Goal: Task Accomplishment & Management: Use online tool/utility

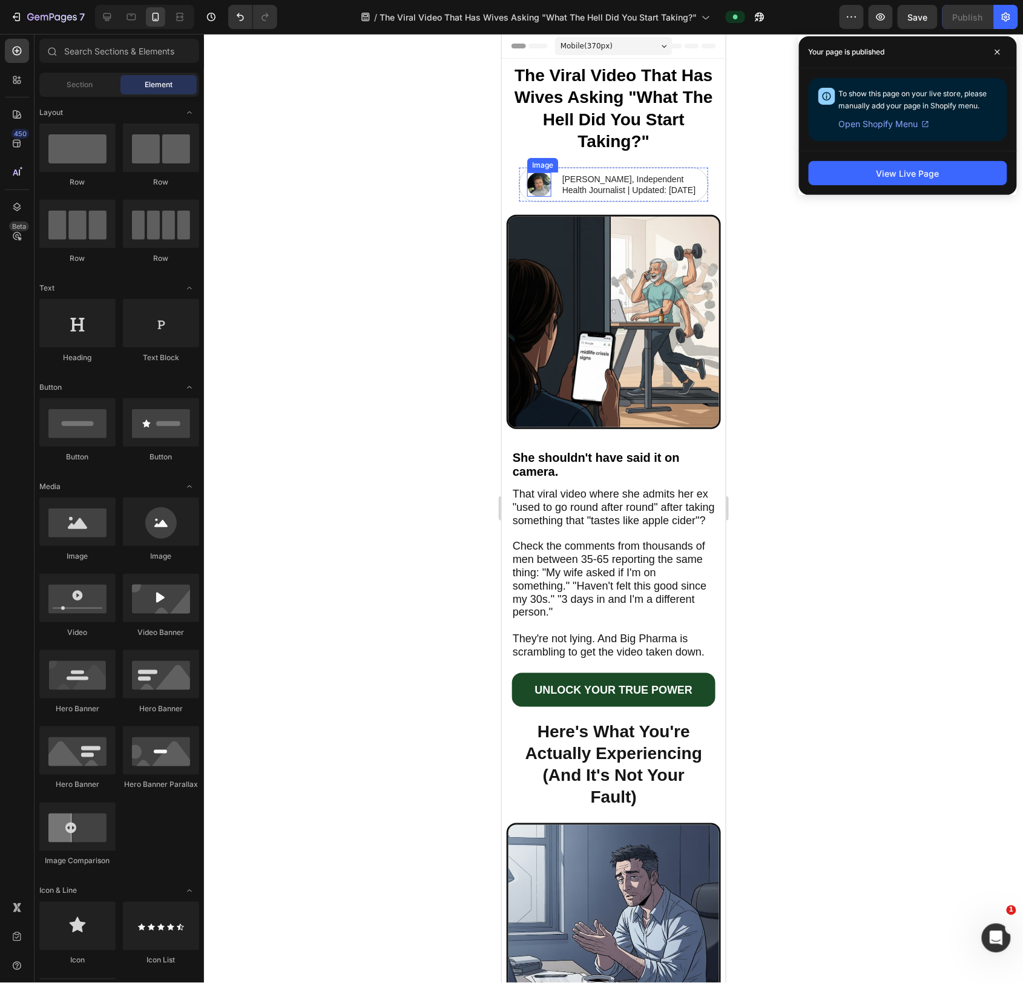
click at [533, 191] on img at bounding box center [539, 184] width 24 height 24
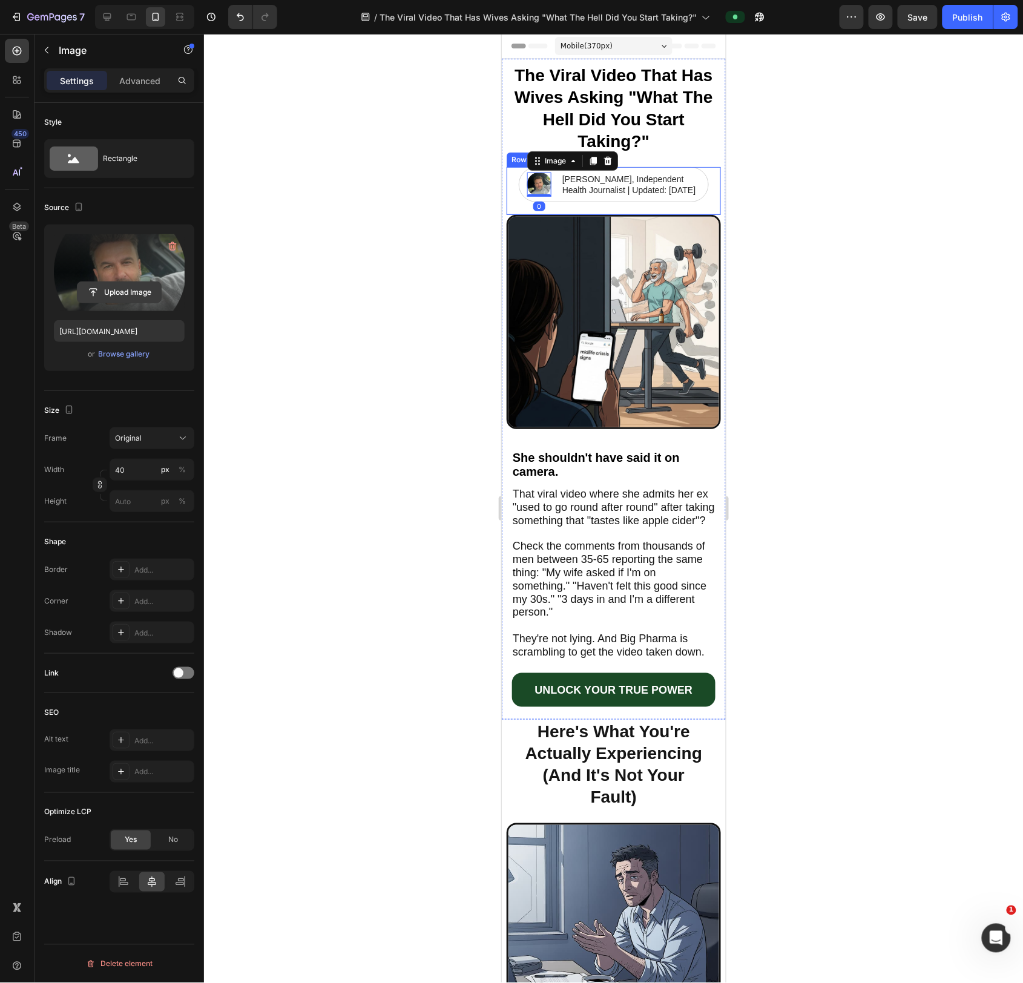
click at [111, 294] on input "file" at bounding box center [119, 292] width 84 height 21
click at [116, 19] on div at bounding box center [106, 16] width 19 height 19
type input "[URL][DOMAIN_NAME]"
type input "50"
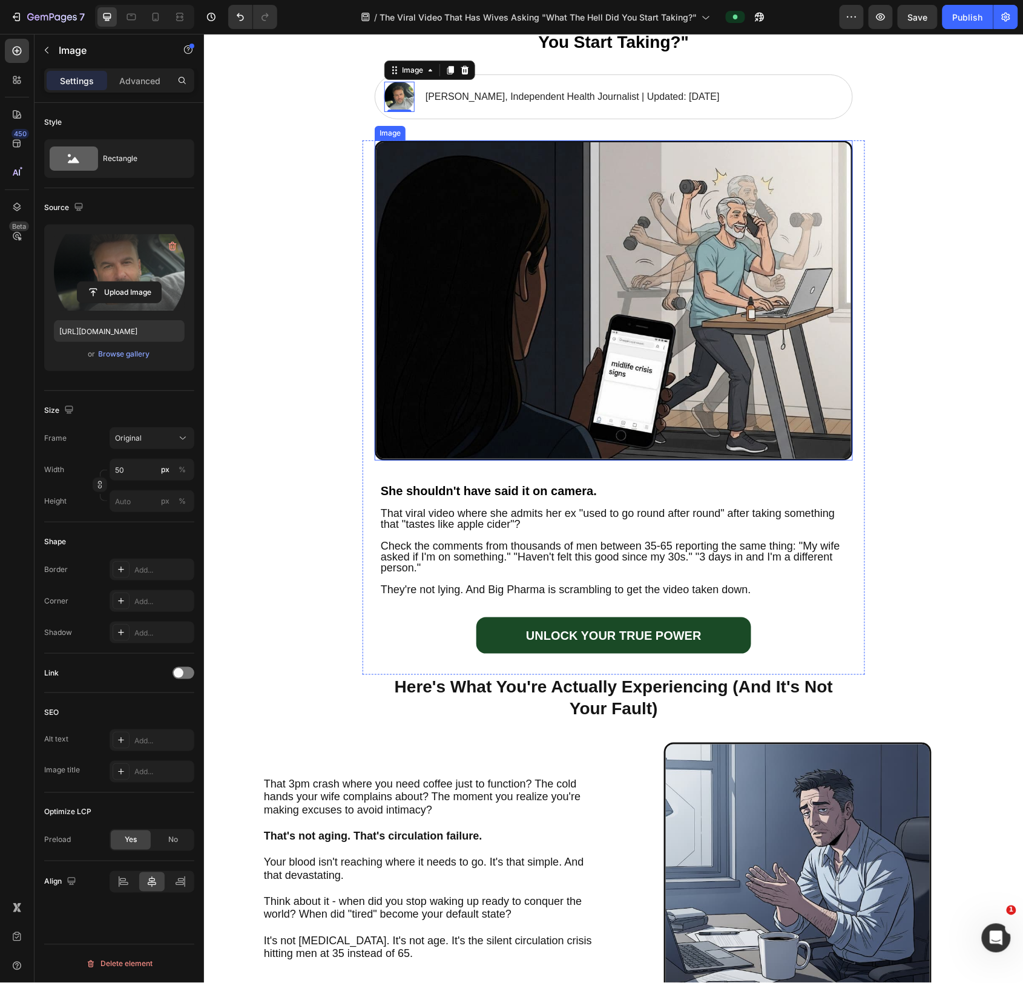
scroll to position [59, 0]
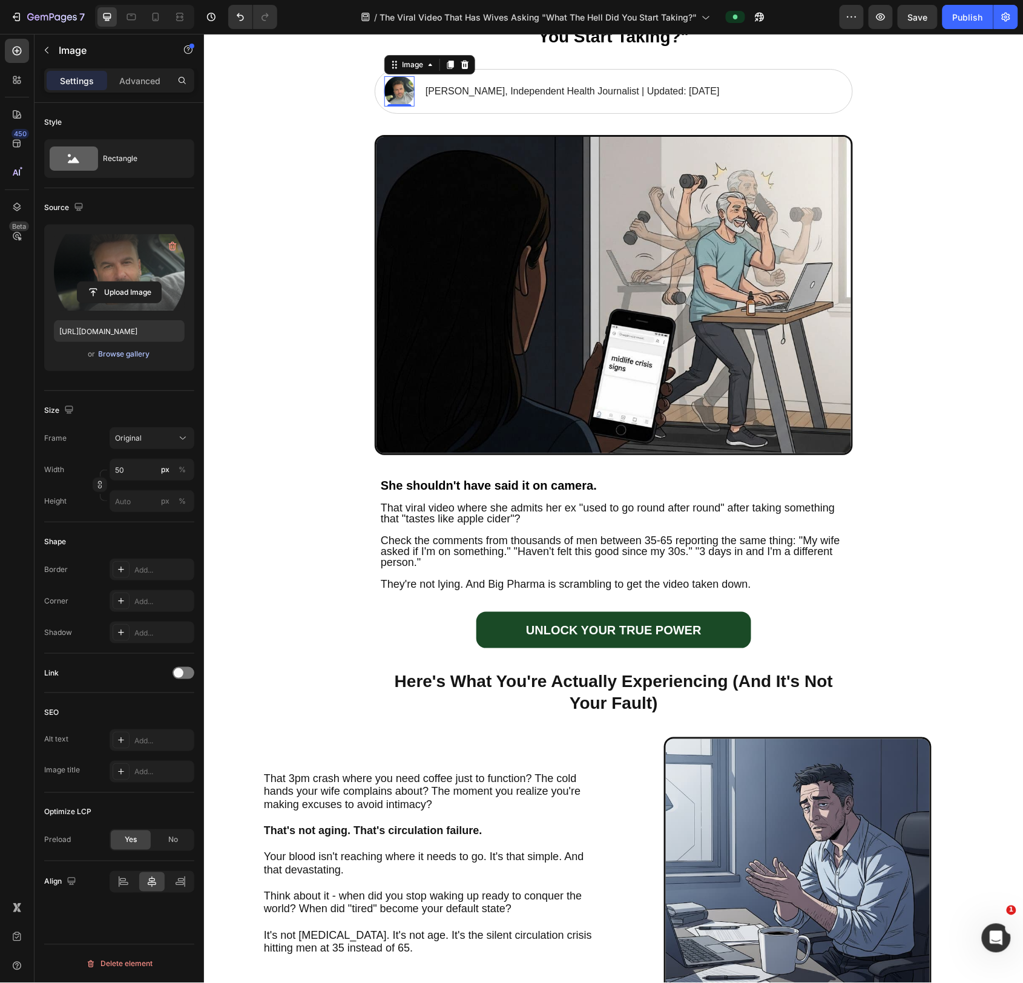
click at [130, 358] on div "Browse gallery" at bounding box center [124, 354] width 51 height 11
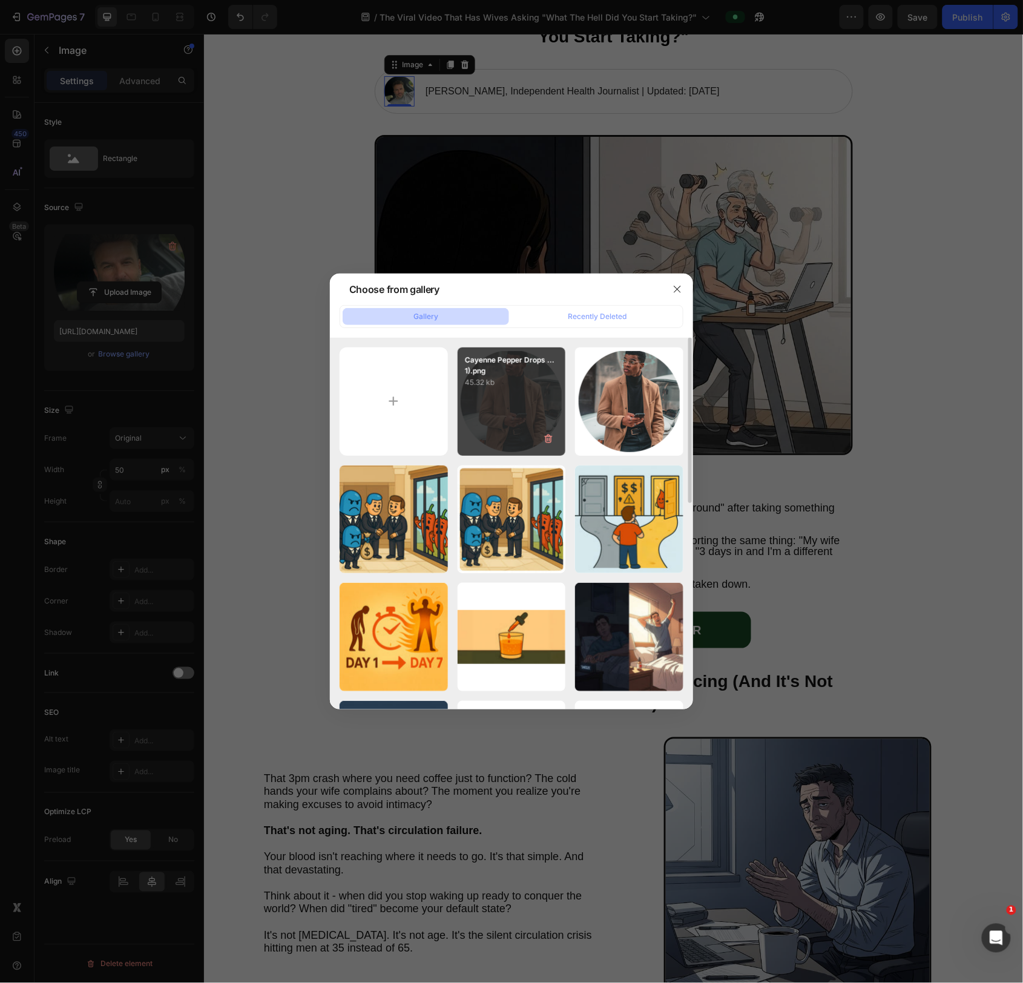
click at [513, 392] on div "Cayenne Pepper Drops ...1).png 45.32 kb" at bounding box center [512, 401] width 108 height 108
type input "[URL][DOMAIN_NAME]"
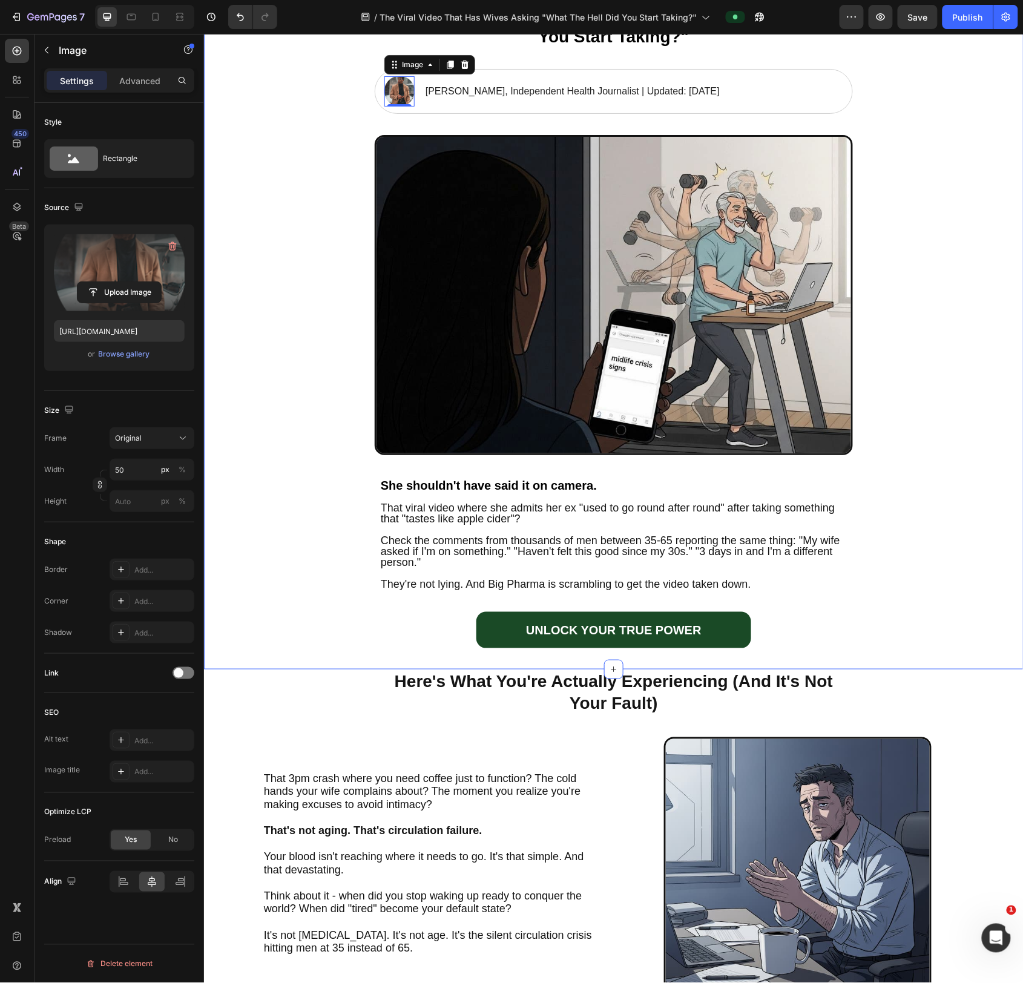
scroll to position [0, 0]
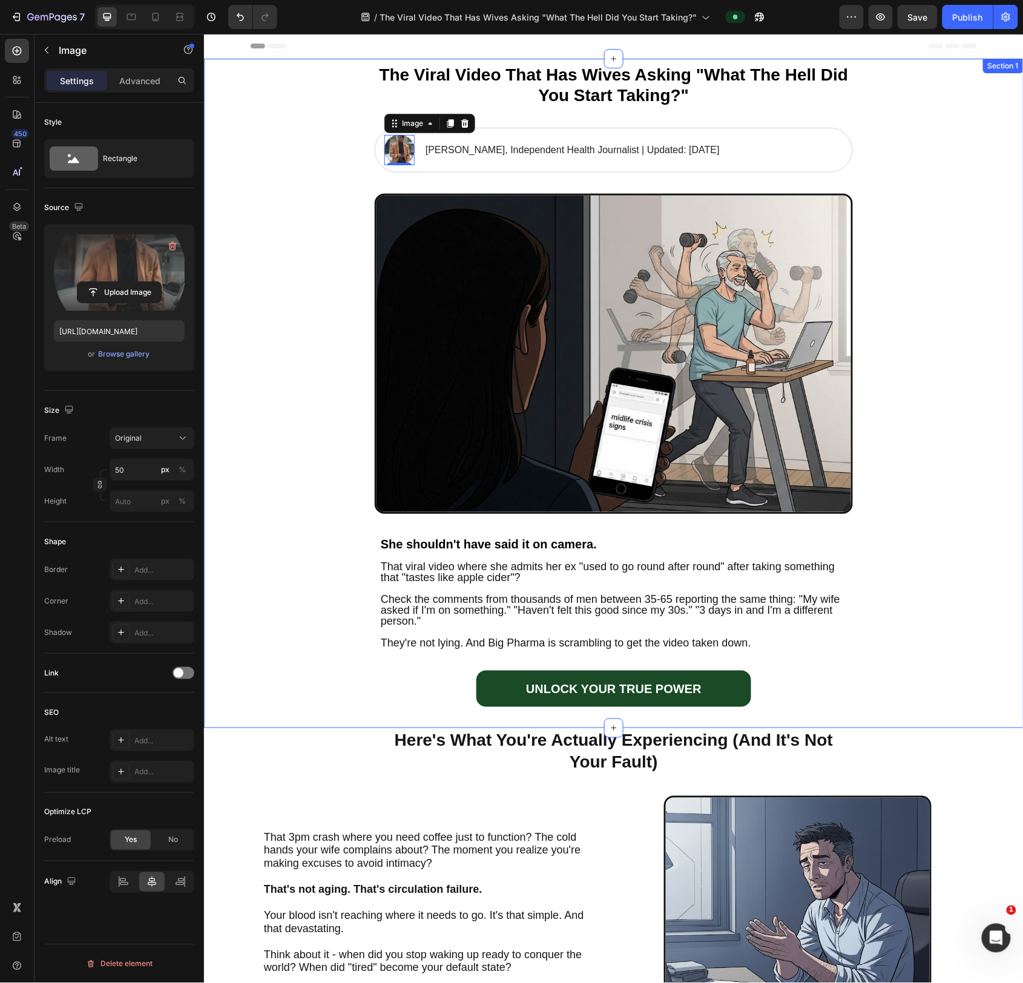
click at [941, 179] on div "The Viral Video That Has Wives Asking "What The Hell Did You Start Taking?" Hea…" at bounding box center [612, 392] width 819 height 669
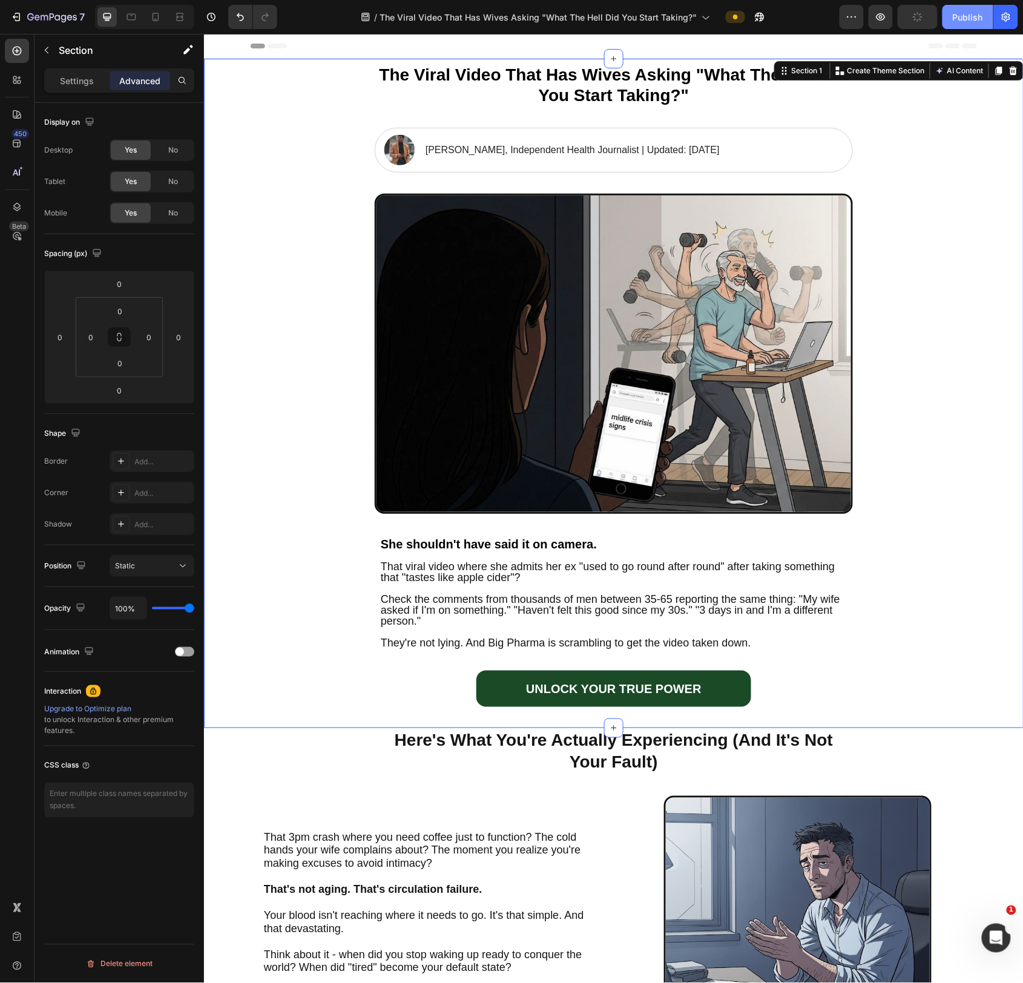
click at [970, 18] on div "Publish" at bounding box center [968, 17] width 30 height 13
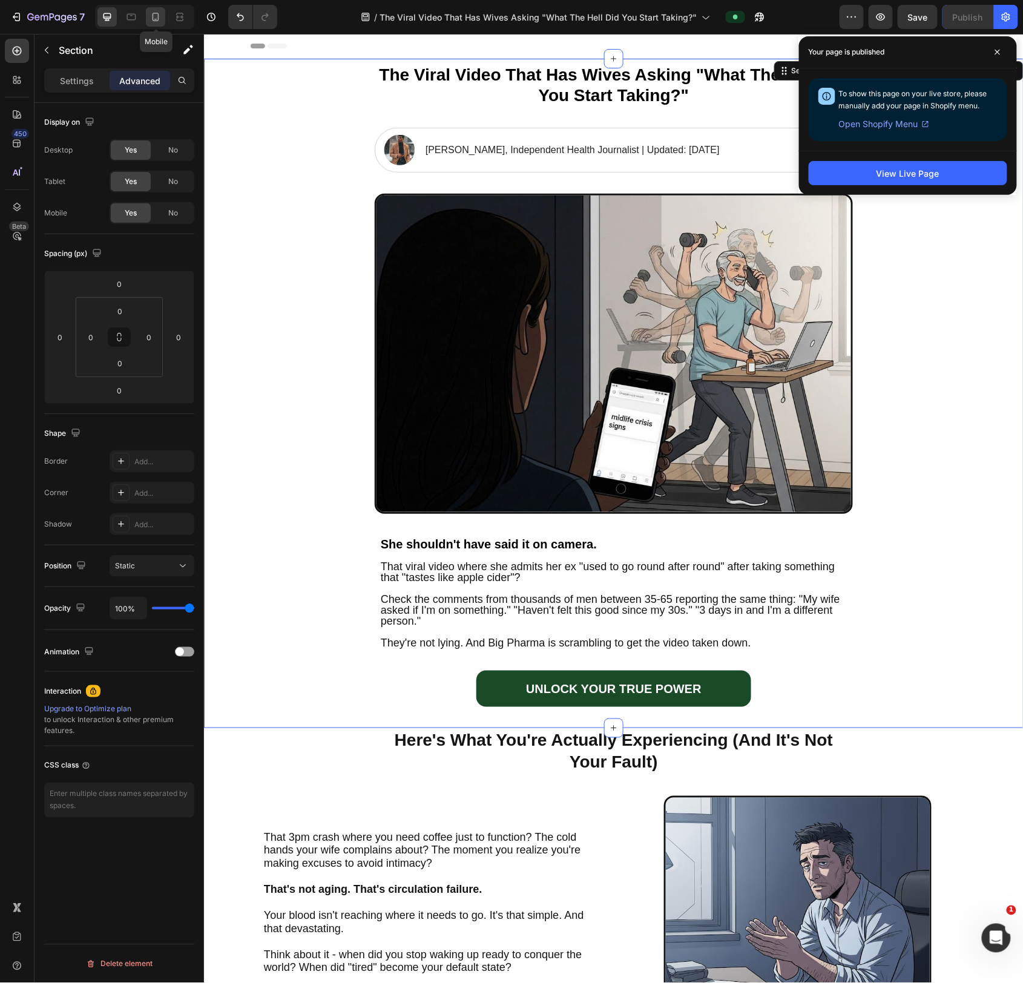
click at [159, 18] on icon at bounding box center [155, 17] width 12 height 12
type input "8"
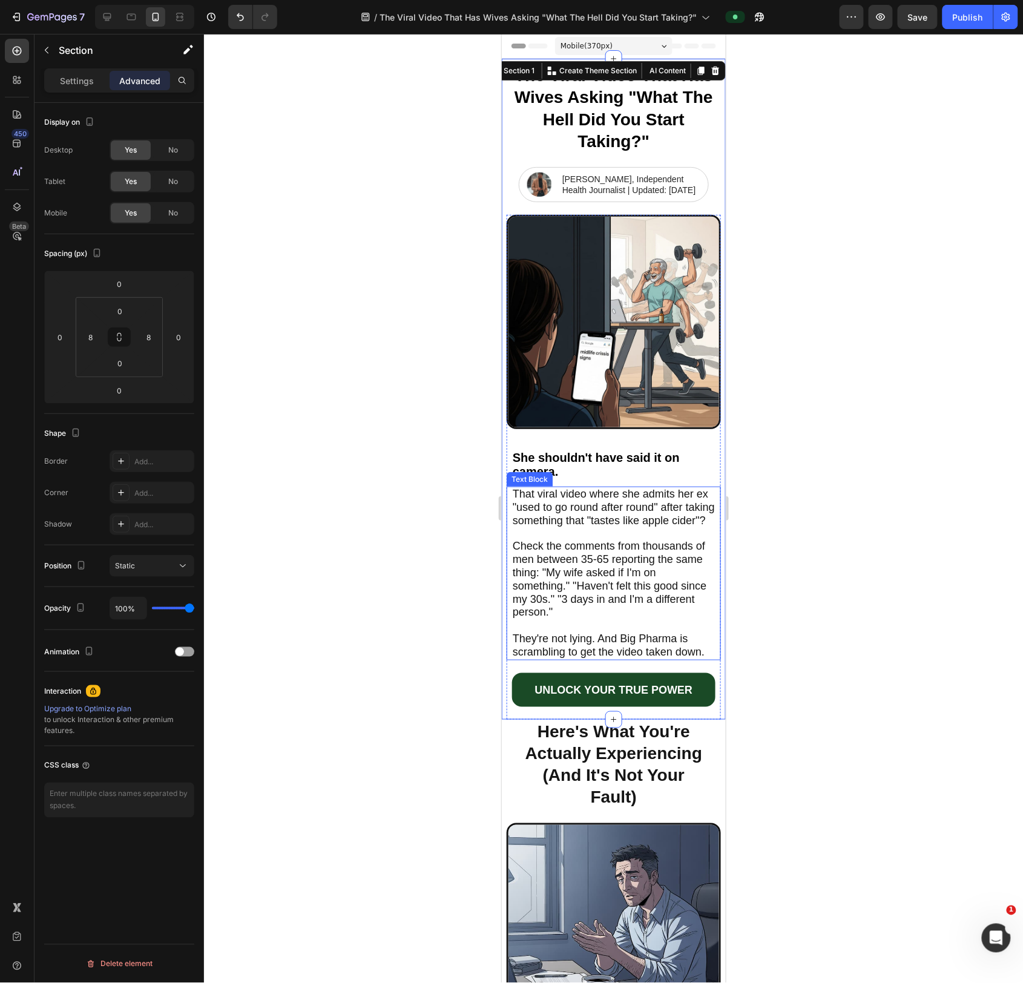
click at [608, 526] on span "That viral video where she admits her ex "used to go round after round" after t…" at bounding box center [613, 506] width 202 height 39
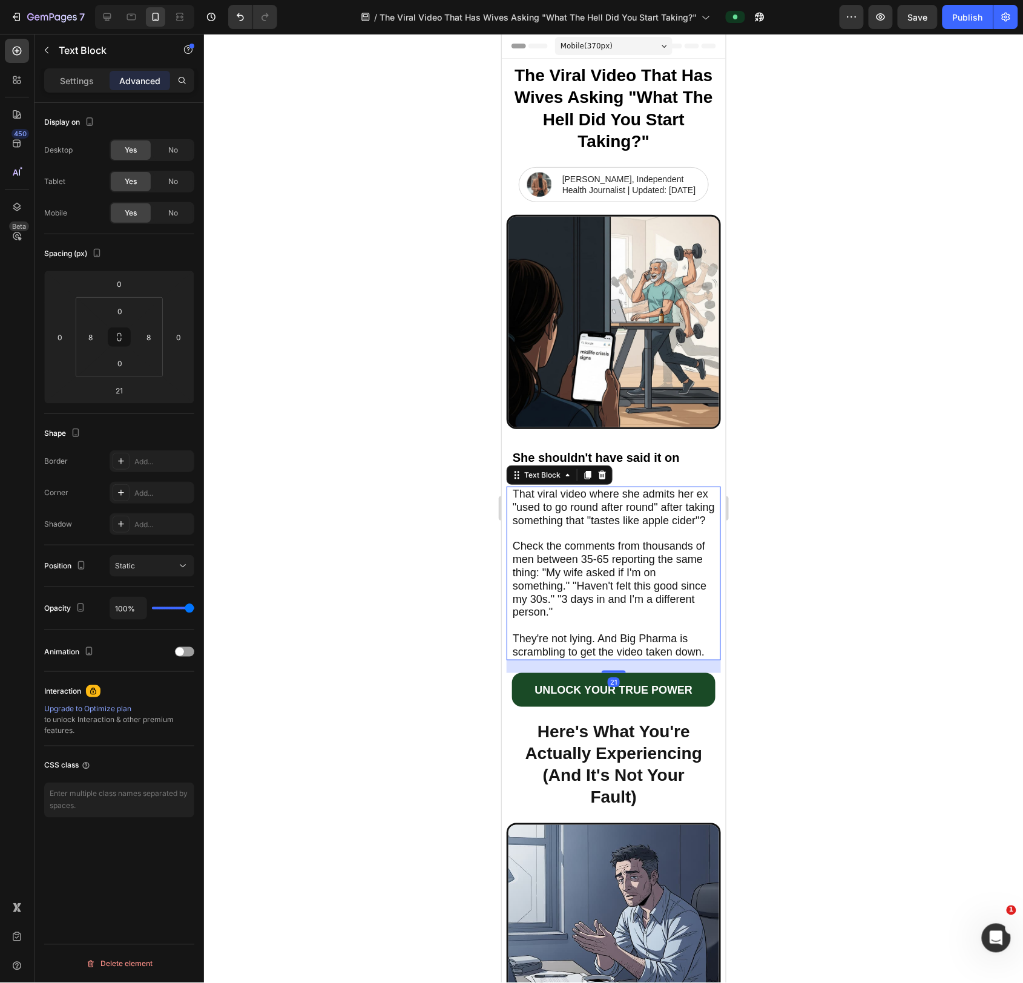
click at [608, 526] on span "That viral video where she admits her ex "used to go round after round" after t…" at bounding box center [613, 506] width 202 height 39
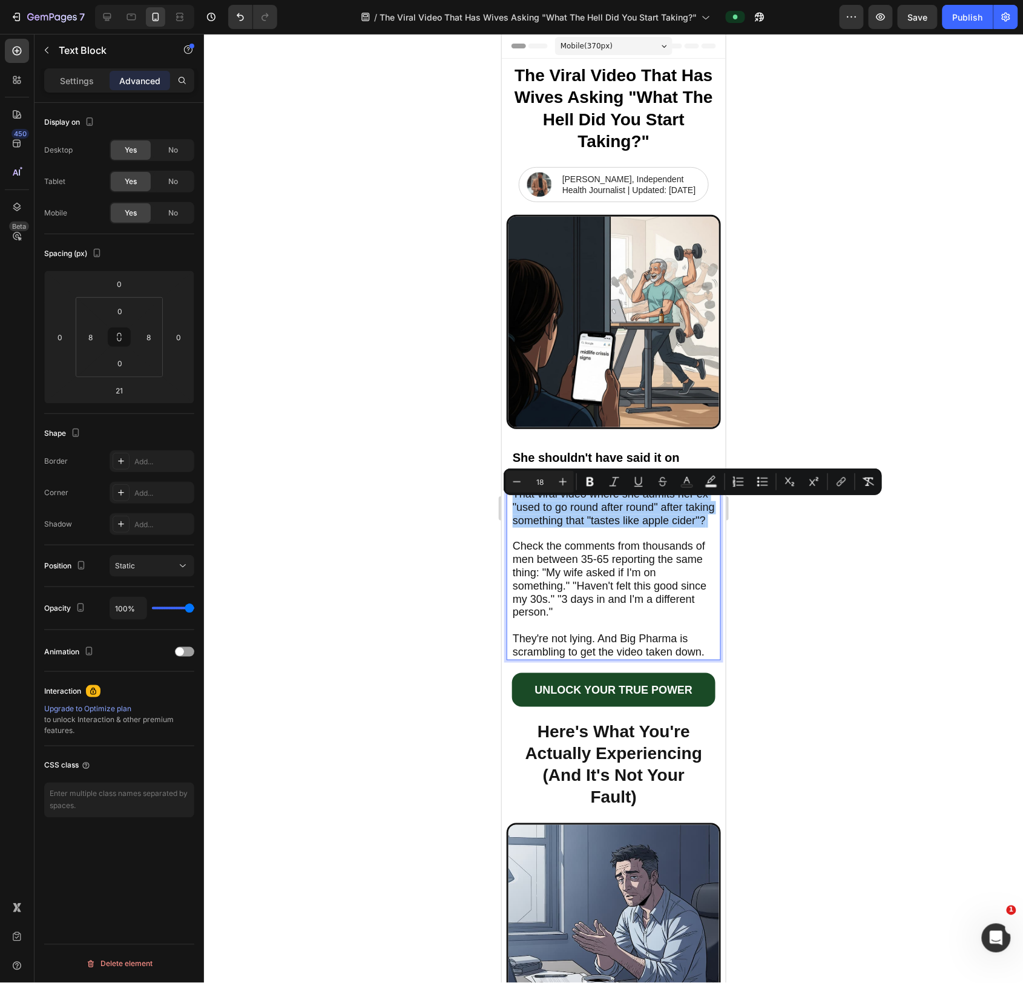
click at [422, 449] on div at bounding box center [613, 508] width 819 height 949
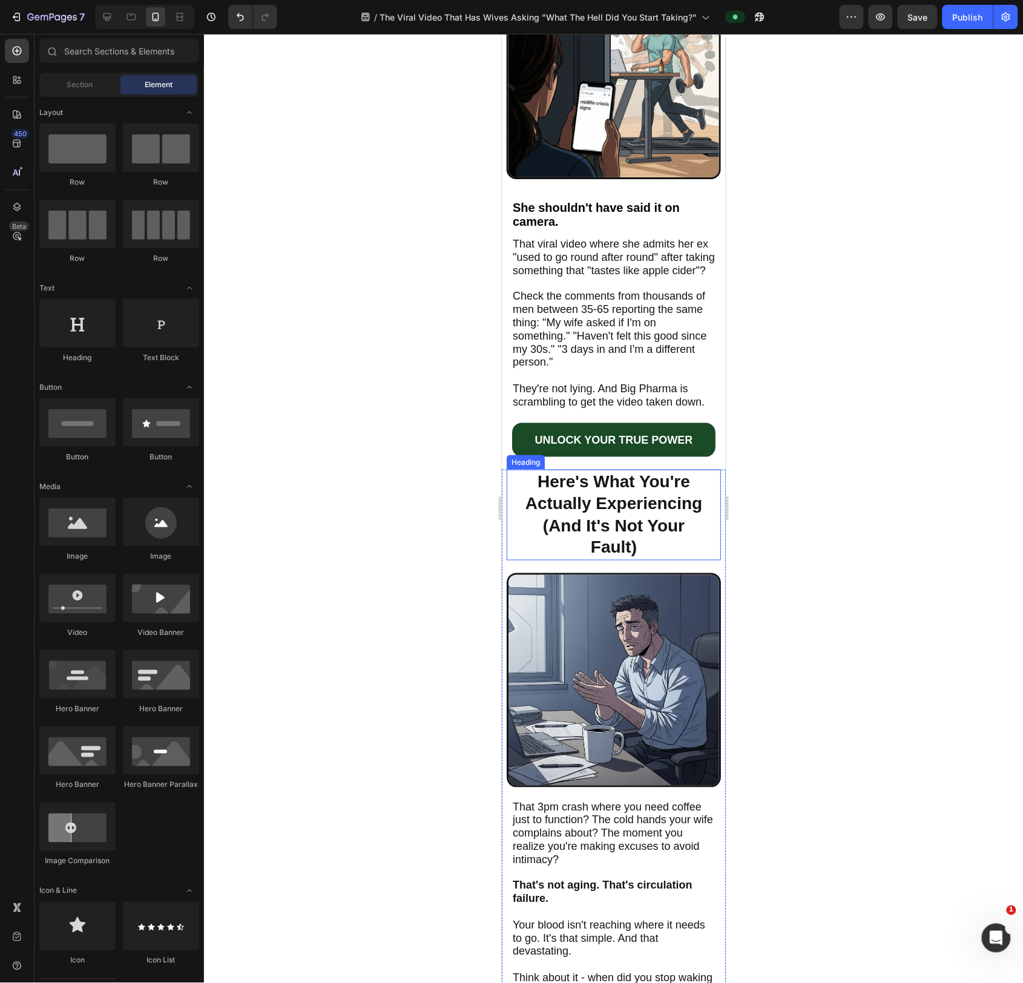
scroll to position [267, 0]
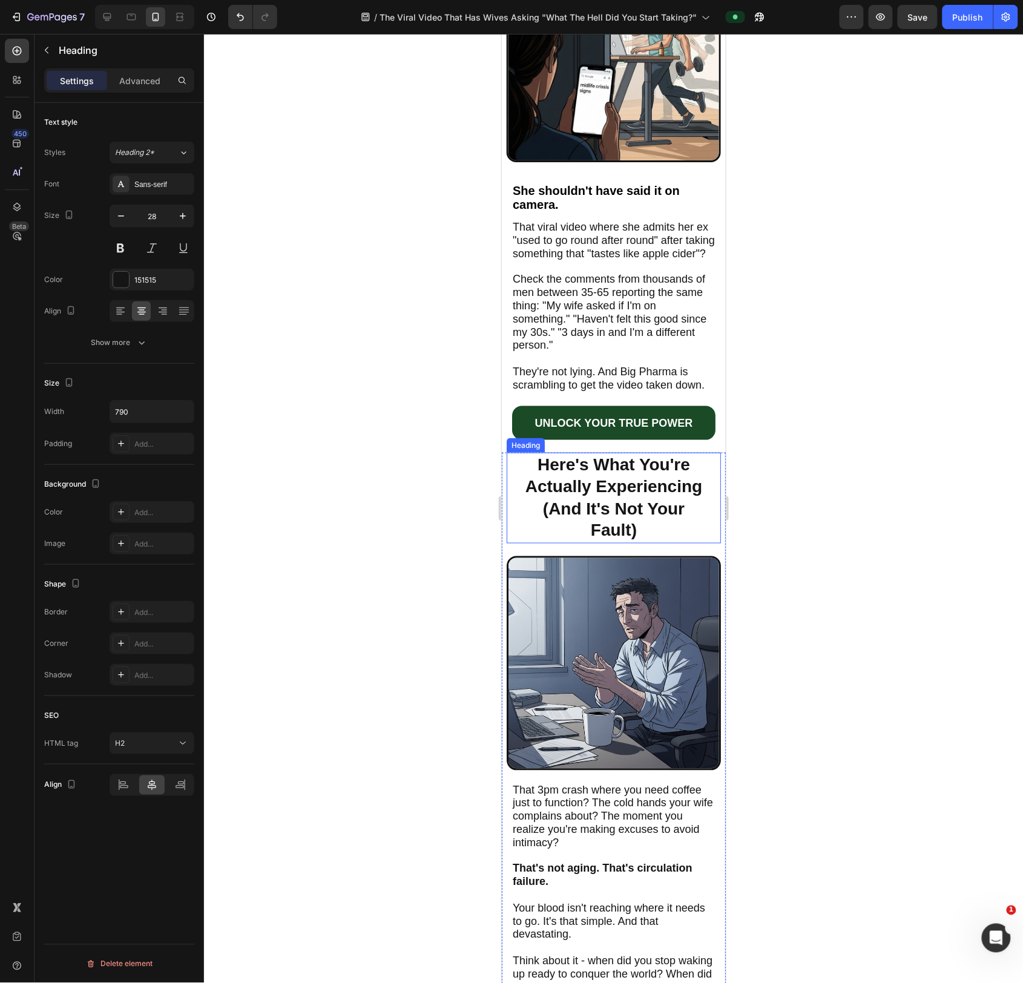
click at [606, 498] on h2 "Here's What You're Actually Experiencing (And It's Not Your Fault)" at bounding box center [613, 497] width 190 height 91
click at [606, 498] on p "Here's What You're Actually Experiencing (And It's Not Your Fault)" at bounding box center [613, 497] width 188 height 88
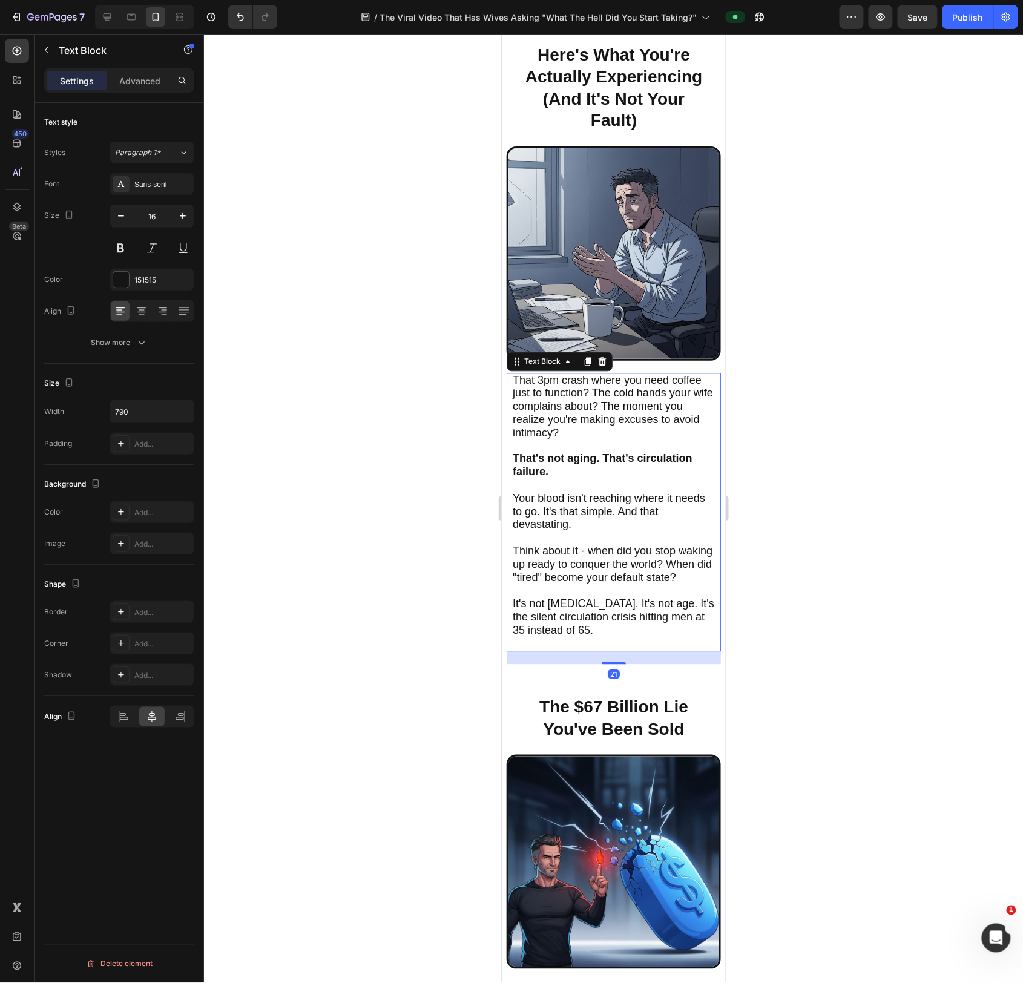
click at [602, 492] on p "That's not aging. That's circulation failure." at bounding box center [613, 466] width 202 height 52
click at [602, 493] on p "That's not aging. That's circulation failure." at bounding box center [613, 467] width 202 height 52
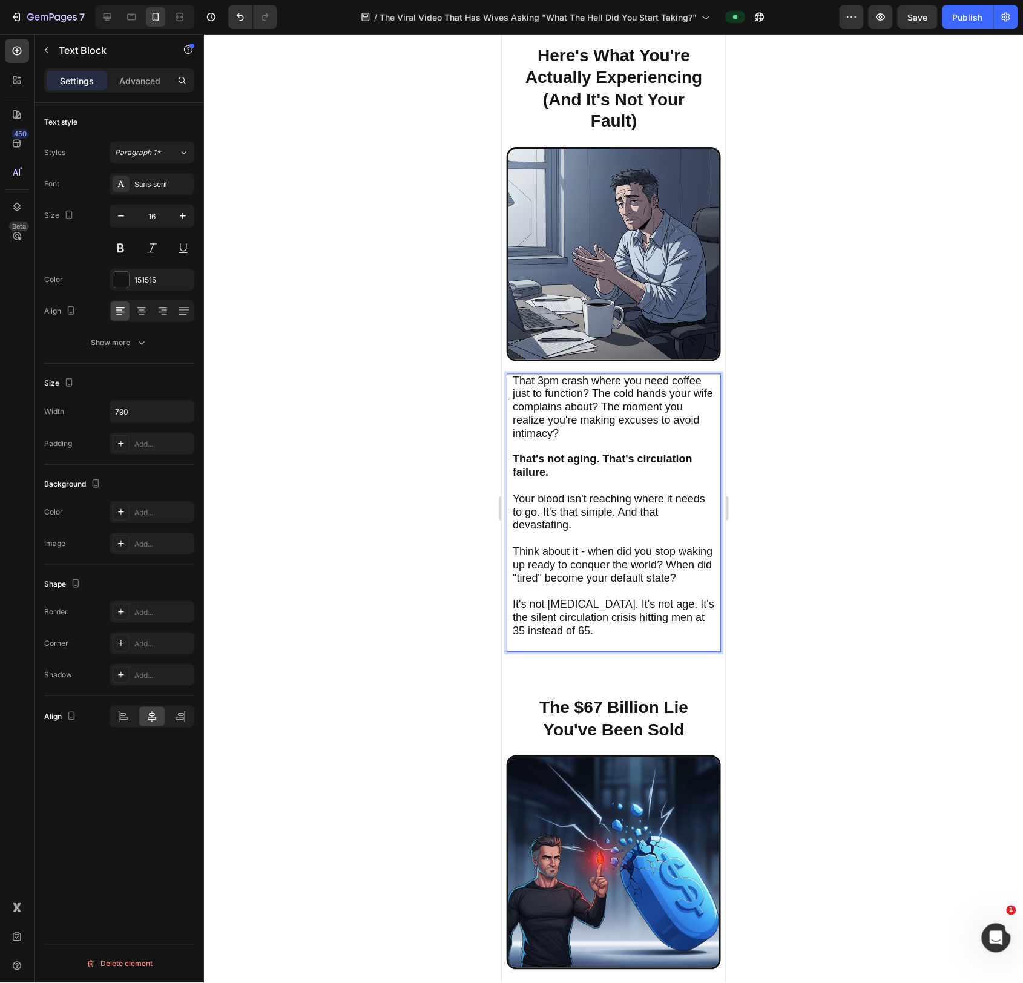
scroll to position [675, 0]
click at [603, 493] on p "That's not aging. That's circulation failure." at bounding box center [613, 467] width 202 height 52
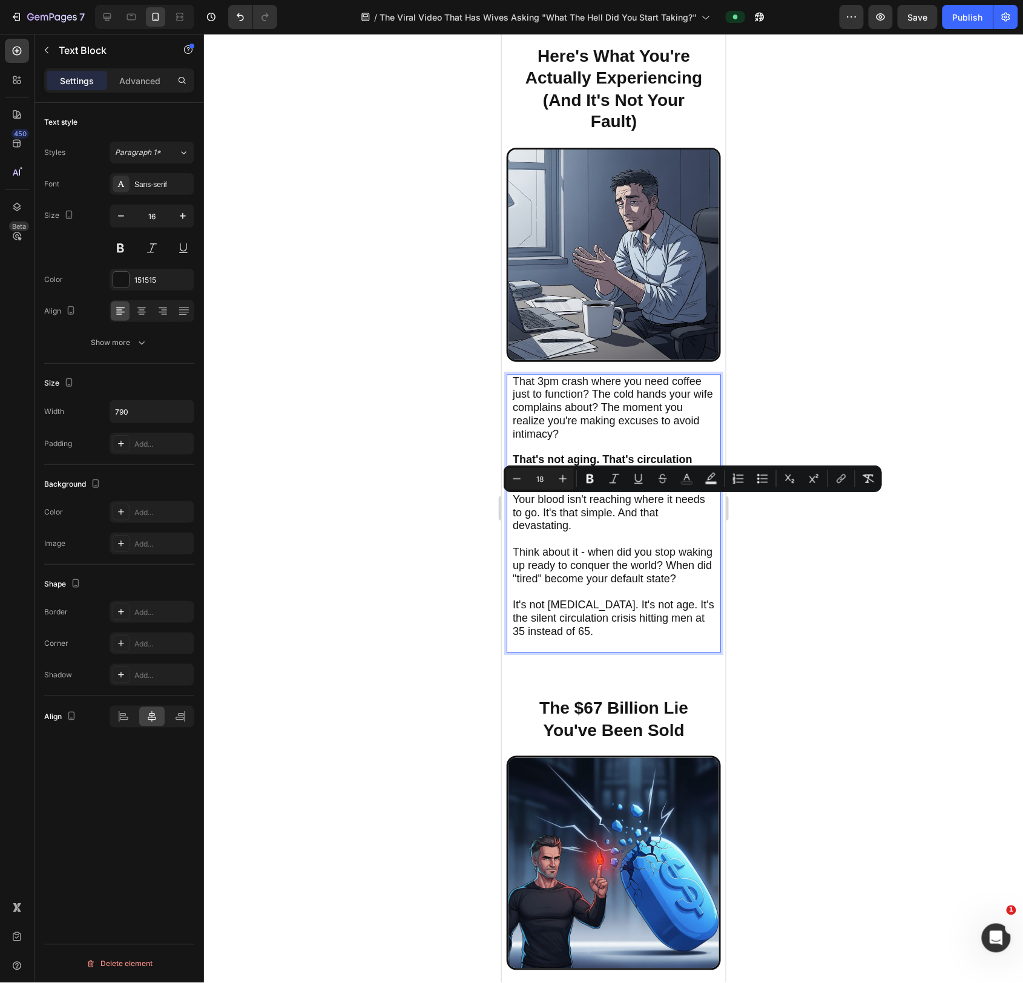
click at [591, 623] on span "It's not [MEDICAL_DATA]. It's not age. It's the silent circulation crisis hitti…" at bounding box center [613, 618] width 202 height 39
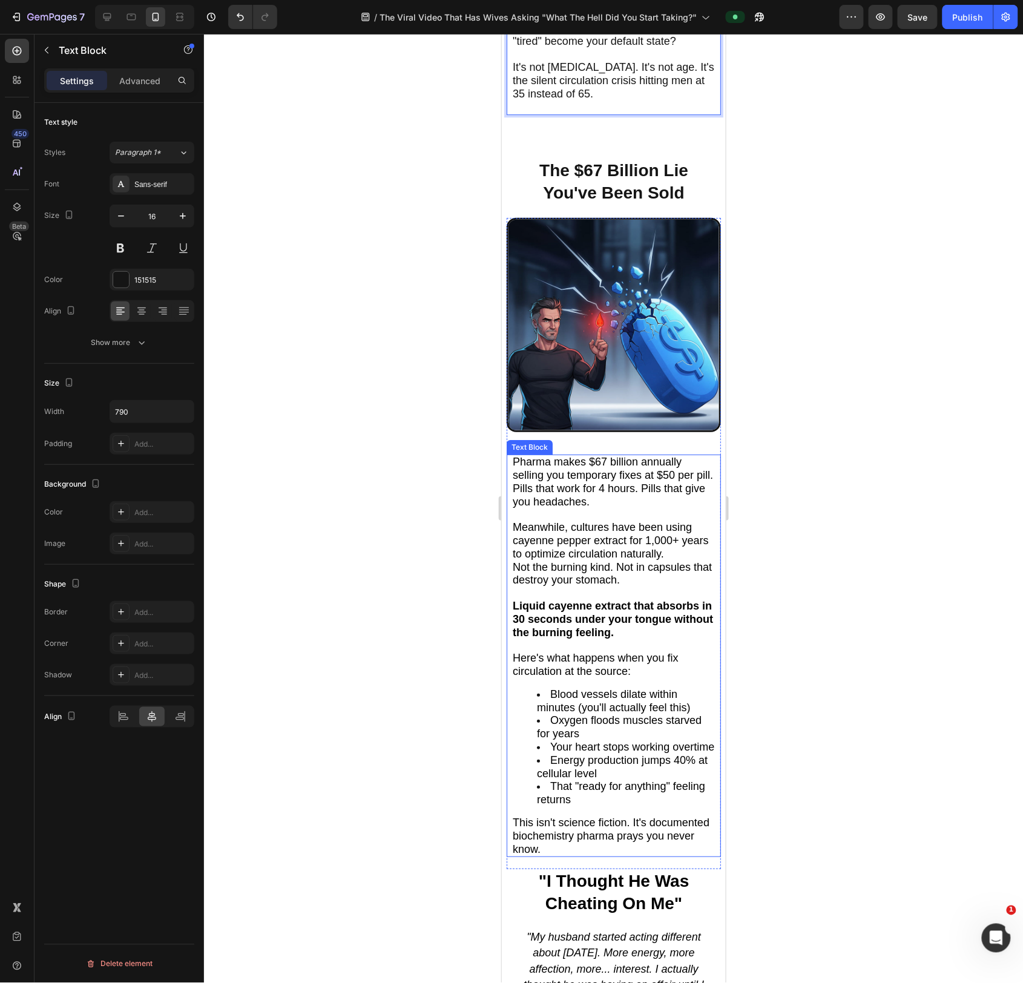
scroll to position [1231, 0]
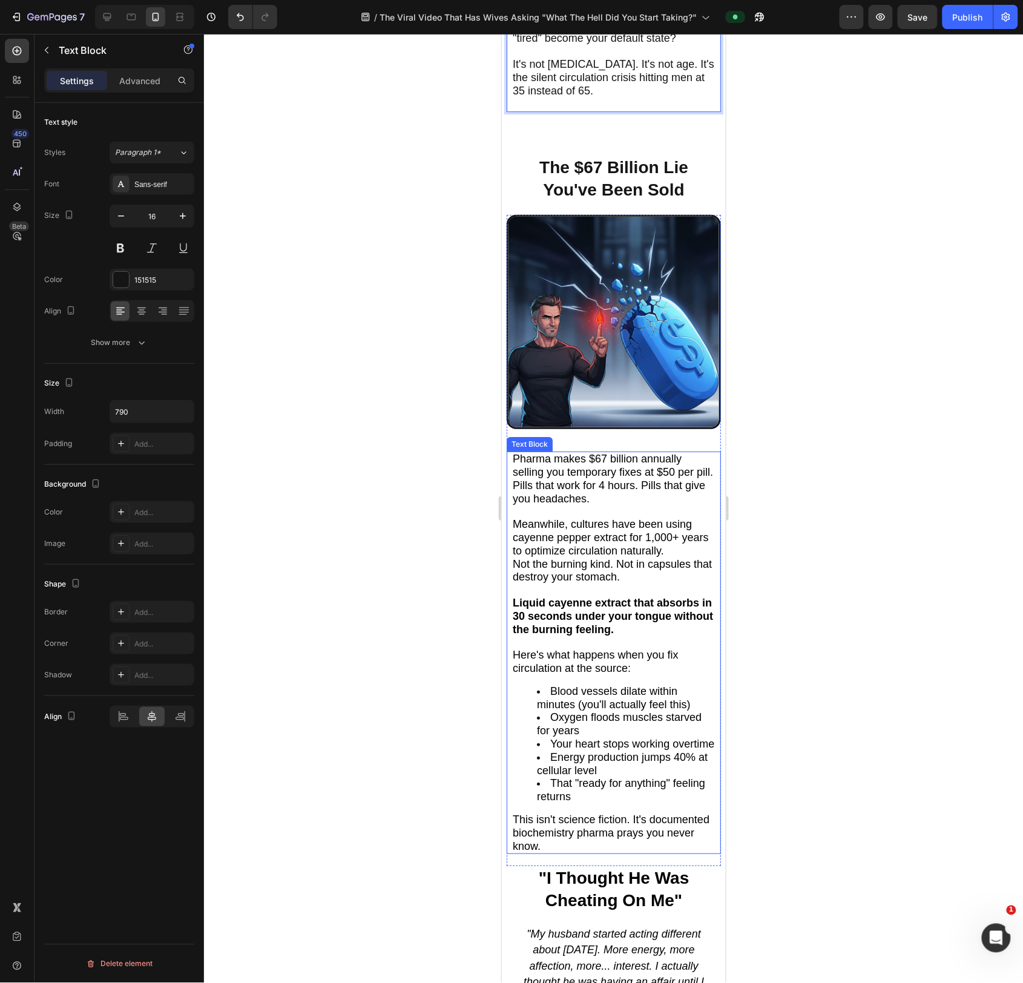
click at [582, 570] on span "Not the burning kind. Not in capsules that destroy your stomach." at bounding box center [611, 569] width 199 height 25
click at [583, 570] on span "Not the burning kind. Not in capsules that destroy your stomach." at bounding box center [611, 569] width 199 height 25
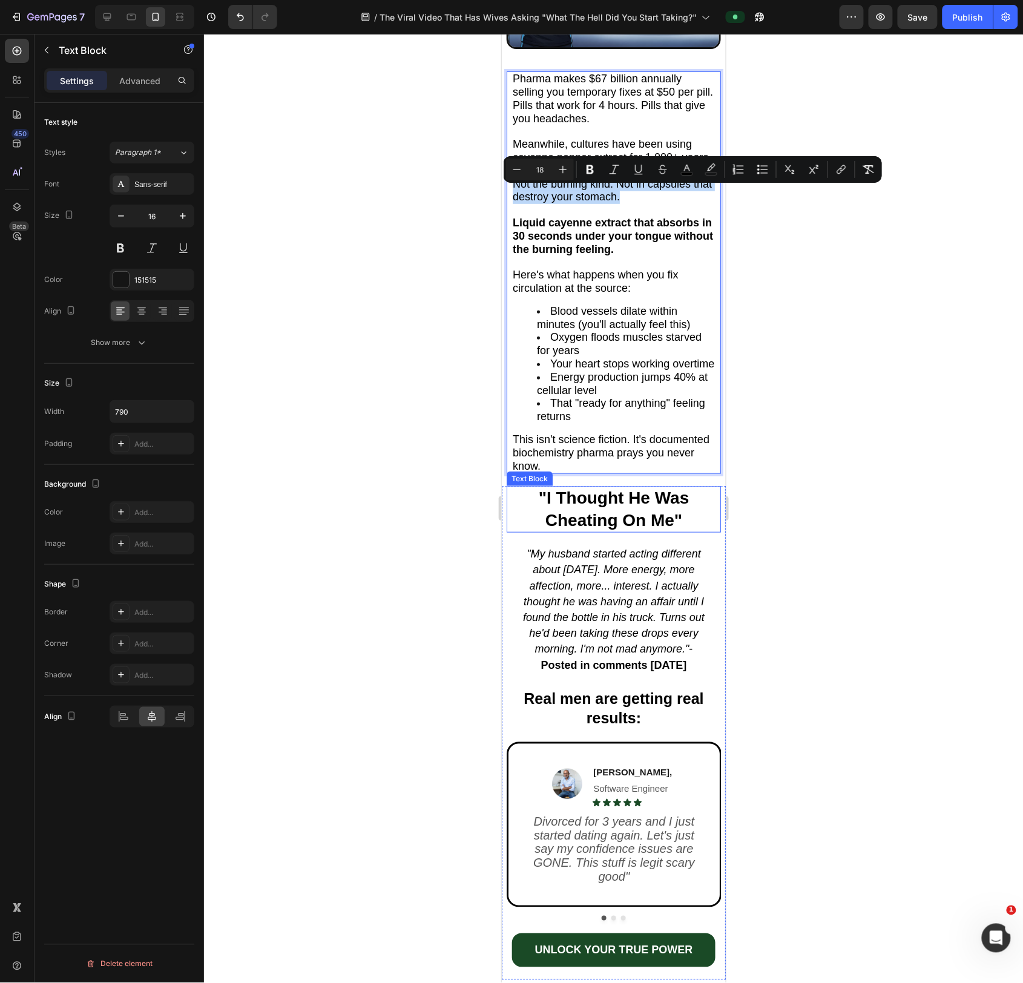
scroll to position [1645, 0]
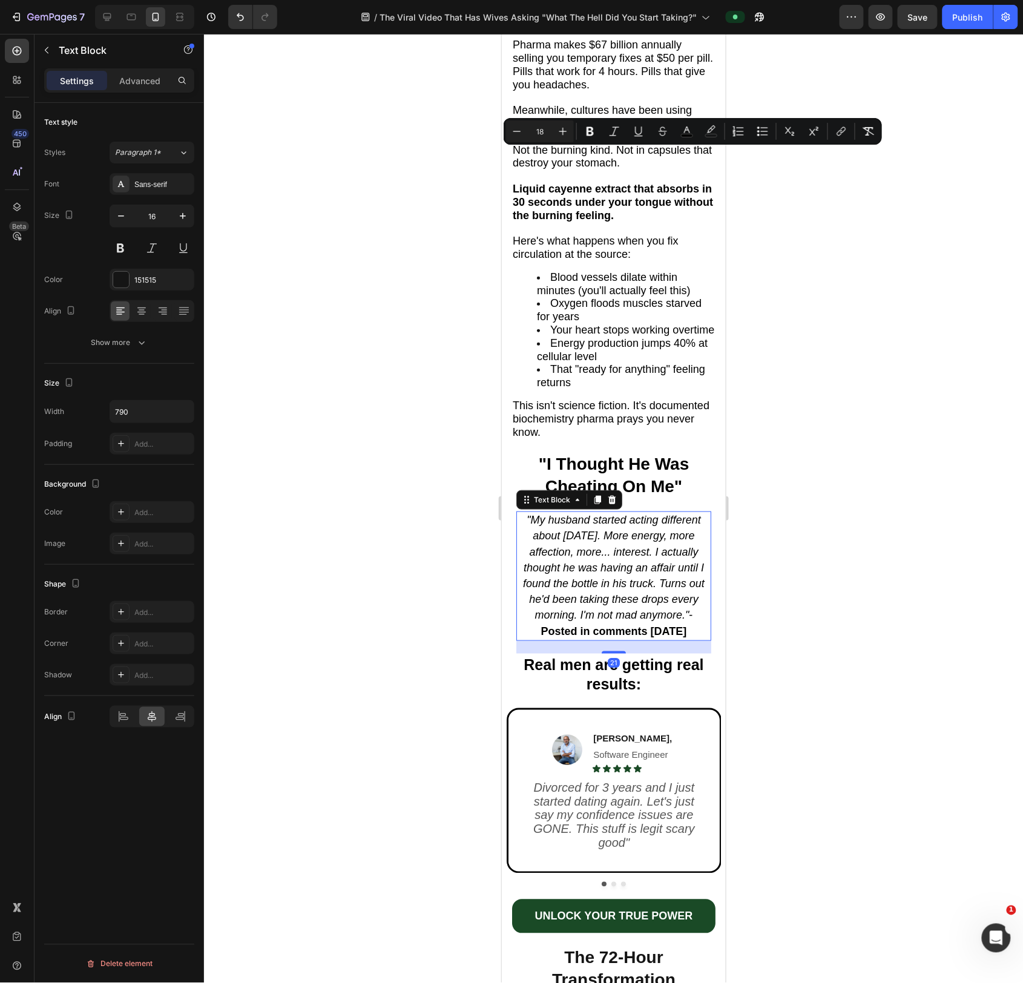
click at [596, 573] on icon ""My husband started acting different about [DATE]. More energy, more affection,…" at bounding box center [613, 566] width 182 height 107
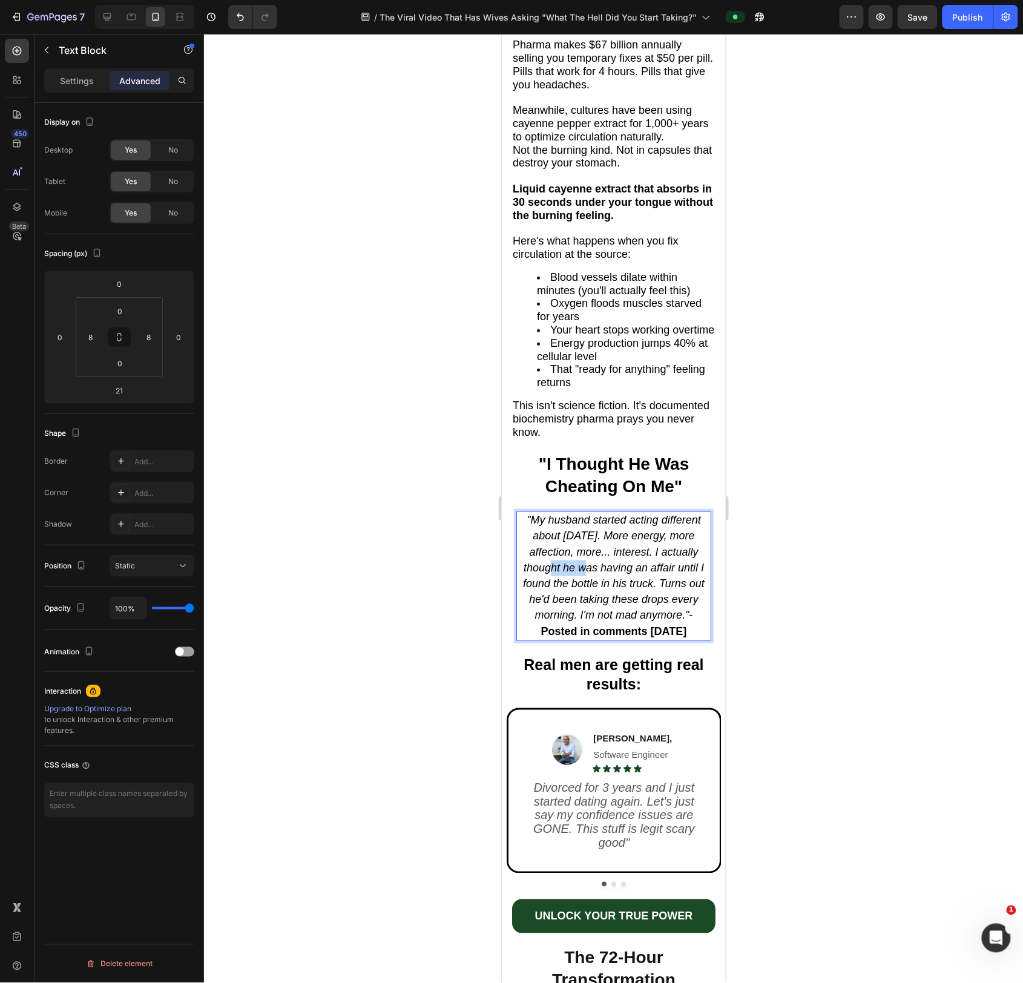
click at [596, 573] on icon ""My husband started acting different about [DATE]. More energy, more affection,…" at bounding box center [613, 566] width 182 height 107
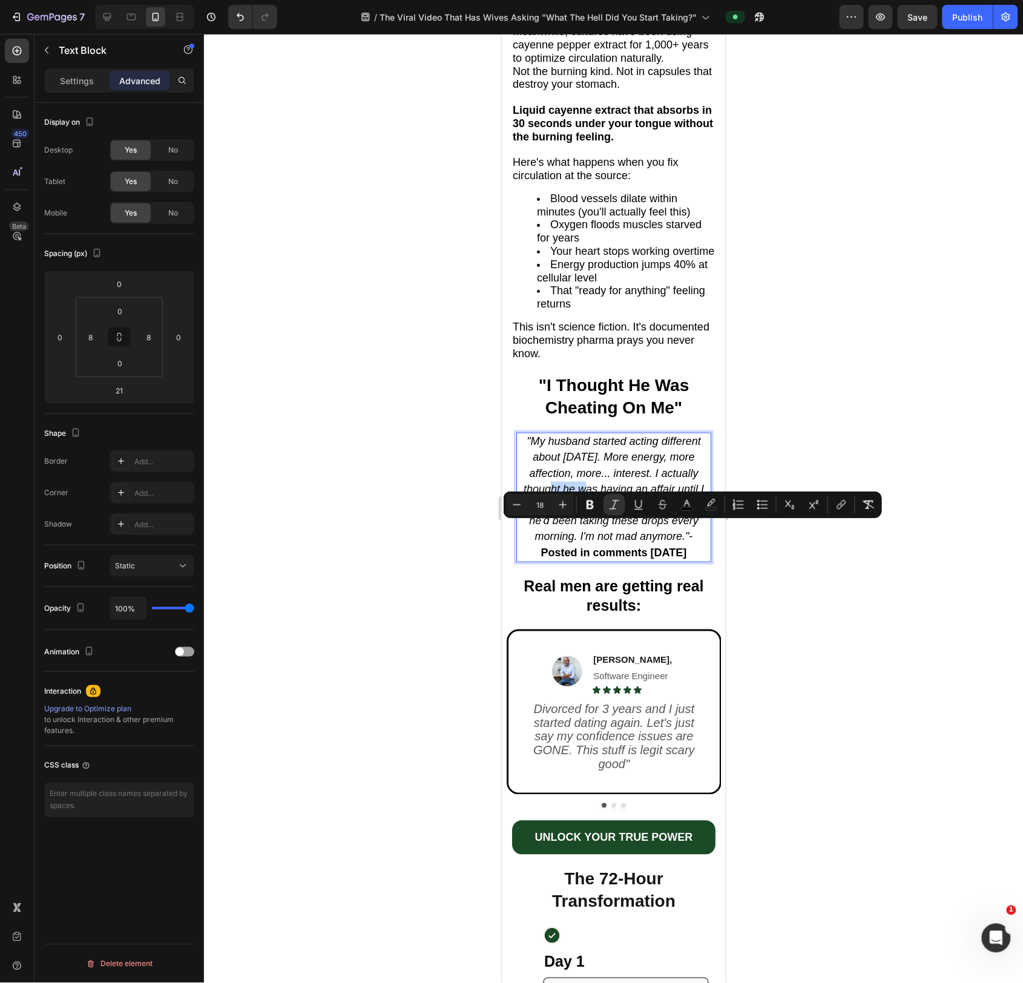
scroll to position [1785, 0]
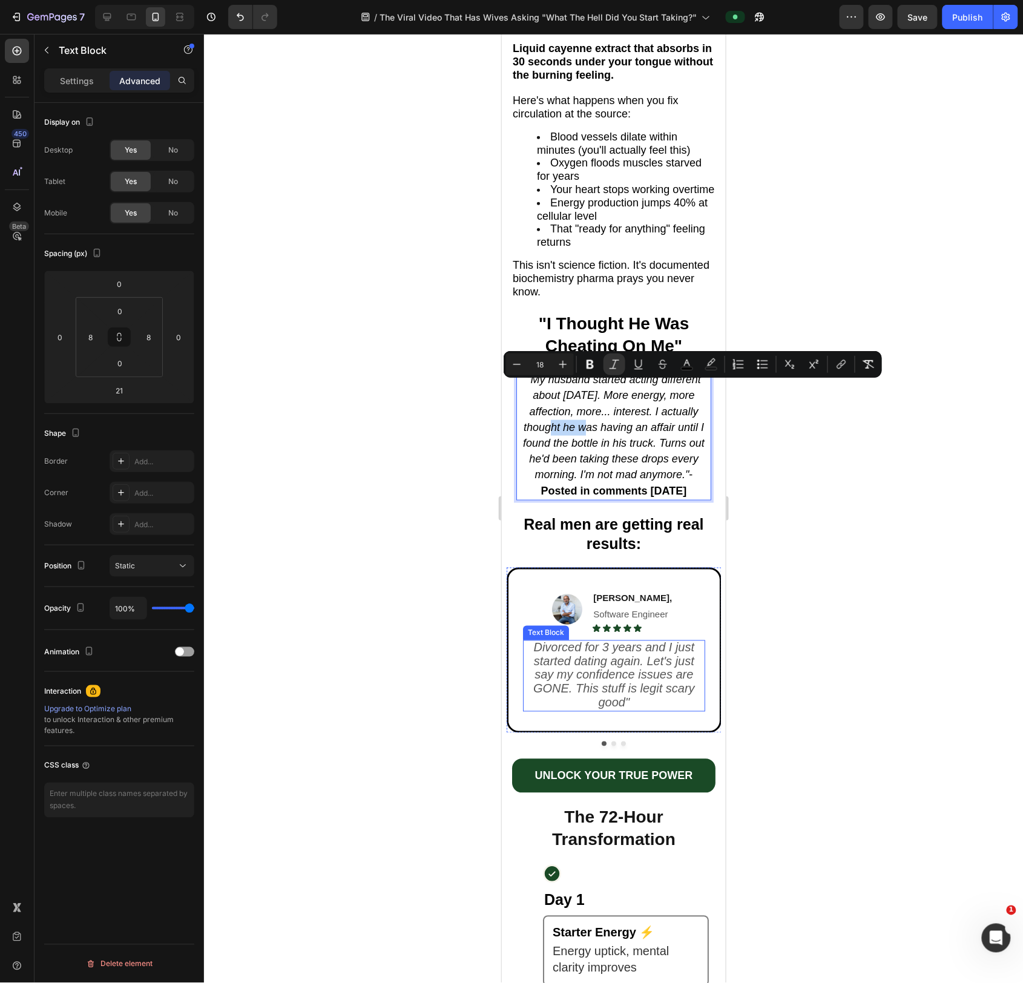
click at [625, 699] on icon "Divorced for 3 years and I just started dating again. Let's just say my confide…" at bounding box center [614, 674] width 162 height 68
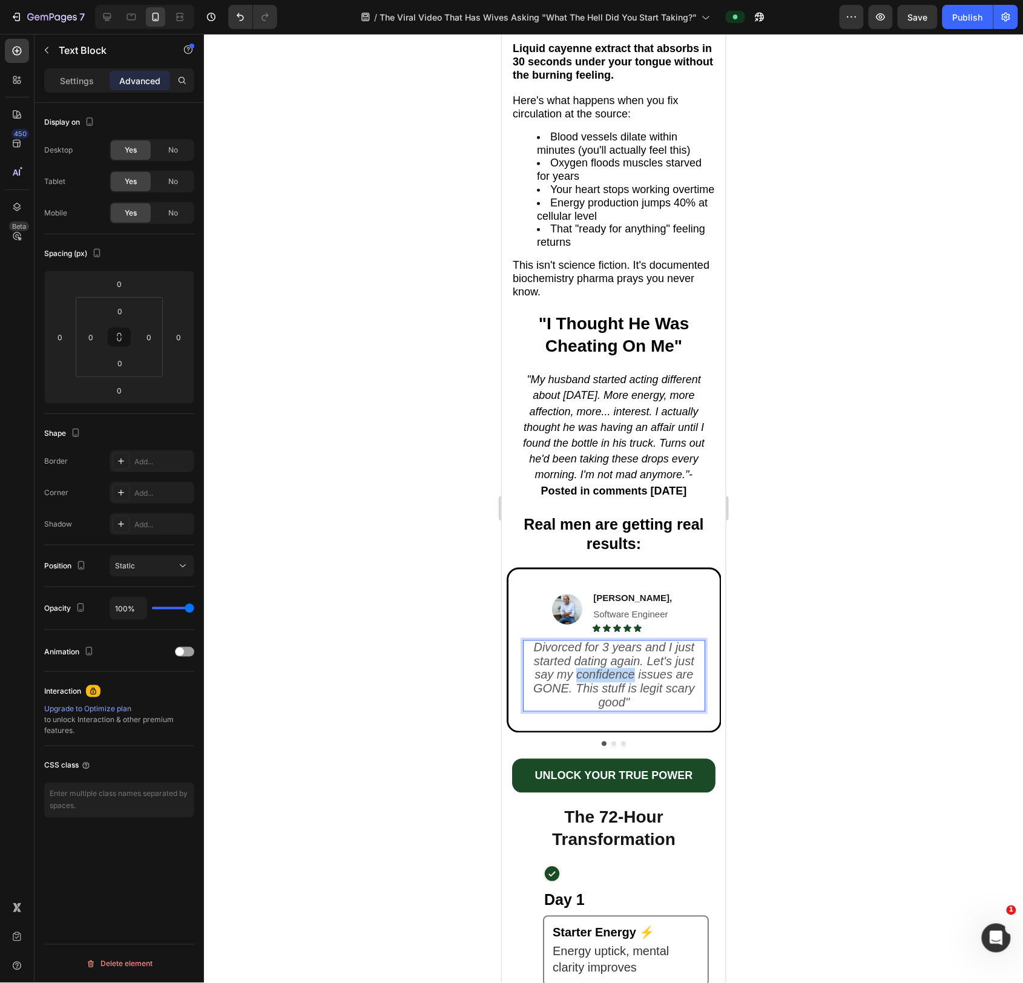
click at [625, 699] on icon "Divorced for 3 years and I just started dating again. Let's just say my confide…" at bounding box center [614, 674] width 162 height 68
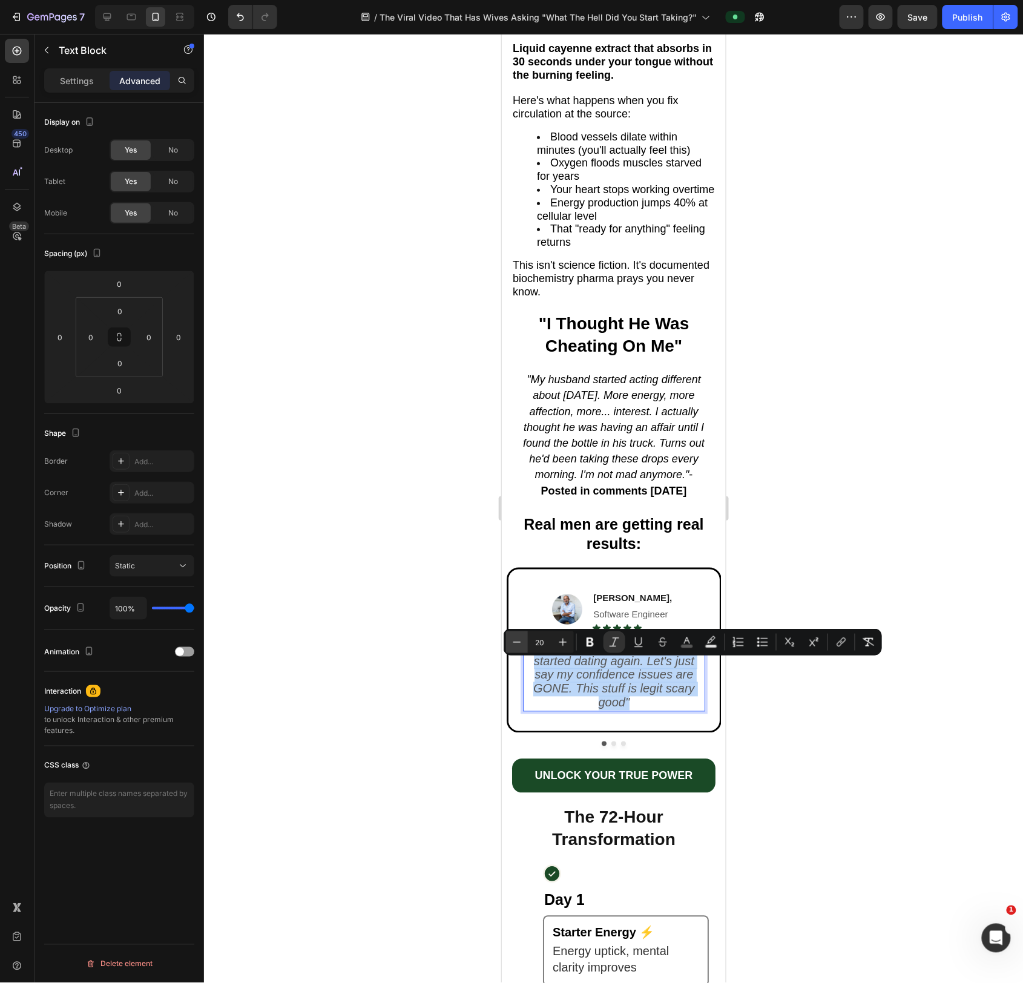
click at [522, 649] on button "Minus" at bounding box center [517, 642] width 22 height 22
type input "19"
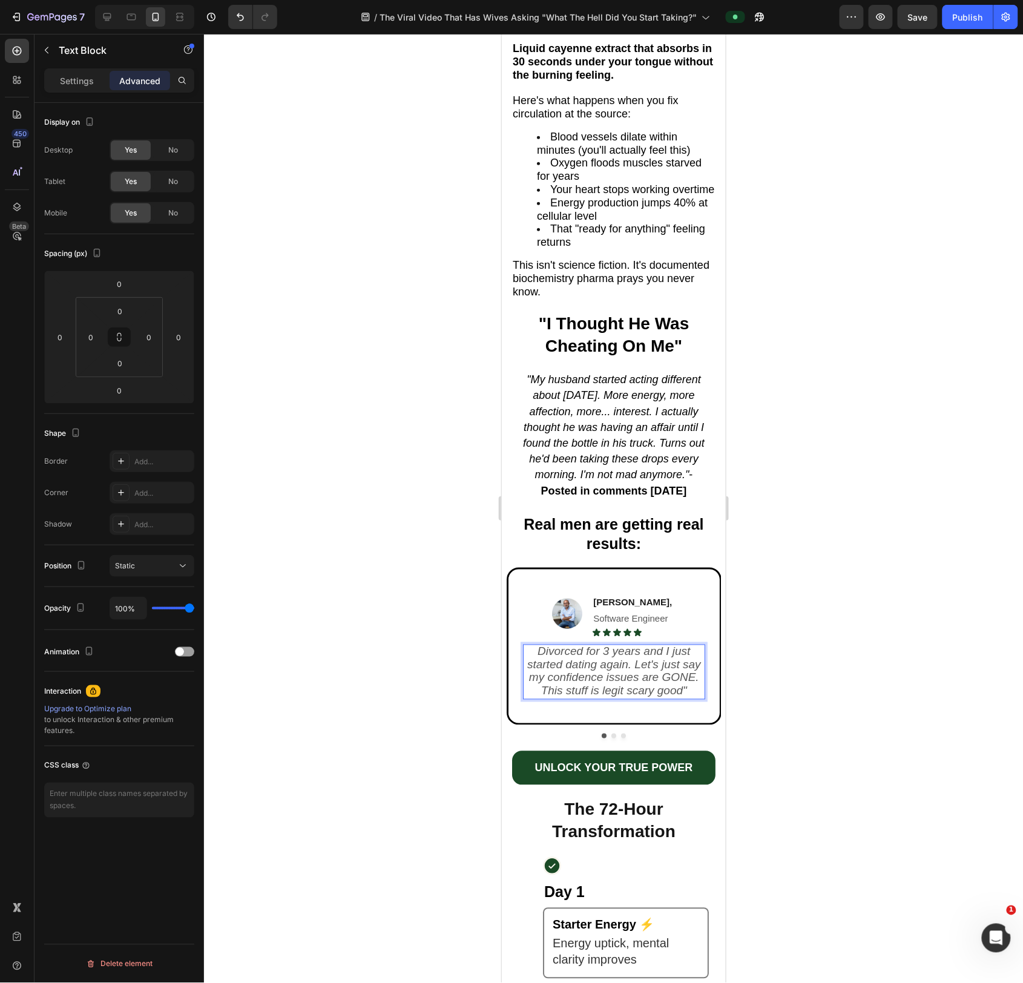
click at [599, 697] on icon "Divorced for 3 years and I just started dating again. Let's just say my confide…" at bounding box center [614, 671] width 174 height 52
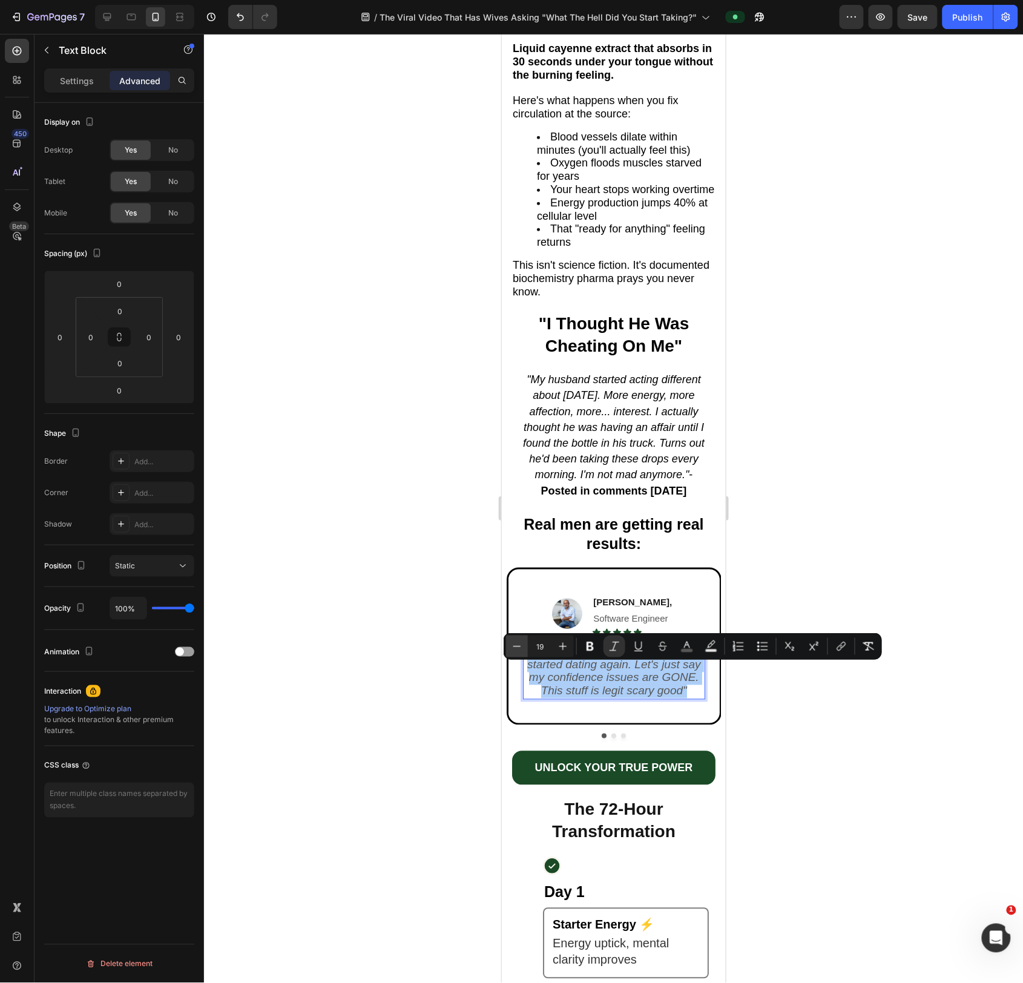
click at [514, 646] on icon "Editor contextual toolbar" at bounding box center [517, 646] width 12 height 12
type input "18"
click at [591, 697] on icon "Divorced for 3 years and I just started dating again. Let's just say my confide…" at bounding box center [613, 670] width 165 height 51
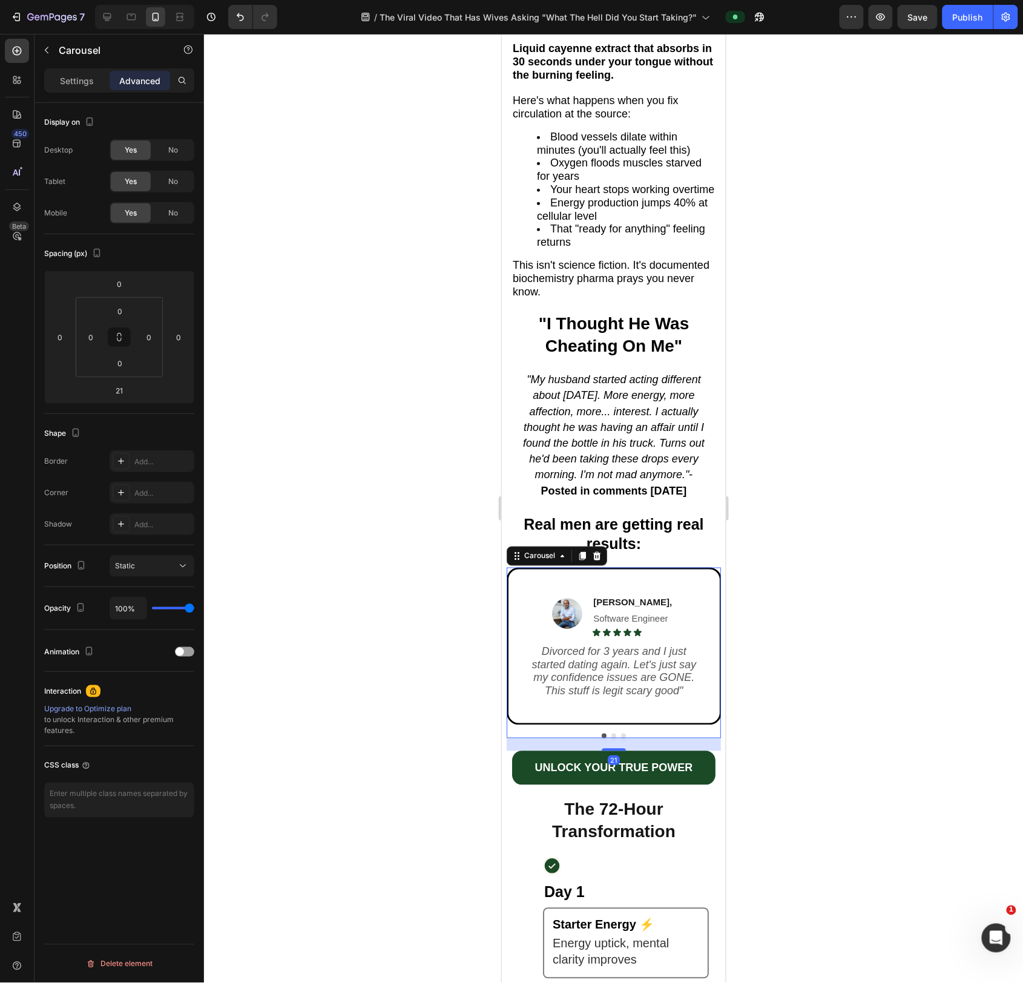
click at [612, 738] on button "Dot" at bounding box center [613, 735] width 5 height 5
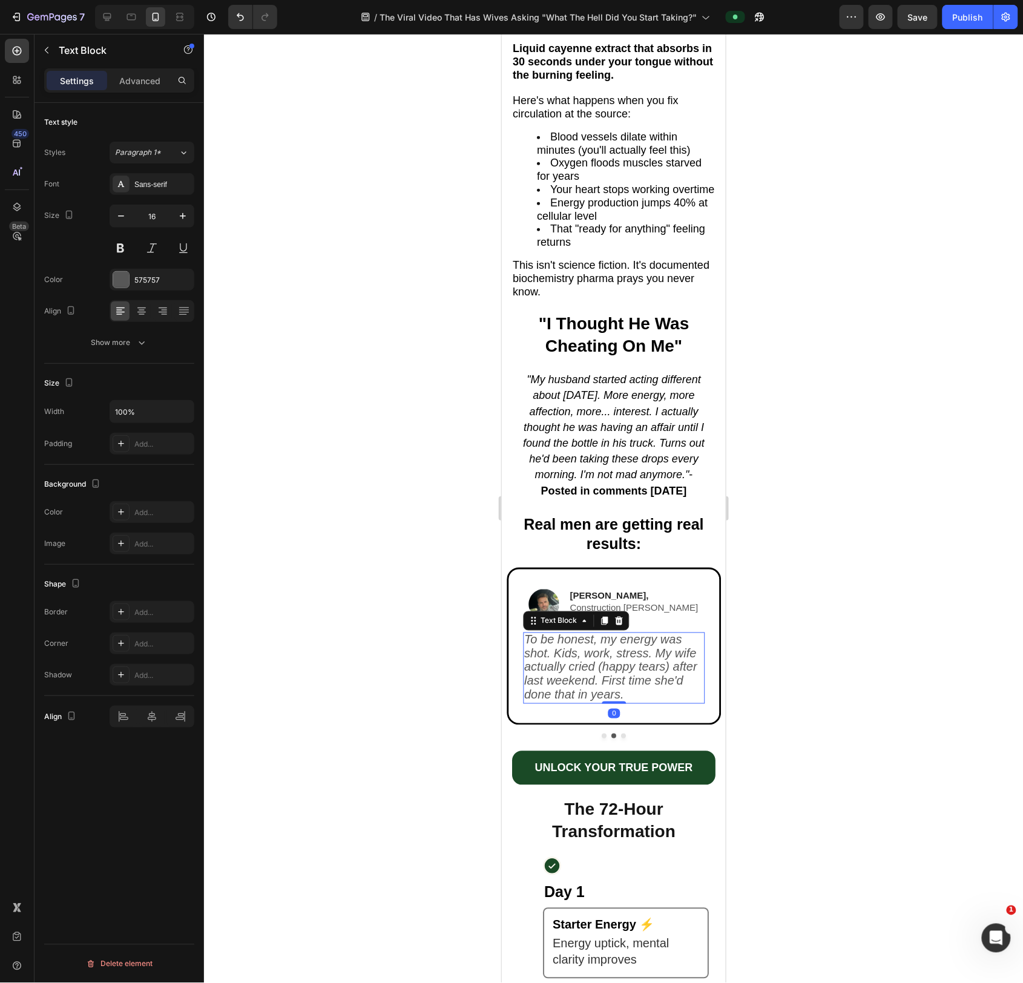
click at [605, 690] on icon "To be honest, my energy was shot. Kids, work, stress. My wife actually cried (h…" at bounding box center [610, 666] width 173 height 68
click at [605, 692] on icon "To be honest, my energy was shot. Kids, work, stress. My wife actually cried (h…" at bounding box center [610, 666] width 173 height 68
click at [605, 693] on icon "To be honest, my energy was shot. Kids, work, stress. My wife actually cried (h…" at bounding box center [610, 666] width 173 height 68
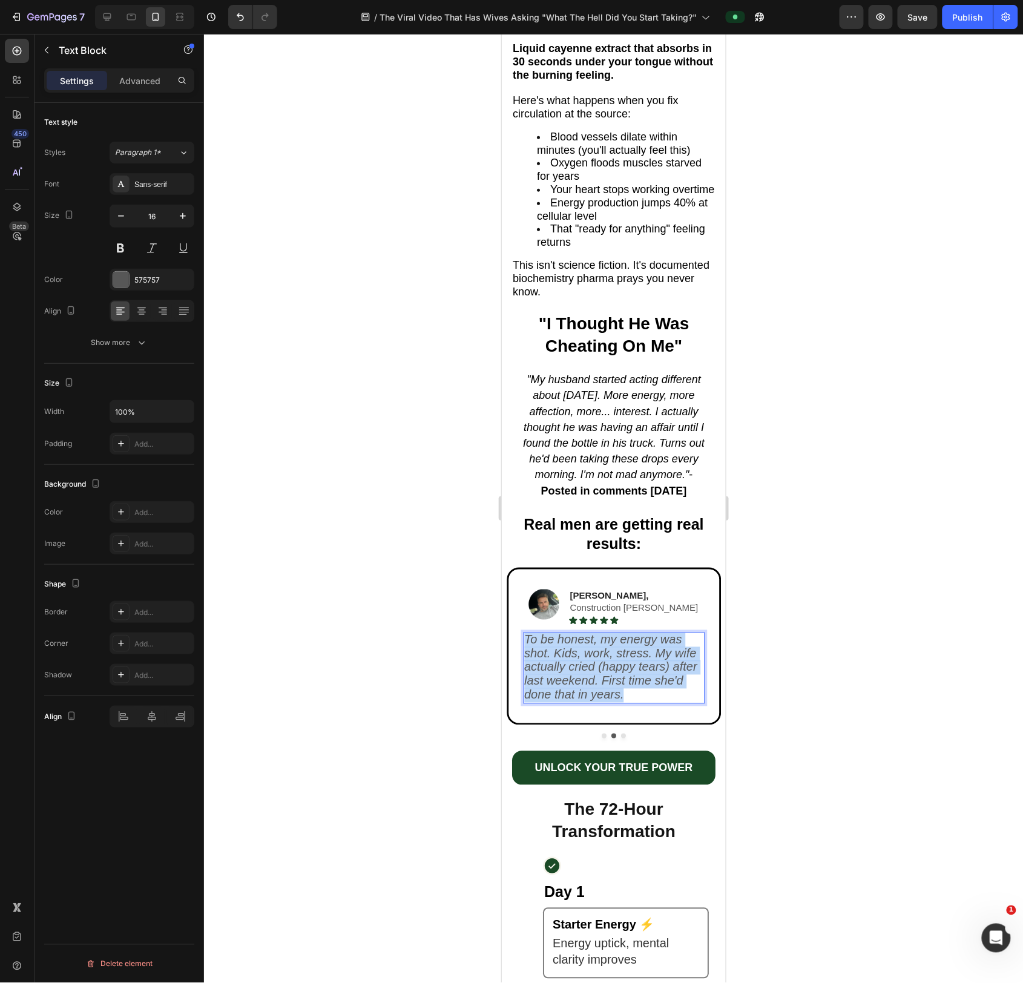
click at [606, 693] on icon "To be honest, my energy was shot. Kids, work, stress. My wife actually cried (h…" at bounding box center [610, 666] width 173 height 68
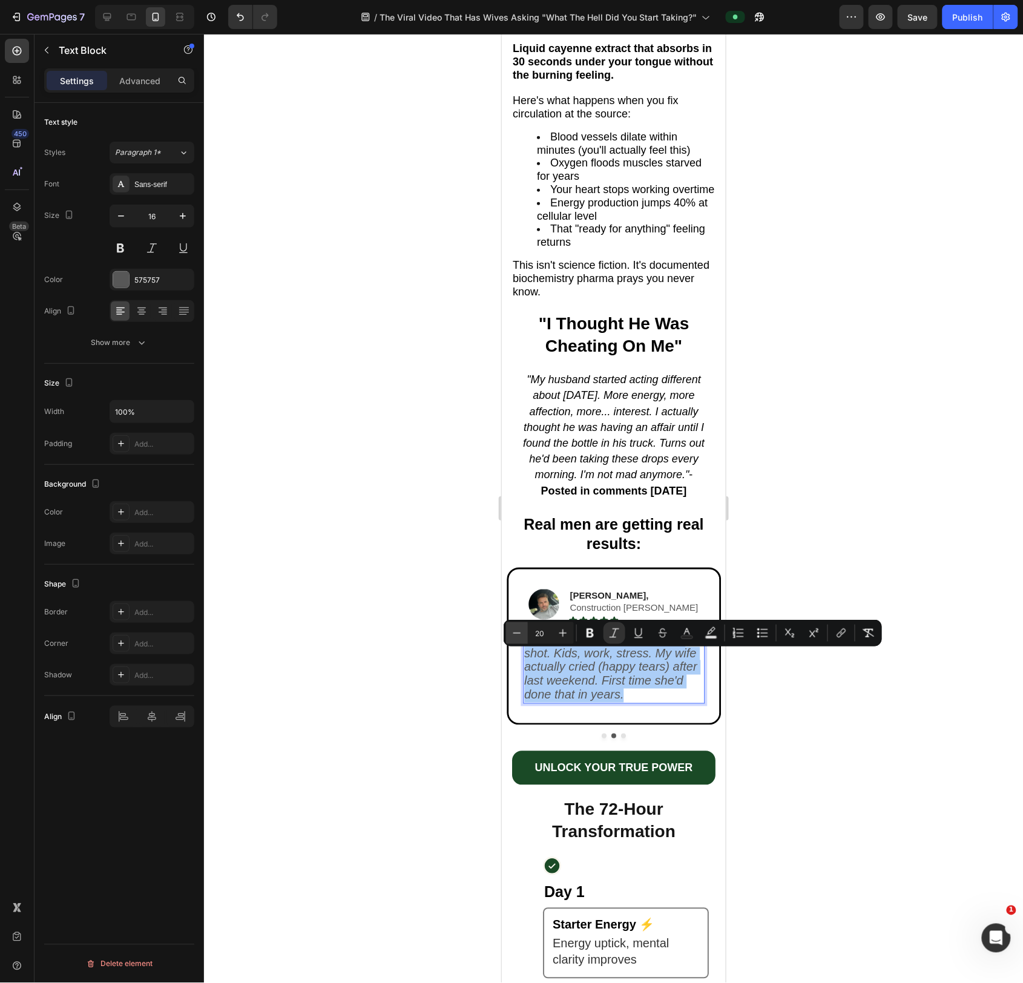
click at [520, 634] on icon "Editor contextual toolbar" at bounding box center [517, 633] width 12 height 12
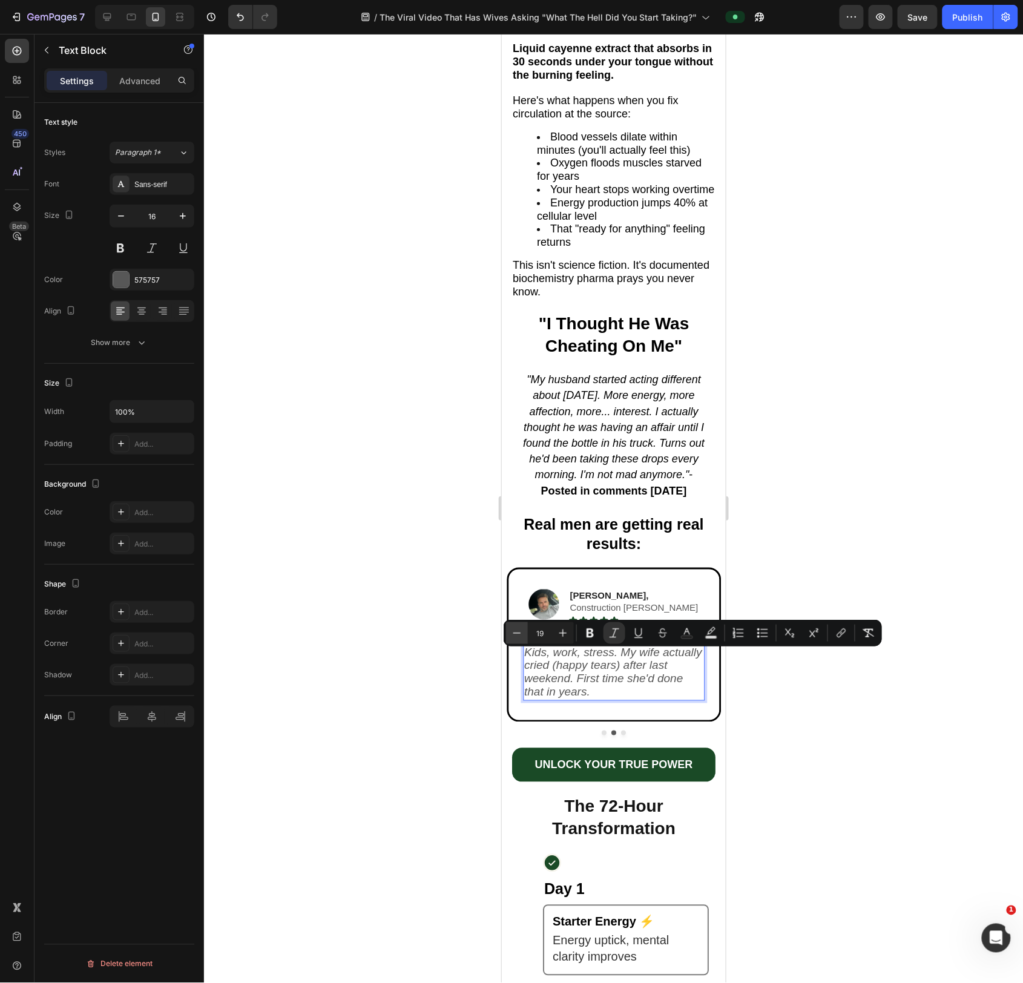
click at [520, 634] on icon "Editor contextual toolbar" at bounding box center [517, 633] width 12 height 12
type input "18"
click at [622, 735] on button "Dot" at bounding box center [622, 732] width 5 height 5
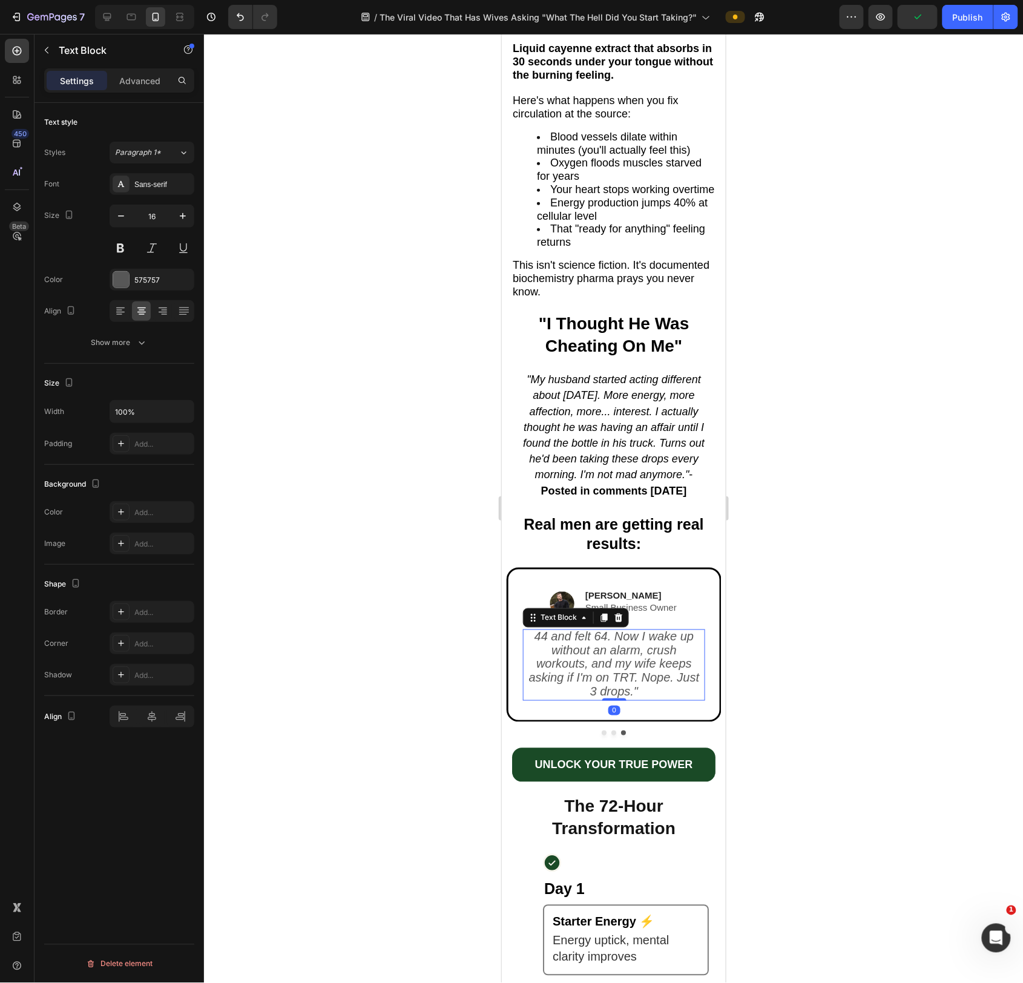
click at [618, 694] on icon "44 and felt 64. Now I wake up without an alarm, crush workouts, and my wife kee…" at bounding box center [613, 663] width 171 height 68
click at [619, 694] on icon "44 and felt 64. Now I wake up without an alarm, crush workouts, and my wife kee…" at bounding box center [613, 663] width 171 height 68
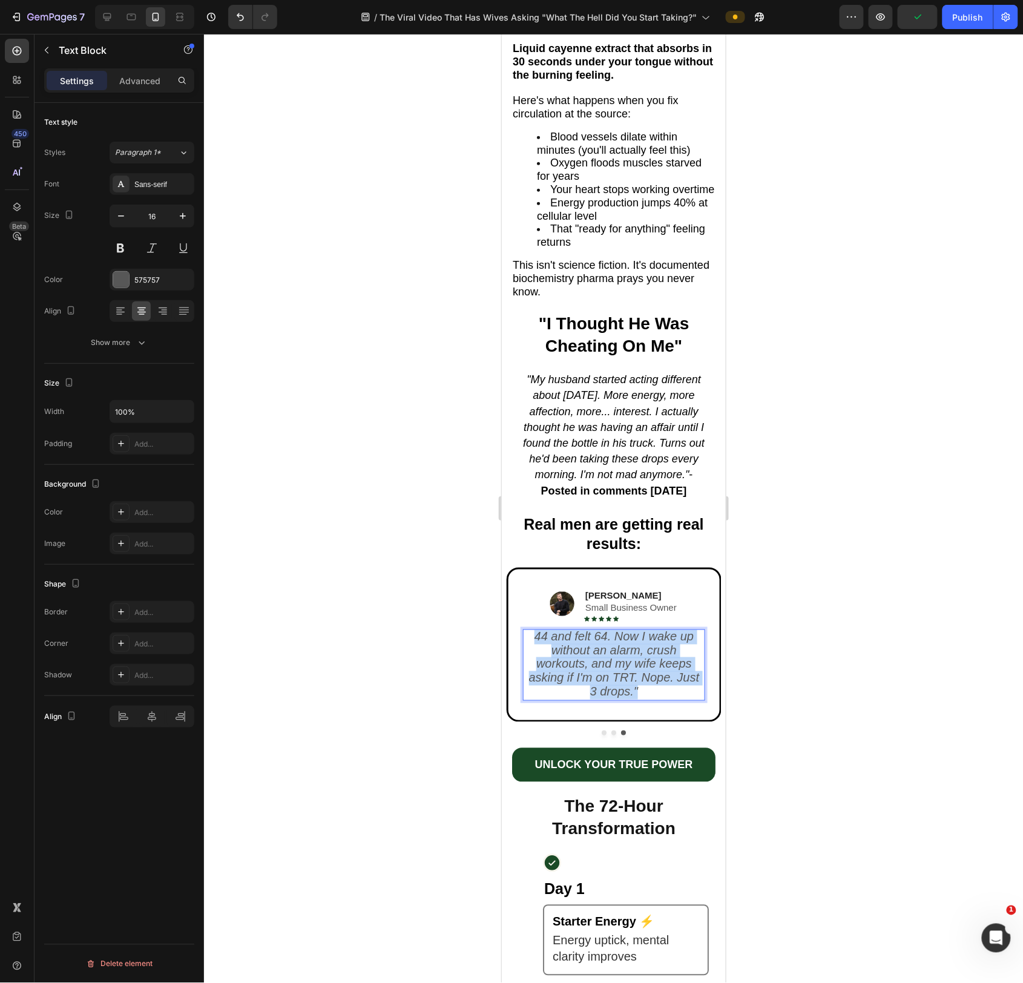
drag, startPoint x: 619, startPoint y: 694, endPoint x: 610, endPoint y: 695, distance: 8.5
click at [619, 694] on icon "44 and felt 64. Now I wake up without an alarm, crush workouts, and my wife kee…" at bounding box center [613, 663] width 171 height 68
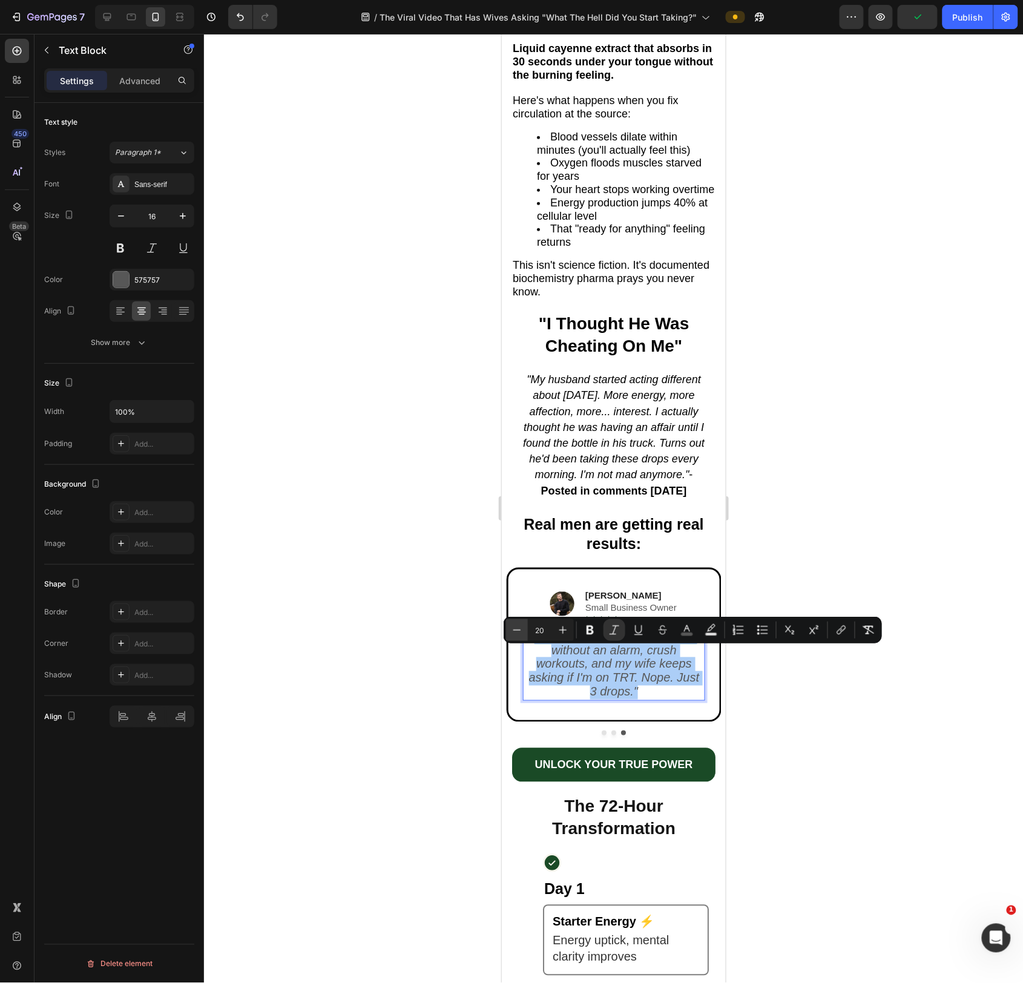
click at [519, 633] on icon "Editor contextual toolbar" at bounding box center [517, 630] width 12 height 12
type input "18"
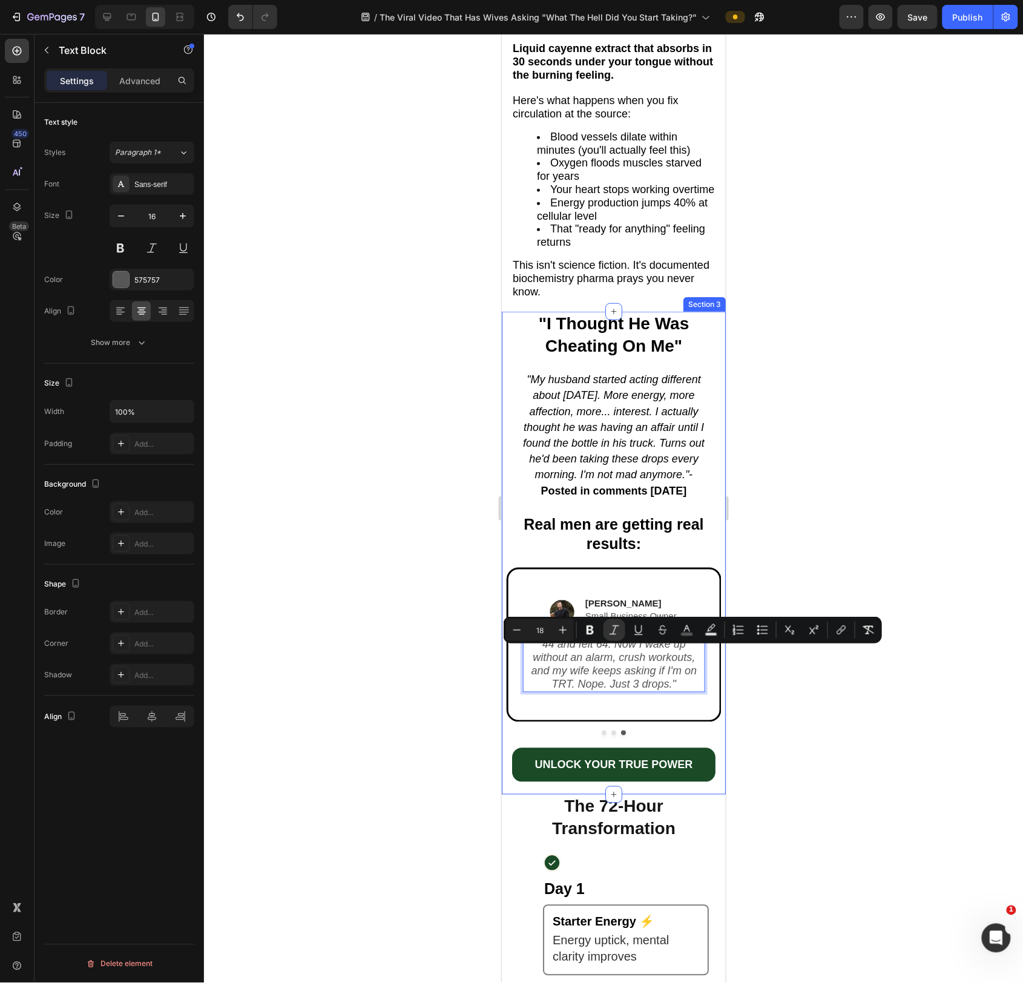
click at [776, 731] on div at bounding box center [613, 508] width 819 height 949
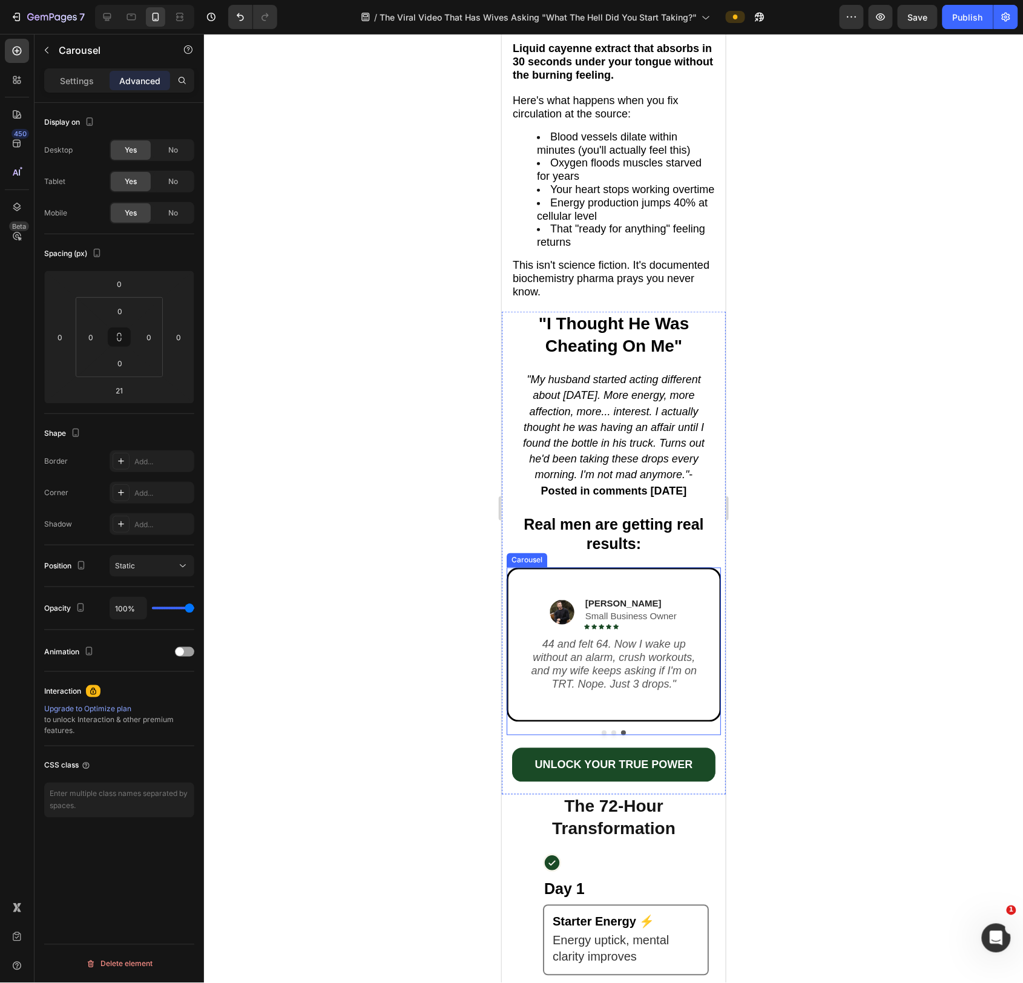
click at [614, 735] on button "Dot" at bounding box center [613, 732] width 5 height 5
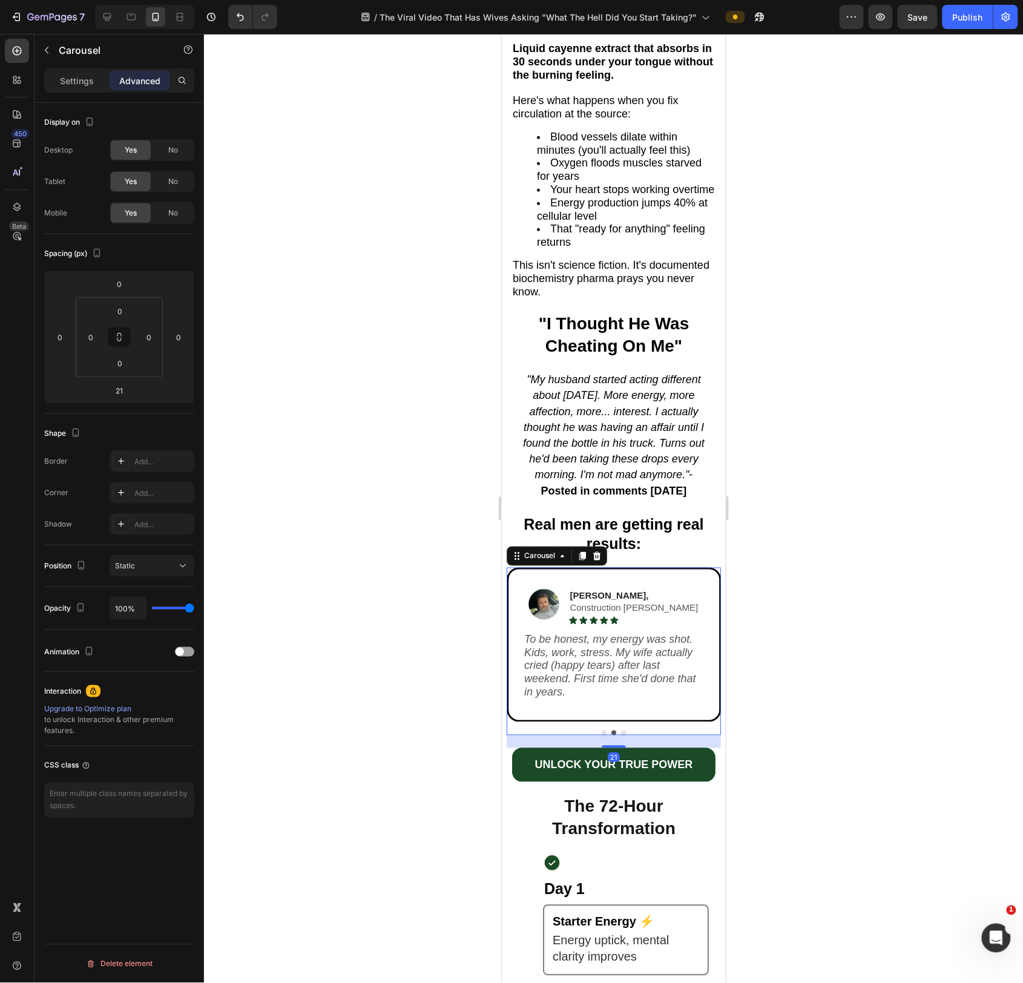
click at [624, 735] on button "Dot" at bounding box center [622, 732] width 5 height 5
click at [591, 692] on icon "44 and felt 64. Now I wake up without an alarm, crush workouts, and my wife kee…" at bounding box center [613, 663] width 171 height 68
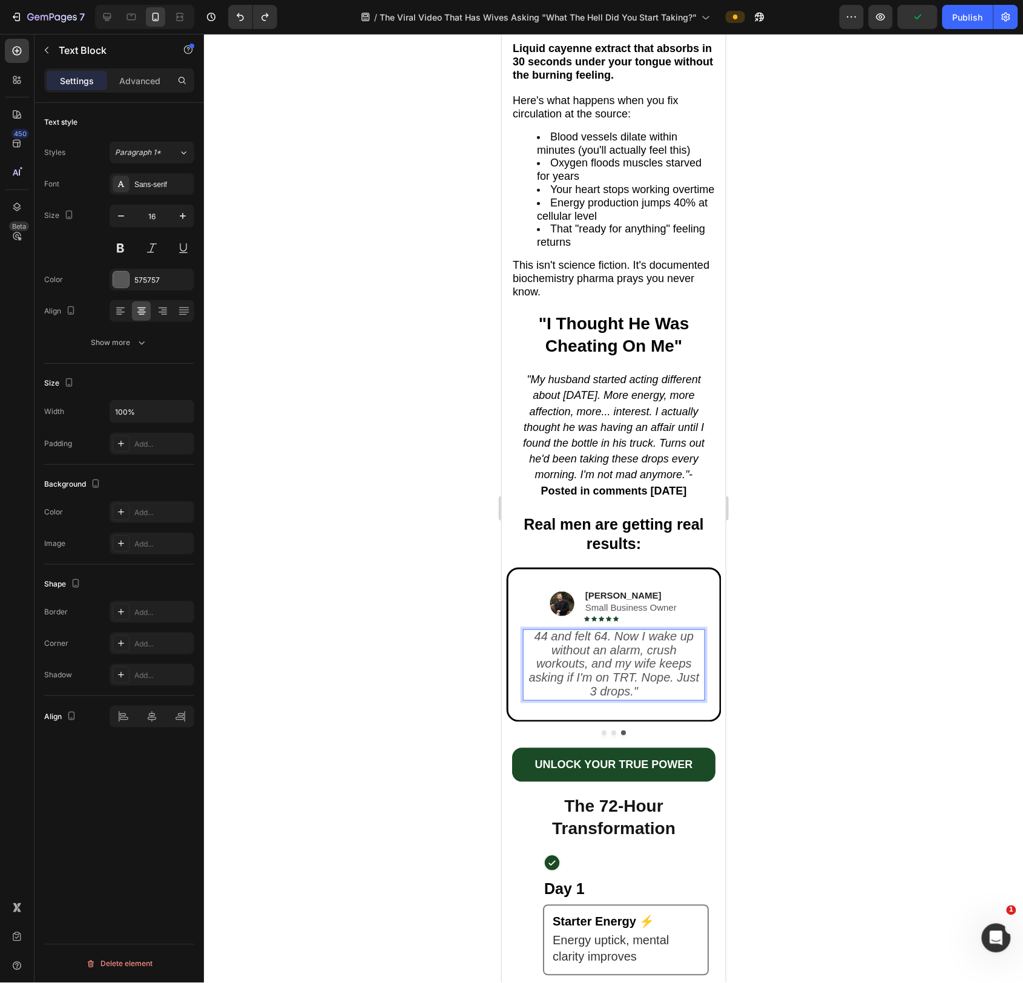
click at [606, 687] on icon "44 and felt 64. Now I wake up without an alarm, crush workouts, and my wife kee…" at bounding box center [613, 663] width 171 height 68
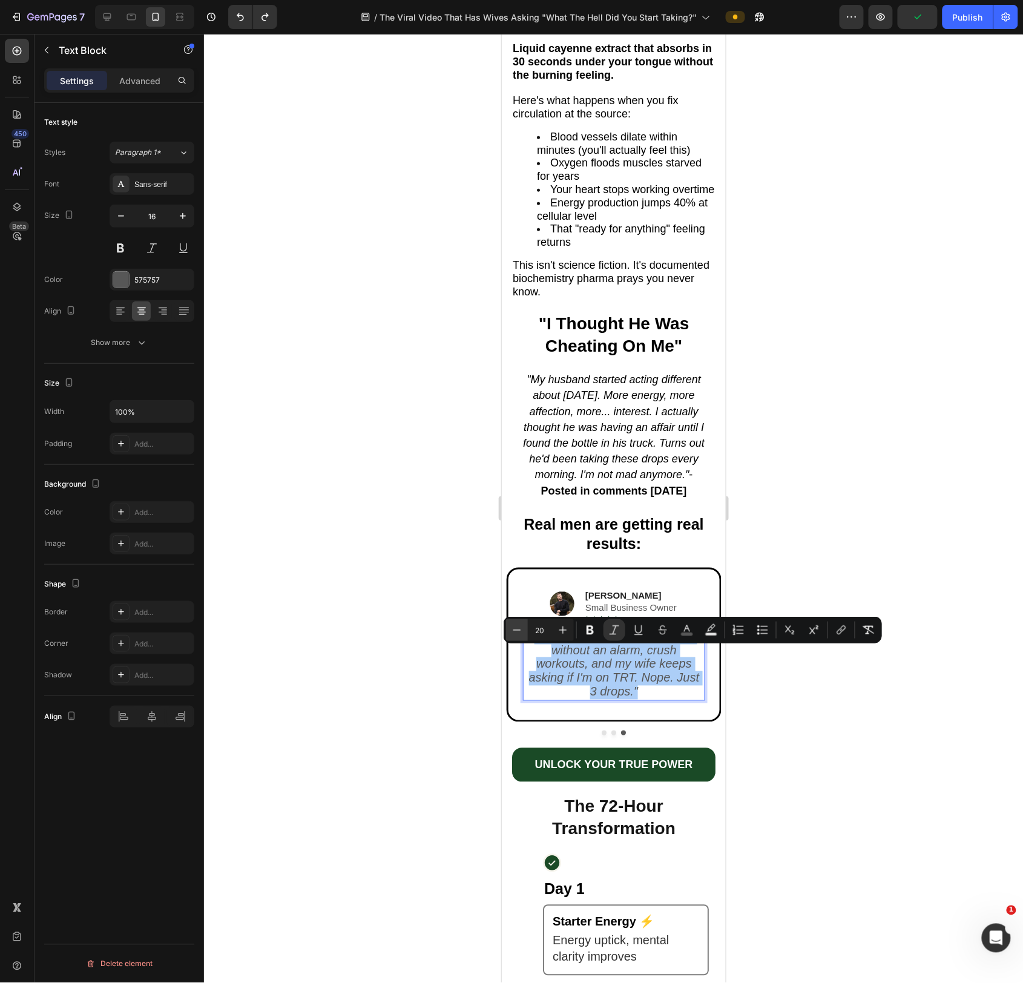
click at [518, 624] on icon "Editor contextual toolbar" at bounding box center [517, 630] width 12 height 12
type input "18"
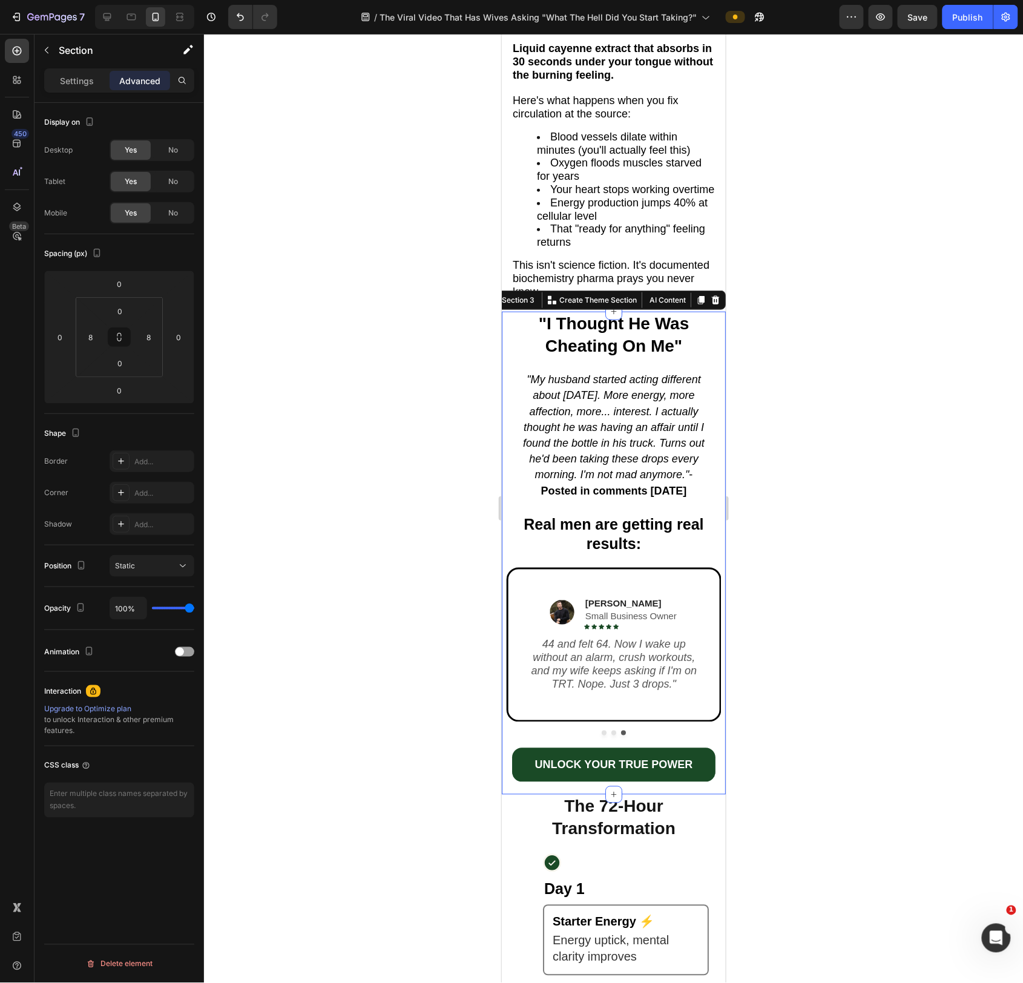
click at [503, 683] on div ""I Thought He Was Cheating On Me" Text Block "My husband started acting differe…" at bounding box center [613, 552] width 224 height 483
click at [613, 735] on button "Dot" at bounding box center [613, 732] width 5 height 5
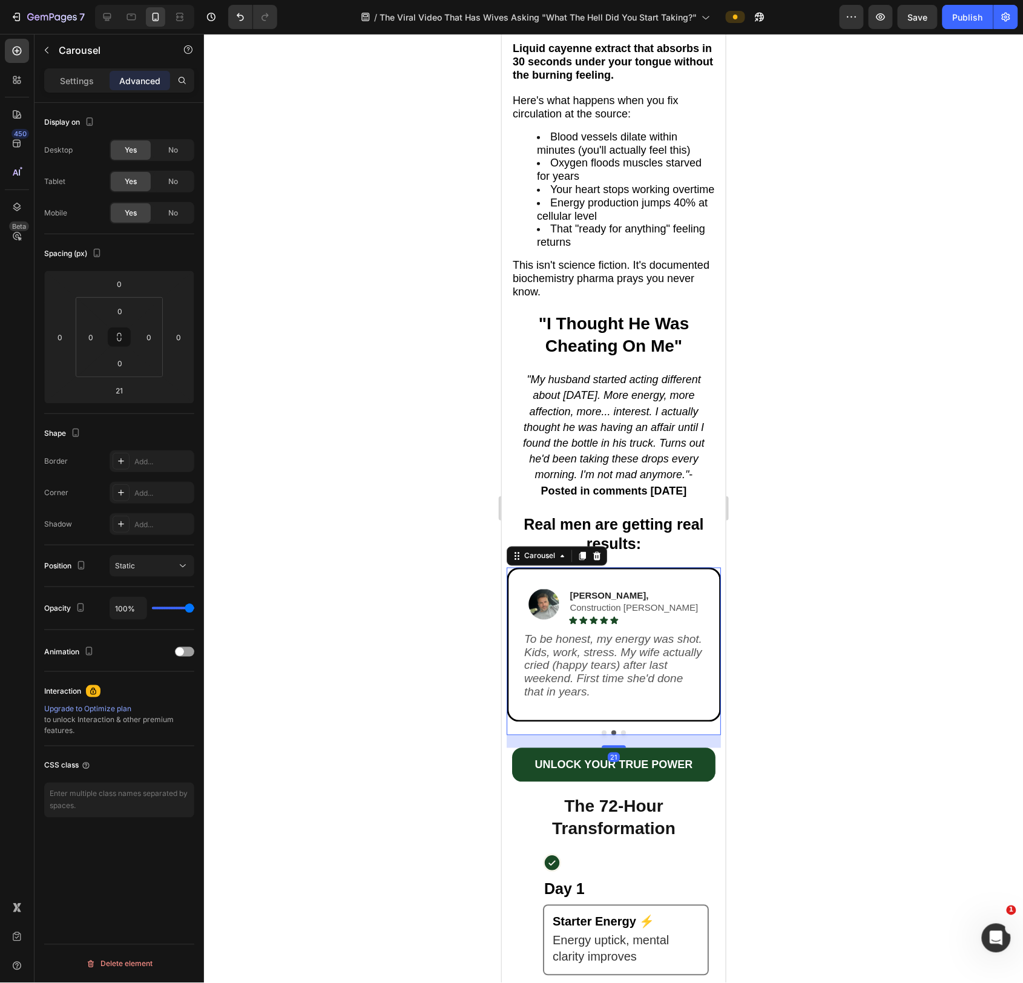
click at [603, 735] on button "Dot" at bounding box center [603, 732] width 5 height 5
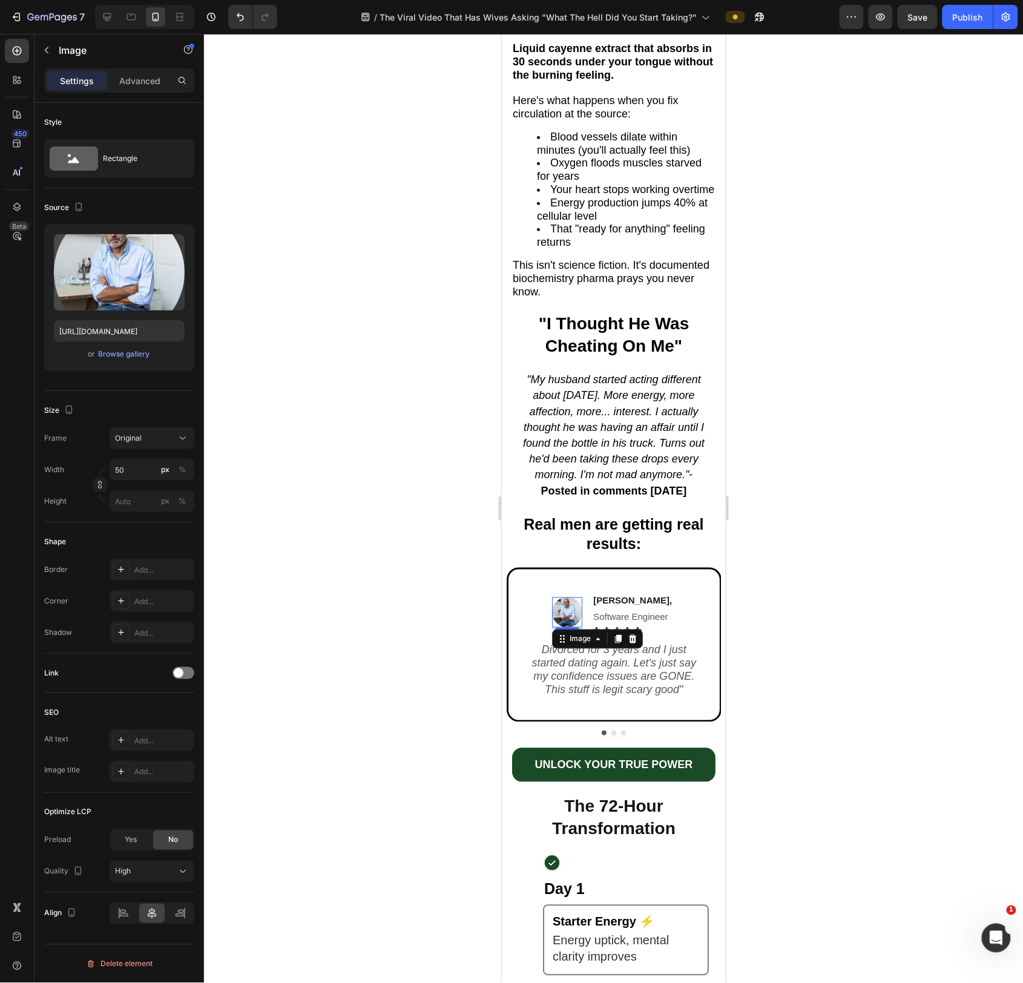
click at [567, 626] on img at bounding box center [566, 612] width 30 height 30
click at [614, 735] on button "Dot" at bounding box center [613, 732] width 5 height 5
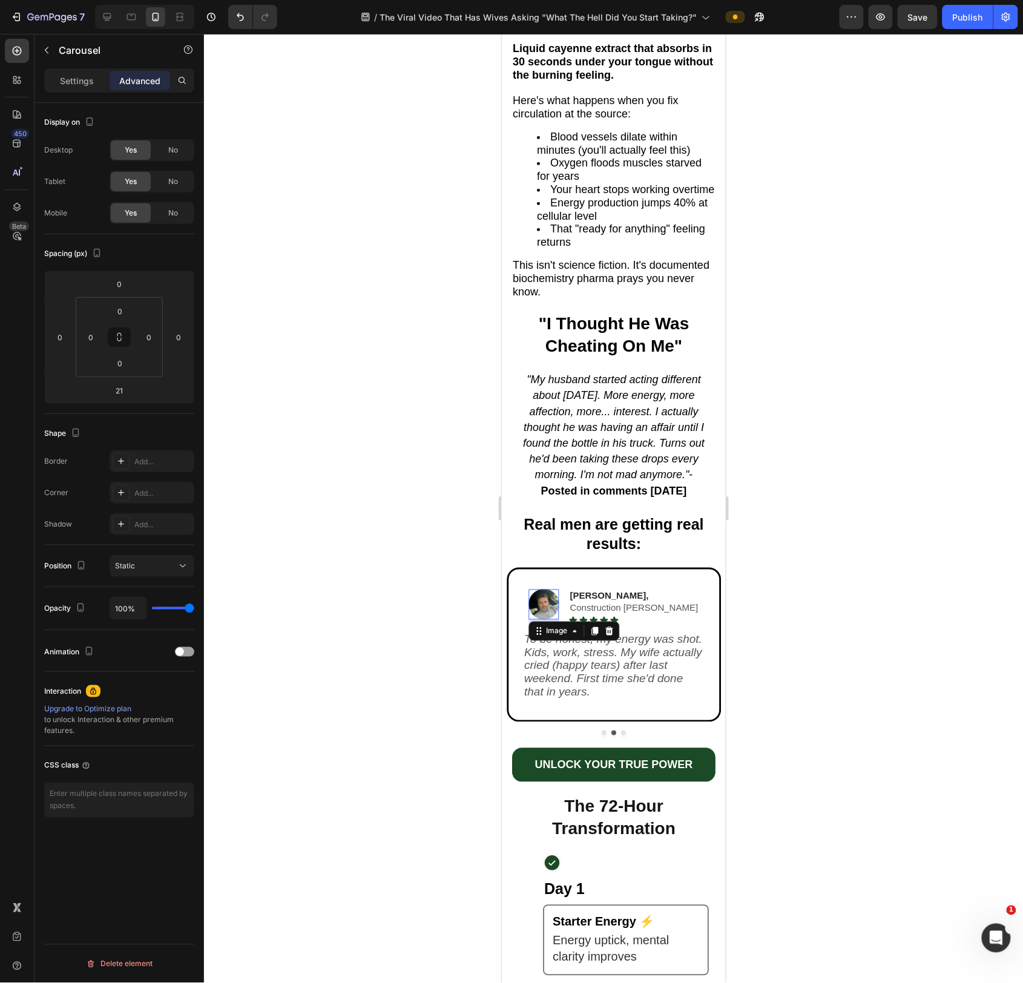
click at [558, 619] on img at bounding box center [543, 604] width 30 height 30
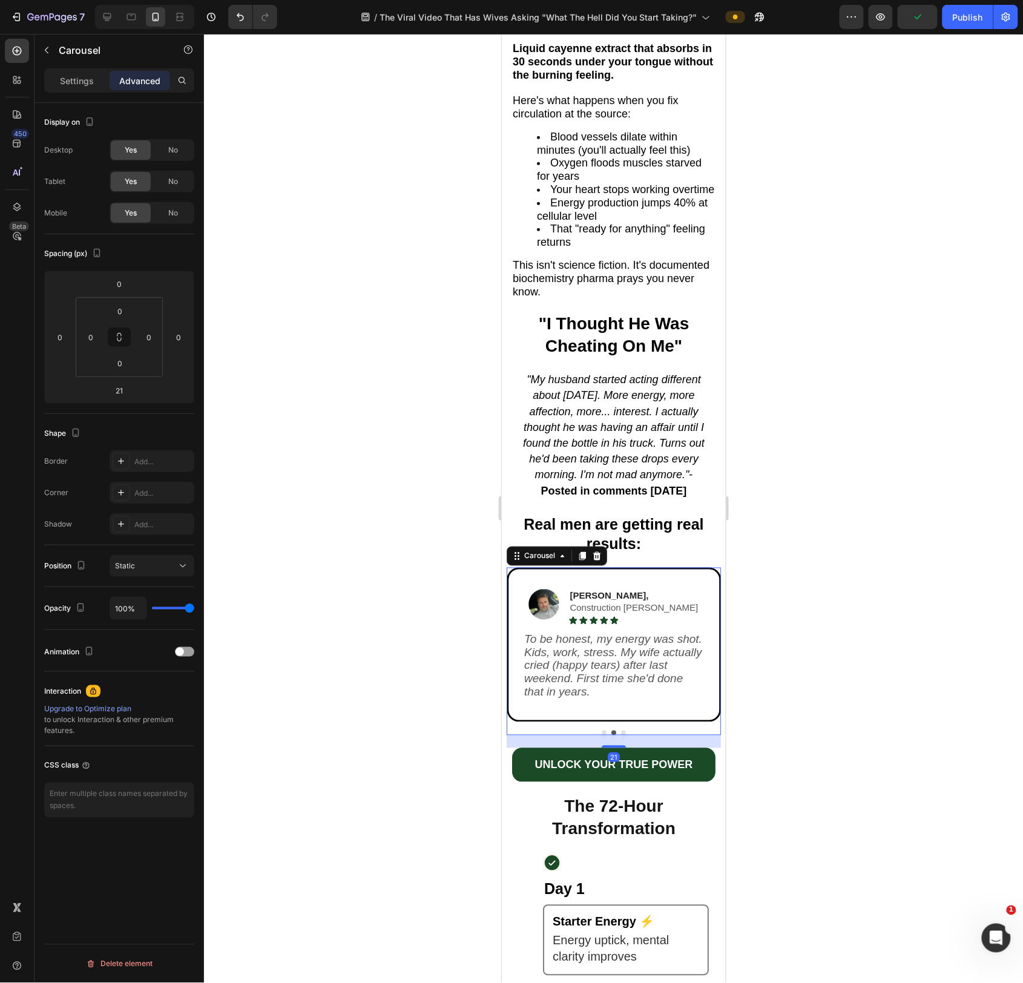
click at [625, 735] on button "Dot" at bounding box center [622, 732] width 5 height 5
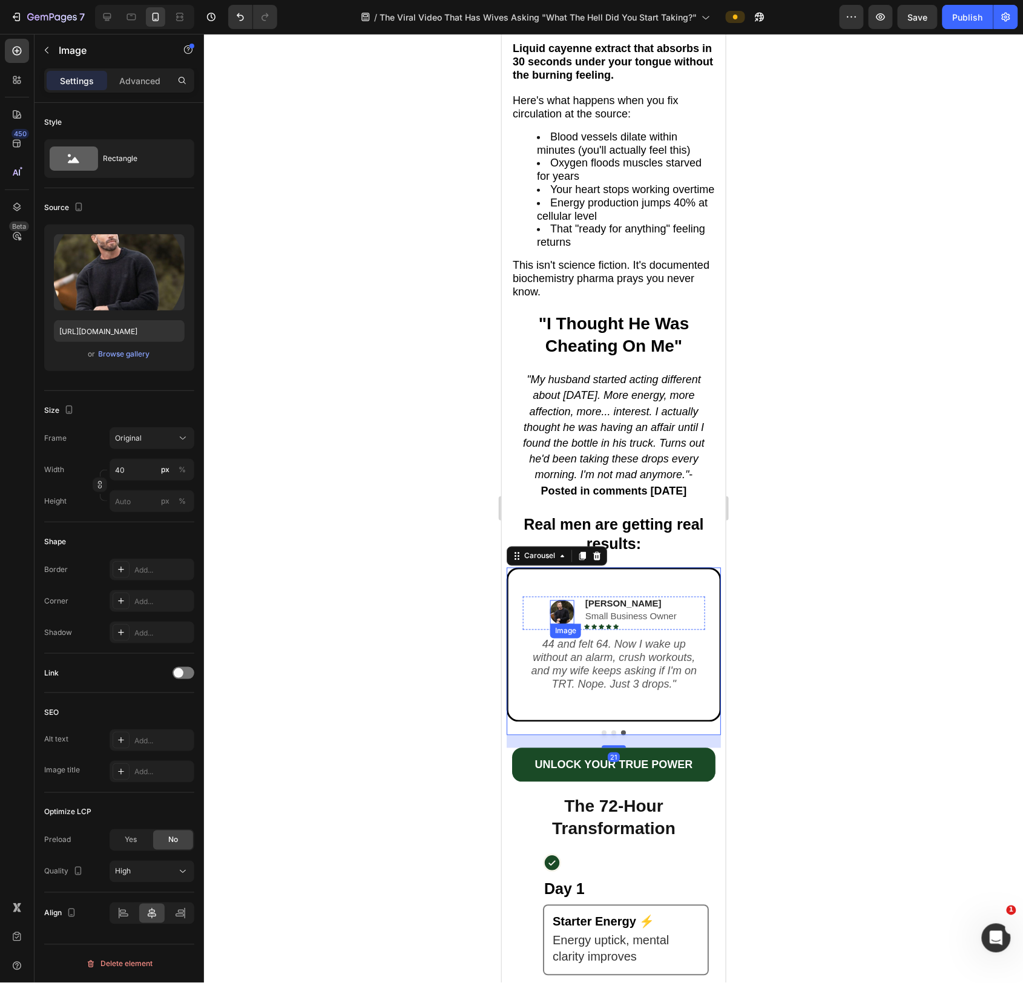
click at [570, 624] on img at bounding box center [562, 612] width 24 height 24
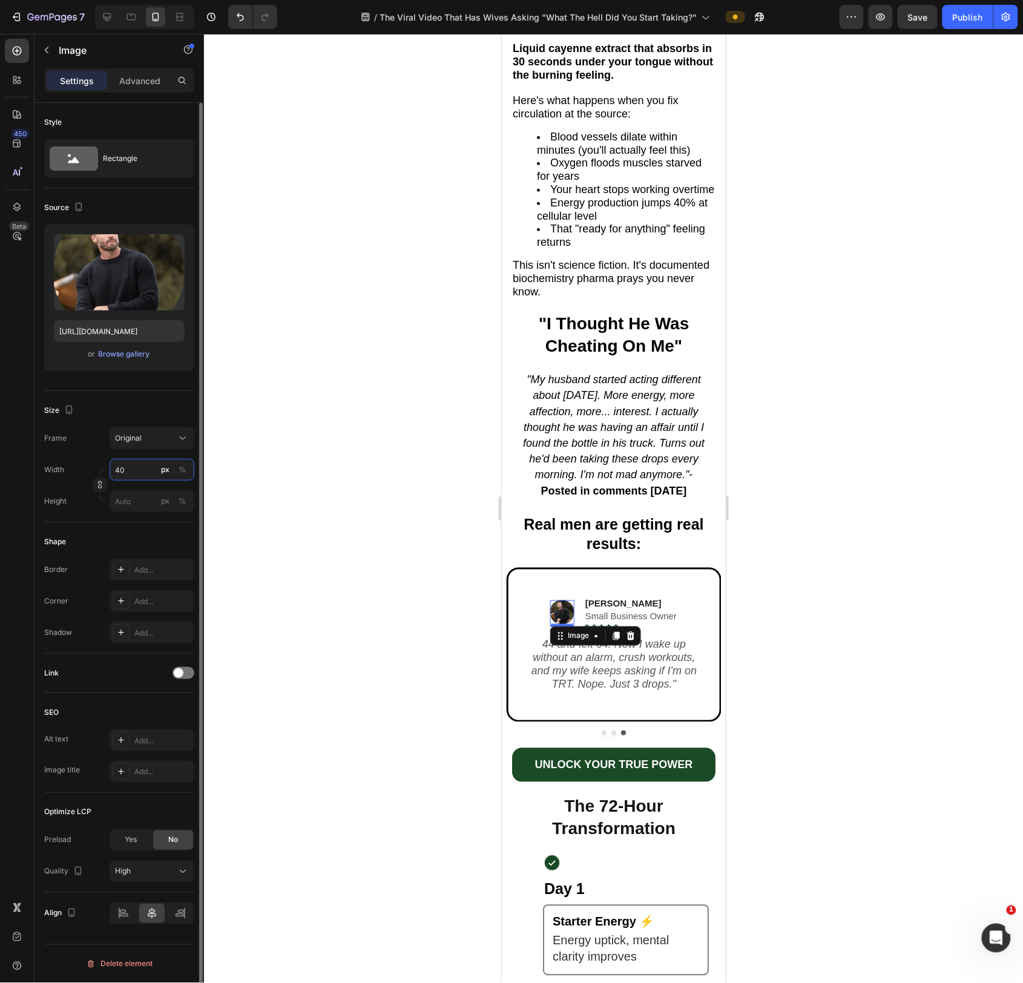
click at [134, 468] on input "40" at bounding box center [152, 470] width 85 height 22
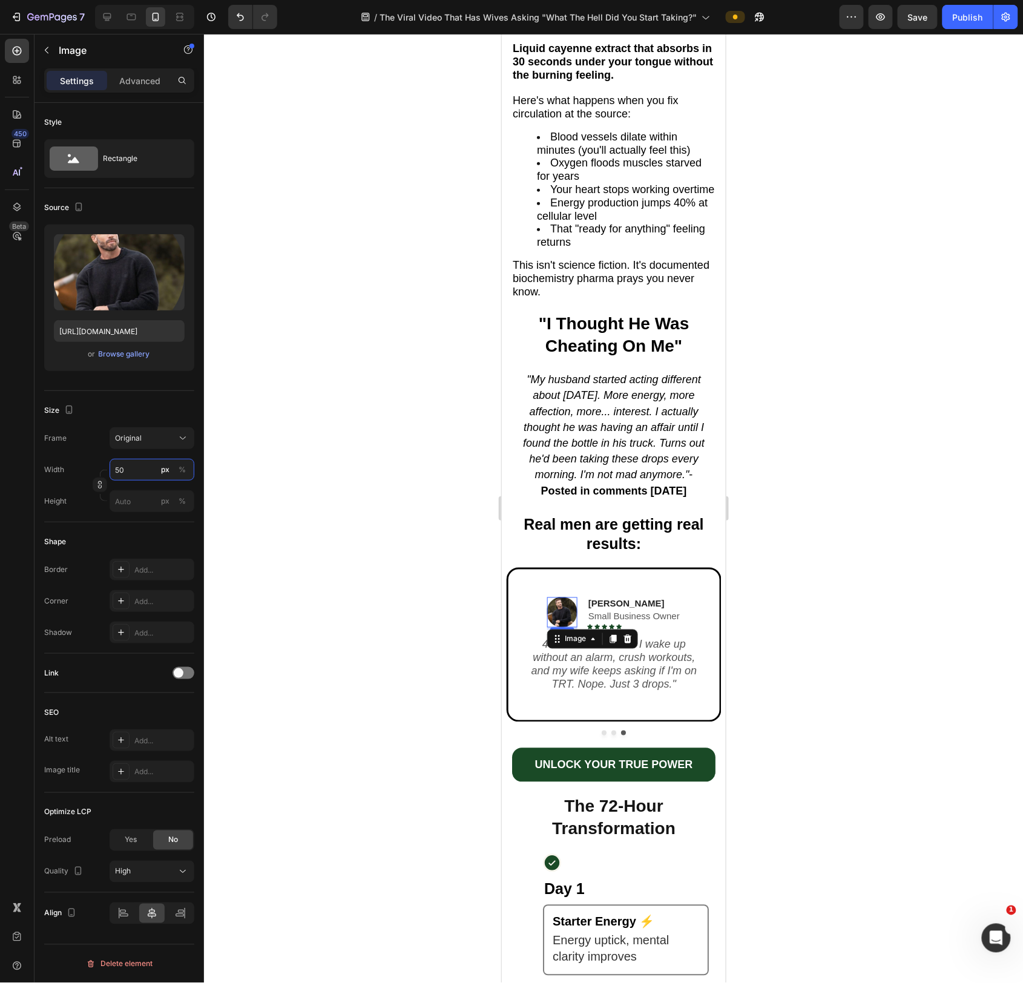
type input "50"
click at [393, 669] on div at bounding box center [613, 508] width 819 height 949
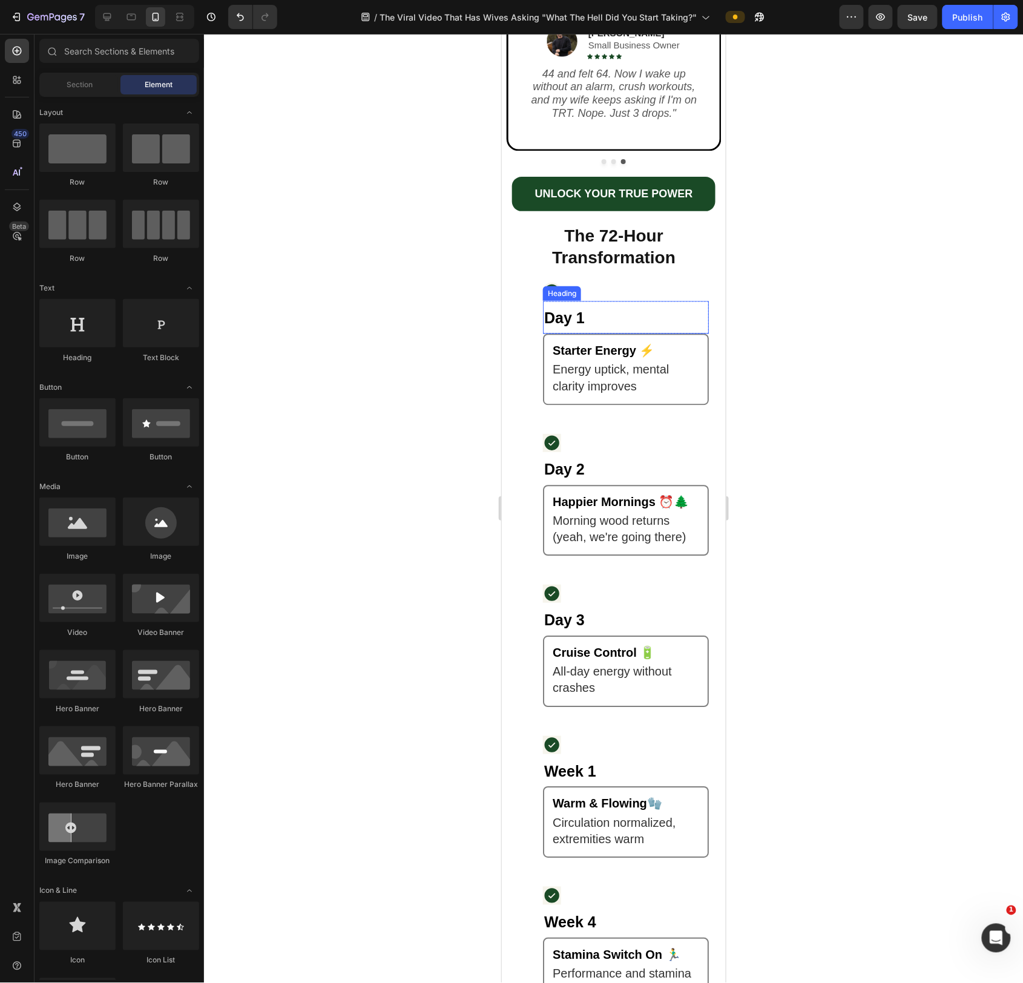
scroll to position [2388, 0]
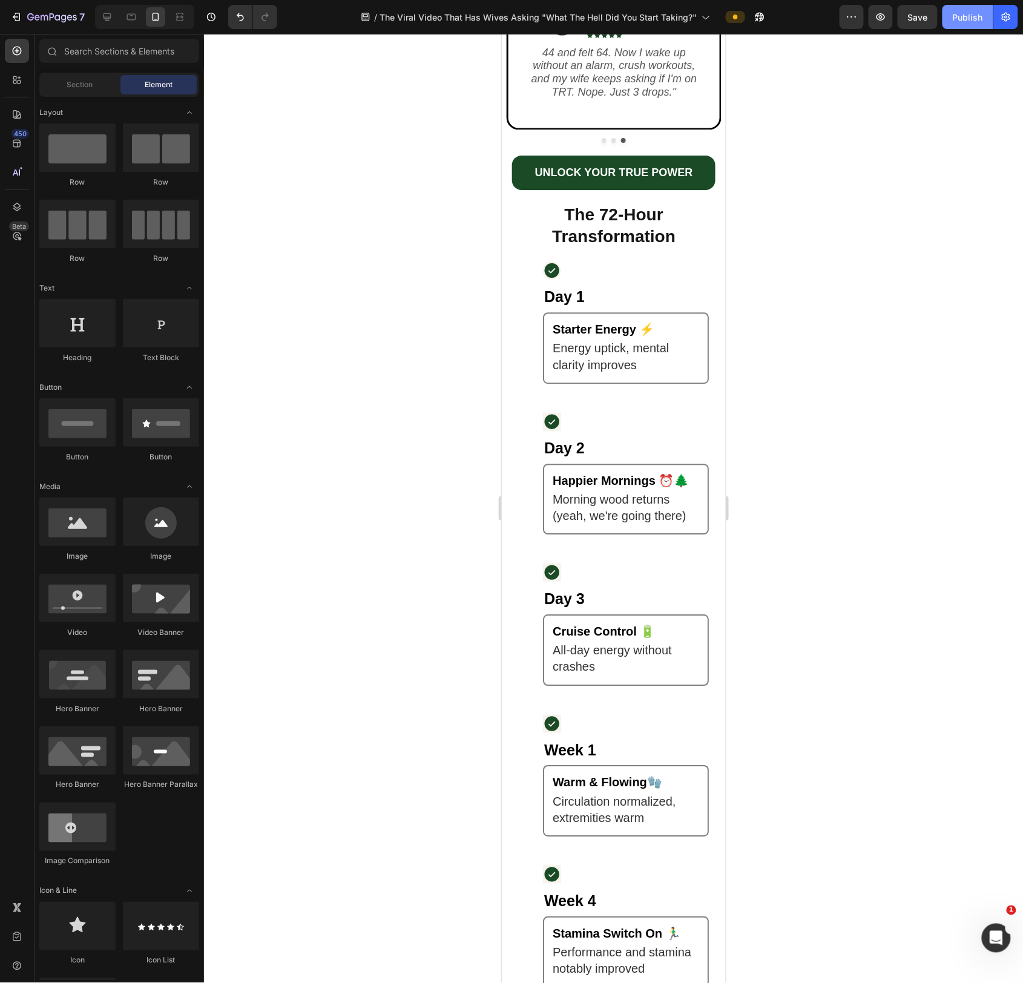
click at [977, 13] on div "Publish" at bounding box center [968, 17] width 30 height 13
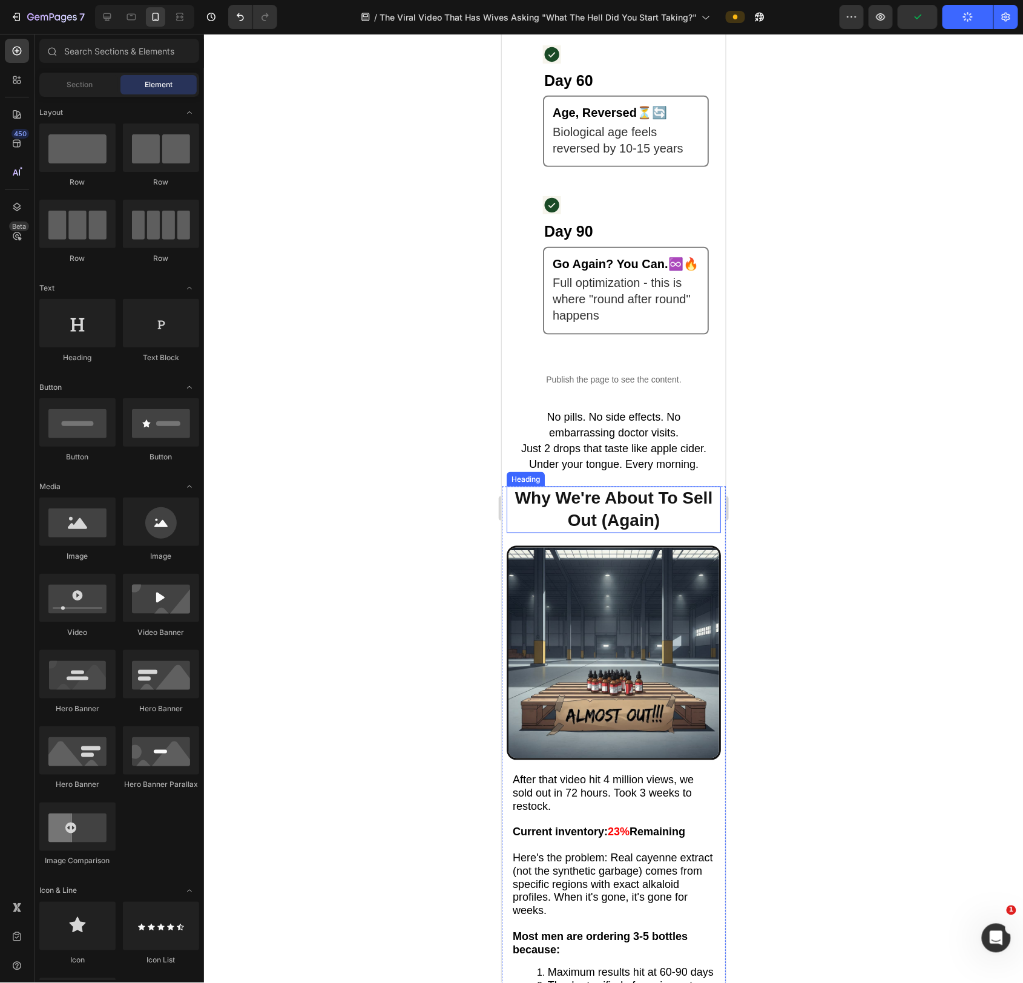
scroll to position [3380, 0]
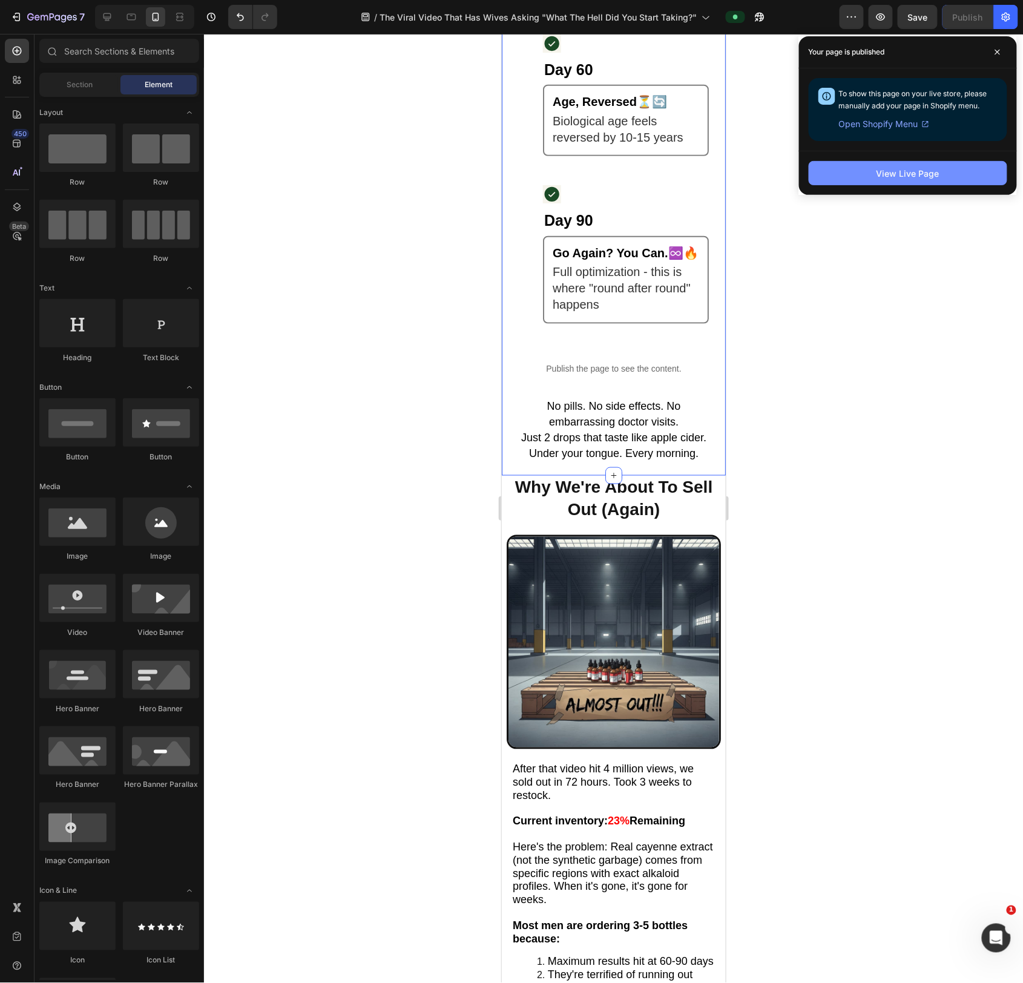
click at [847, 182] on button "View Live Page" at bounding box center [908, 173] width 199 height 24
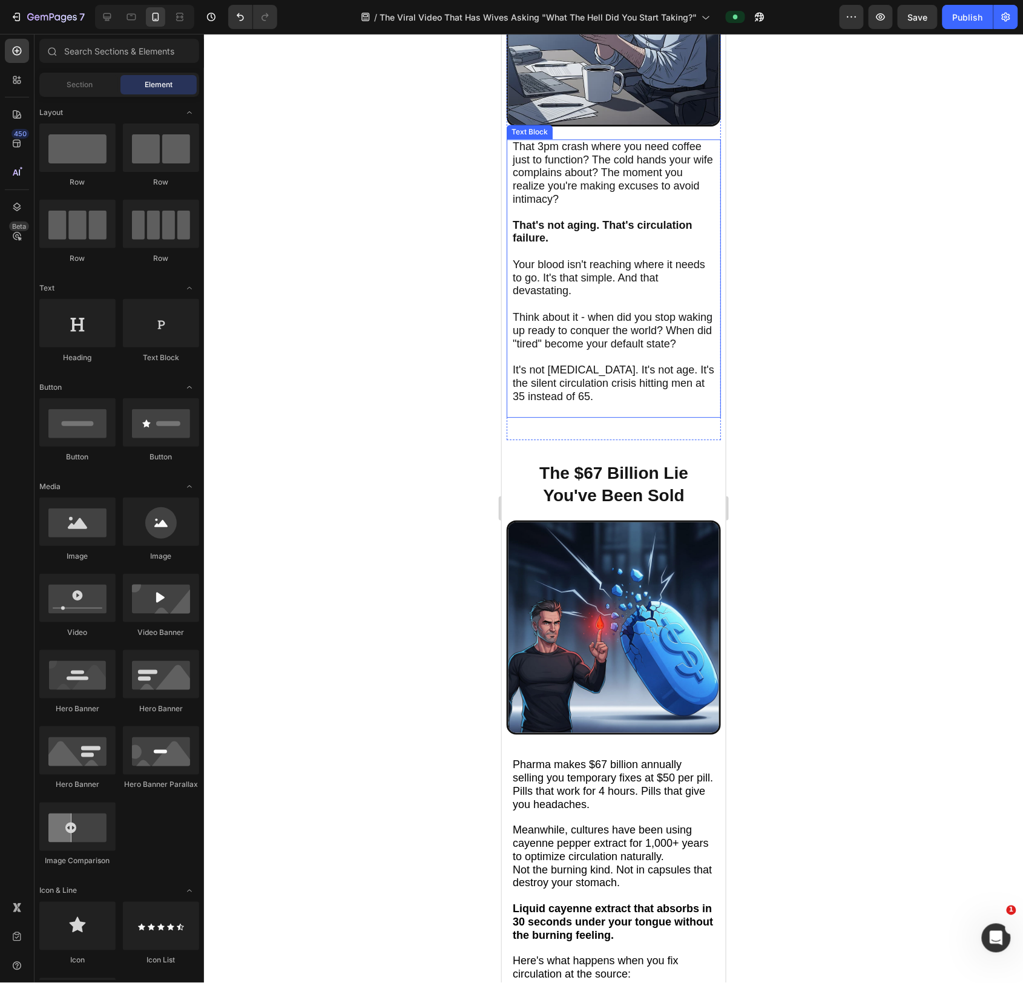
scroll to position [921, 0]
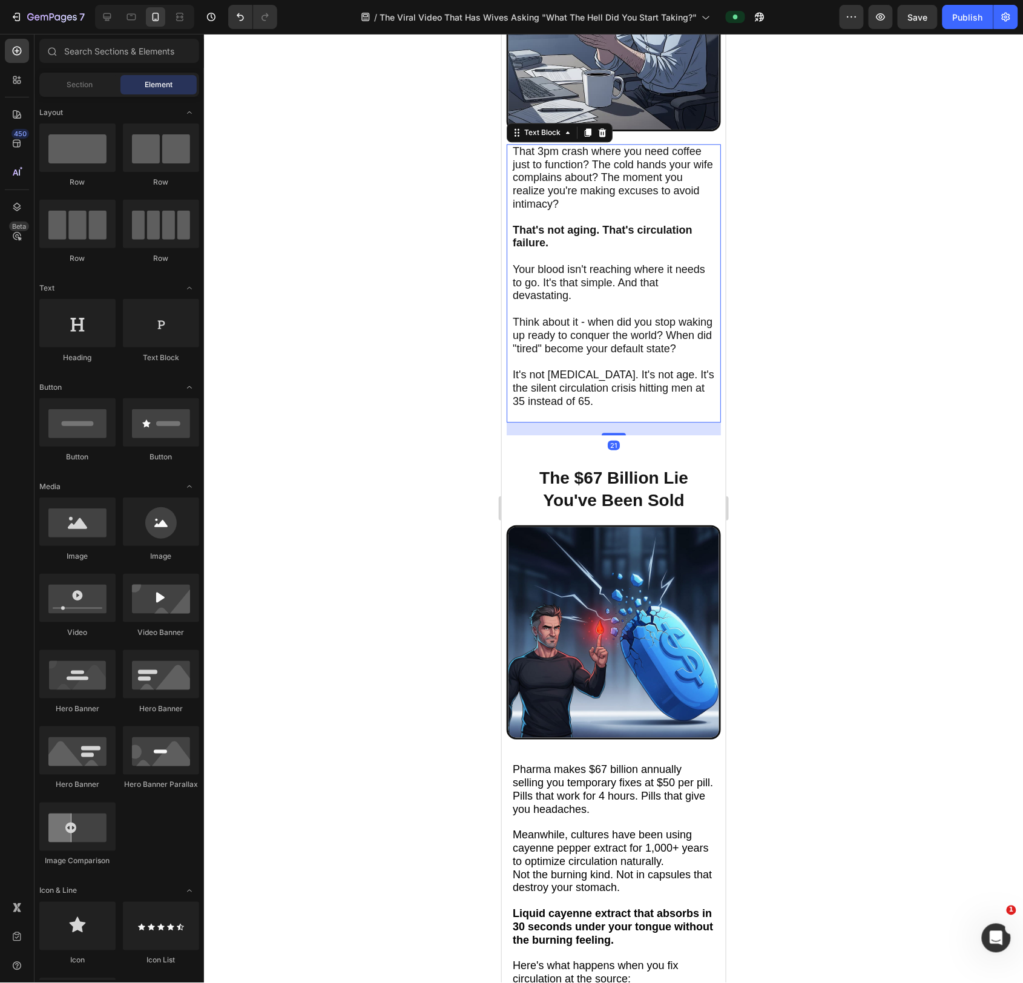
click at [603, 373] on span "It's not [MEDICAL_DATA]. It's not age. It's the silent circulation crisis hitti…" at bounding box center [613, 387] width 202 height 39
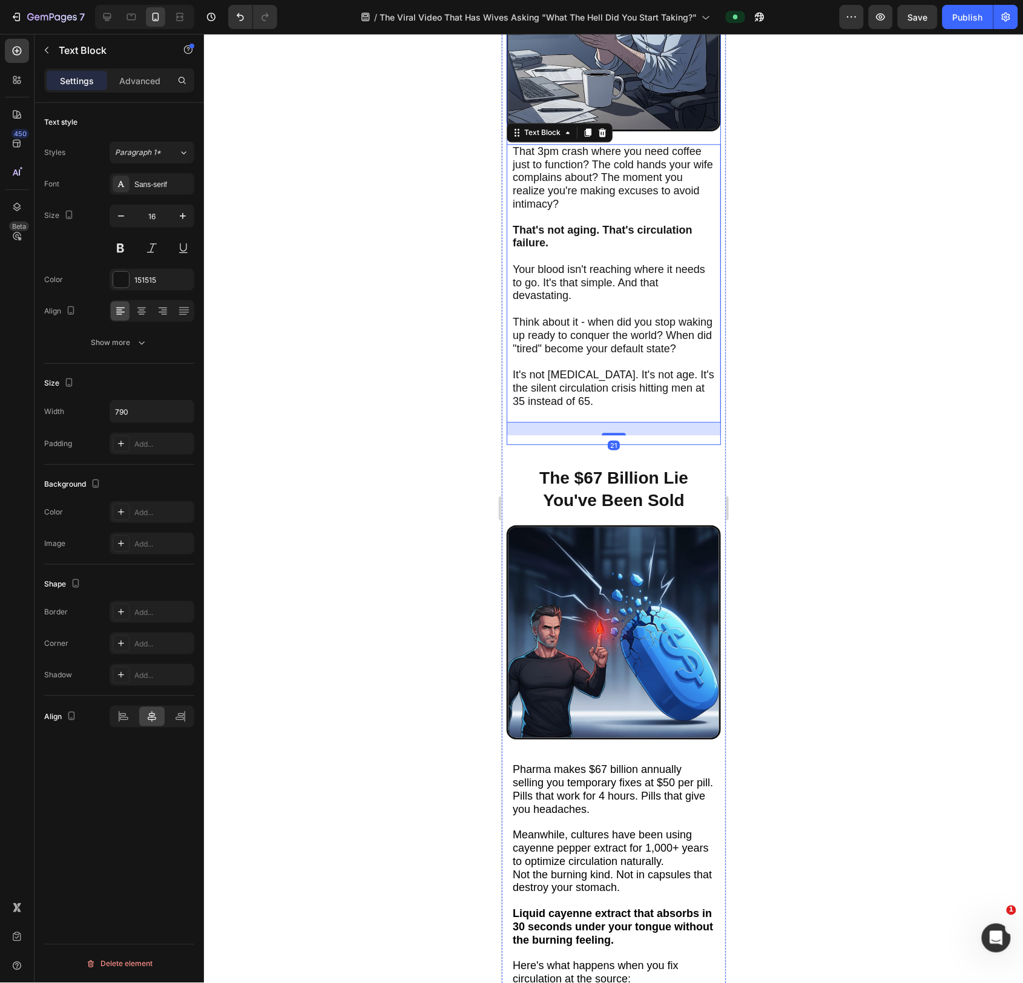
click at [659, 443] on div "Image That 3pm crash where you need coffee just to function? The cold hands you…" at bounding box center [613, 180] width 214 height 528
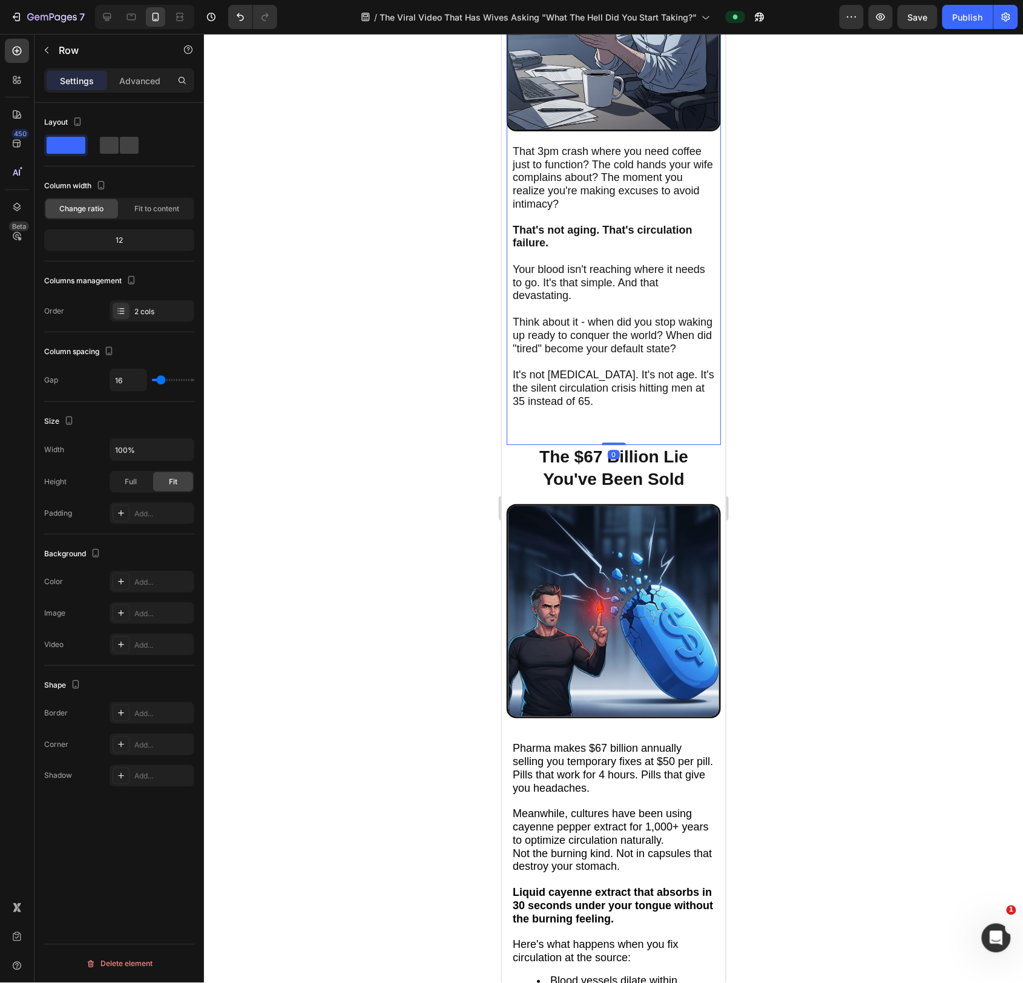
drag, startPoint x: 623, startPoint y: 467, endPoint x: 639, endPoint y: 416, distance: 53.6
click at [636, 416] on div "Image That 3pm crash where you need coffee just to function? The cold hands you…" at bounding box center [613, 180] width 214 height 528
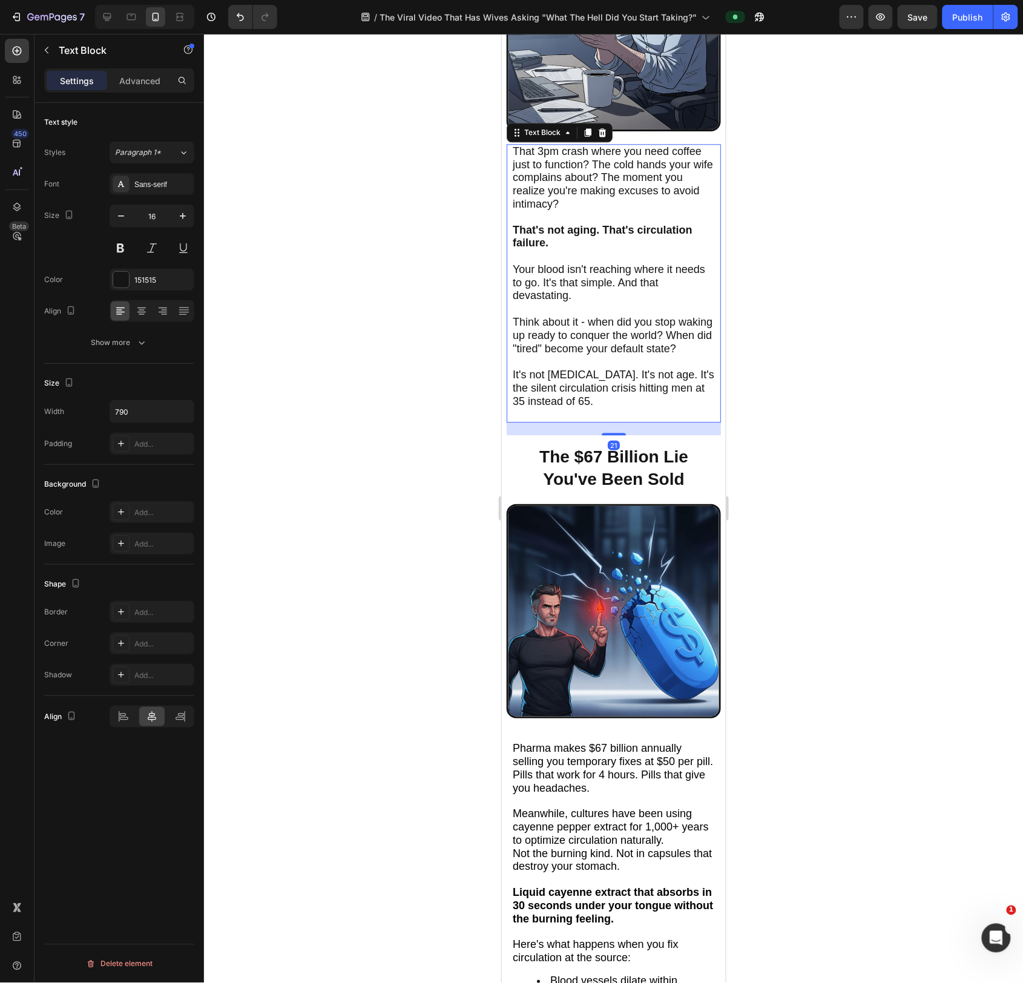
click at [602, 384] on span "It's not [MEDICAL_DATA]. It's not age. It's the silent circulation crisis hitti…" at bounding box center [613, 387] width 202 height 39
click at [656, 442] on div "Image That 3pm crash where you need coffee just to function? The cold hands you…" at bounding box center [613, 180] width 214 height 528
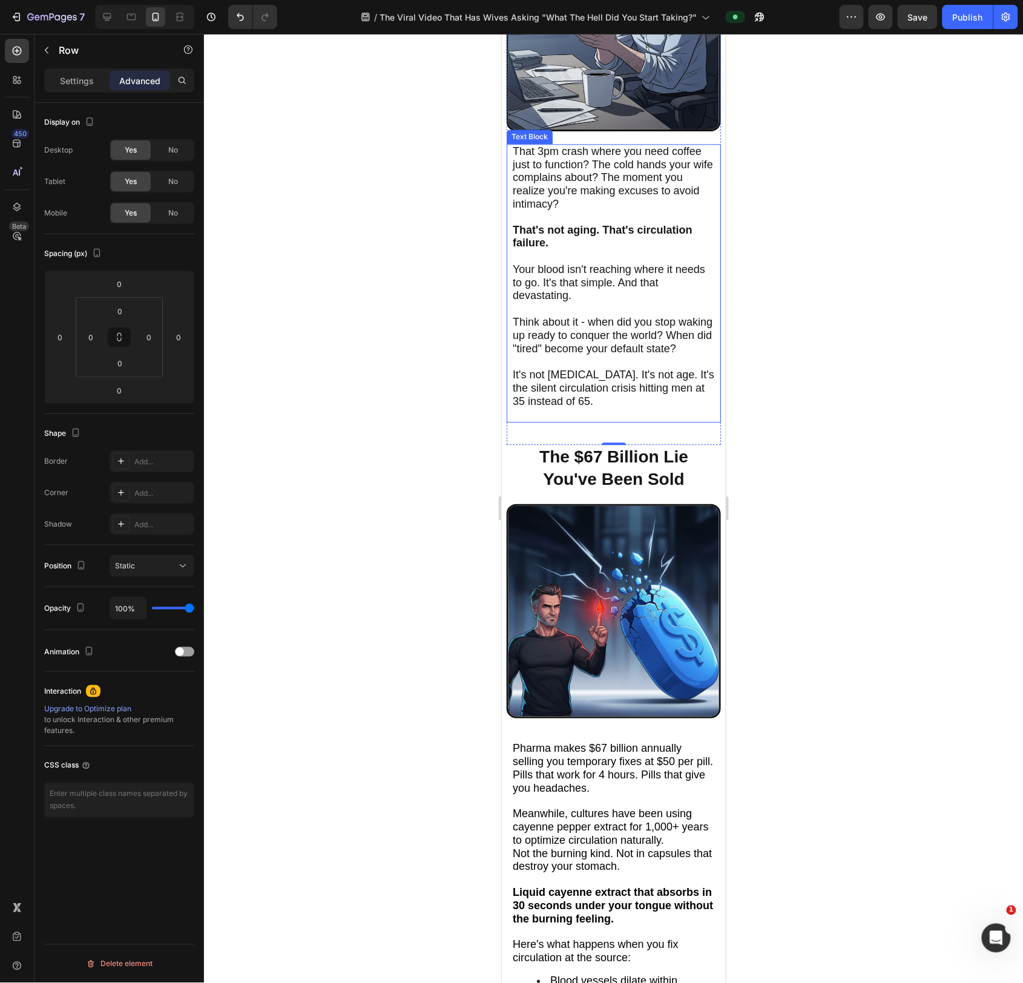
drag, startPoint x: 682, startPoint y: 335, endPoint x: 669, endPoint y: 331, distance: 14.0
click at [683, 335] on span "Think about it - when did you stop waking up ready to conquer the world? When d…" at bounding box center [612, 334] width 200 height 39
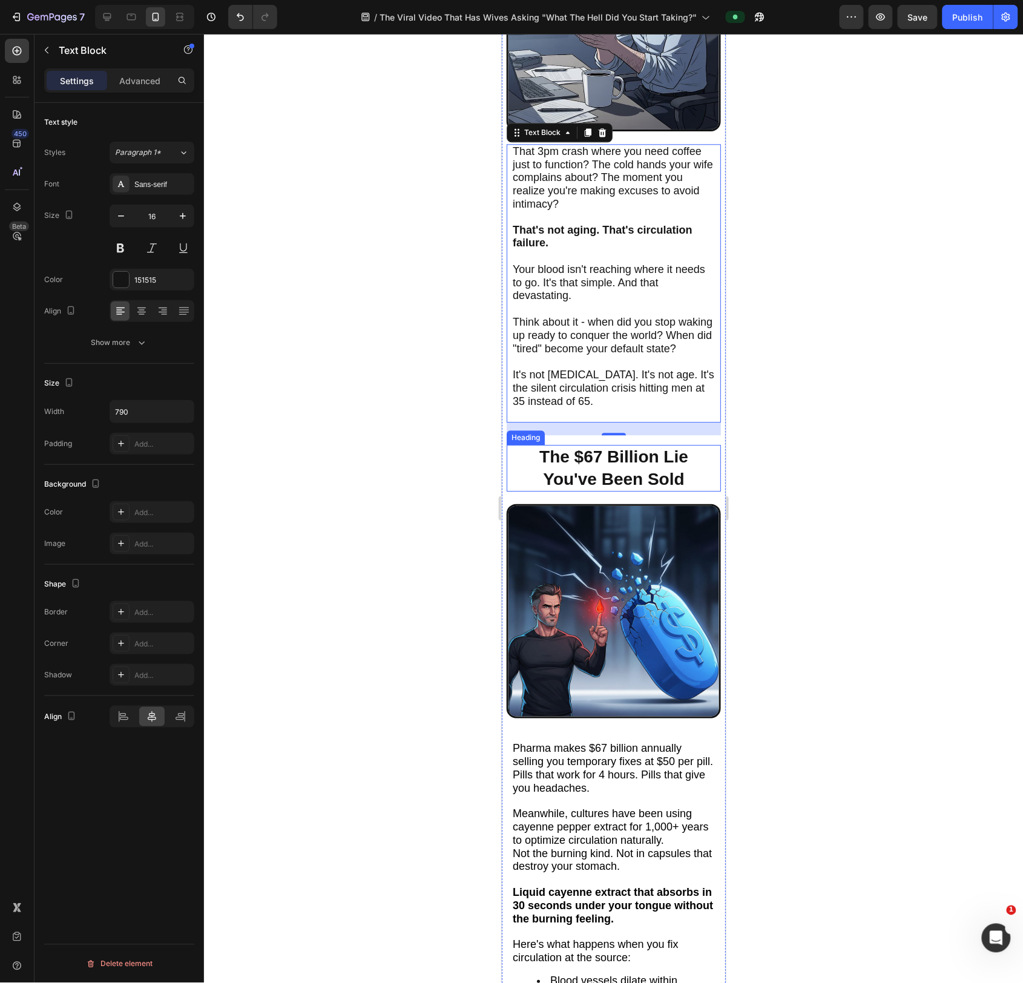
click at [840, 470] on div at bounding box center [613, 508] width 819 height 949
click at [605, 335] on span "Think about it - when did you stop waking up ready to conquer the world? When d…" at bounding box center [612, 334] width 200 height 39
click at [128, 76] on p "Advanced" at bounding box center [139, 80] width 41 height 13
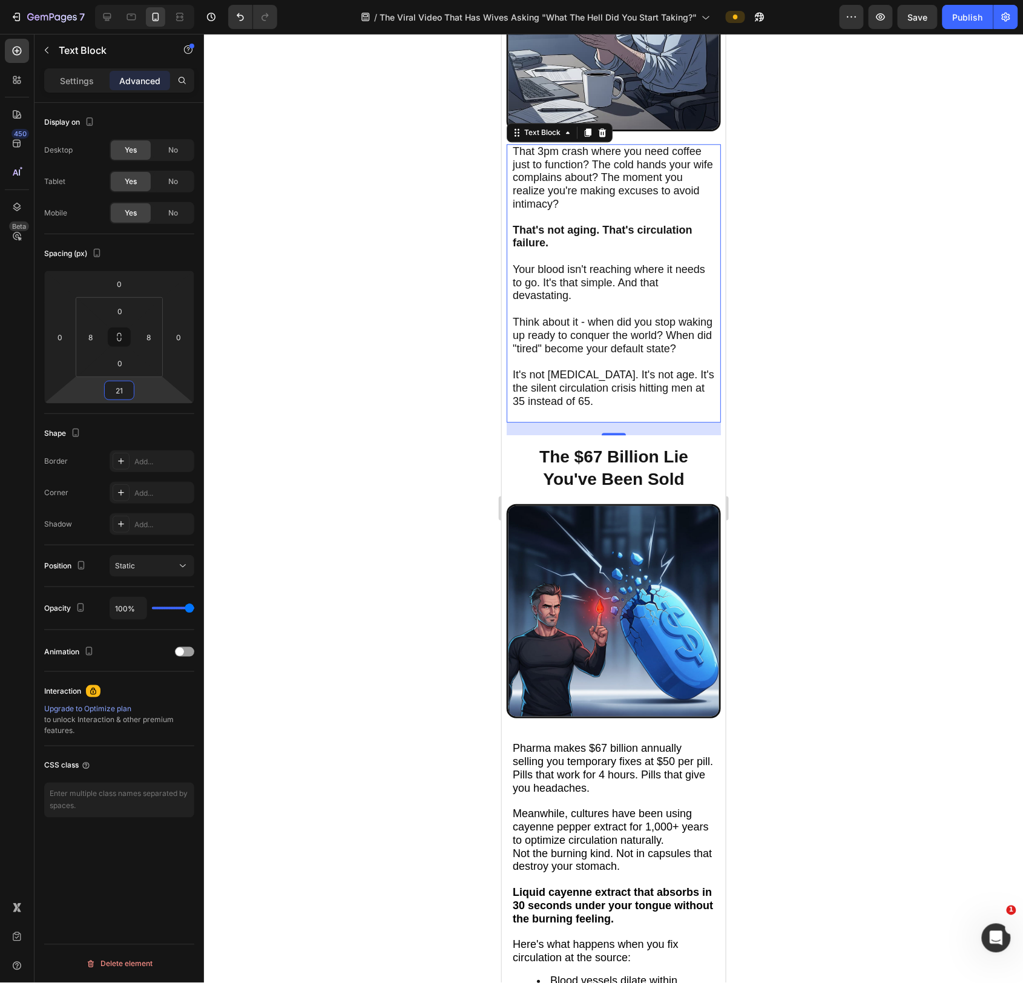
click at [123, 389] on input "21" at bounding box center [119, 390] width 24 height 18
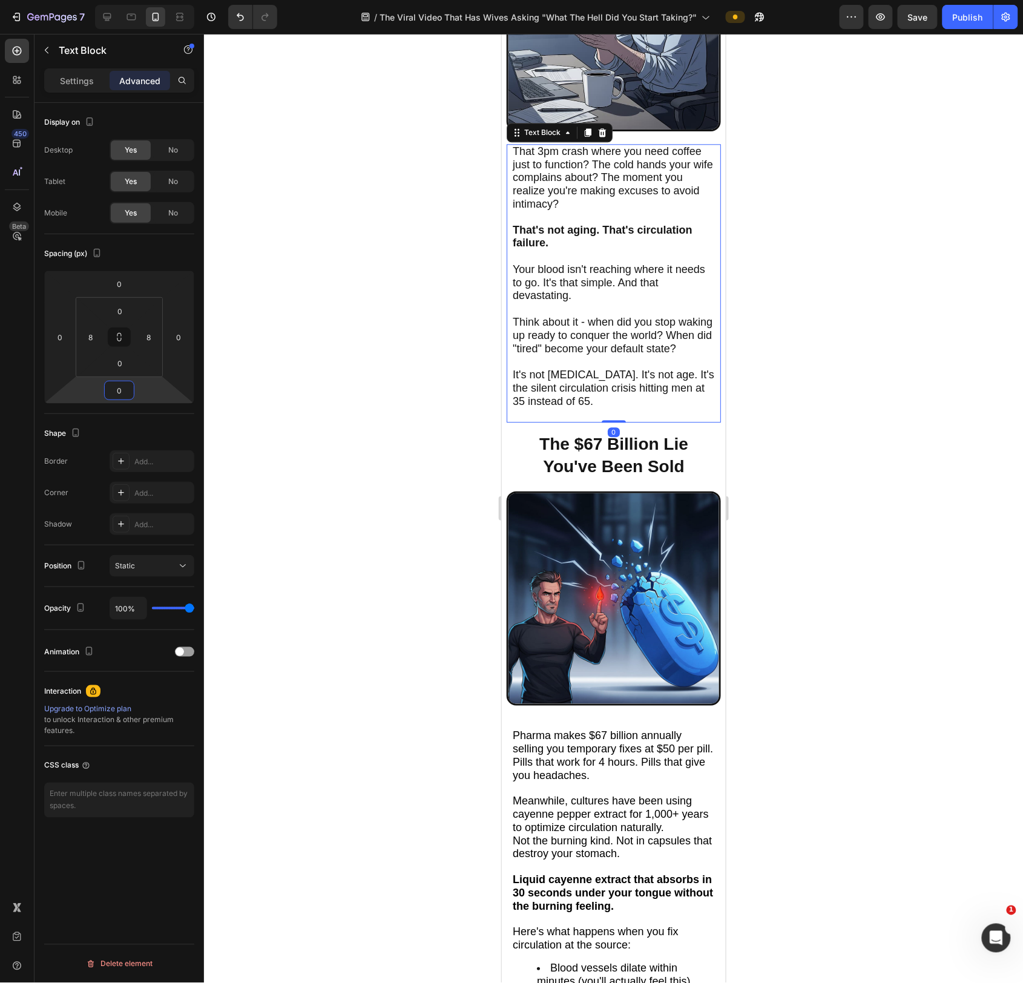
type input "0"
click at [542, 340] on span "Think about it - when did you stop waking up ready to conquer the world? When d…" at bounding box center [612, 334] width 200 height 39
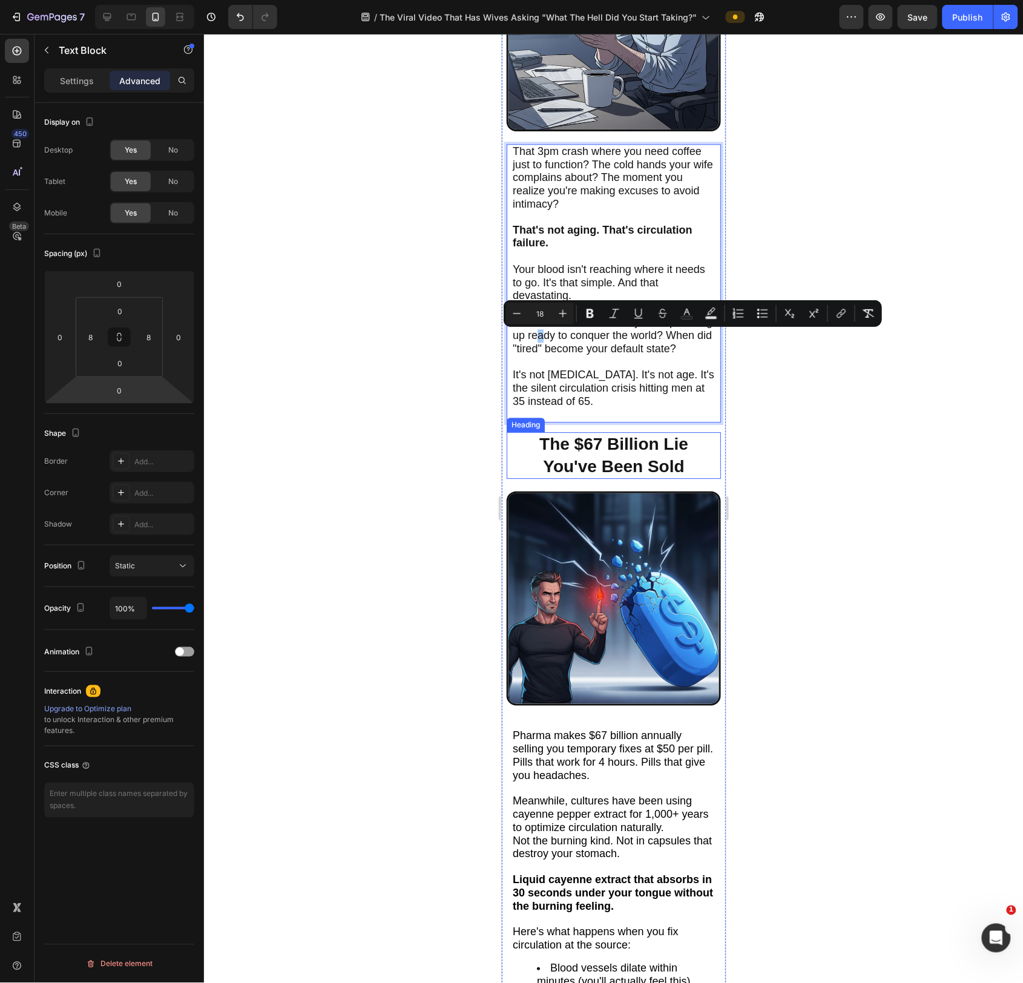
click at [404, 456] on div at bounding box center [613, 508] width 819 height 949
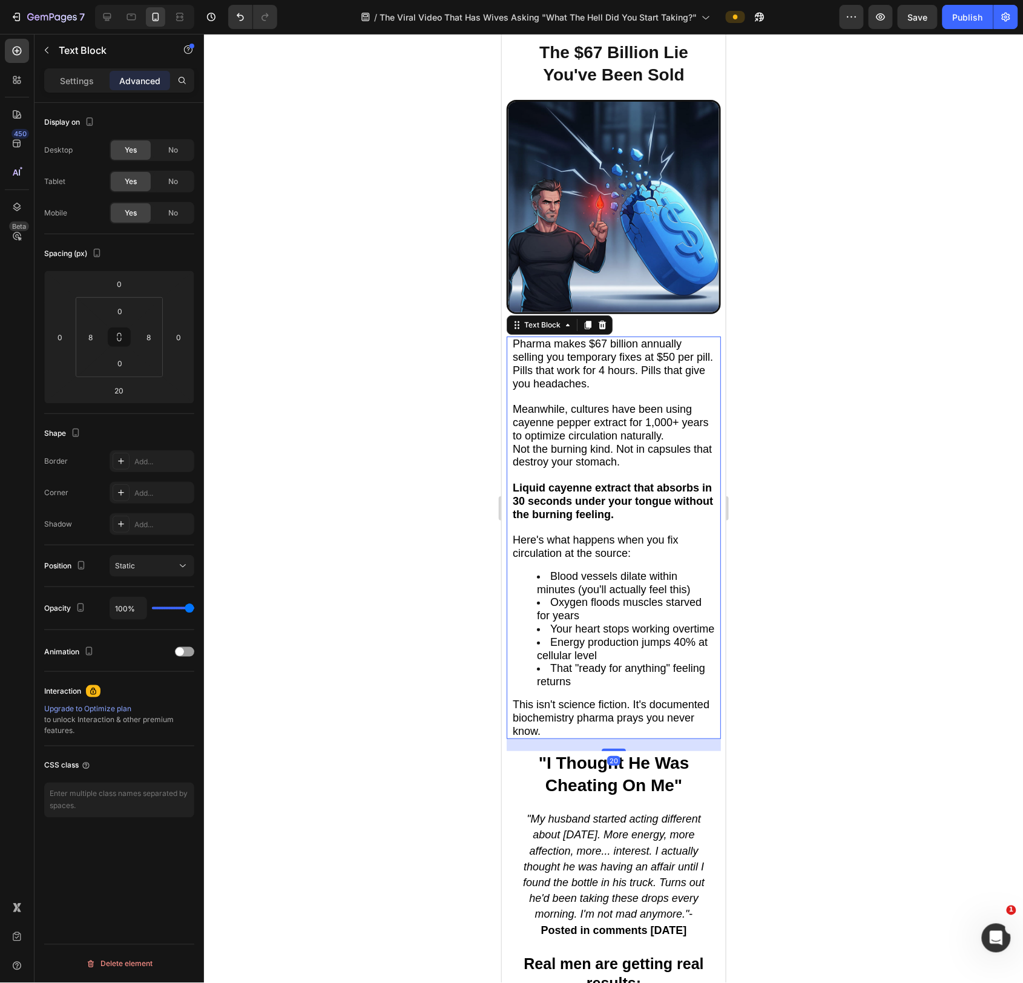
click at [588, 603] on ul "Blood vessels dilate within minutes (you'll actually feel this) Oxygen floods m…" at bounding box center [613, 629] width 202 height 119
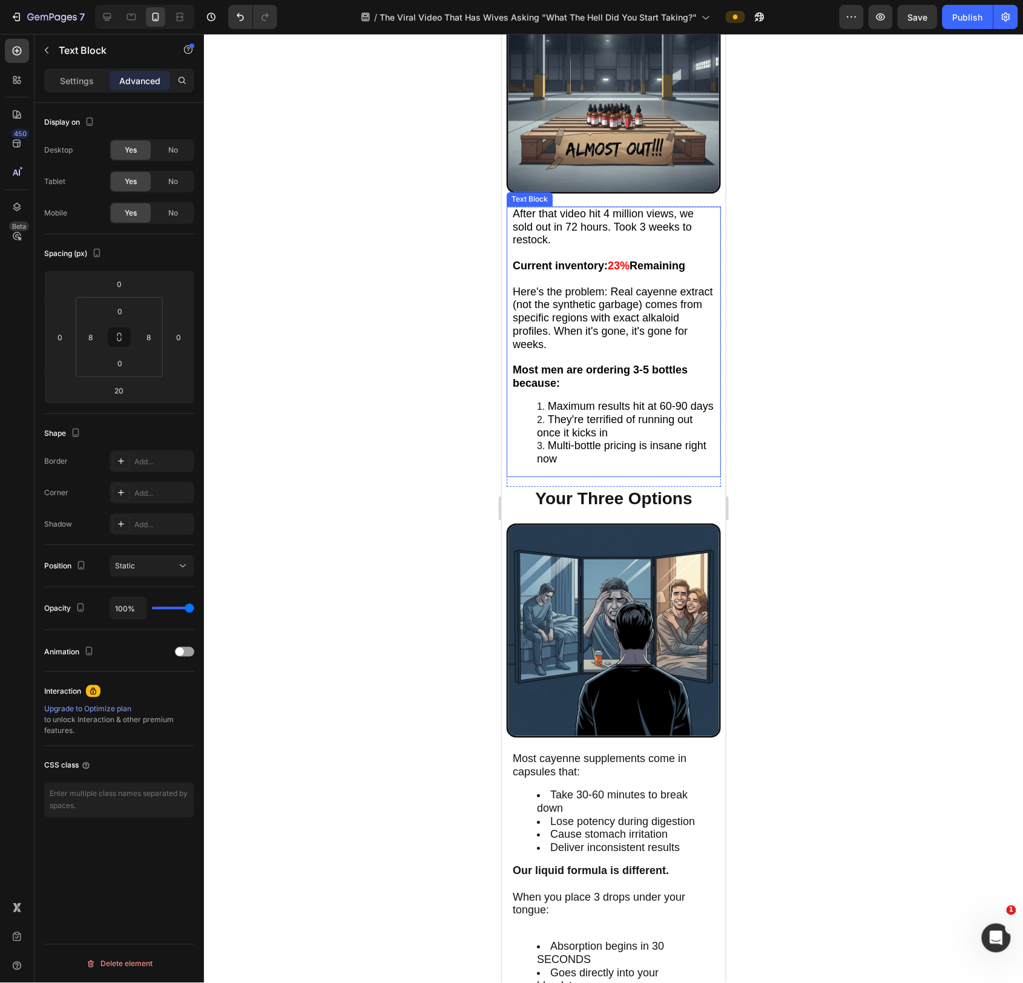
scroll to position [4691, 0]
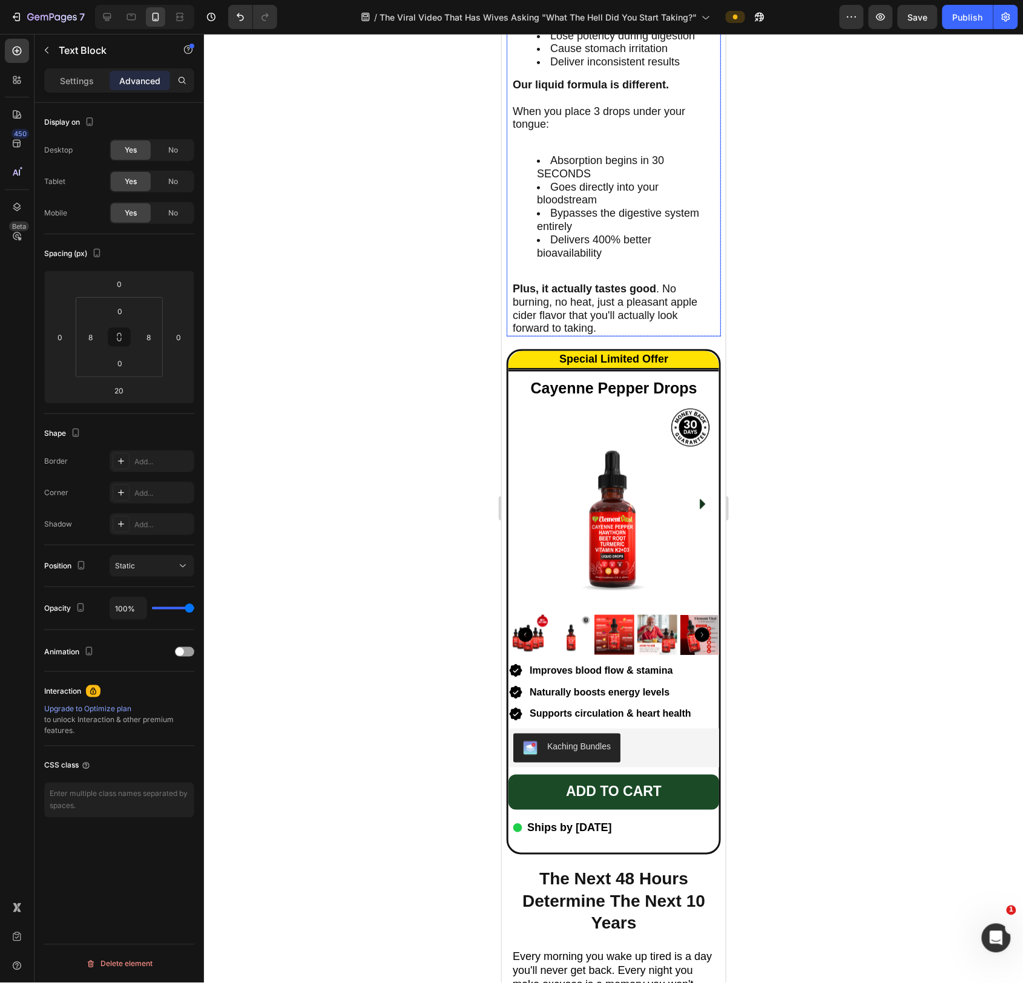
click at [579, 202] on span "Goes directly into your bloodstream" at bounding box center [597, 192] width 122 height 25
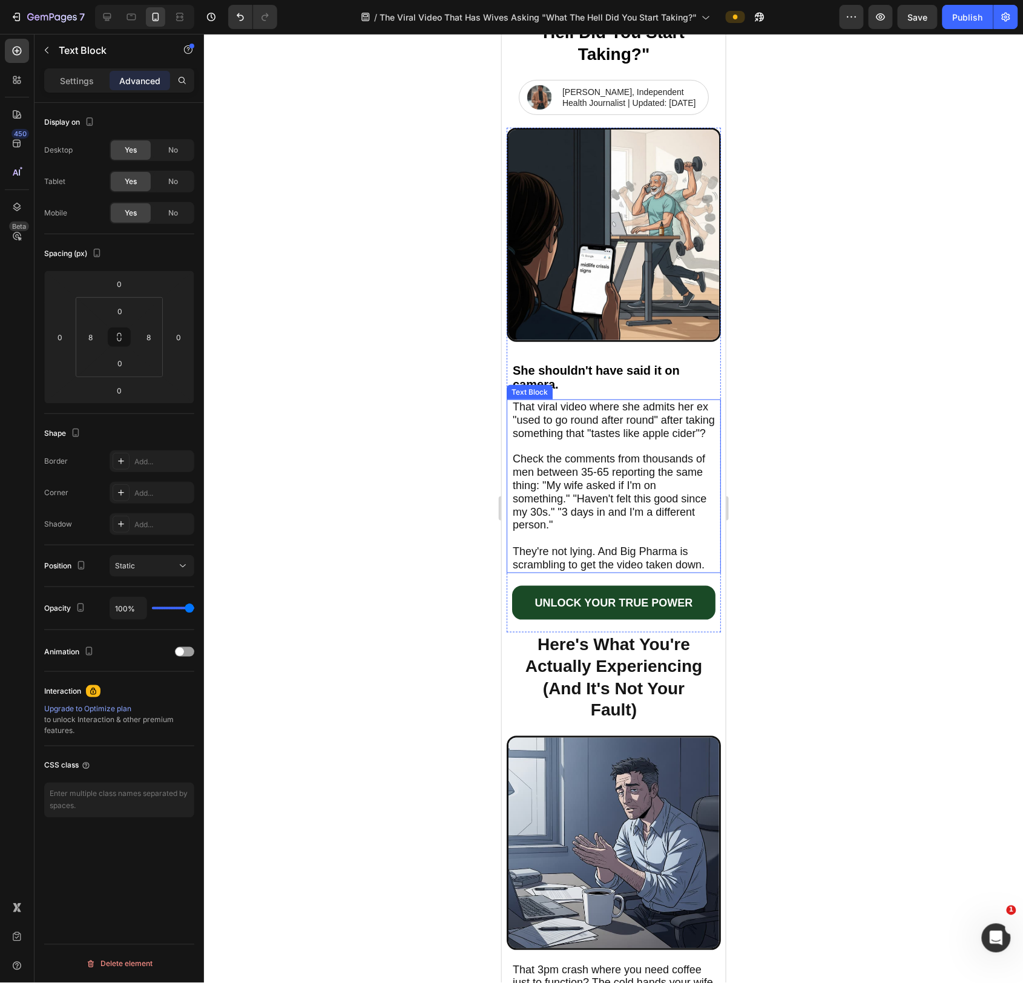
scroll to position [110, 0]
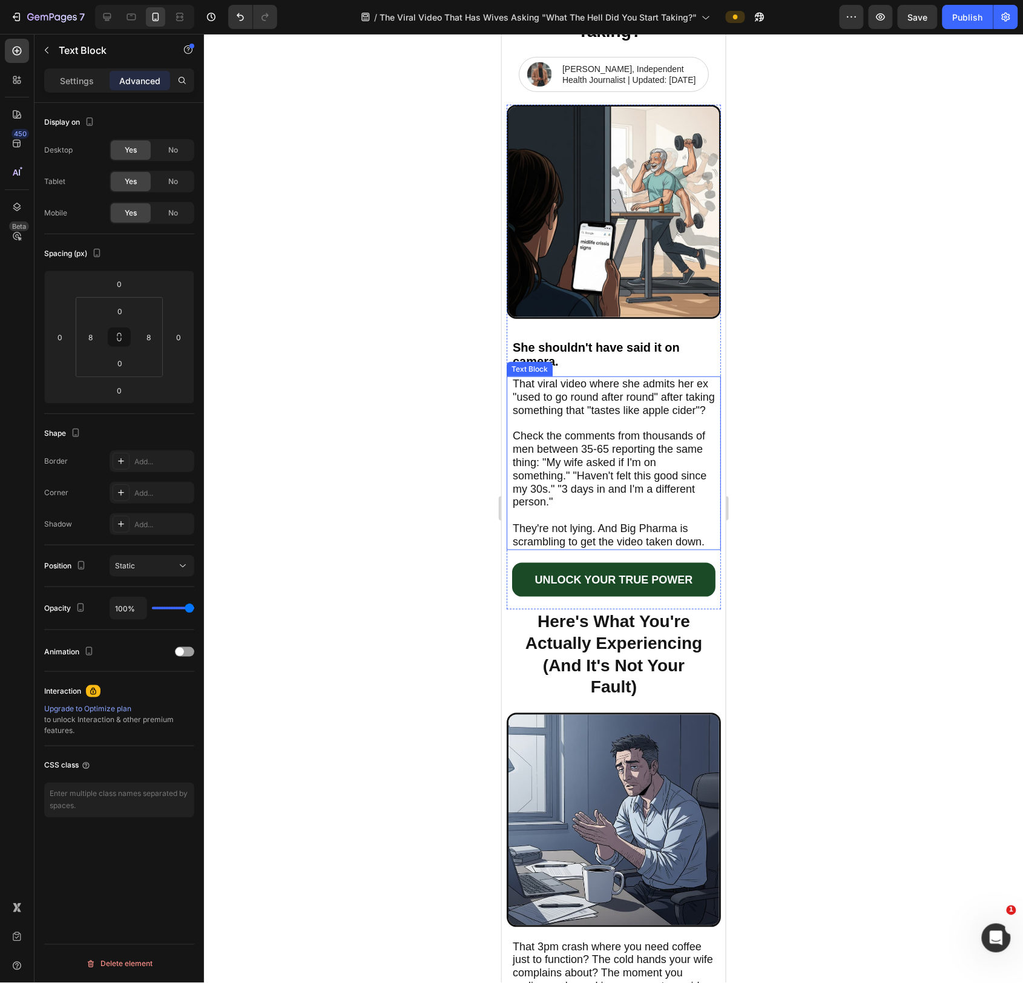
click at [616, 461] on span "Check the comments from thousands of men between 35-65 reporting the same thing…" at bounding box center [609, 468] width 194 height 78
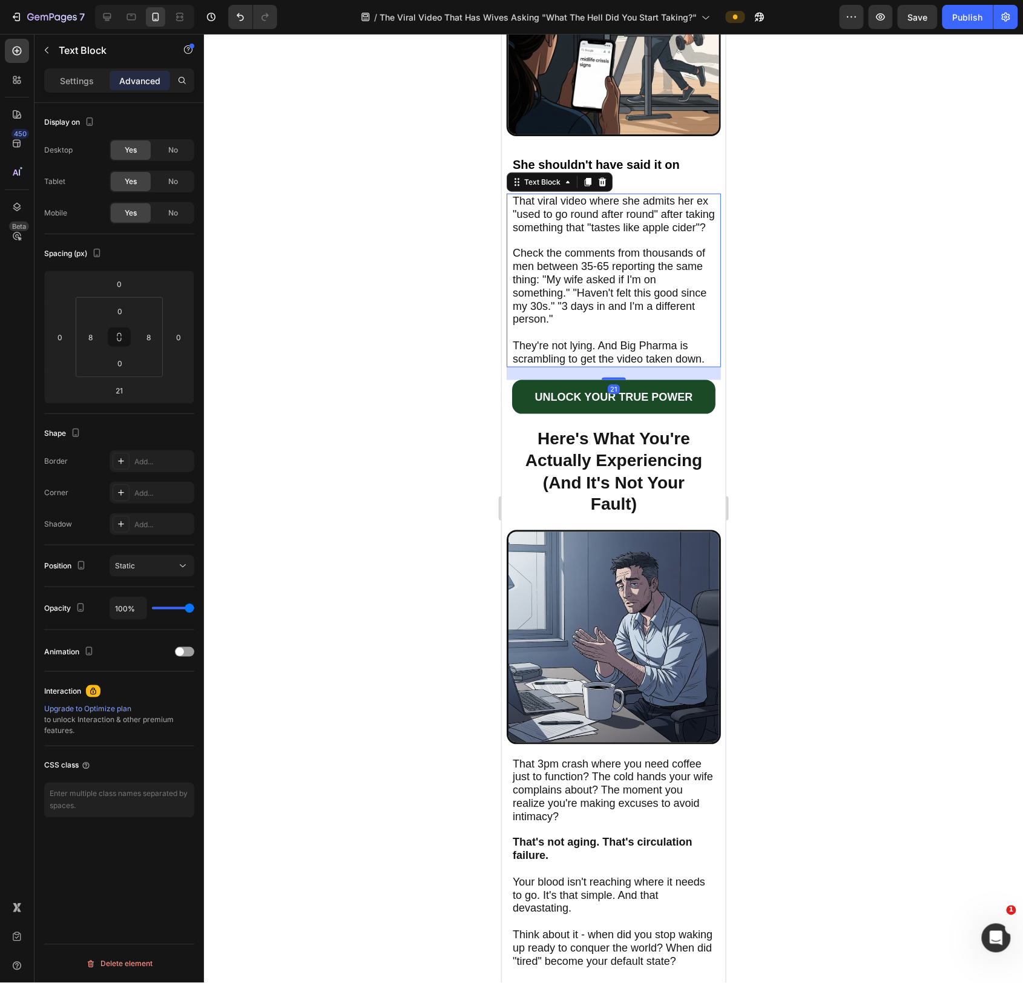
scroll to position [299, 0]
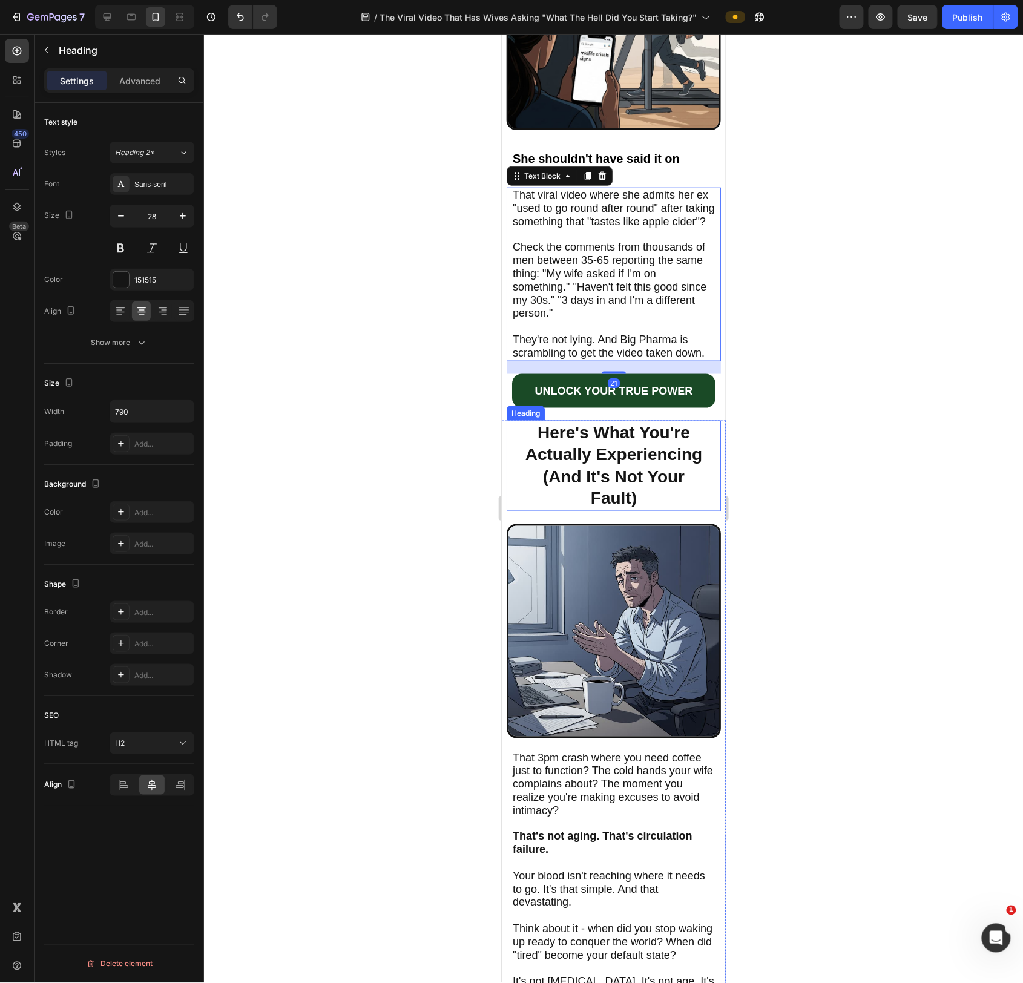
click at [609, 470] on h2 "Here's What You're Actually Experiencing (And It's Not Your Fault)" at bounding box center [613, 465] width 190 height 91
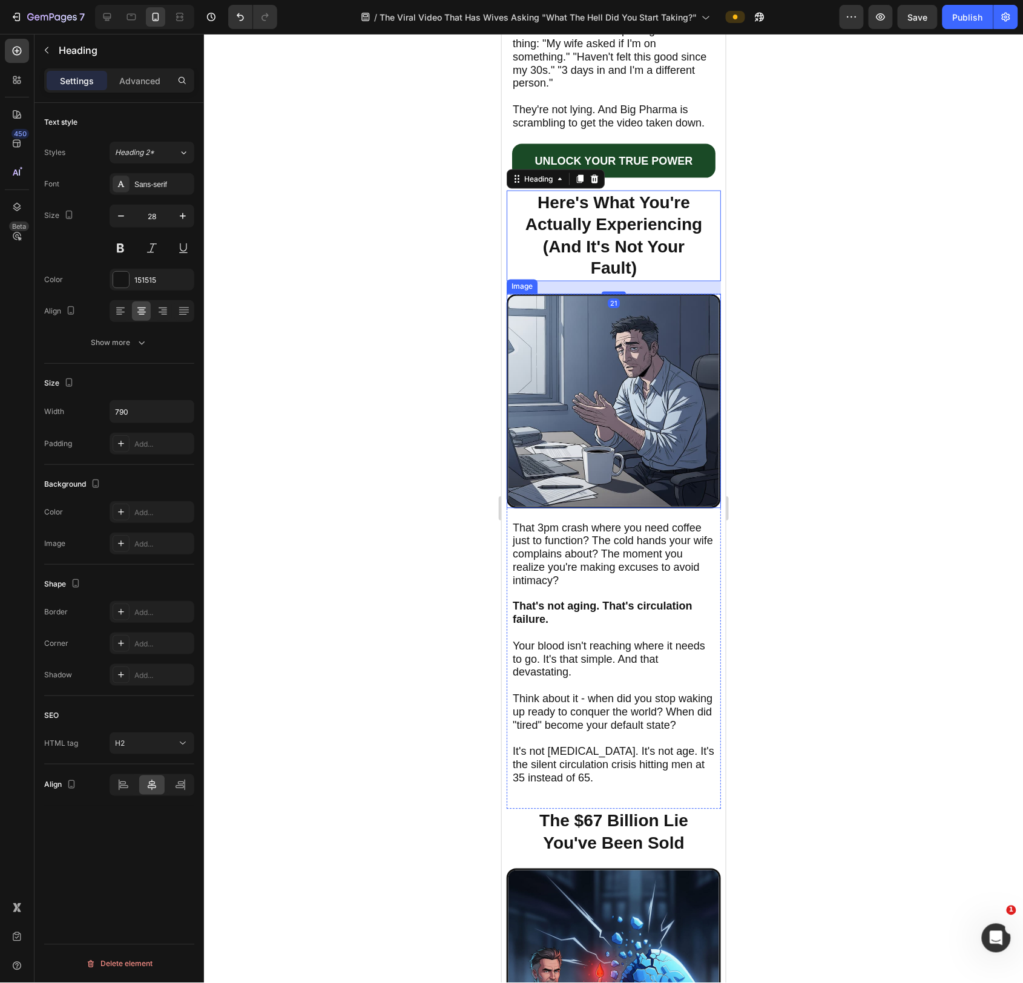
click at [609, 441] on img at bounding box center [613, 401] width 214 height 214
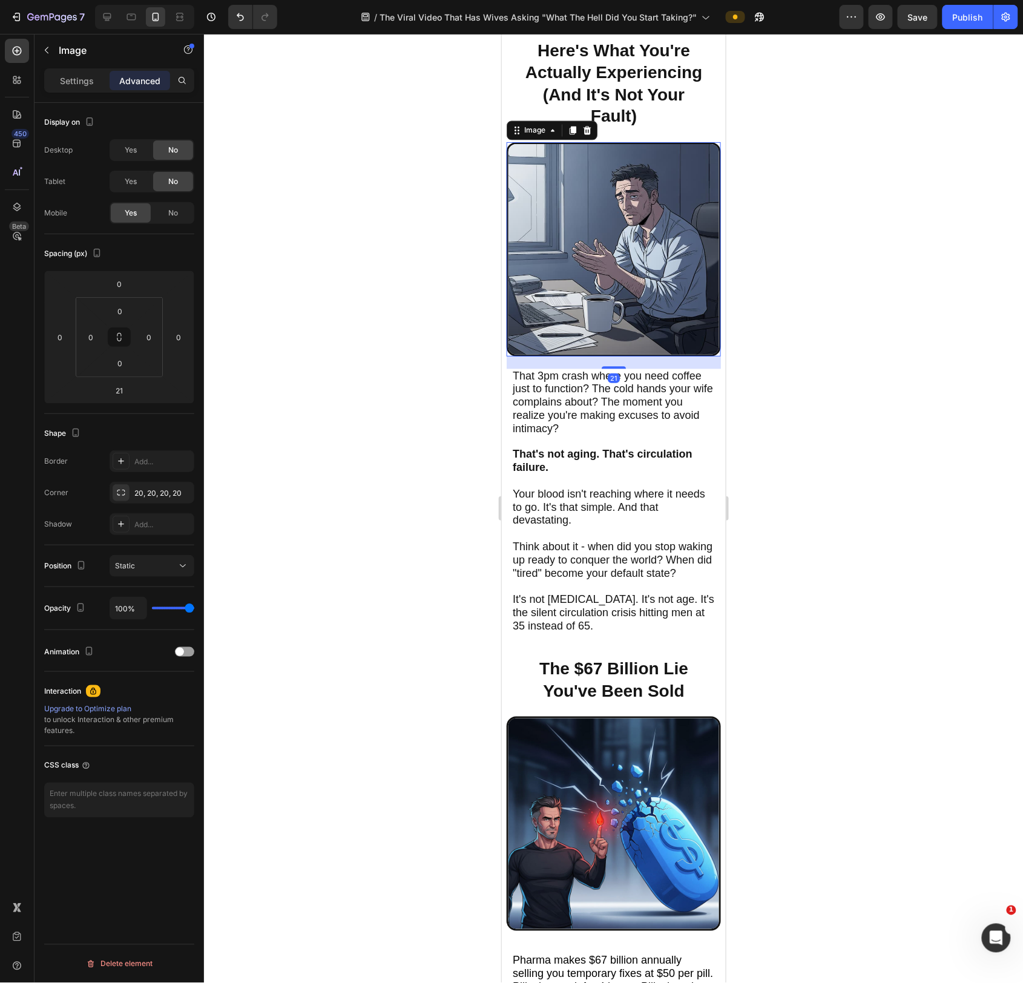
scroll to position [683, 0]
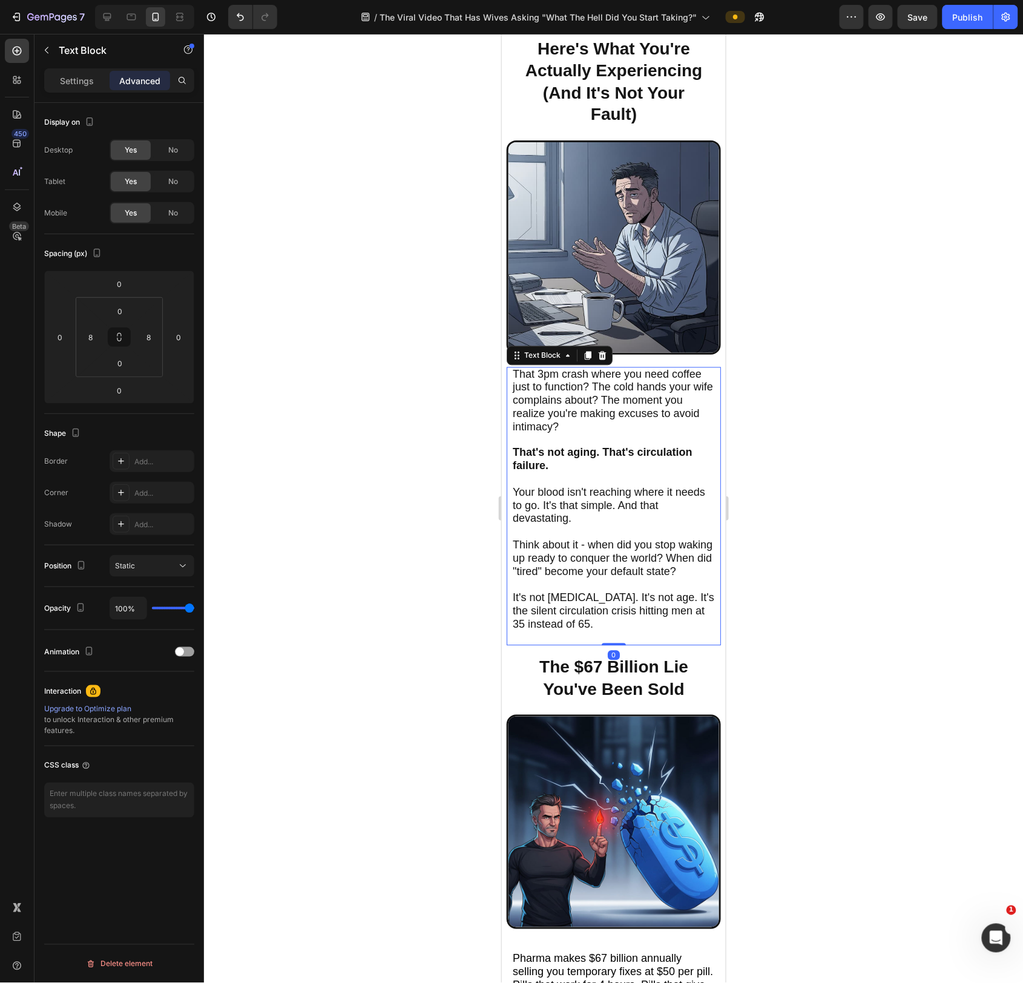
click at [610, 462] on strong "That's not aging. That's circulation failure." at bounding box center [602, 458] width 180 height 25
click at [563, 539] on p "Your blood isn't reaching where it needs to go. It's that simple. And that deva…" at bounding box center [613, 512] width 202 height 53
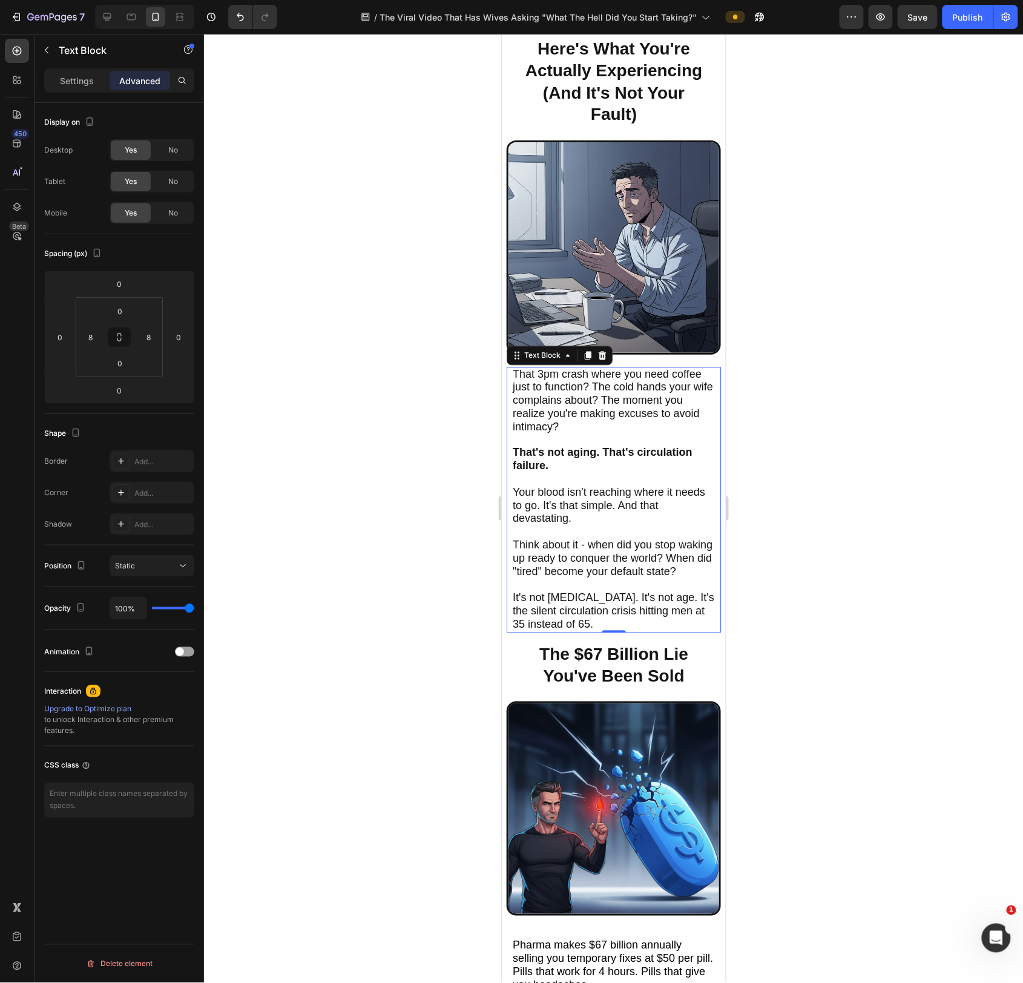
click at [790, 586] on div at bounding box center [613, 508] width 819 height 949
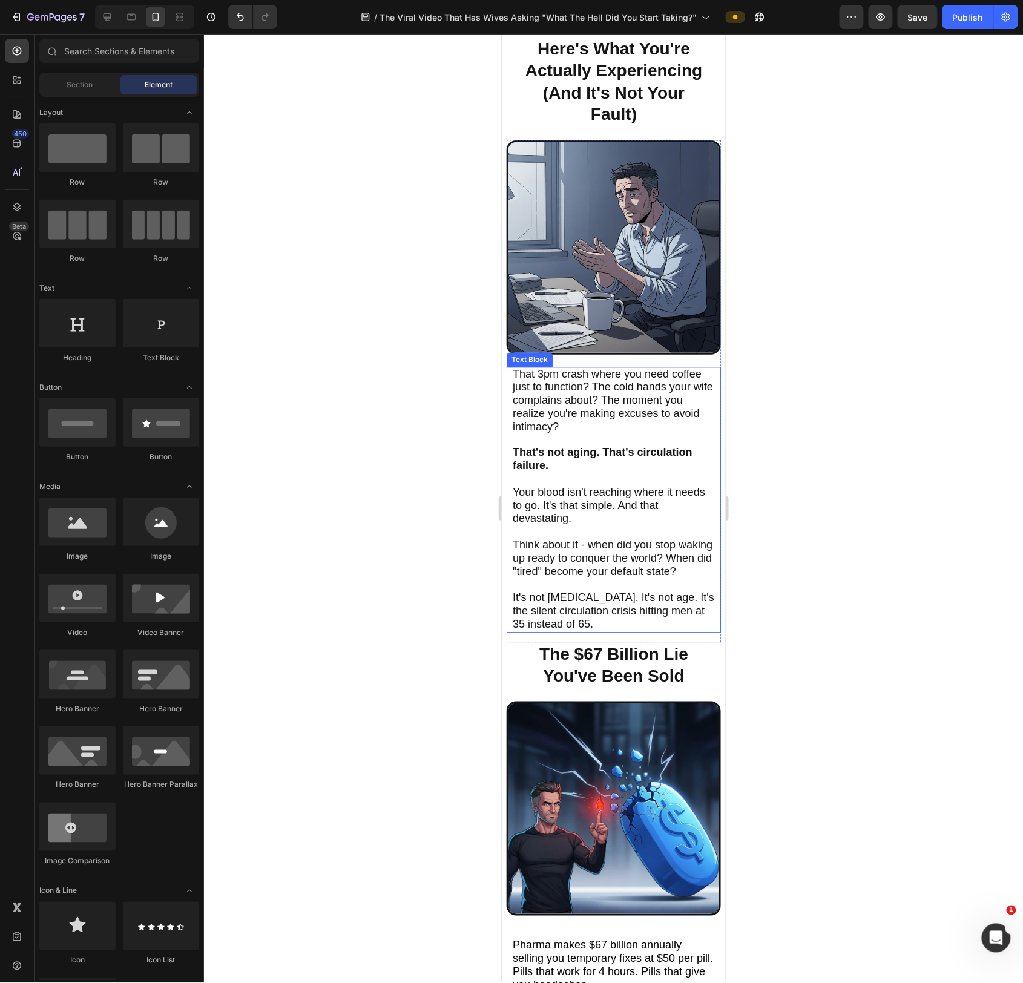
click at [671, 569] on span "Think about it - when did you stop waking up ready to conquer the world? When d…" at bounding box center [612, 558] width 200 height 39
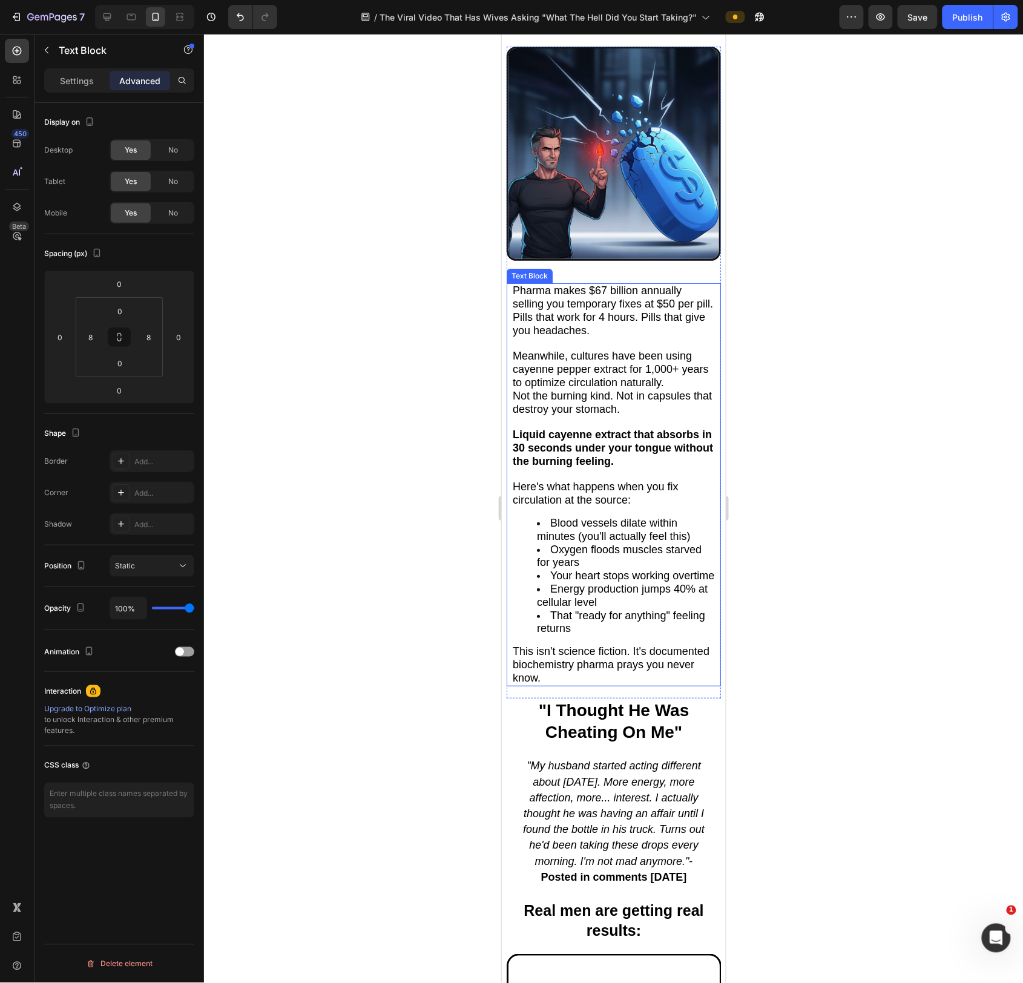
scroll to position [1367, 0]
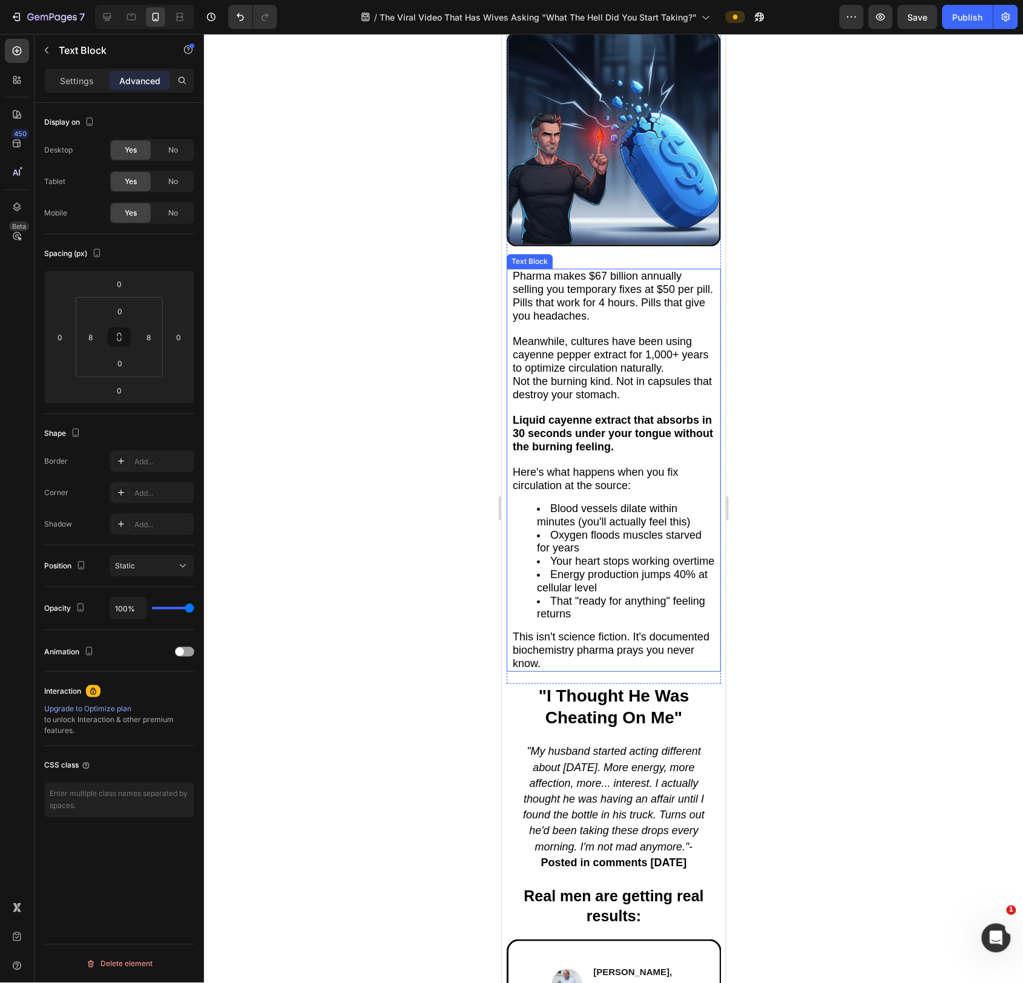
click at [633, 565] on span "Your heart stops working overtime" at bounding box center [632, 560] width 164 height 12
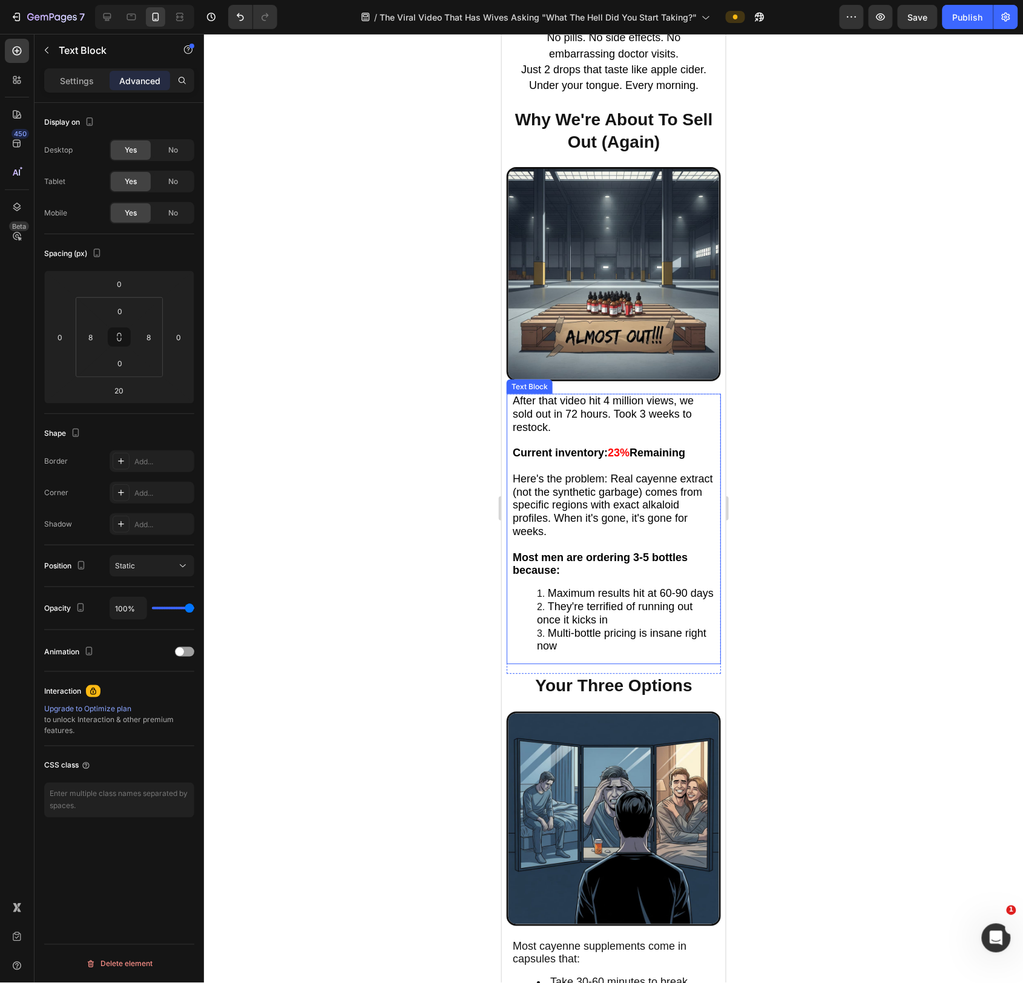
scroll to position [3704, 0]
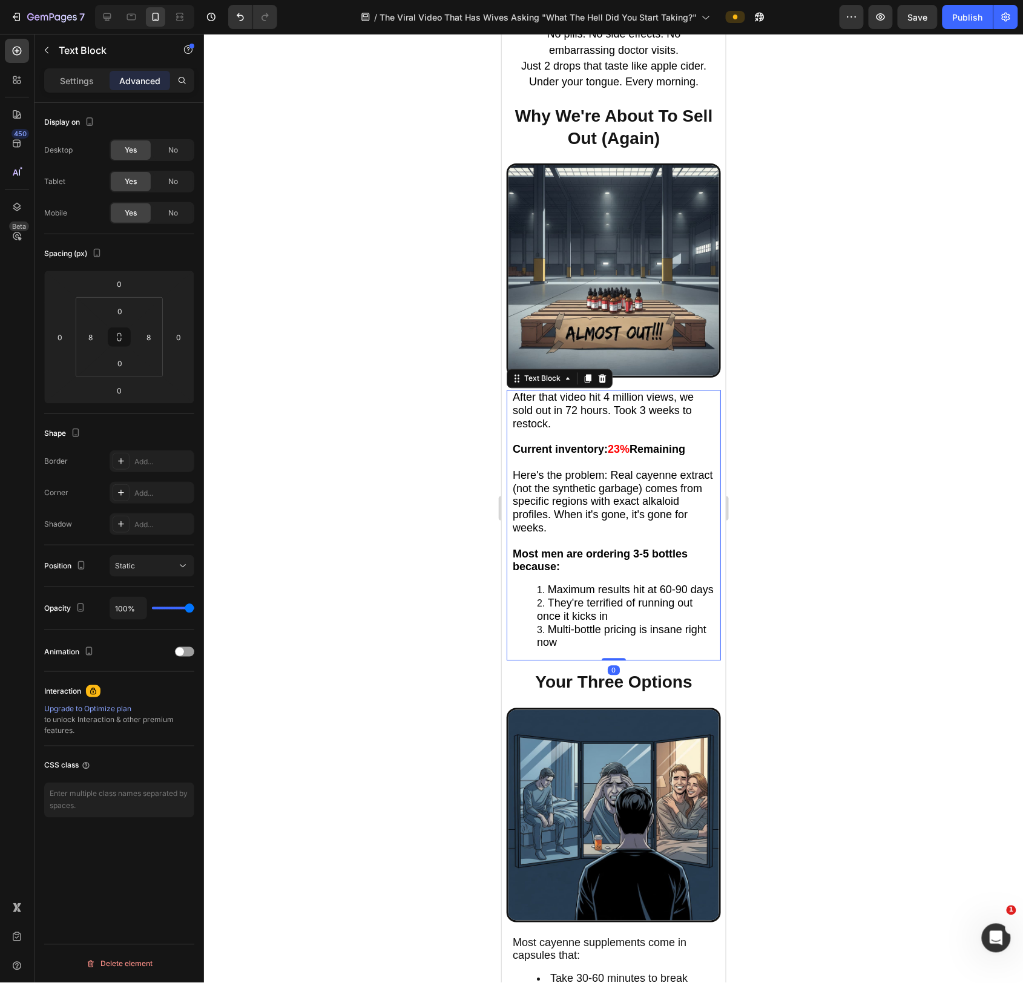
click at [617, 558] on strong "Most men are ordering 3-5 bottles because:" at bounding box center [599, 560] width 175 height 25
click at [926, 560] on div at bounding box center [613, 508] width 819 height 949
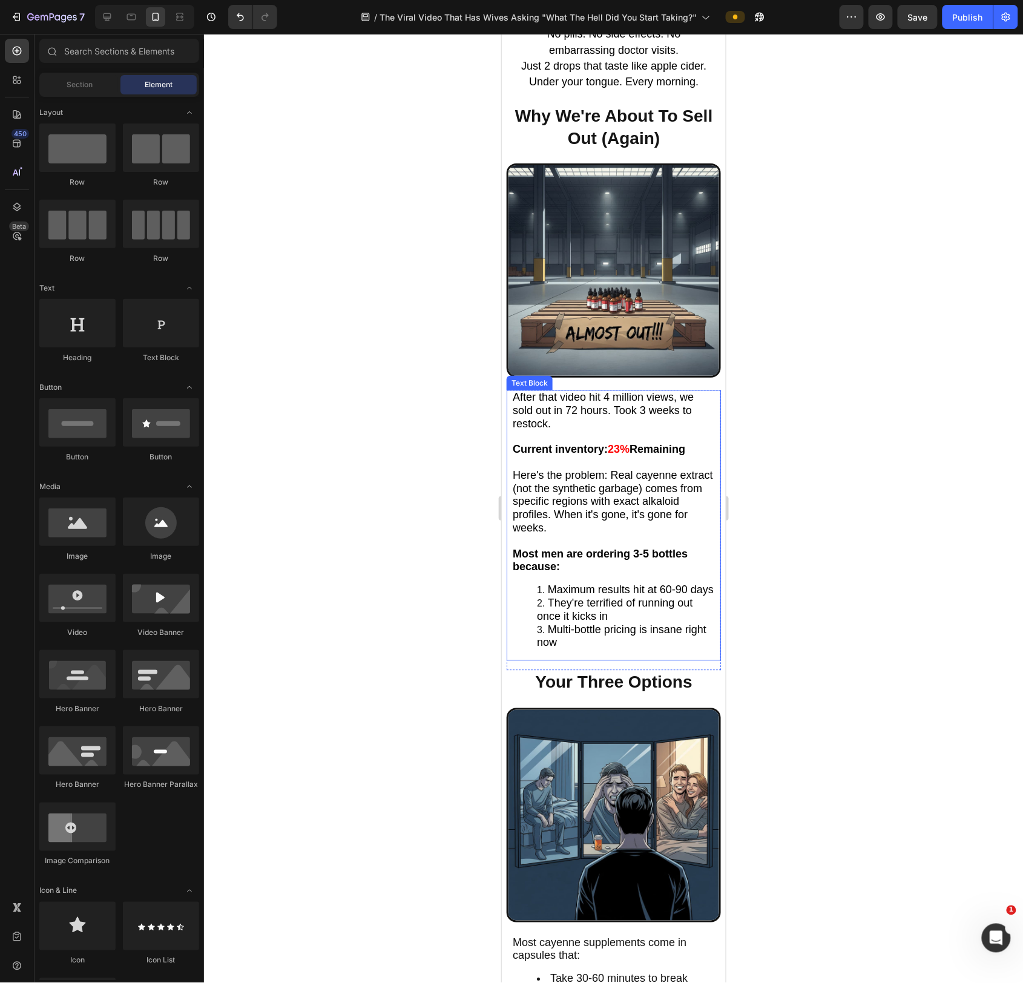
click at [536, 548] on p "Rich Text Editor. Editing area: main" at bounding box center [613, 541] width 202 height 13
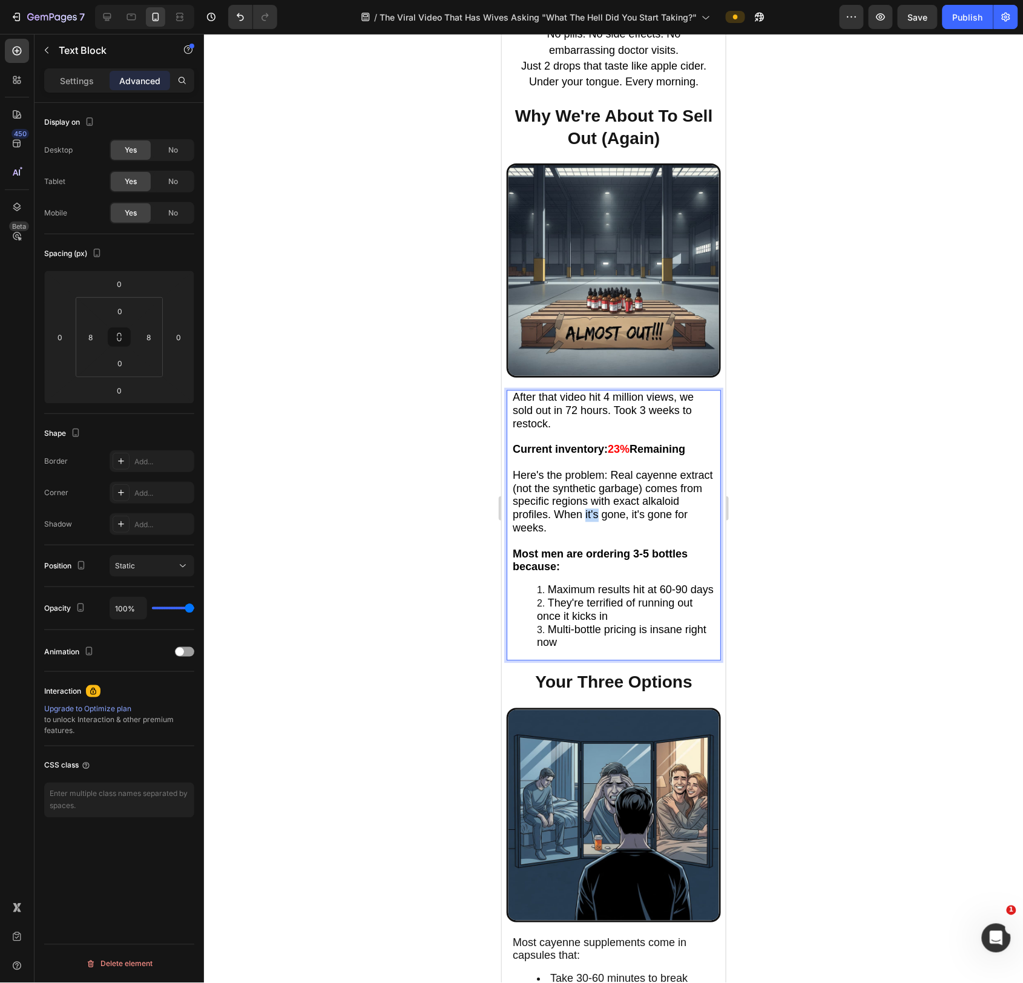
click at [588, 521] on span "Here's the problem: Real cayenne extract (not the synthetic garbage) comes from…" at bounding box center [612, 501] width 200 height 65
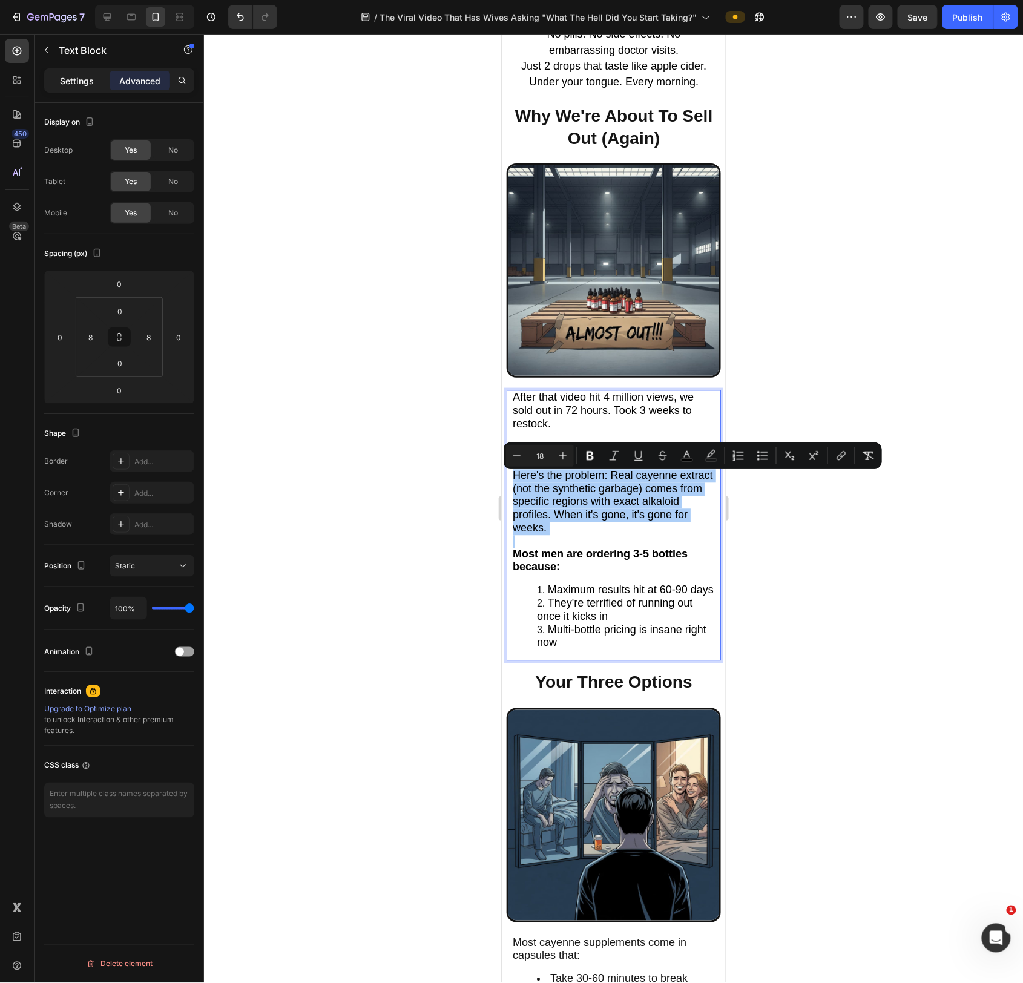
click at [87, 87] on div "Settings" at bounding box center [77, 80] width 61 height 19
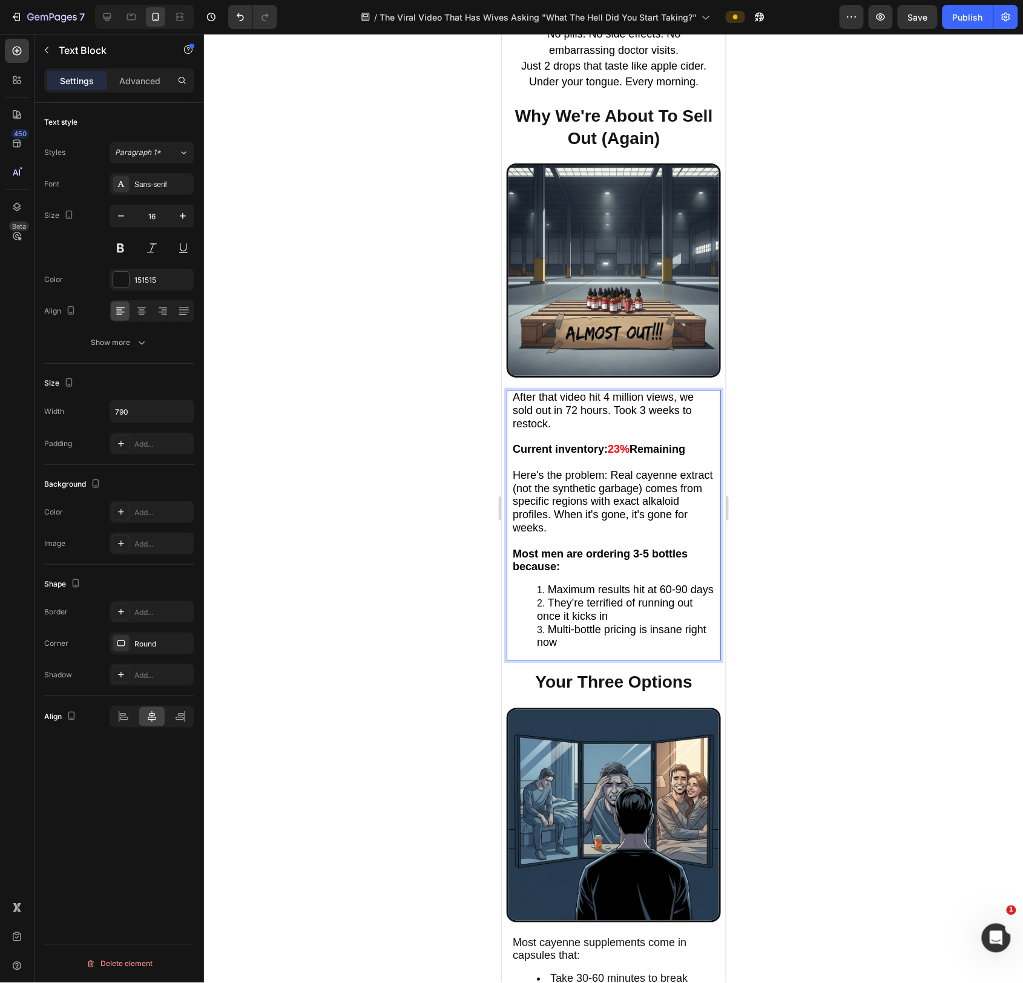
click at [535, 410] on span "After that video hit 4 million views, we sold out in 72 hours. Took 3 weeks to …" at bounding box center [602, 410] width 181 height 39
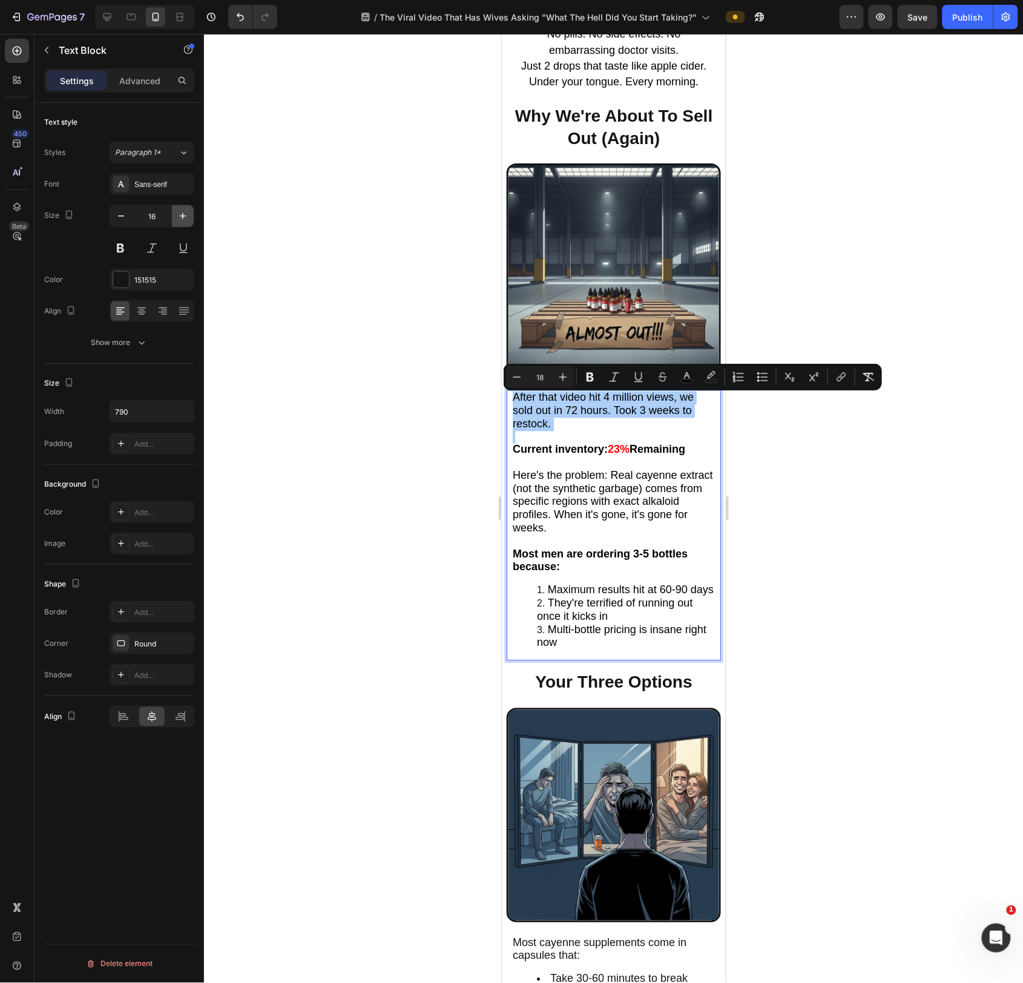
click at [189, 215] on button "button" at bounding box center [183, 216] width 22 height 22
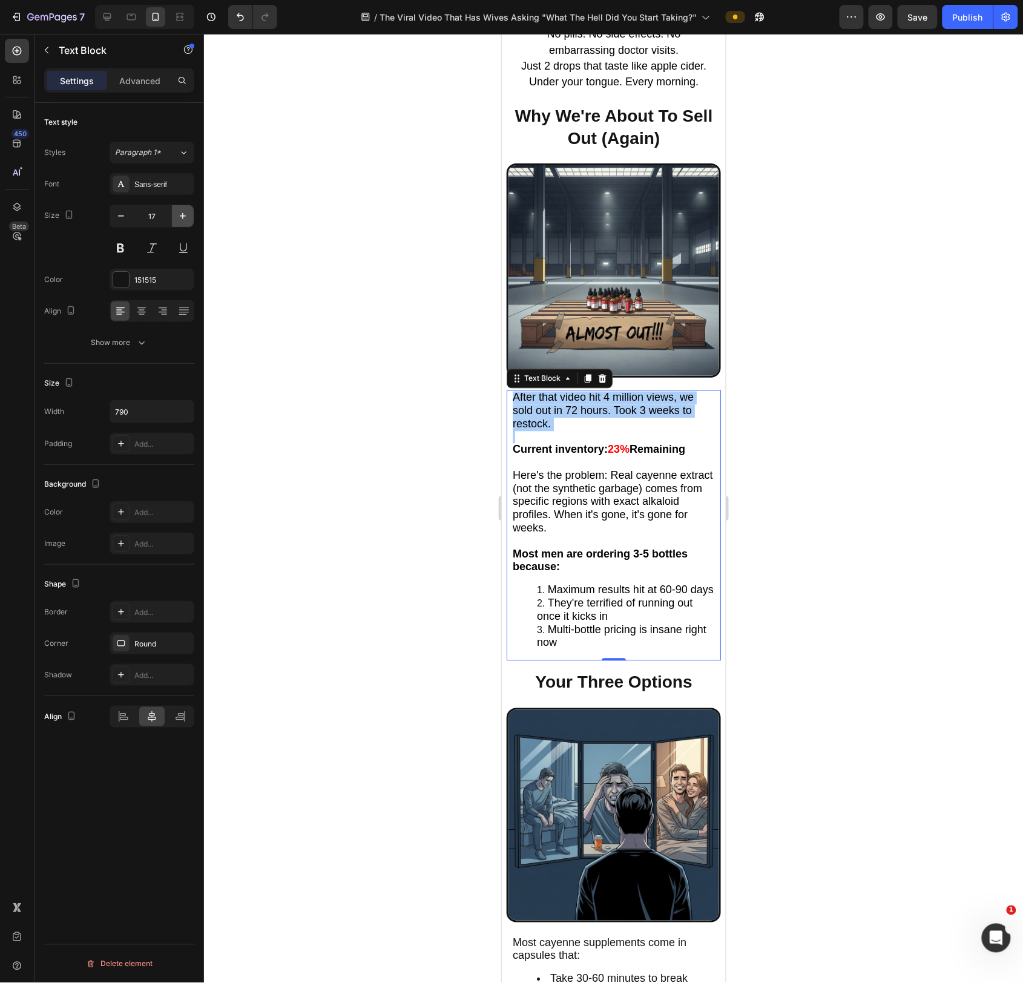
click at [189, 215] on button "button" at bounding box center [183, 216] width 22 height 22
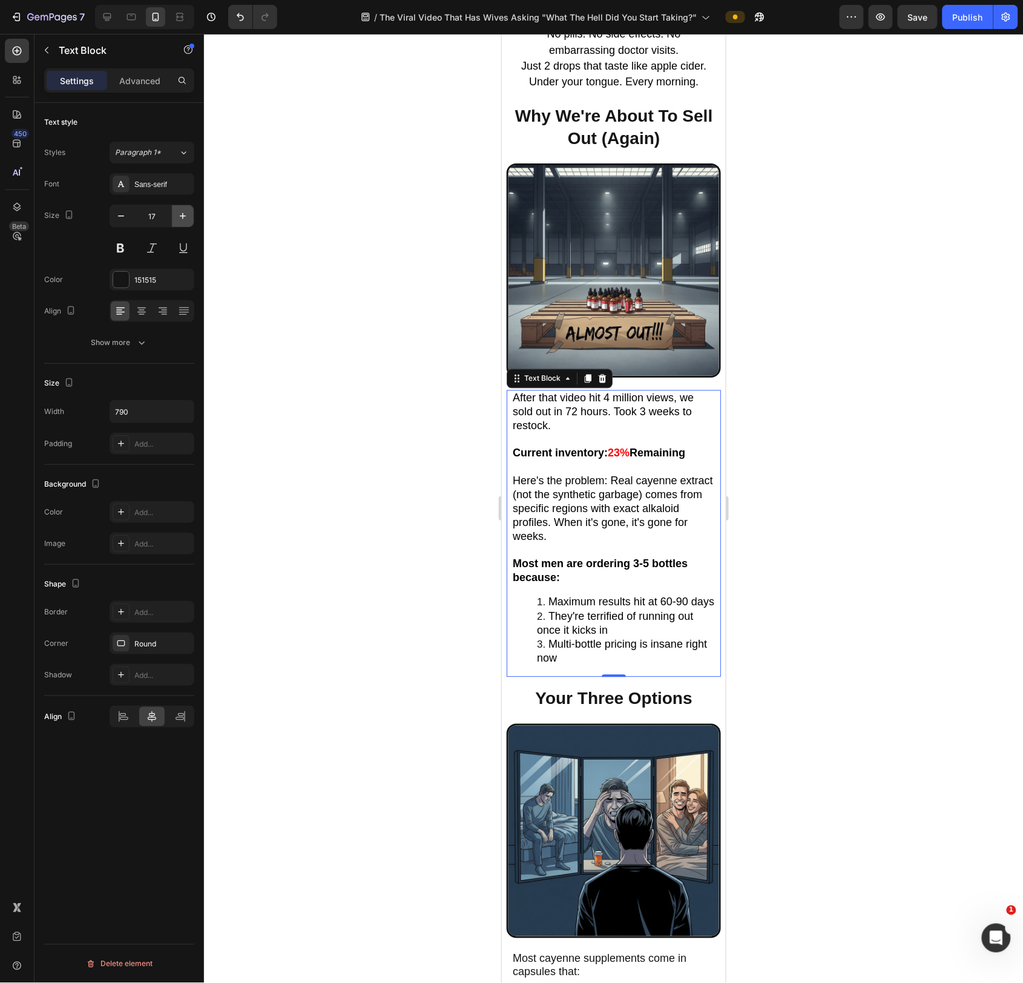
type input "18"
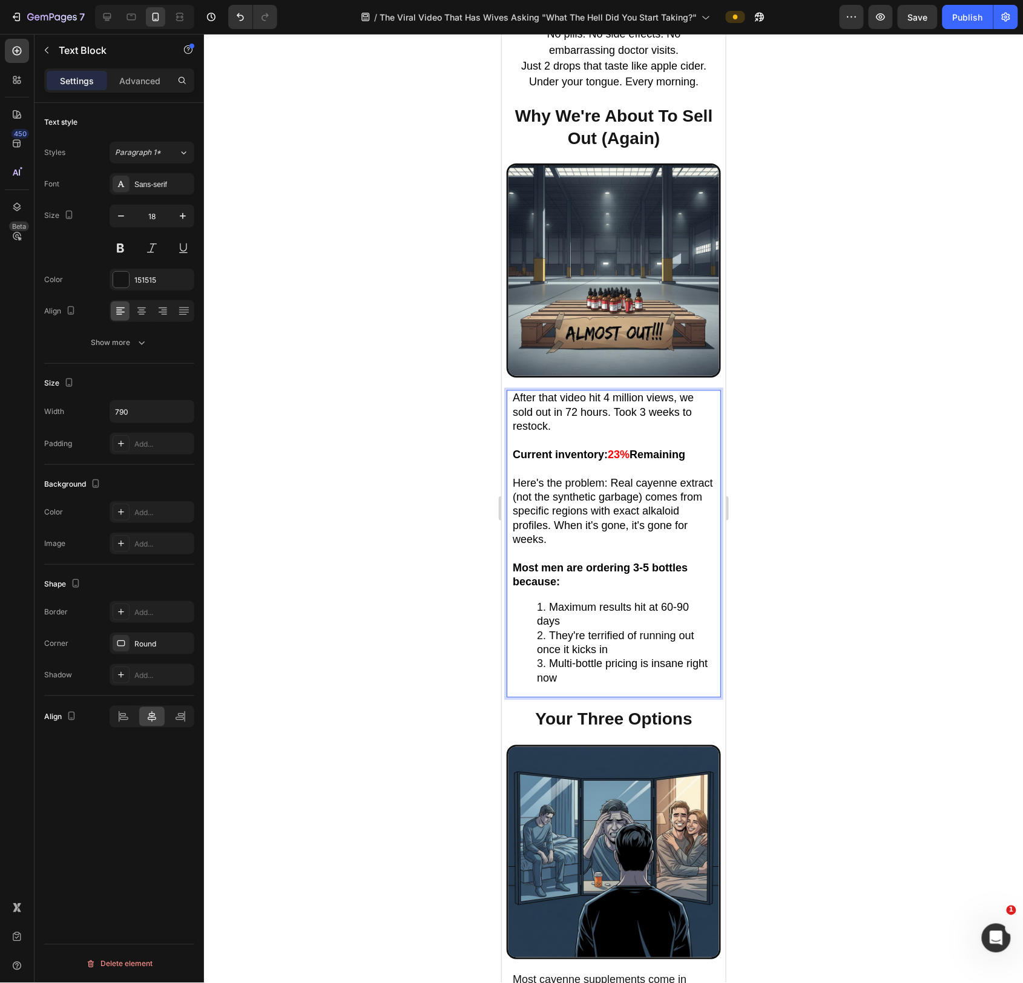
click at [640, 604] on span "Maximum results hit at 60-90 days" at bounding box center [612, 614] width 152 height 26
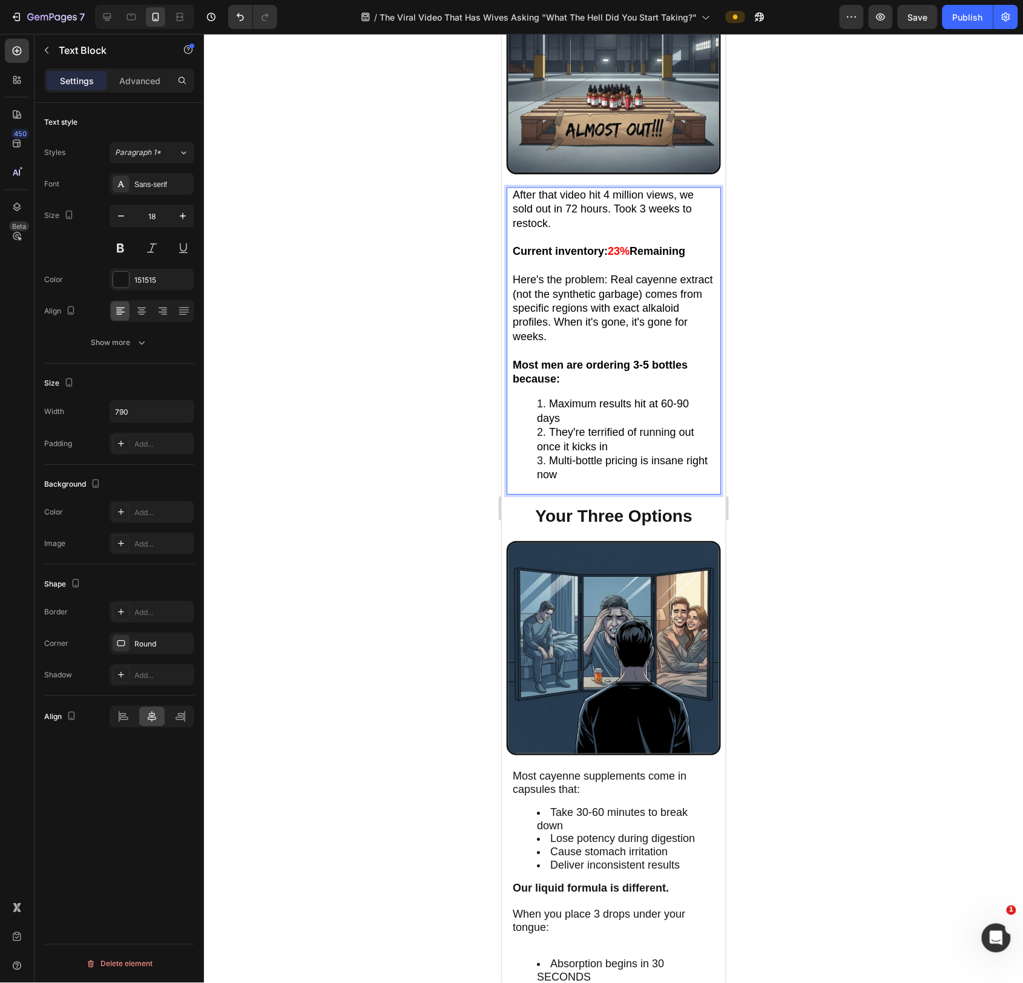
scroll to position [4600, 0]
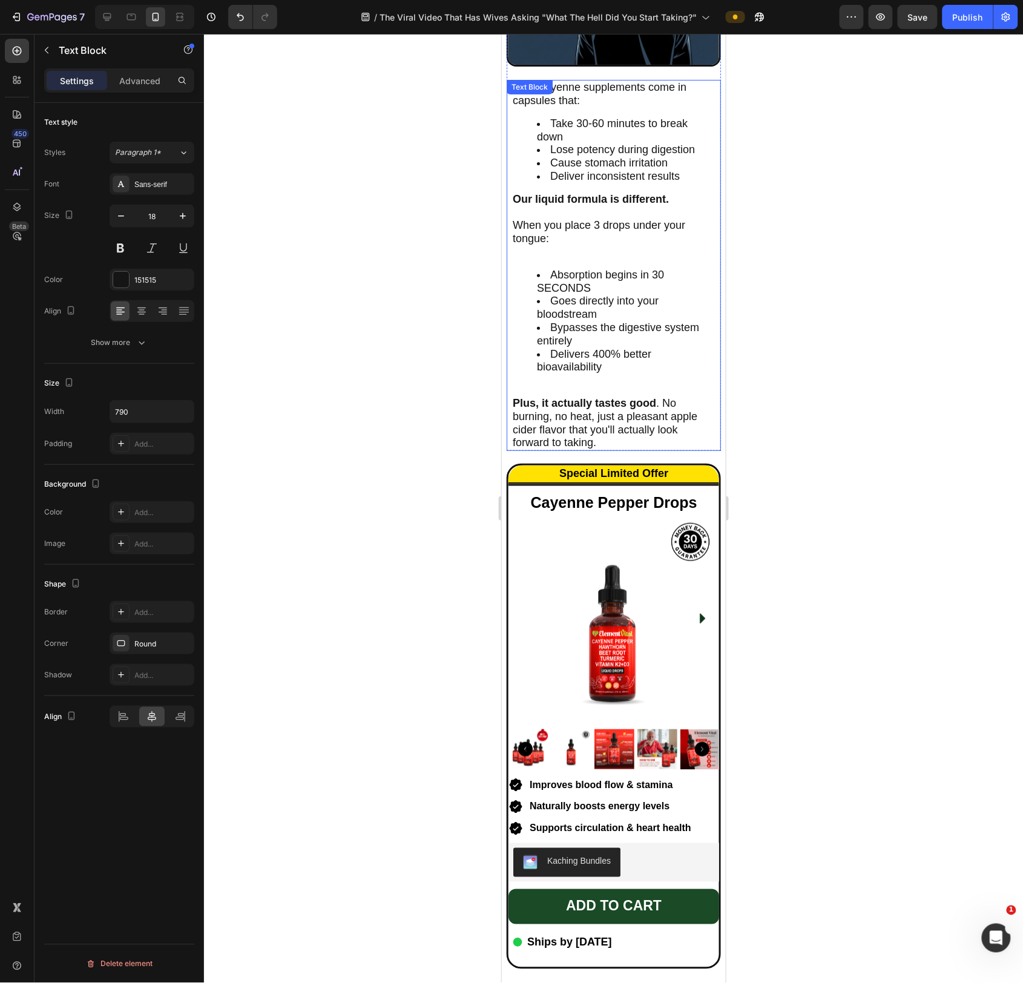
click at [626, 309] on li "Goes directly into your bloodstream" at bounding box center [625, 307] width 178 height 27
click at [180, 215] on icon "button" at bounding box center [183, 216] width 12 height 12
type input "18"
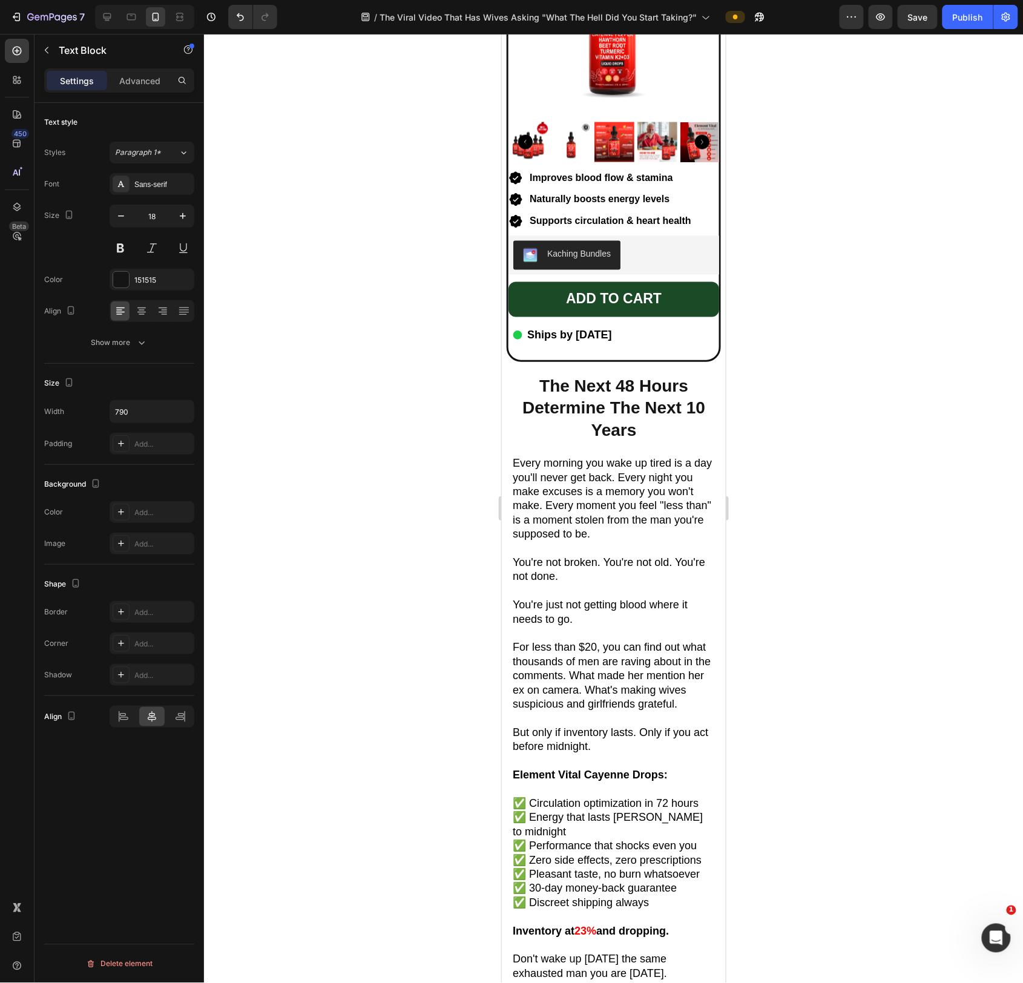
scroll to position [5233, 0]
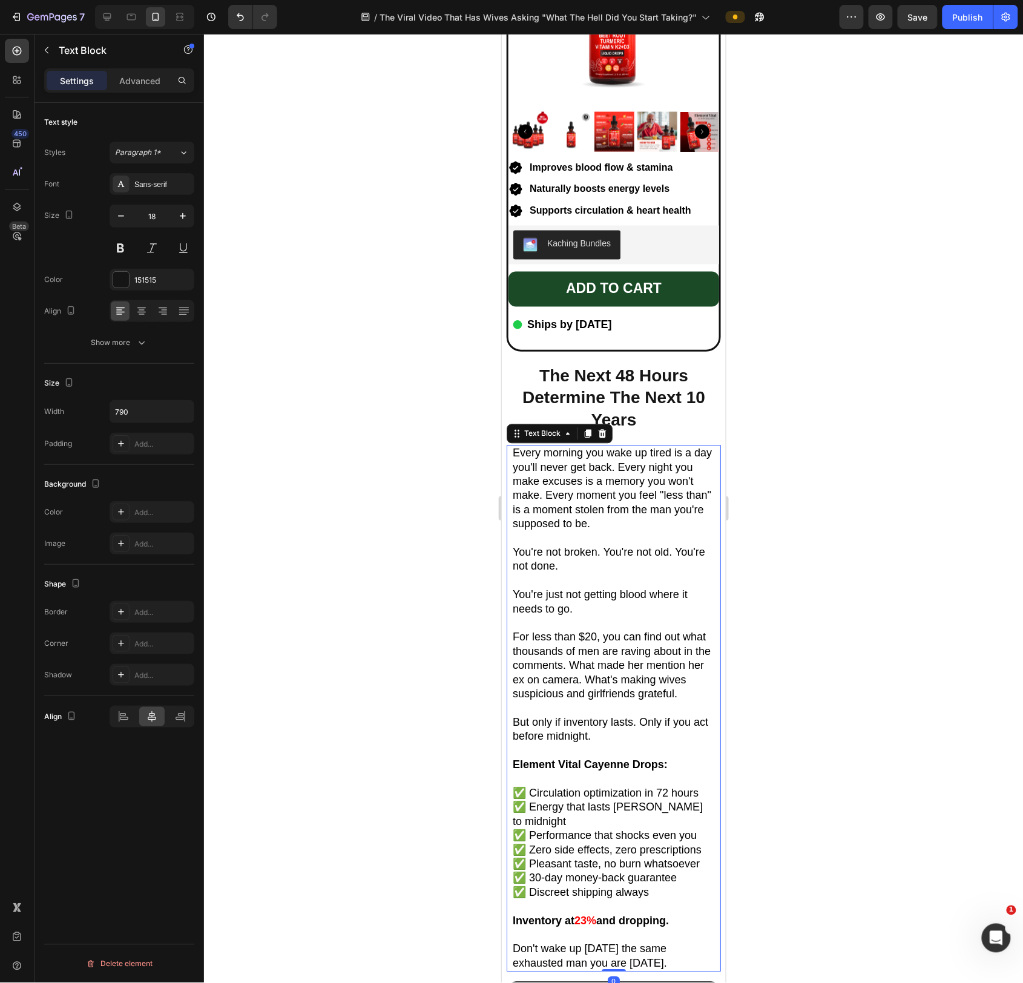
click at [587, 502] on p "Every morning you wake up tired is a day you'll never get back. Every night you…" at bounding box center [613, 488] width 202 height 85
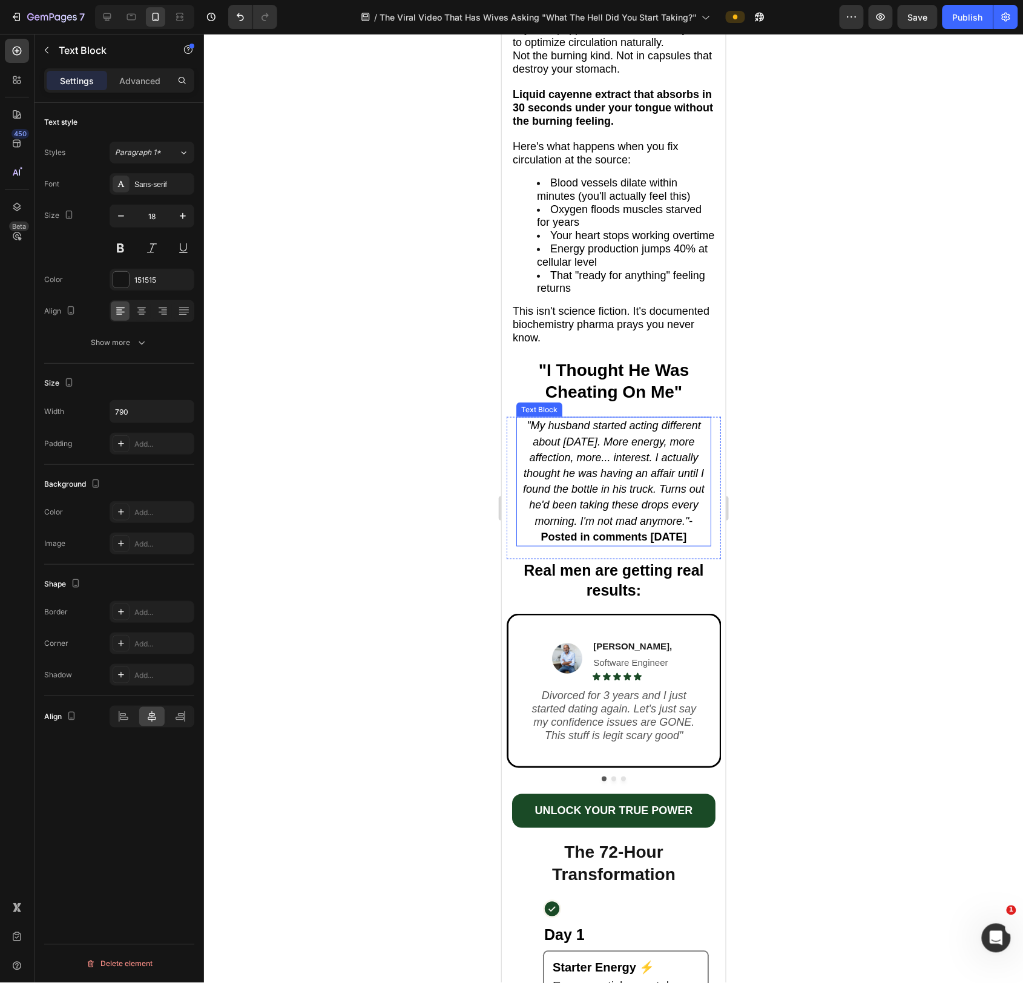
scroll to position [1688, 0]
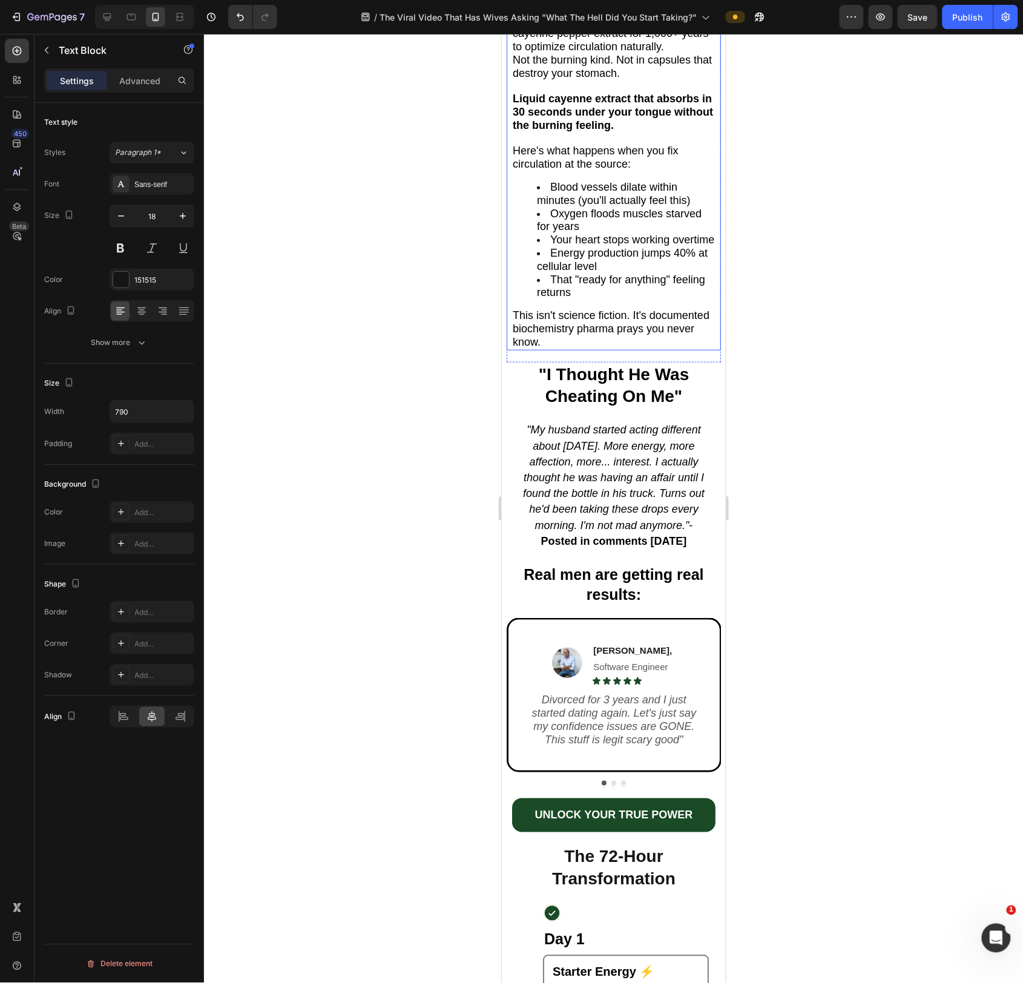
click at [594, 245] on span "Your heart stops working overtime" at bounding box center [632, 239] width 164 height 12
click at [183, 217] on icon "button" at bounding box center [183, 216] width 12 height 12
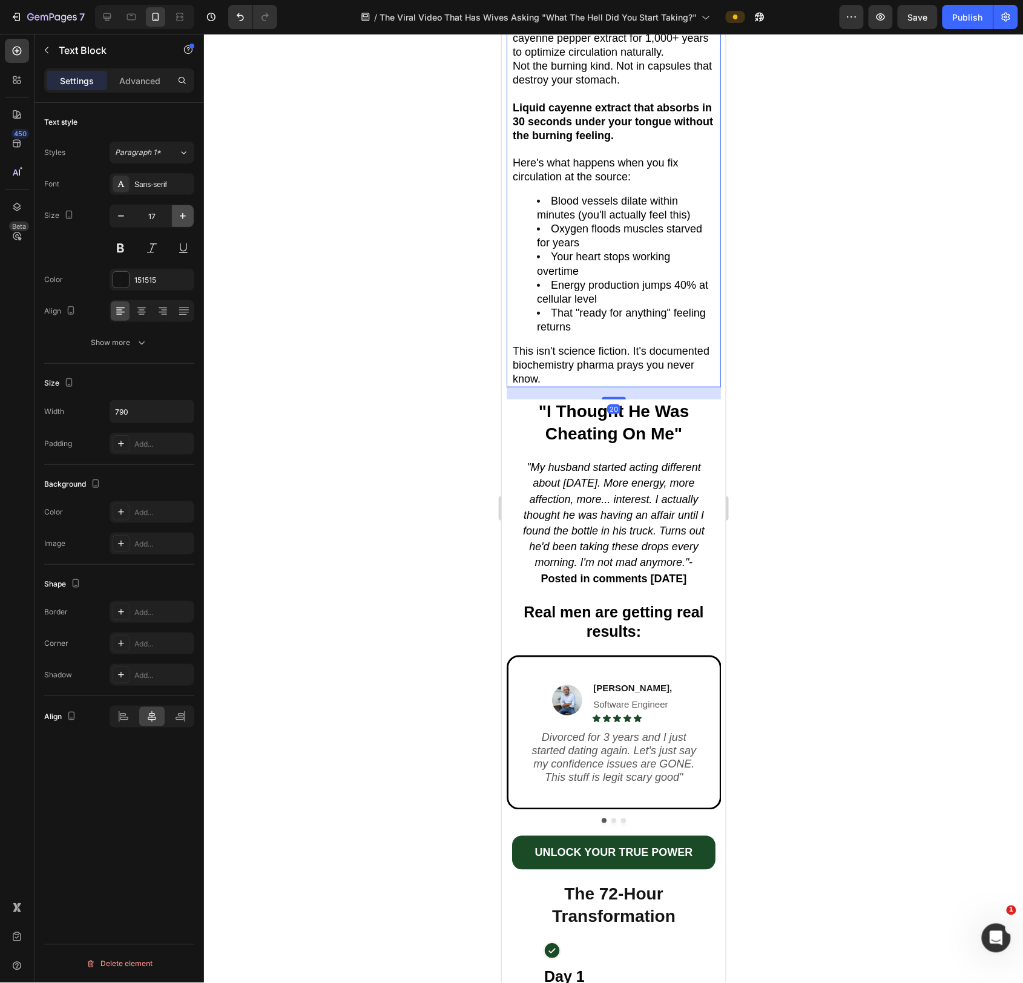
type input "18"
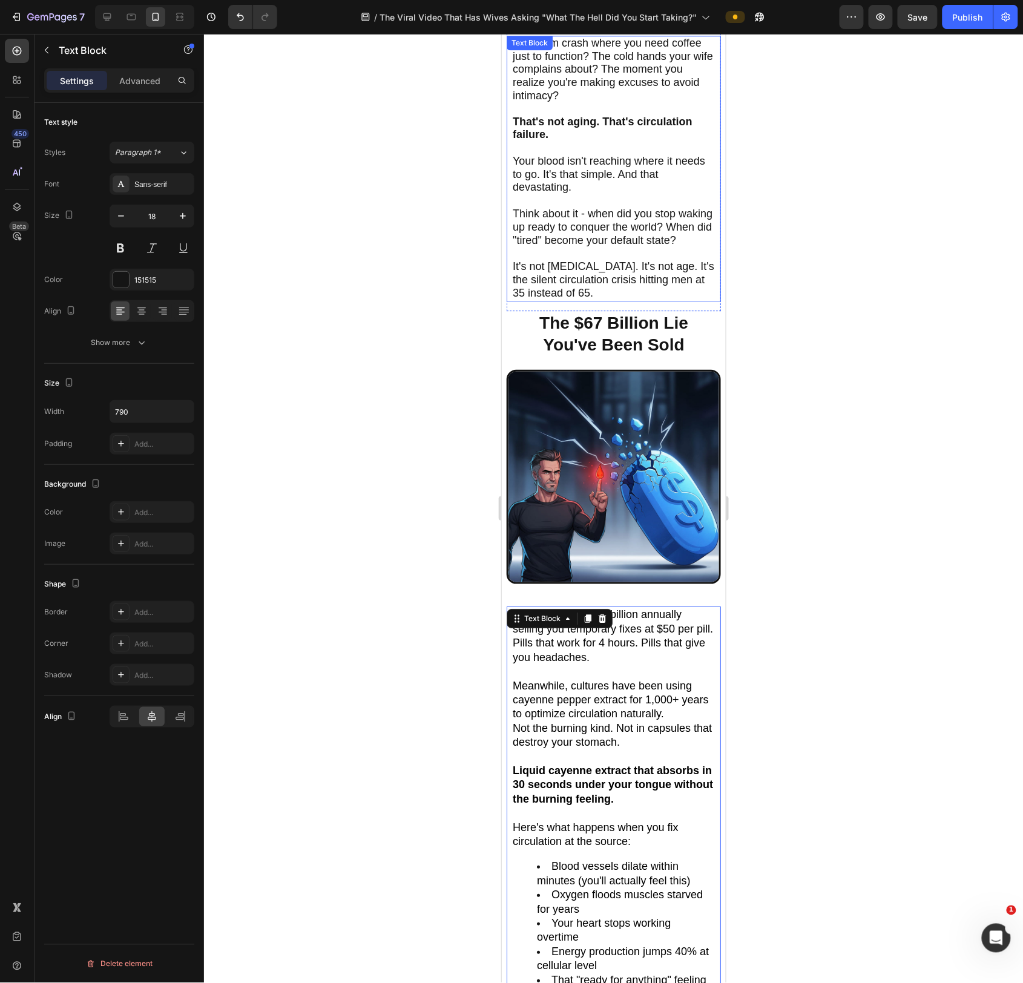
scroll to position [952, 0]
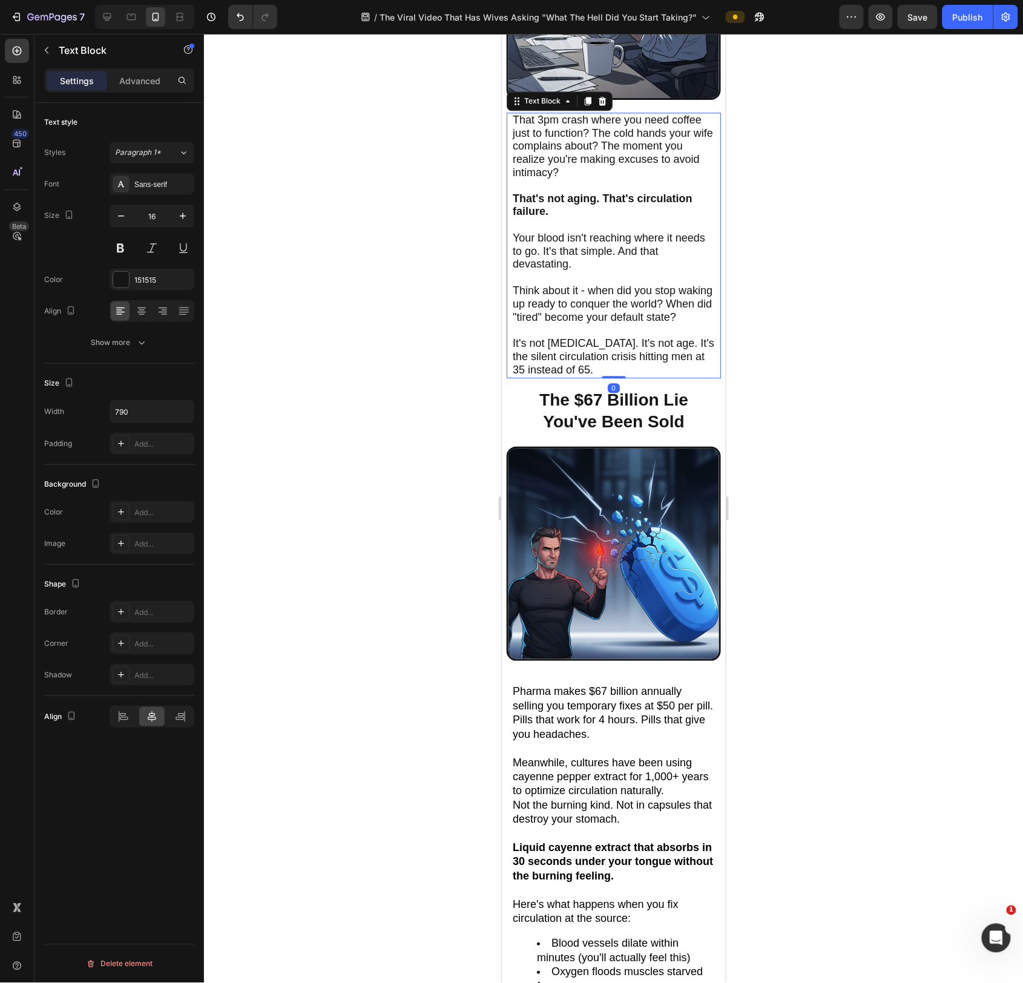
click at [608, 245] on span "Your blood isn't reaching where it needs to go. It's that simple. And that deva…" at bounding box center [608, 250] width 192 height 39
click at [186, 220] on icon "button" at bounding box center [183, 216] width 12 height 12
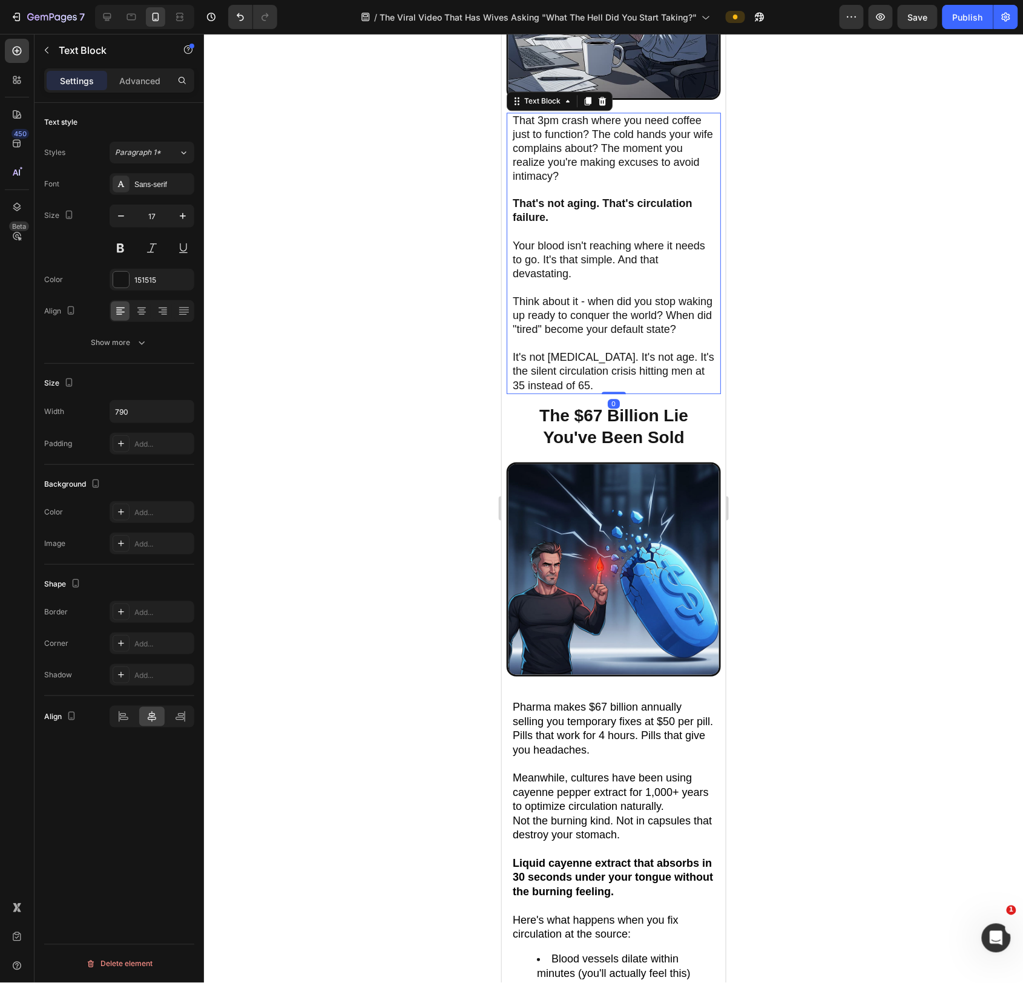
type input "18"
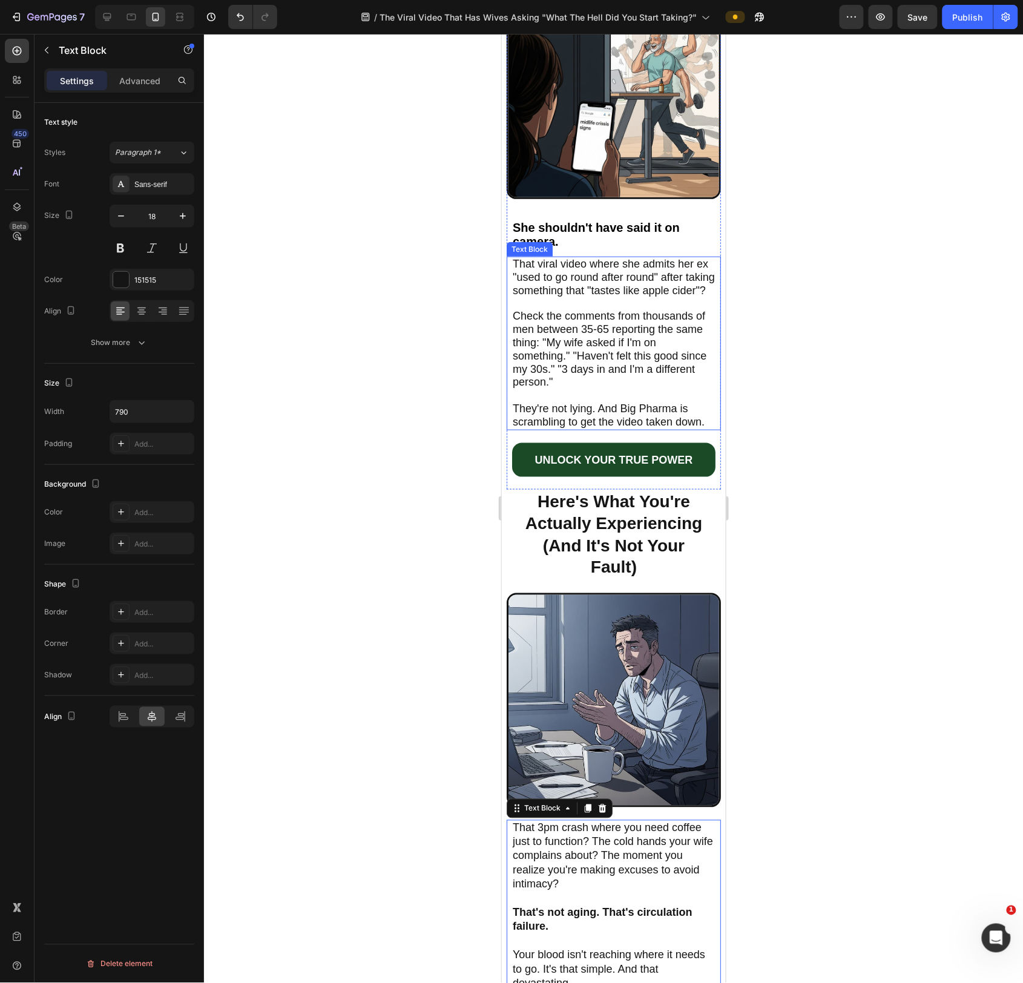
scroll to position [185, 0]
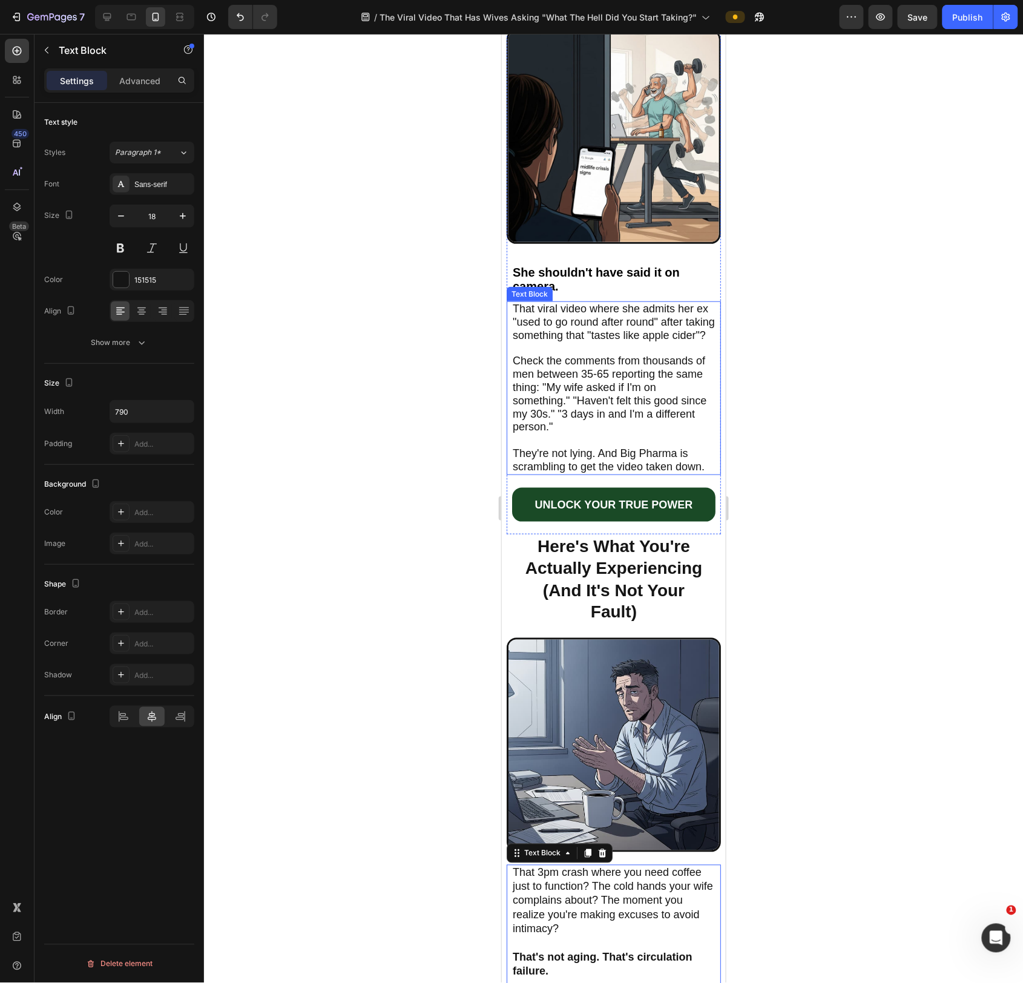
click at [563, 377] on span "Check the comments from thousands of men between 35-65 reporting the same thing…" at bounding box center [609, 393] width 194 height 78
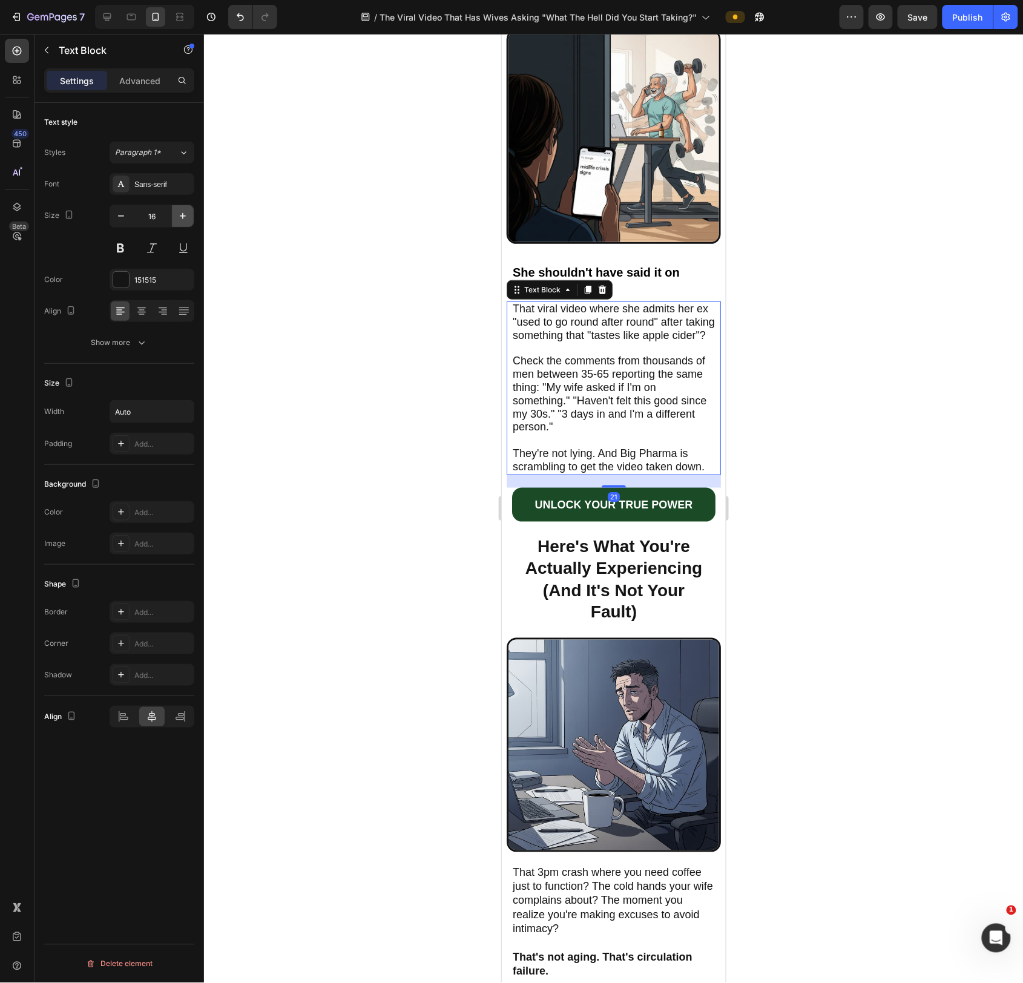
click at [179, 221] on icon "button" at bounding box center [183, 216] width 12 height 12
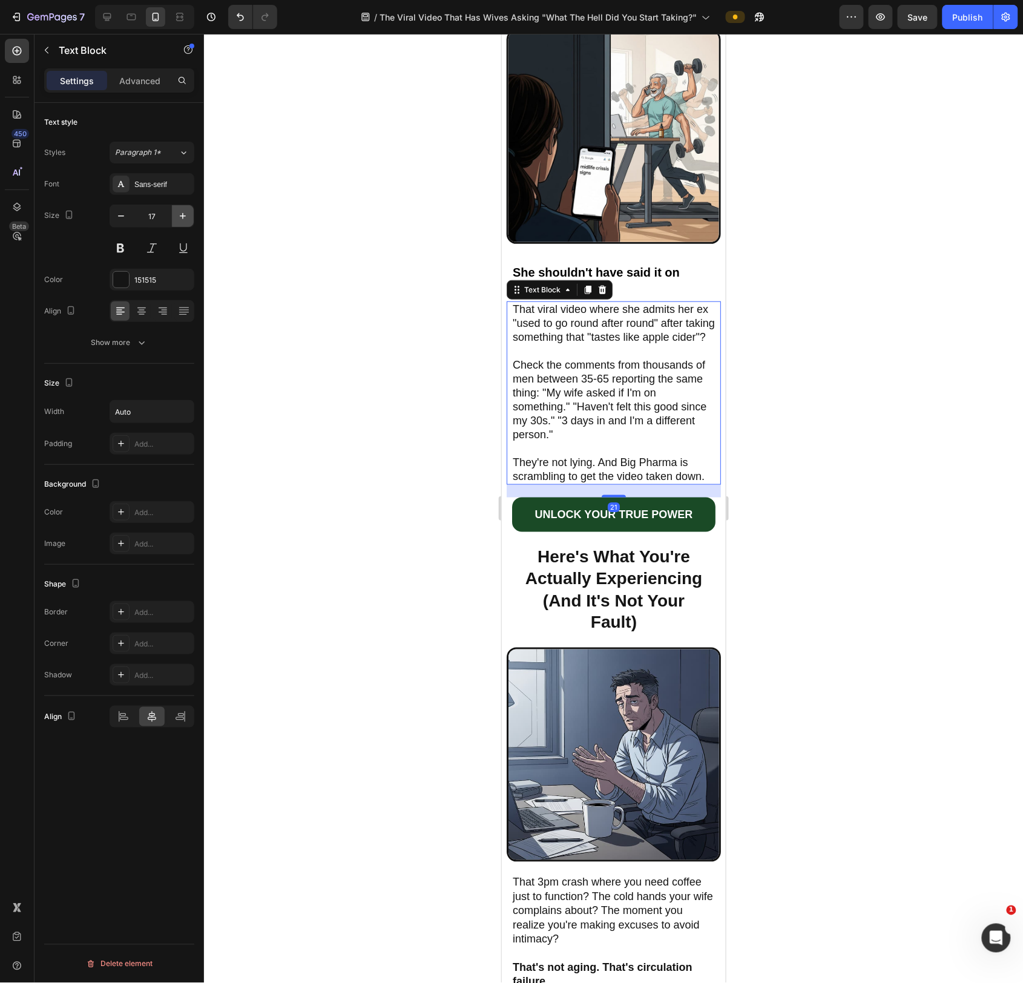
type input "18"
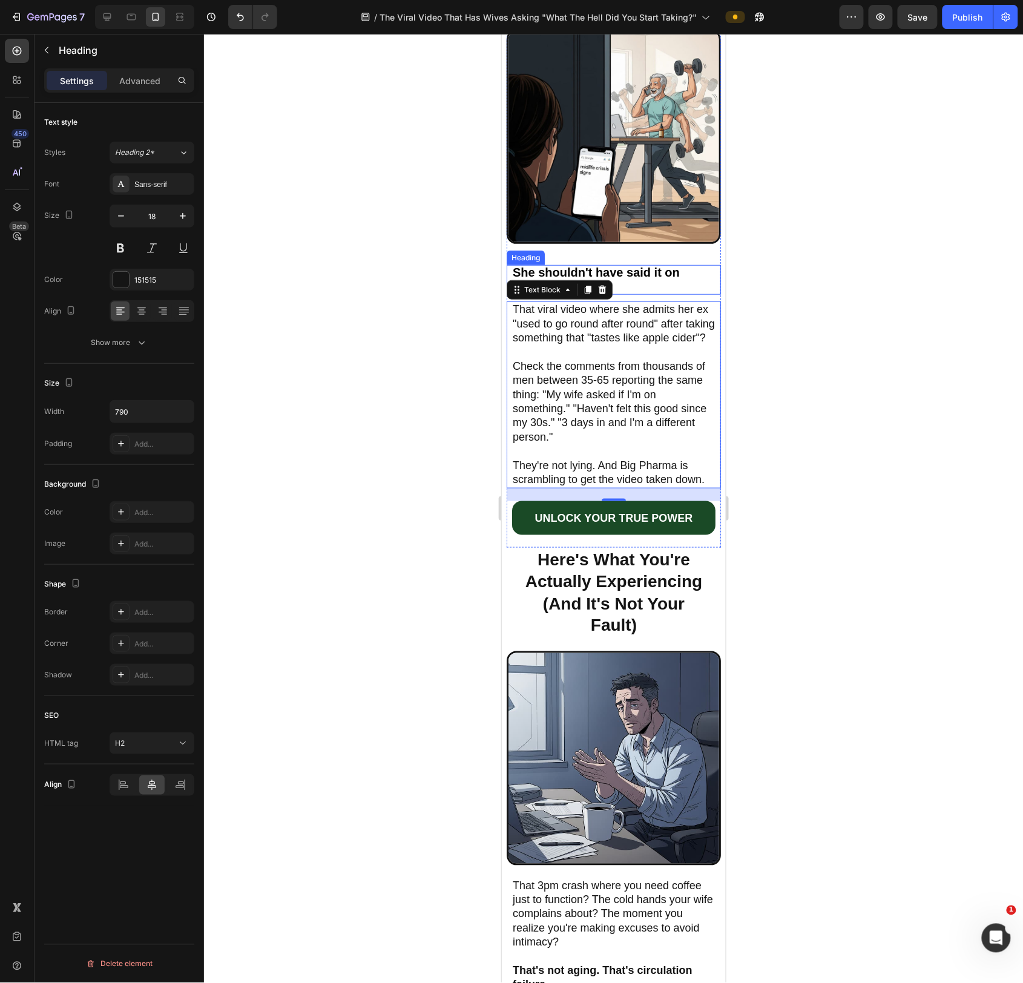
click at [638, 287] on strong "She shouldn't have said it on camera." at bounding box center [595, 278] width 167 height 27
click at [590, 283] on strong "She shouldn't have said it on camera." at bounding box center [595, 278] width 167 height 27
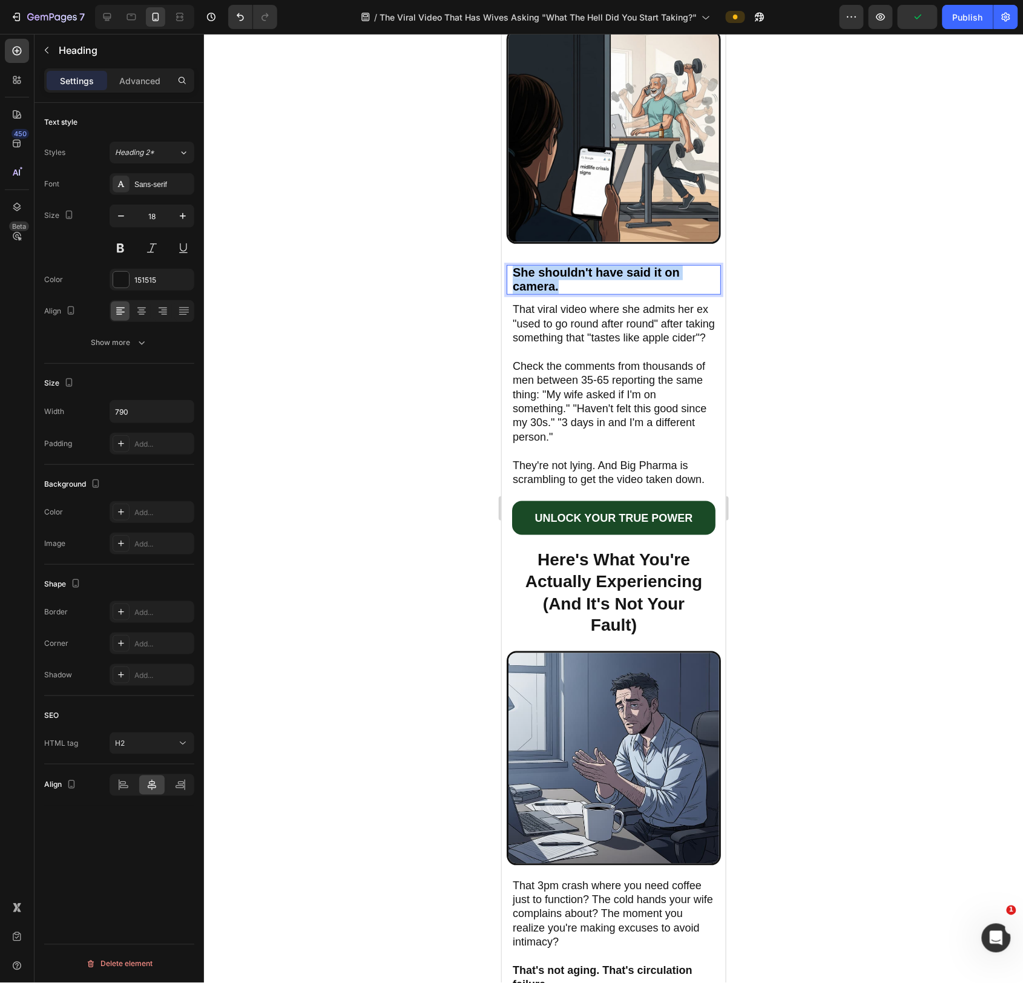
click at [590, 283] on strong "She shouldn't have said it on camera." at bounding box center [595, 278] width 167 height 27
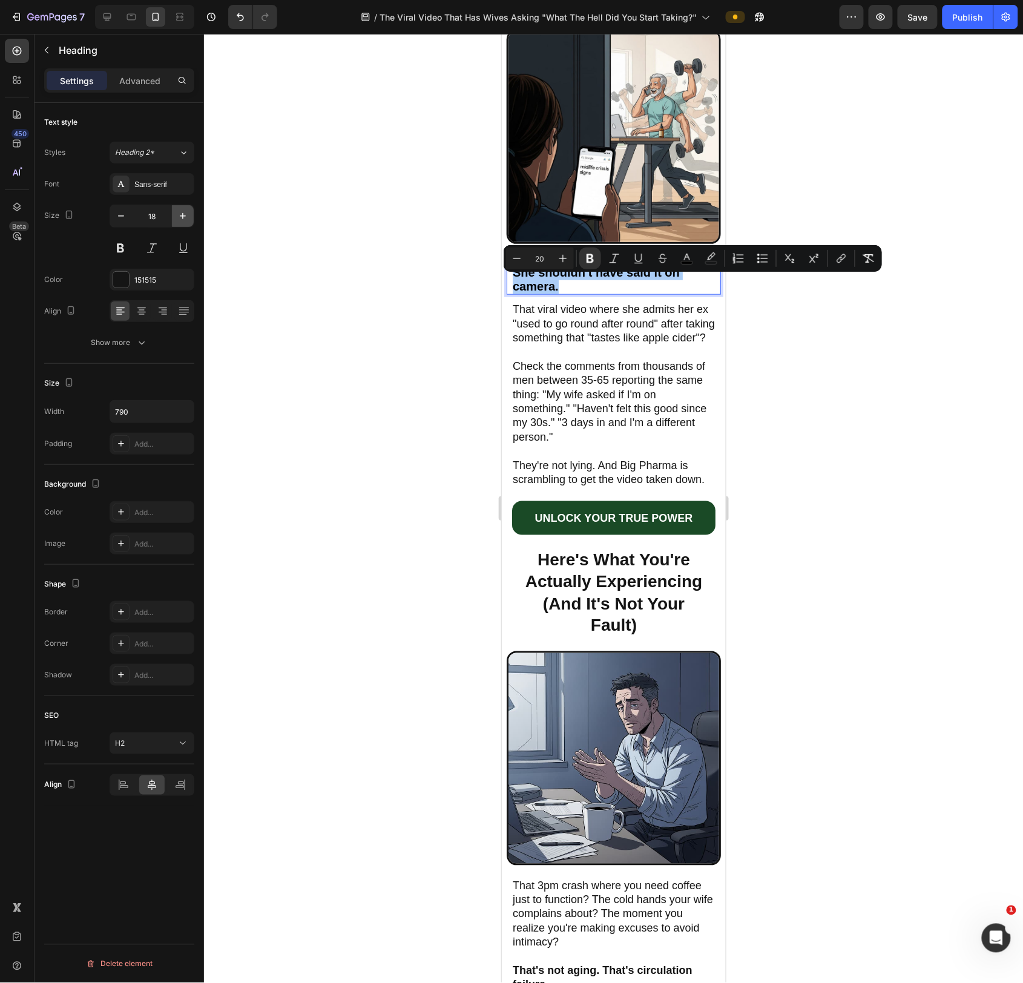
click at [188, 223] on button "button" at bounding box center [183, 216] width 22 height 22
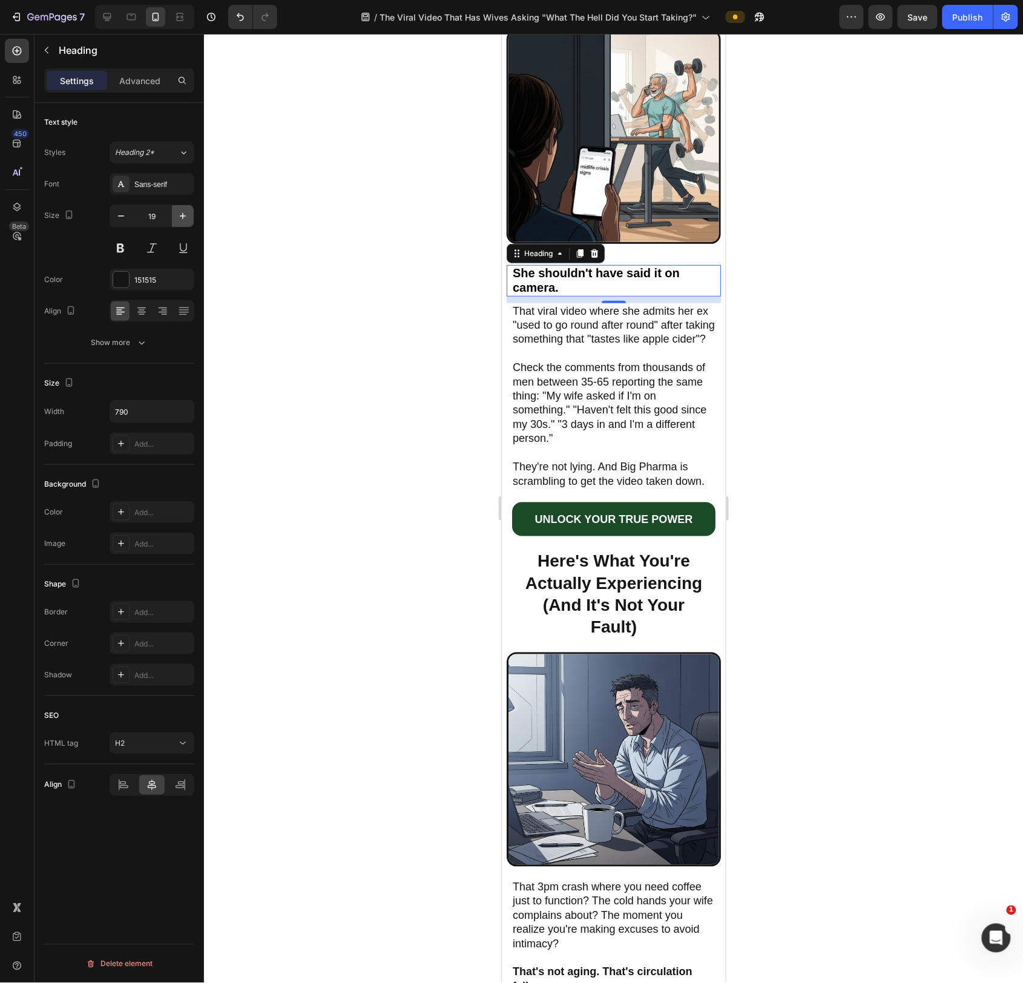
click at [188, 223] on button "button" at bounding box center [183, 216] width 22 height 22
type input "20"
drag, startPoint x: 833, startPoint y: 436, endPoint x: 827, endPoint y: 432, distance: 6.9
click at [832, 436] on div at bounding box center [613, 508] width 819 height 949
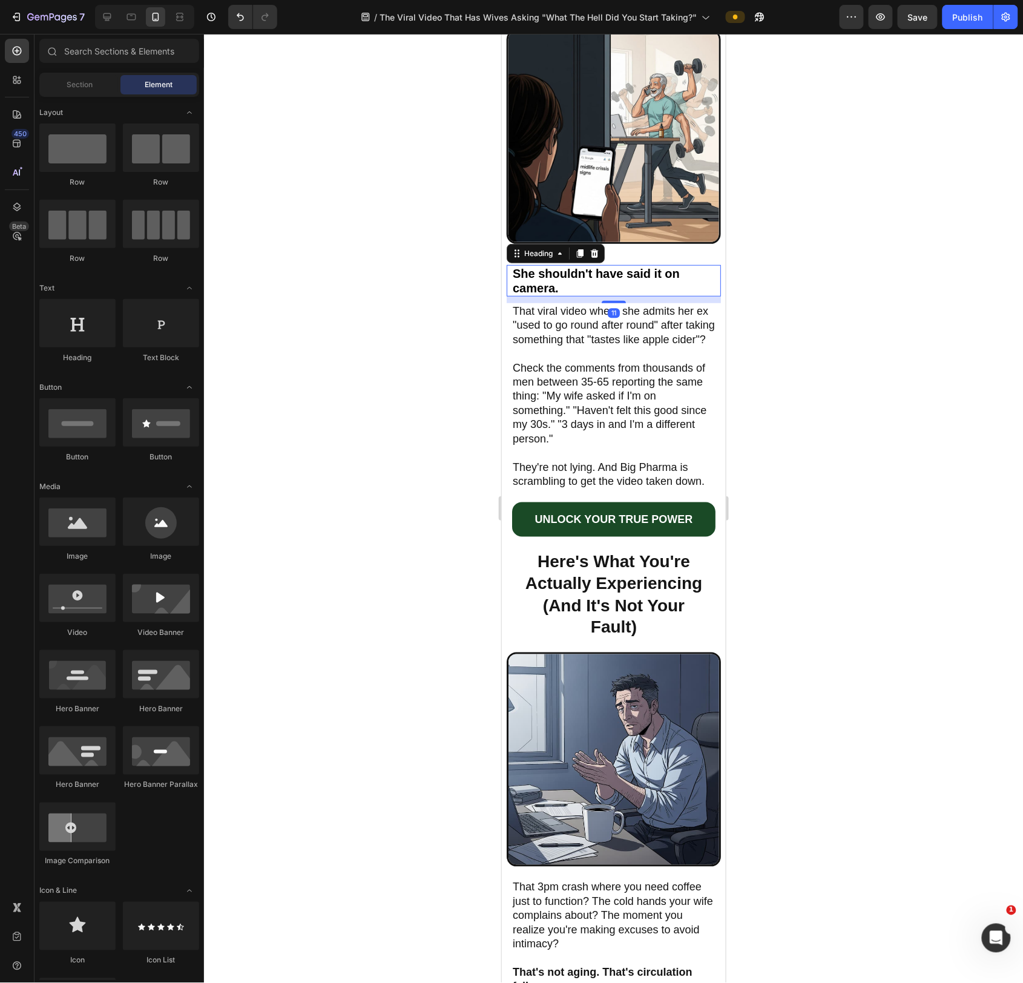
click at [610, 278] on strong "She shouldn't have said it on camera." at bounding box center [595, 280] width 167 height 28
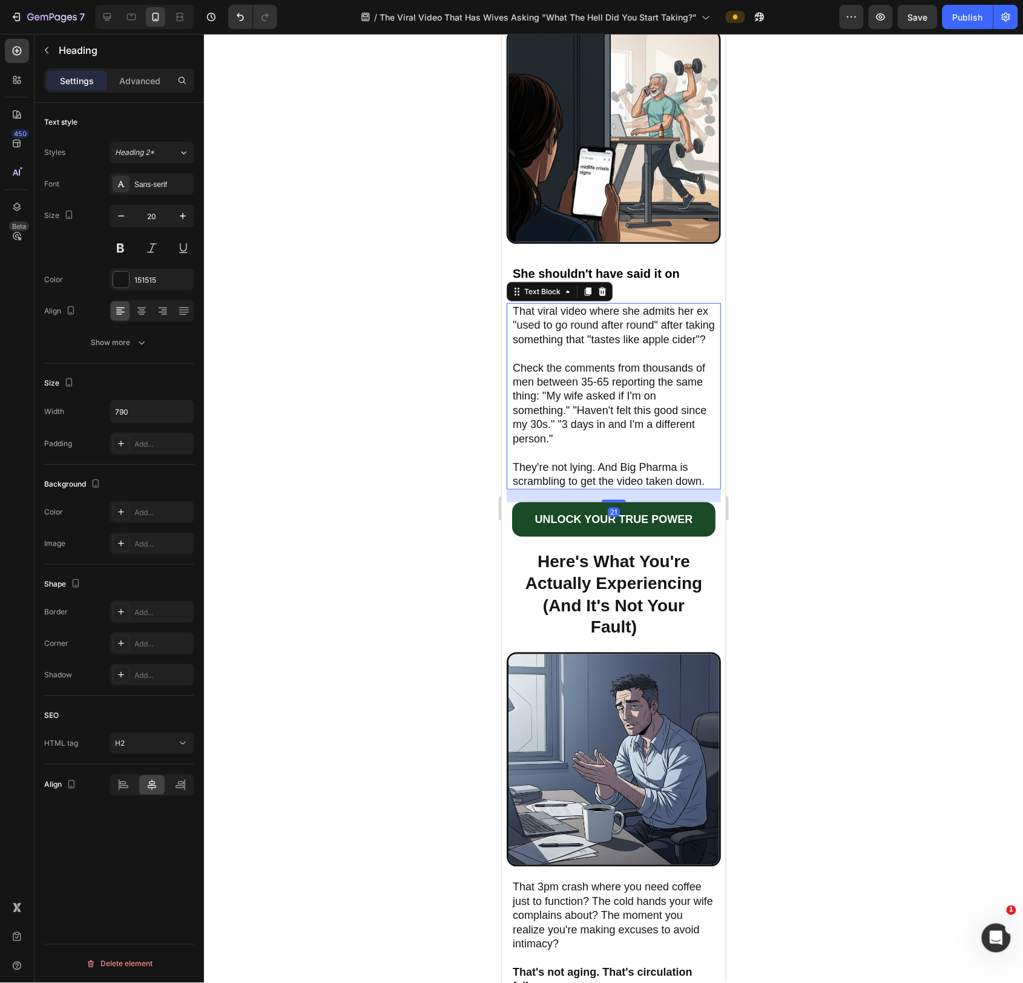
click at [653, 382] on span "Check the comments from thousands of men between 35-65 reporting the same thing…" at bounding box center [609, 402] width 194 height 83
click at [680, 580] on h2 "Here's What You're Actually Experiencing (And It's Not Your Fault)" at bounding box center [613, 594] width 190 height 91
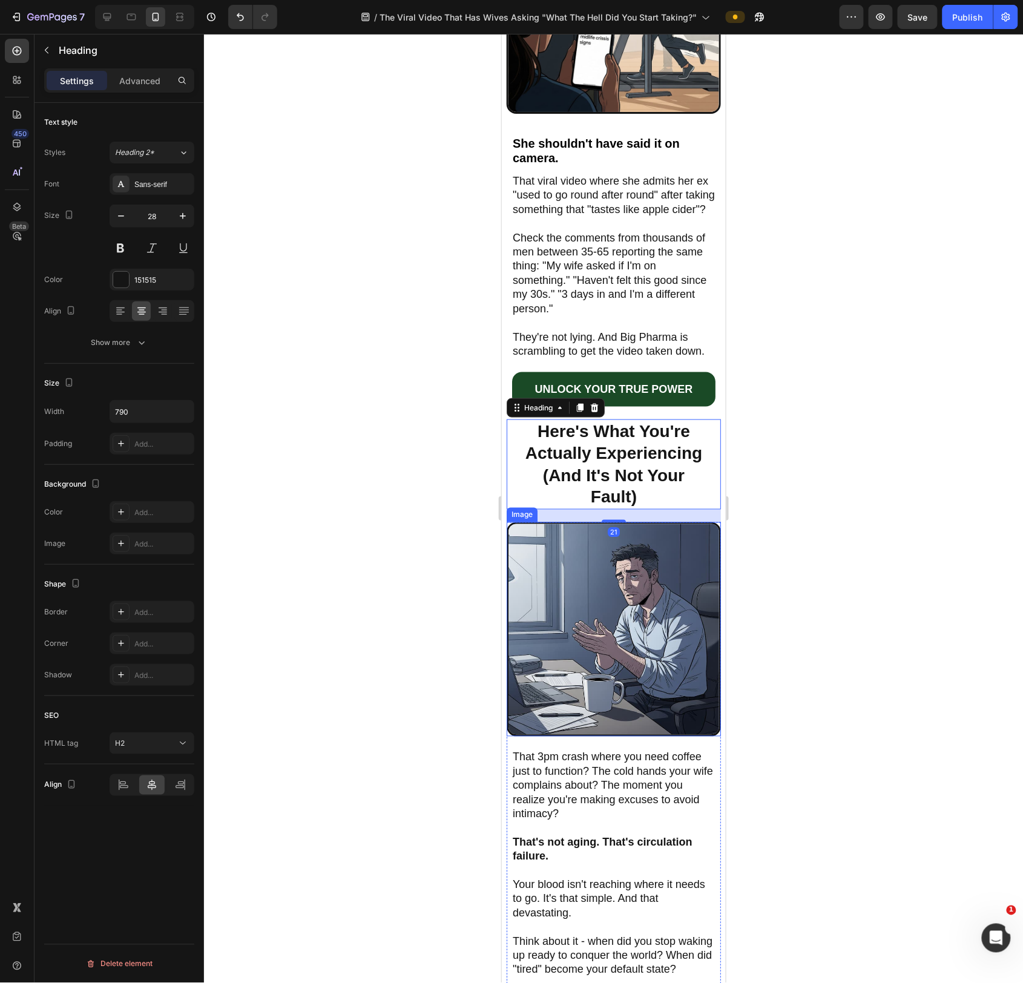
scroll to position [318, 0]
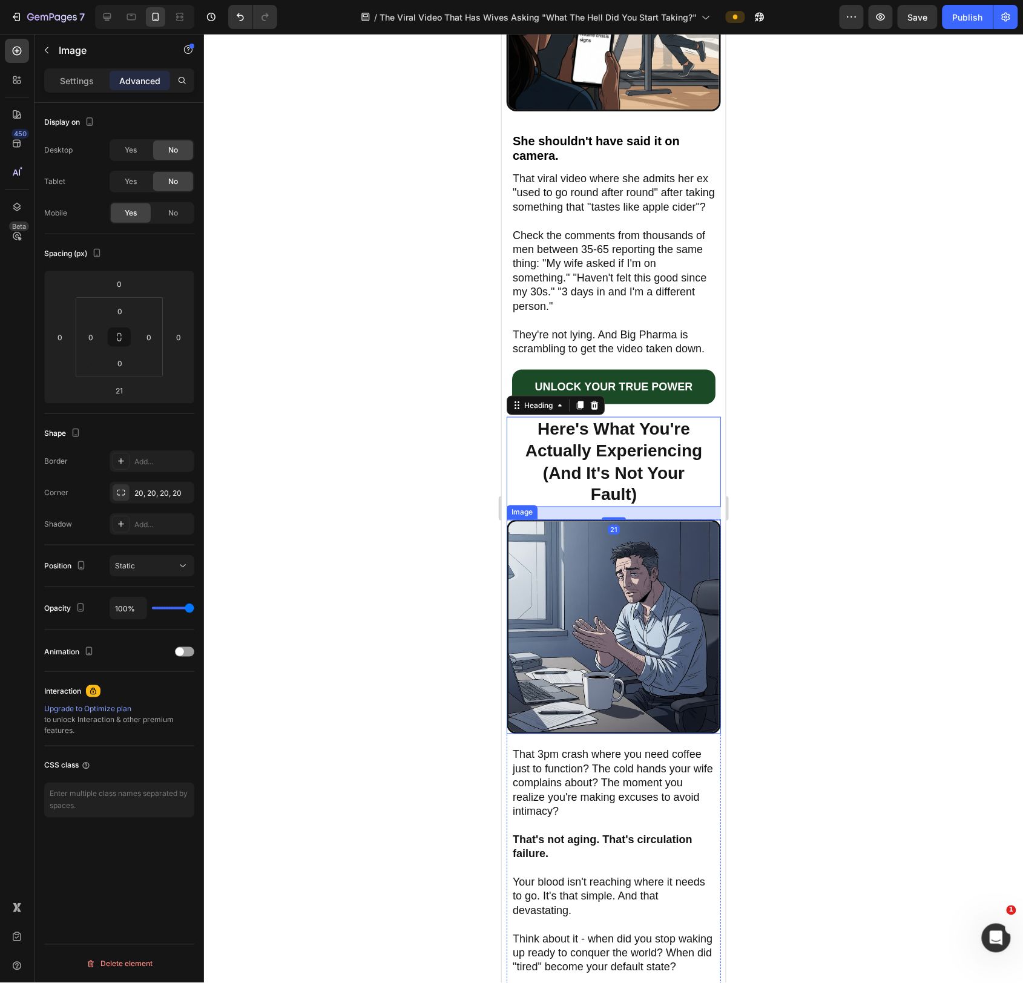
click at [655, 562] on img at bounding box center [613, 626] width 214 height 214
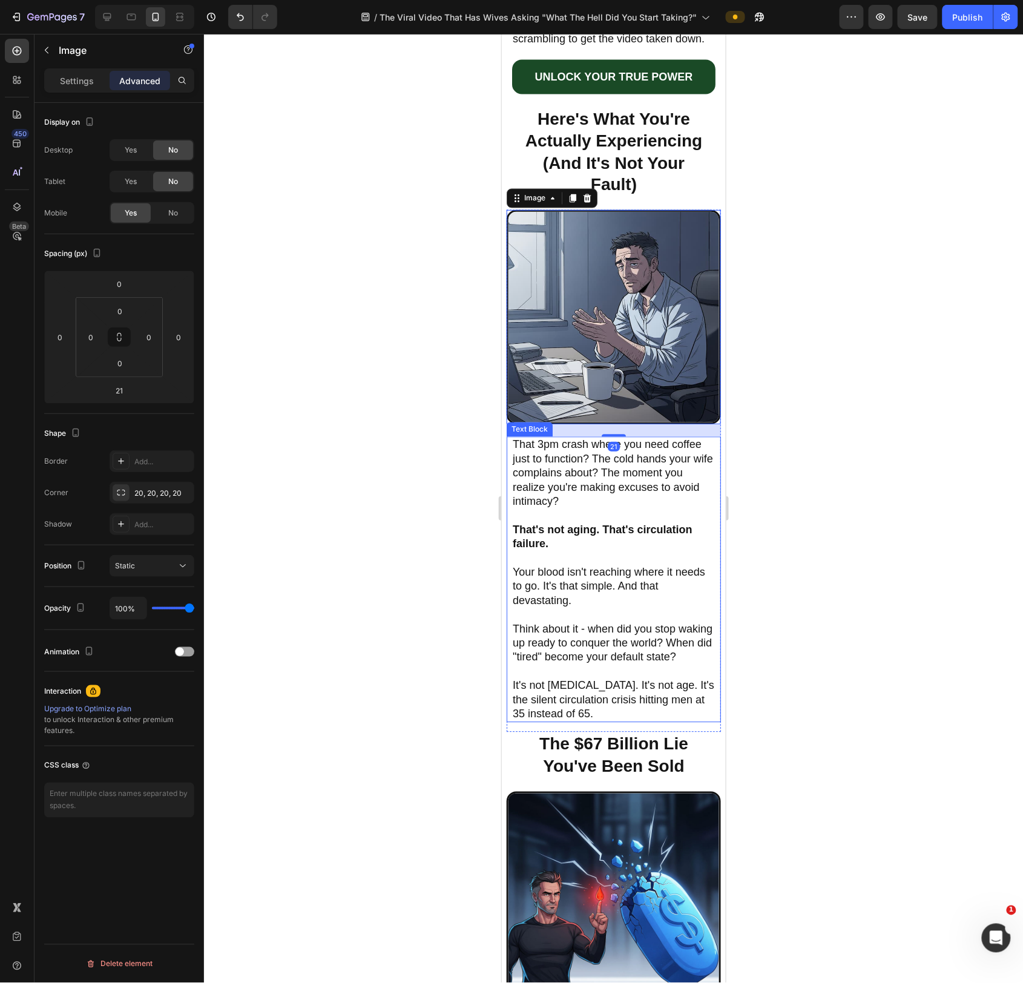
scroll to position [705, 0]
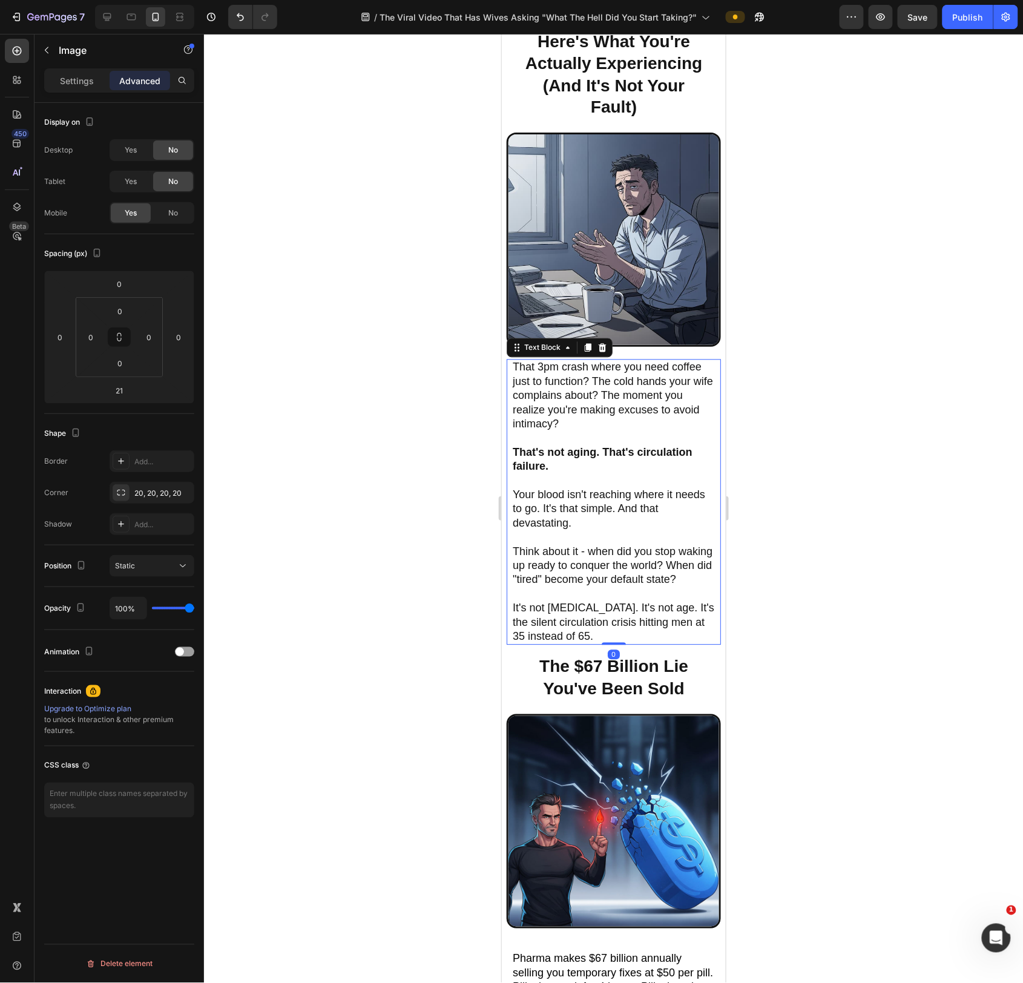
click at [614, 510] on span "Your blood isn't reaching where it needs to go. It's that simple. And that deva…" at bounding box center [608, 508] width 192 height 41
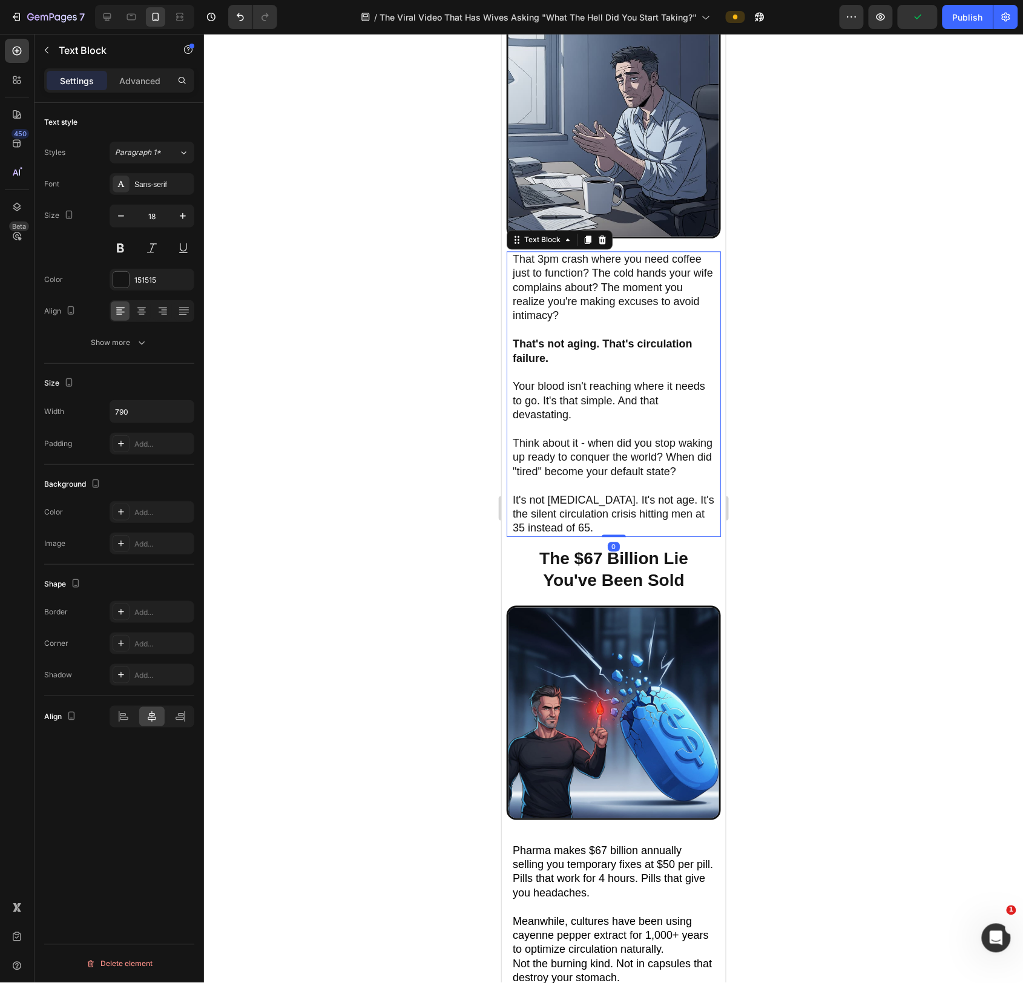
scroll to position [833, 0]
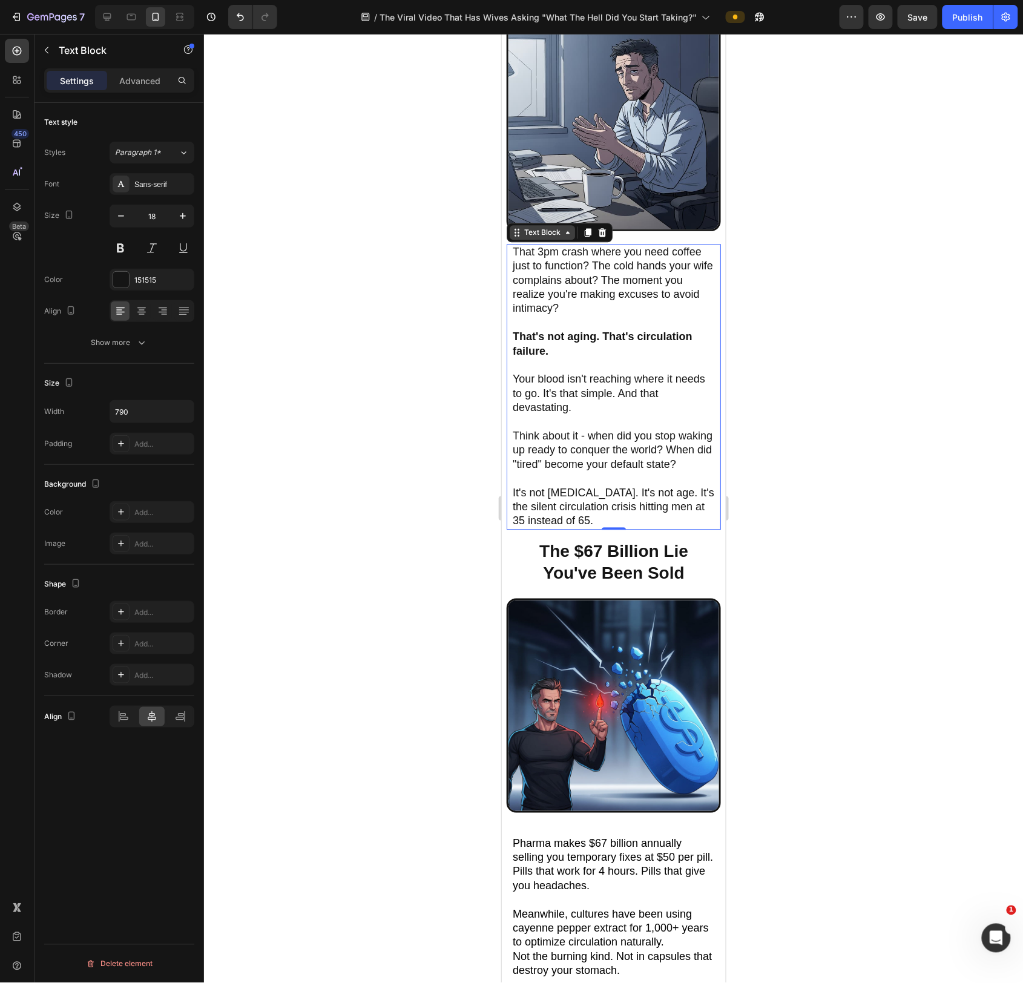
click at [550, 231] on div "Text Block" at bounding box center [541, 231] width 41 height 11
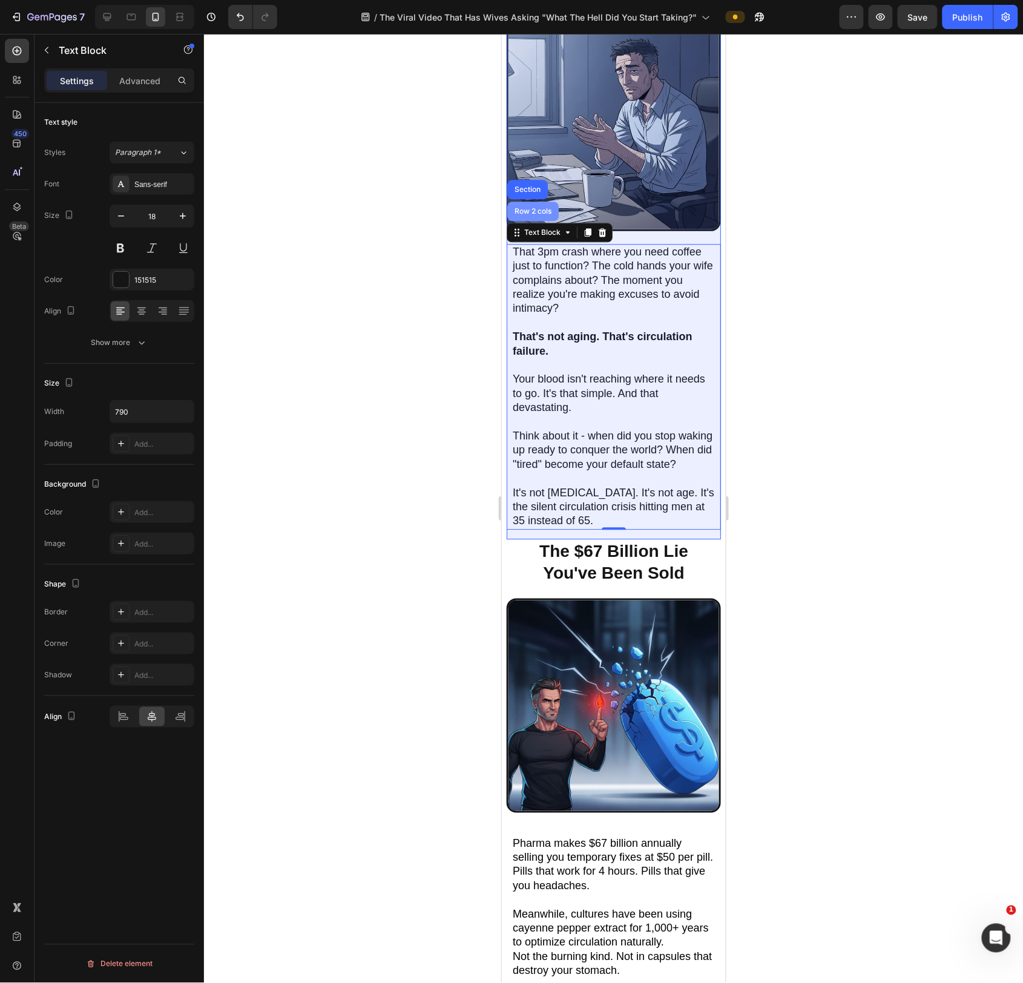
click at [523, 214] on div "Row 2 cols" at bounding box center [532, 210] width 42 height 7
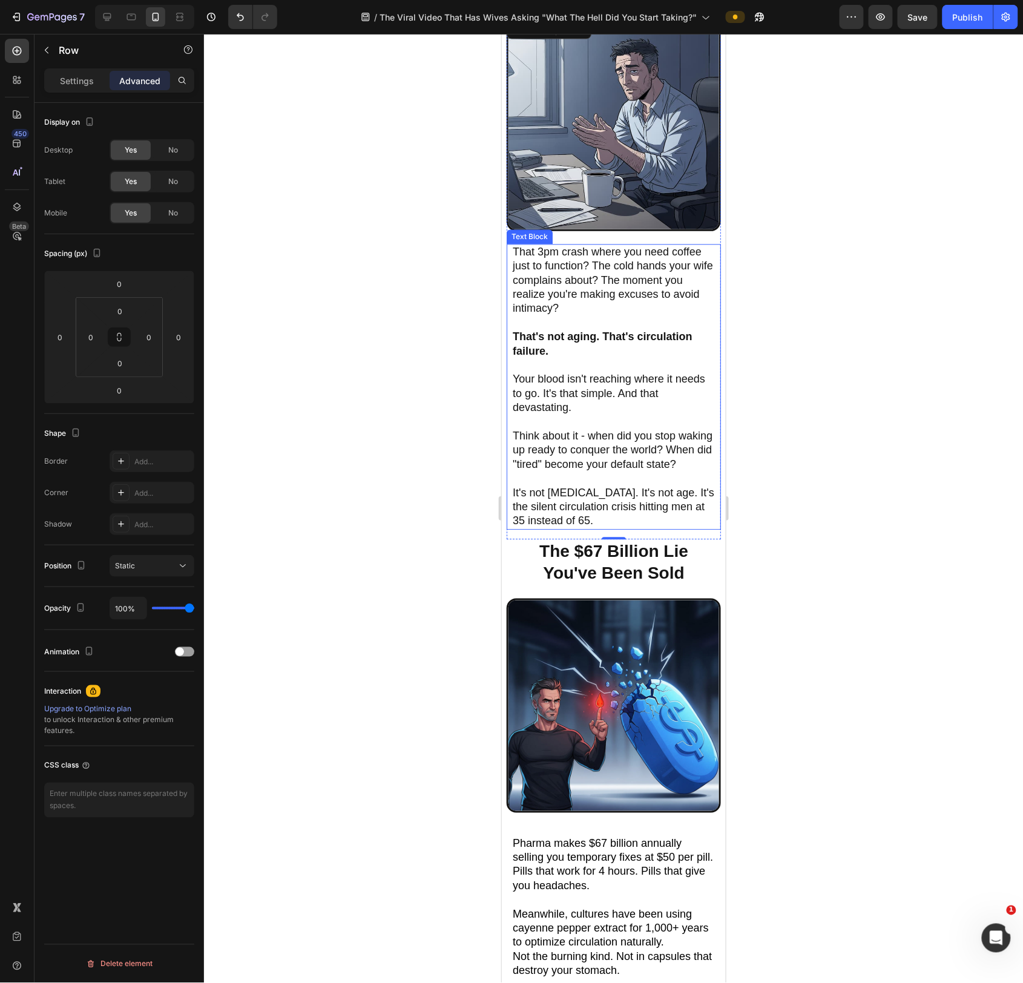
click at [628, 499] on p "It's not [MEDICAL_DATA]. It's not age. It's the silent circulation crisis hitti…" at bounding box center [613, 506] width 202 height 42
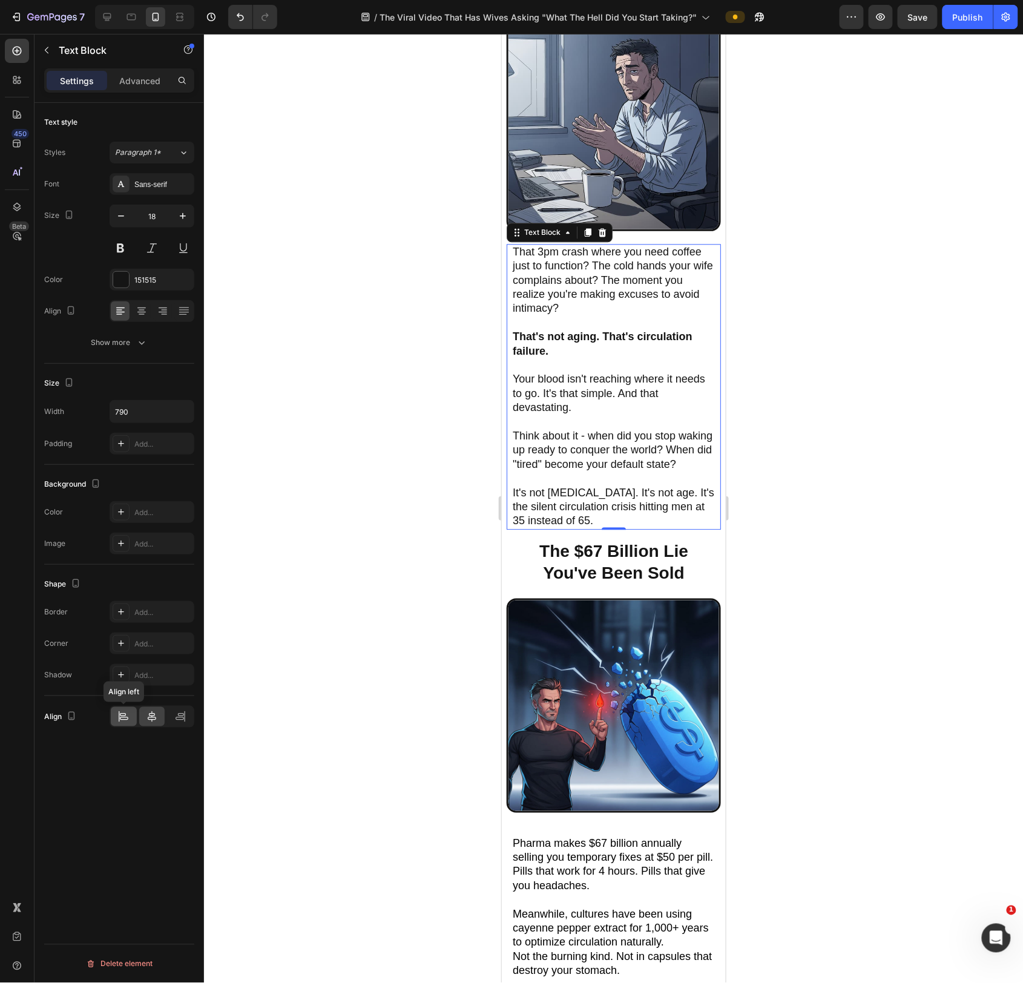
click at [123, 723] on icon at bounding box center [123, 717] width 12 height 12
click at [157, 718] on icon at bounding box center [152, 717] width 12 height 12
click at [133, 73] on div "Advanced" at bounding box center [140, 80] width 61 height 19
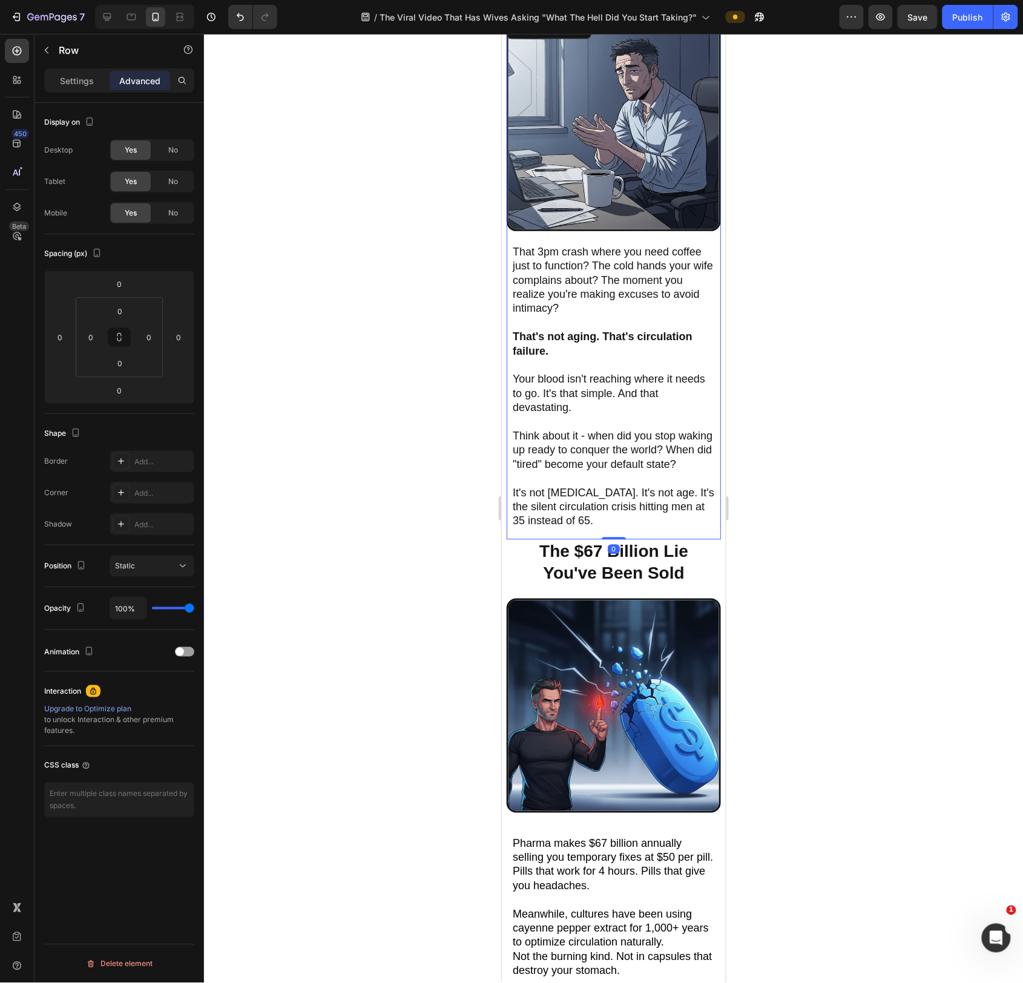
click at [661, 533] on div "Image That 3pm crash where you need coffee just to function? The cold hands you…" at bounding box center [613, 277] width 214 height 522
click at [79, 83] on p "Settings" at bounding box center [77, 80] width 34 height 13
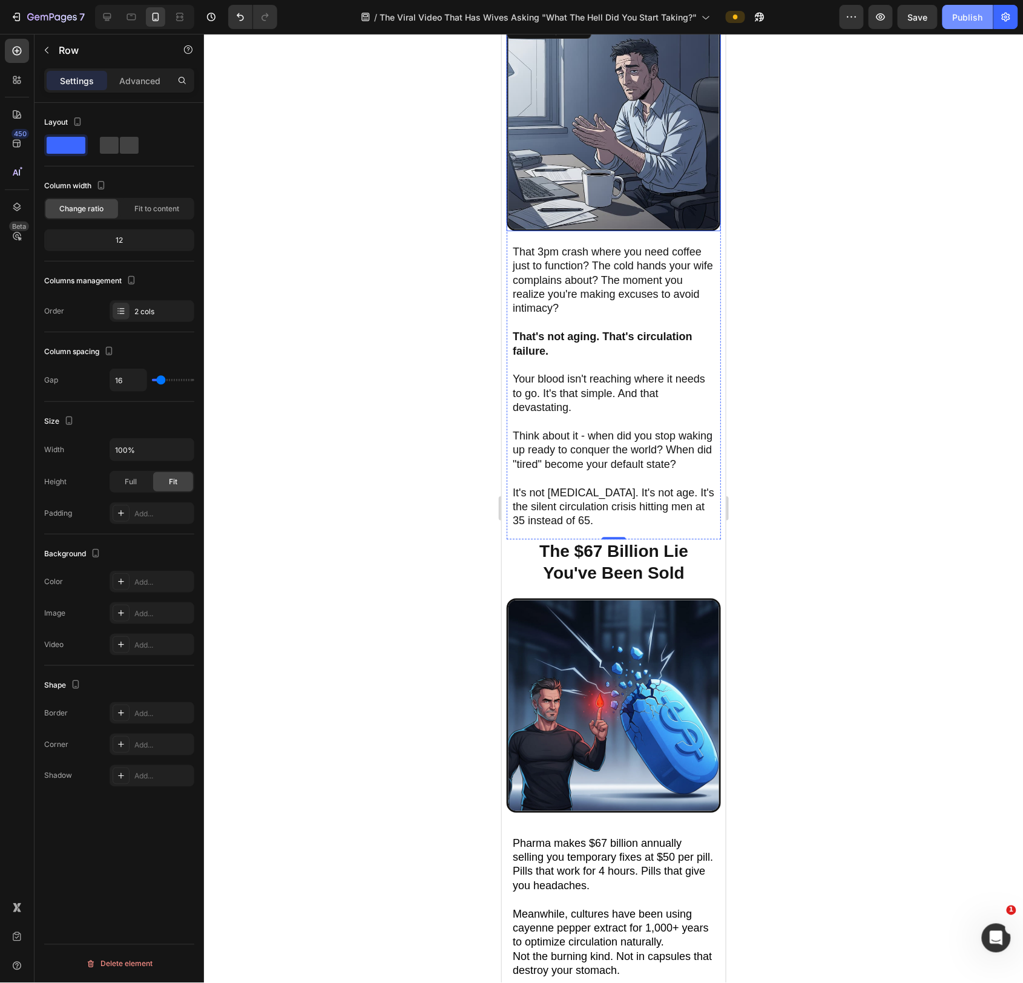
click at [962, 25] on button "Publish" at bounding box center [967, 17] width 51 height 24
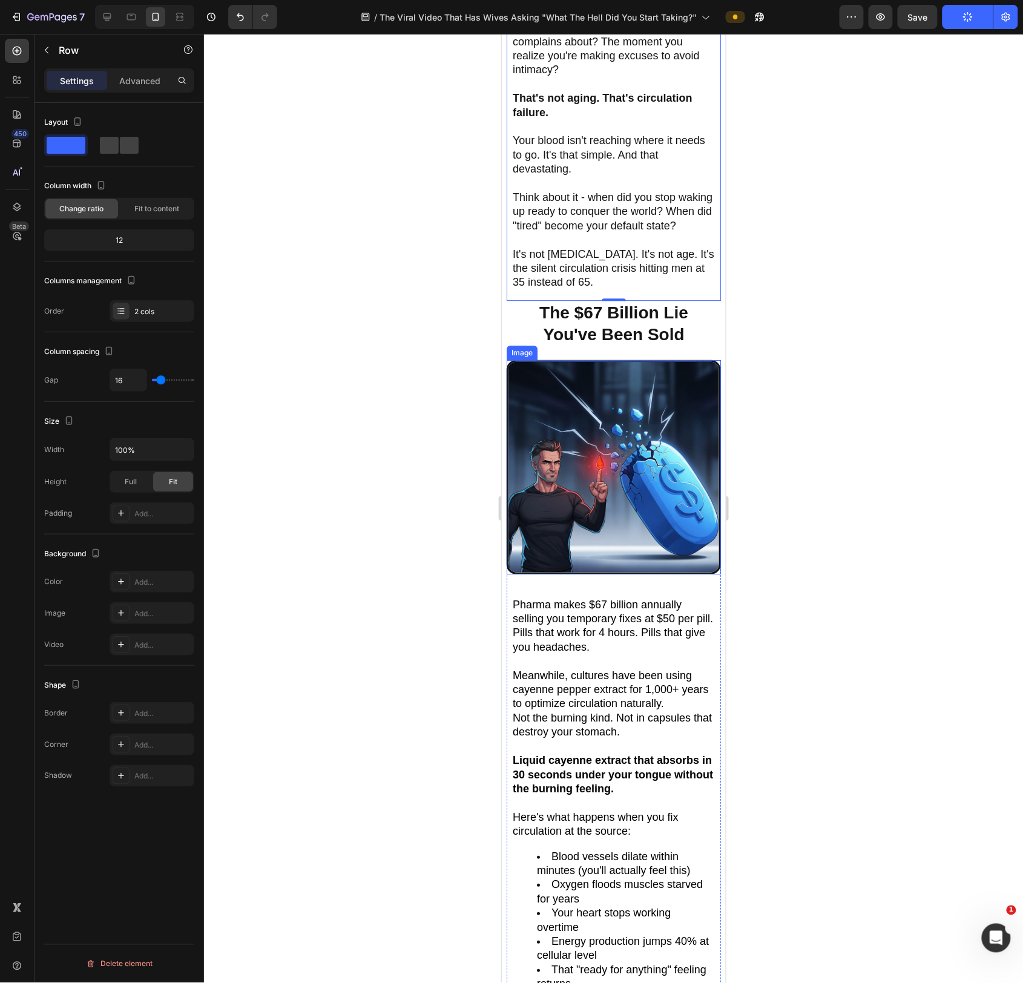
click at [622, 476] on img at bounding box center [613, 467] width 214 height 214
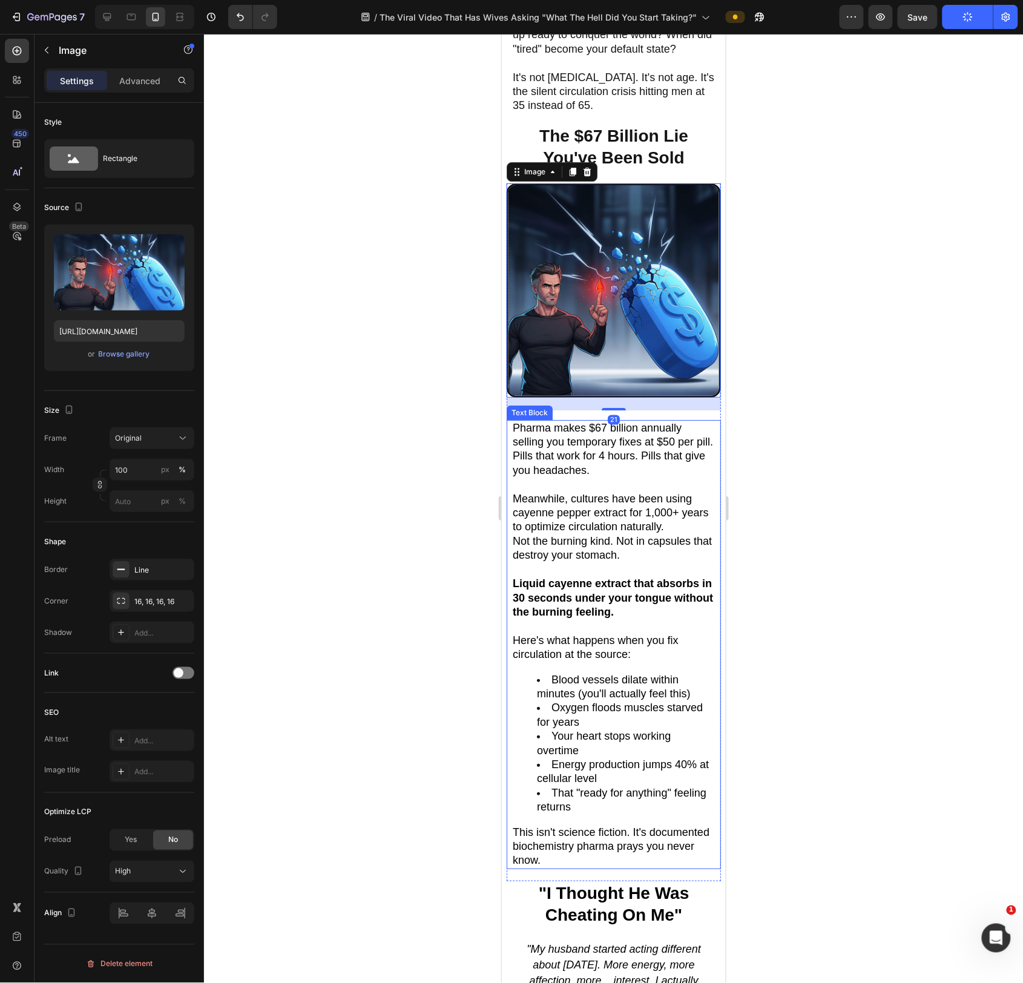
click at [619, 526] on span "Meanwhile, cultures have been using cayenne pepper extract for 1,000+ years to …" at bounding box center [610, 512] width 196 height 41
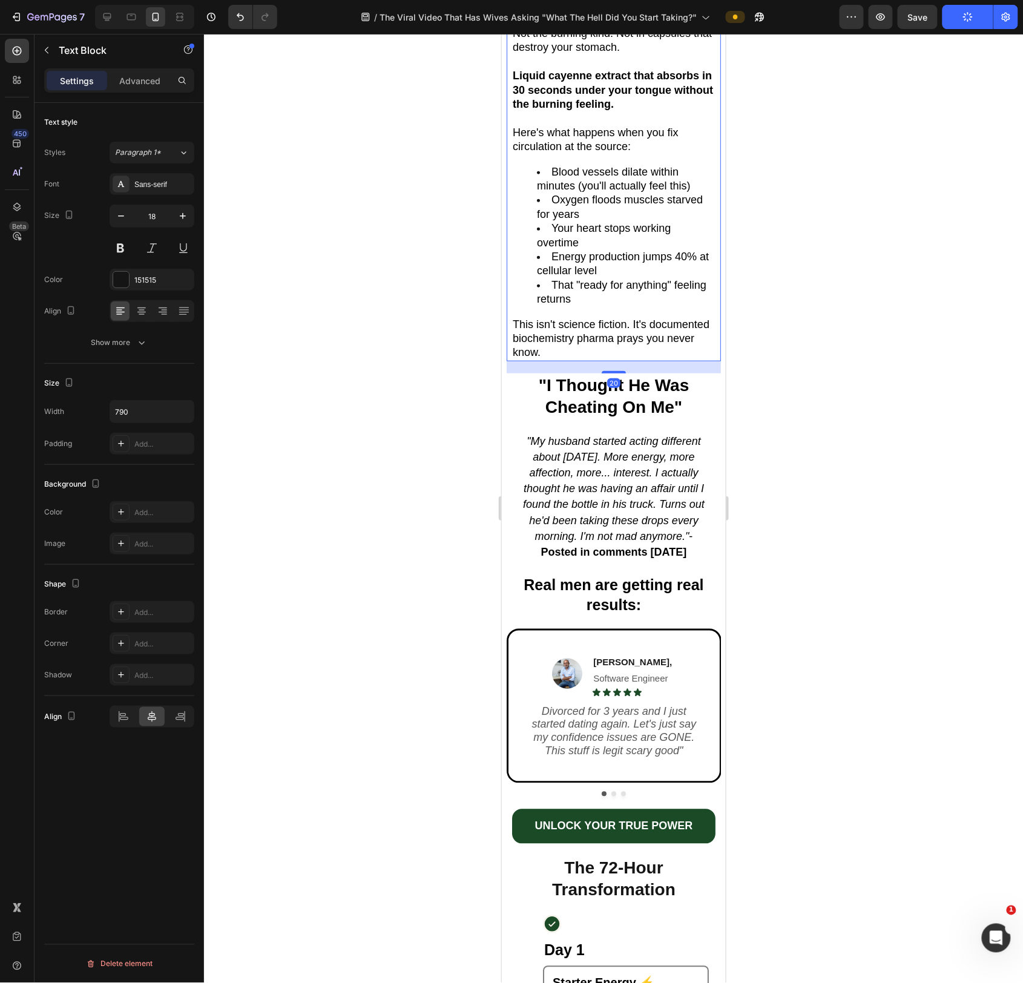
scroll to position [1802, 0]
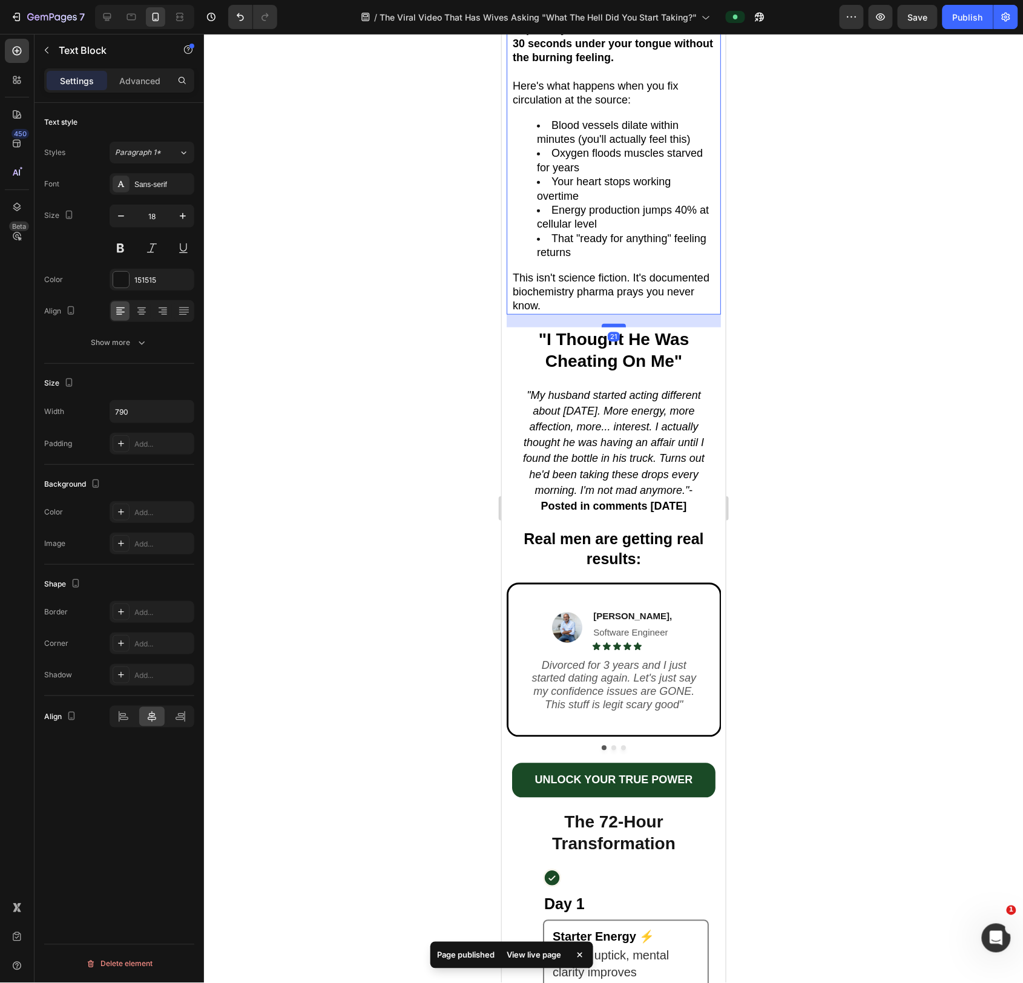
click at [619, 325] on div at bounding box center [613, 325] width 24 height 4
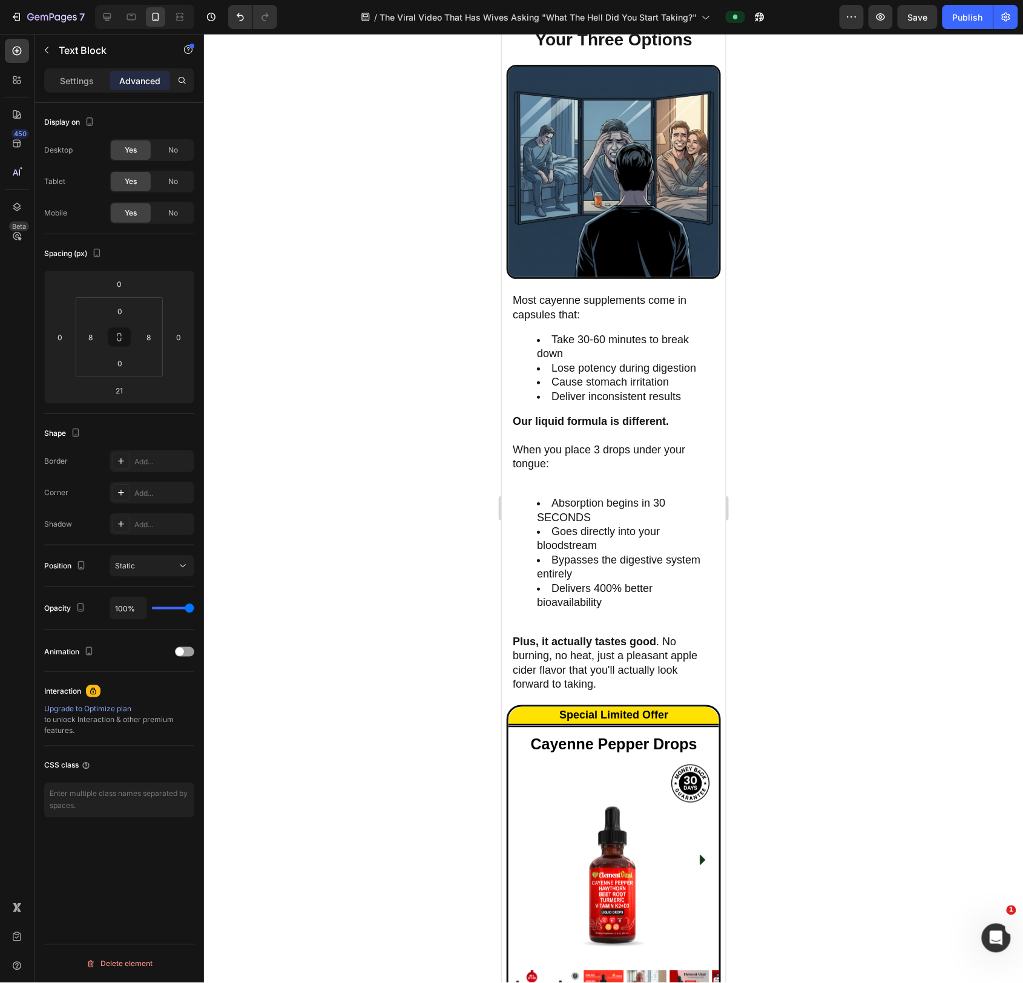
scroll to position [4467, 0]
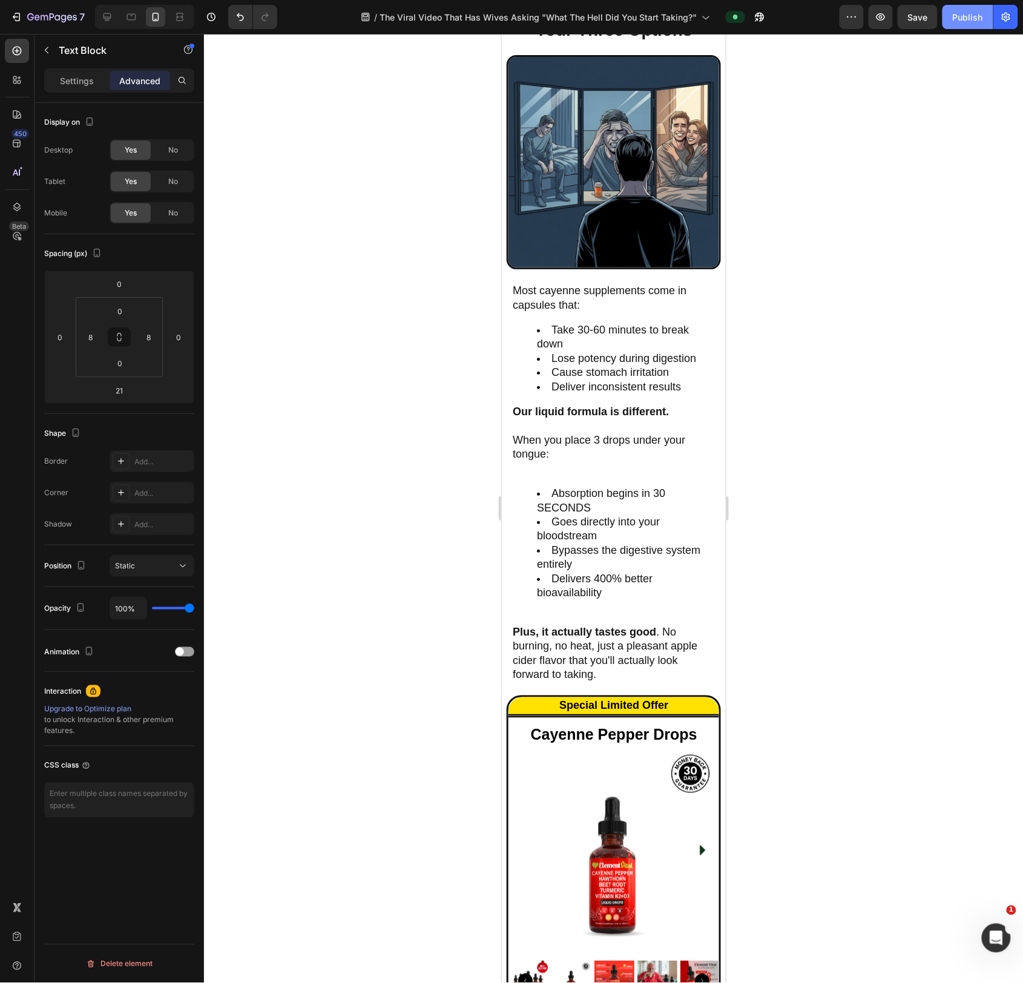
click at [963, 24] on button "Publish" at bounding box center [967, 17] width 51 height 24
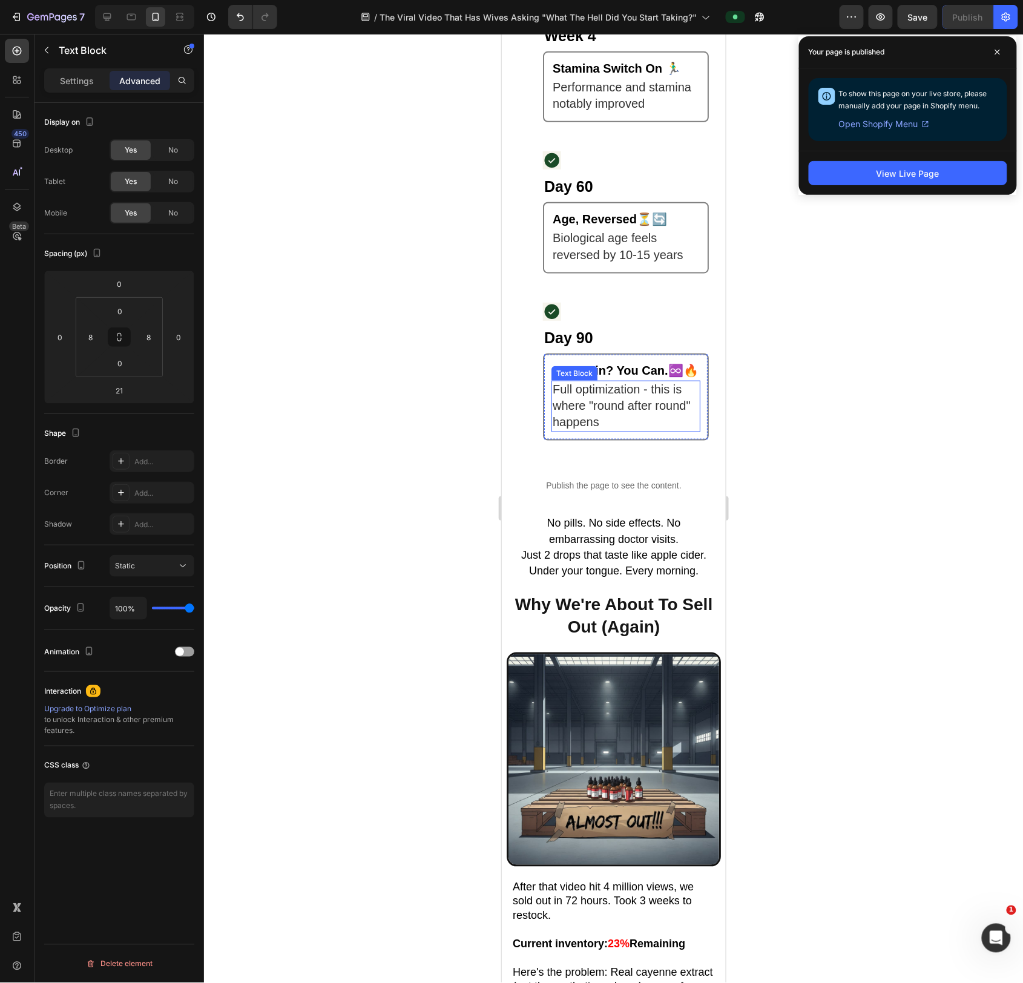
scroll to position [3298, 0]
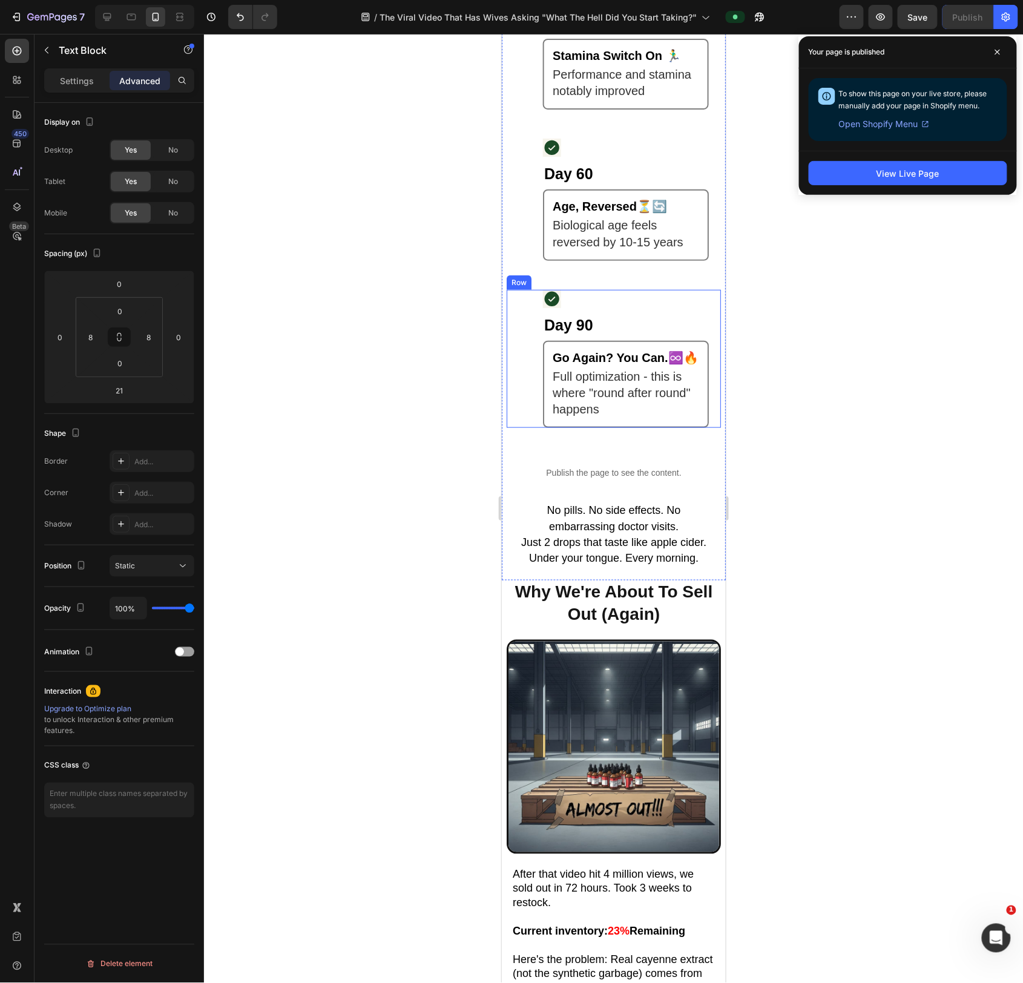
click at [533, 425] on div "Day 90 Heading Icon Go Again? You Can. ♾️🔥 Text Block Full optimization - this …" at bounding box center [613, 358] width 214 height 139
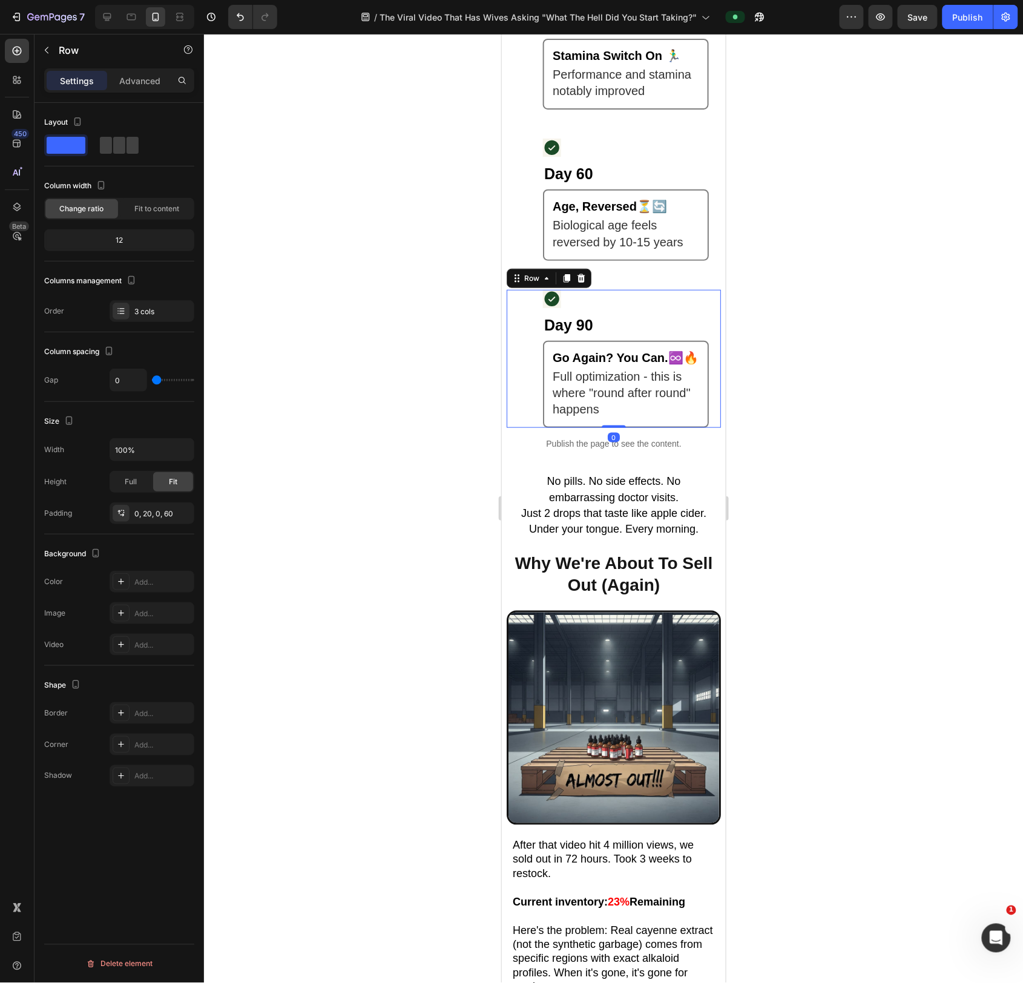
drag, startPoint x: 620, startPoint y: 459, endPoint x: 623, endPoint y: 421, distance: 37.7
click at [622, 421] on div "Day 90 Heading Icon Go Again? You Can. ♾️🔥 Text Block Full optimization - this …" at bounding box center [613, 358] width 214 height 139
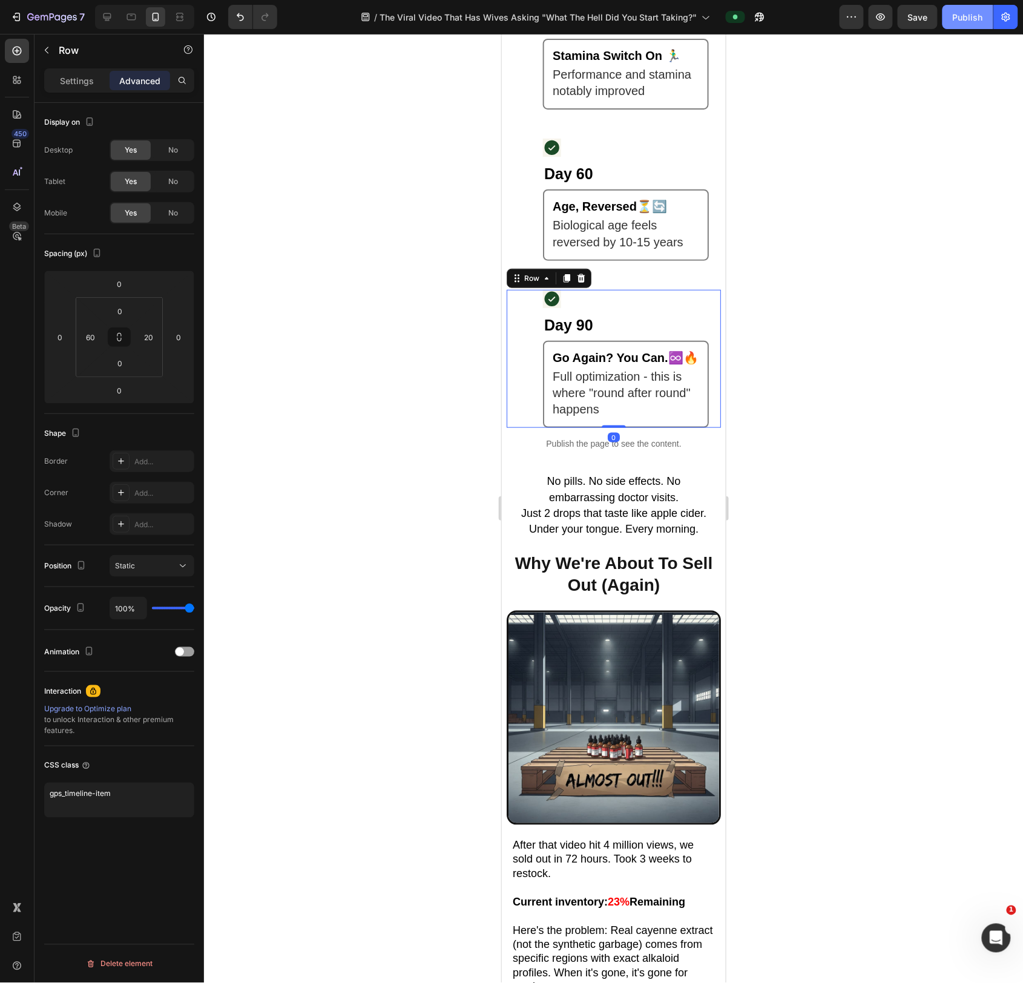
click at [951, 28] on div "7 Version history / The Viral Video That Has Wives Asking "What The Hell Did Yo…" at bounding box center [511, 17] width 1023 height 34
click at [950, 25] on button "Publish" at bounding box center [967, 17] width 51 height 24
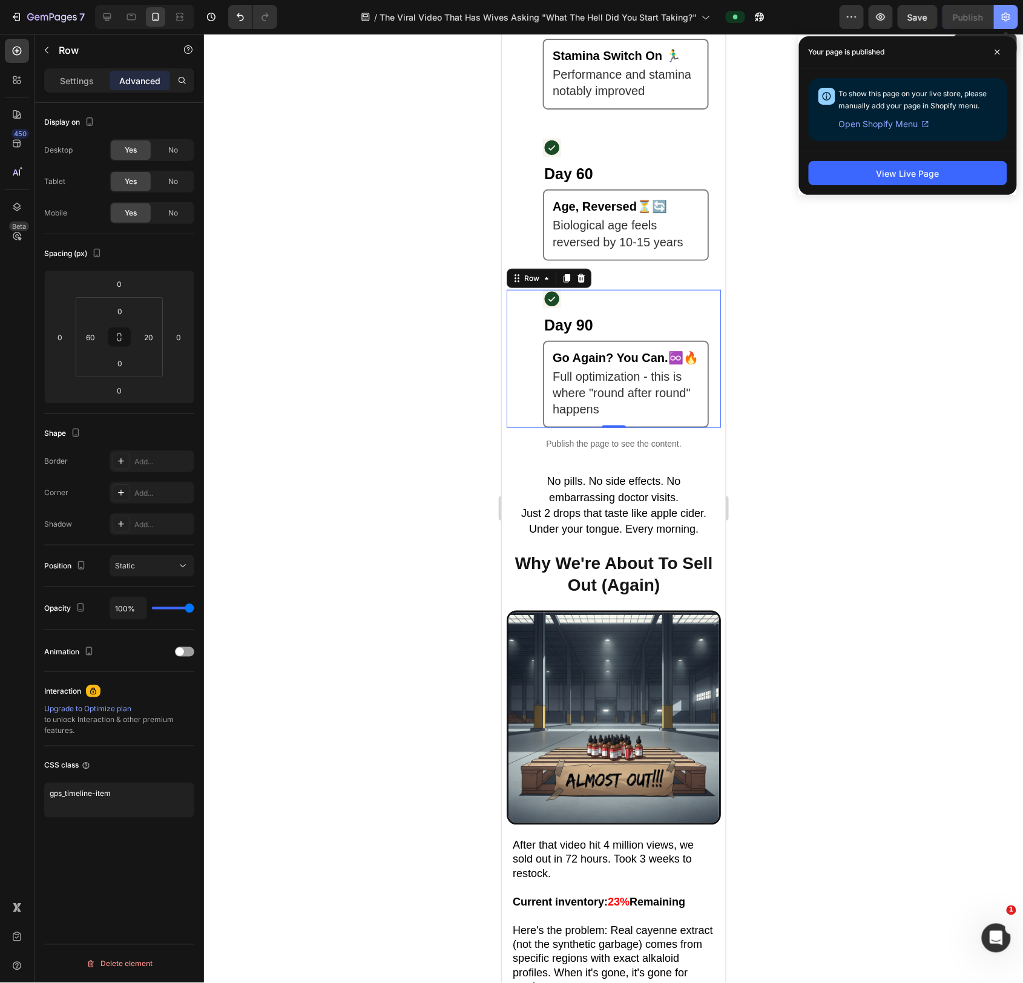
drag, startPoint x: 1010, startPoint y: 15, endPoint x: 1010, endPoint y: 24, distance: 8.5
click at [1010, 15] on icon "button" at bounding box center [1006, 17] width 8 height 9
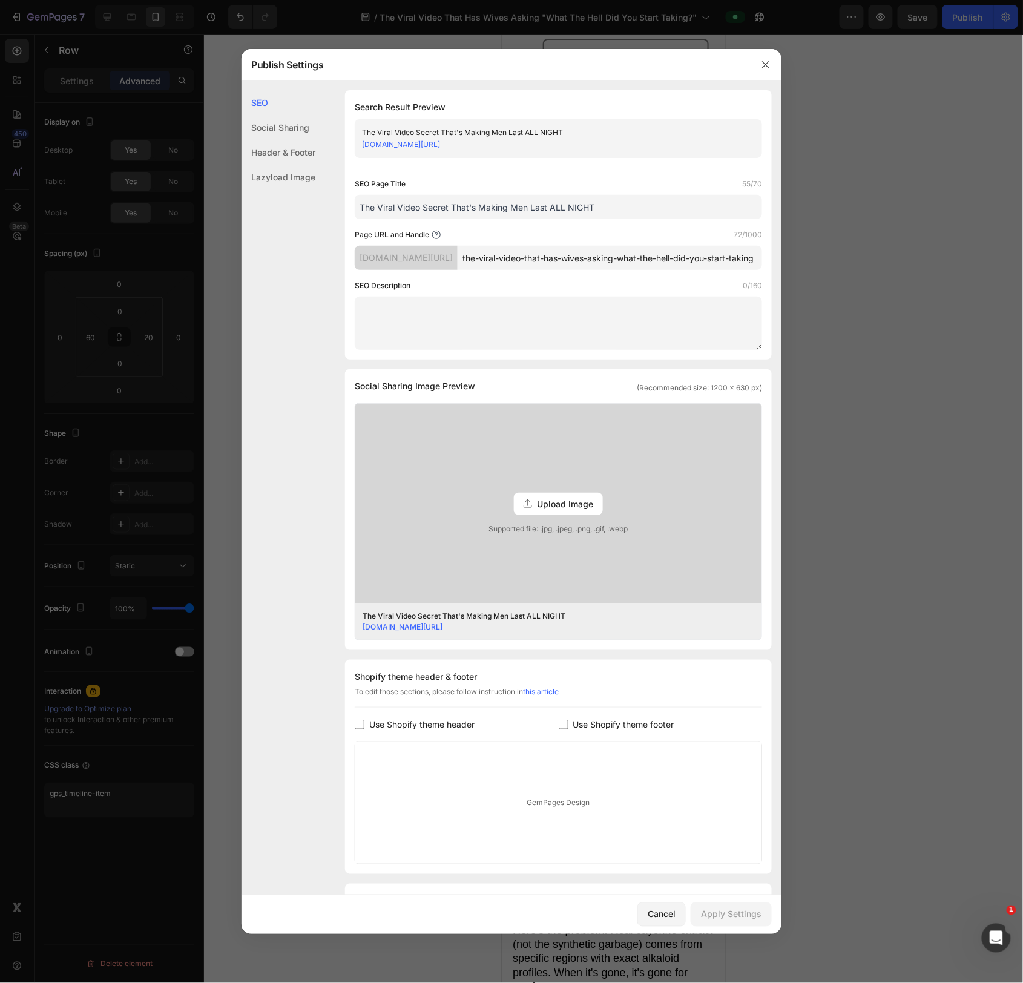
click at [828, 304] on div at bounding box center [511, 491] width 1023 height 983
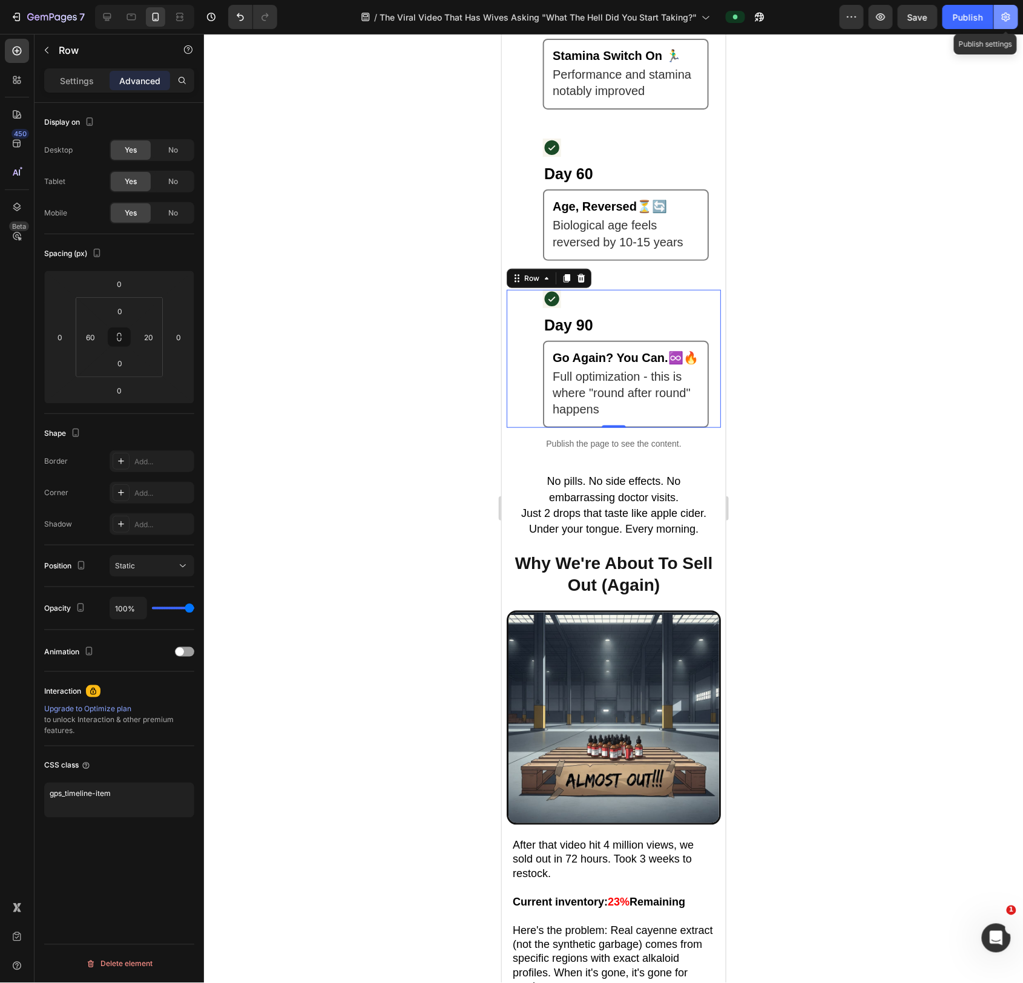
click at [1003, 19] on icon "button" at bounding box center [1006, 17] width 8 height 9
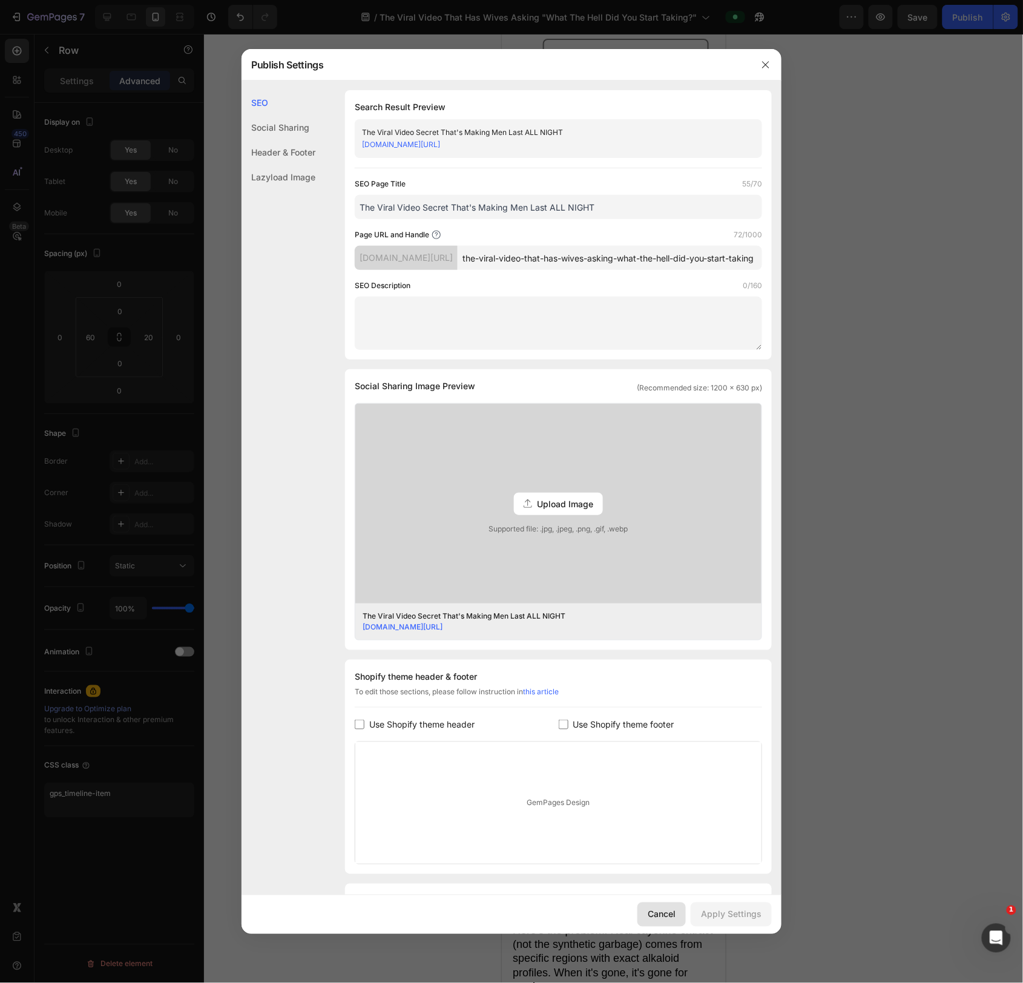
click at [659, 908] on div "Cancel" at bounding box center [662, 914] width 28 height 13
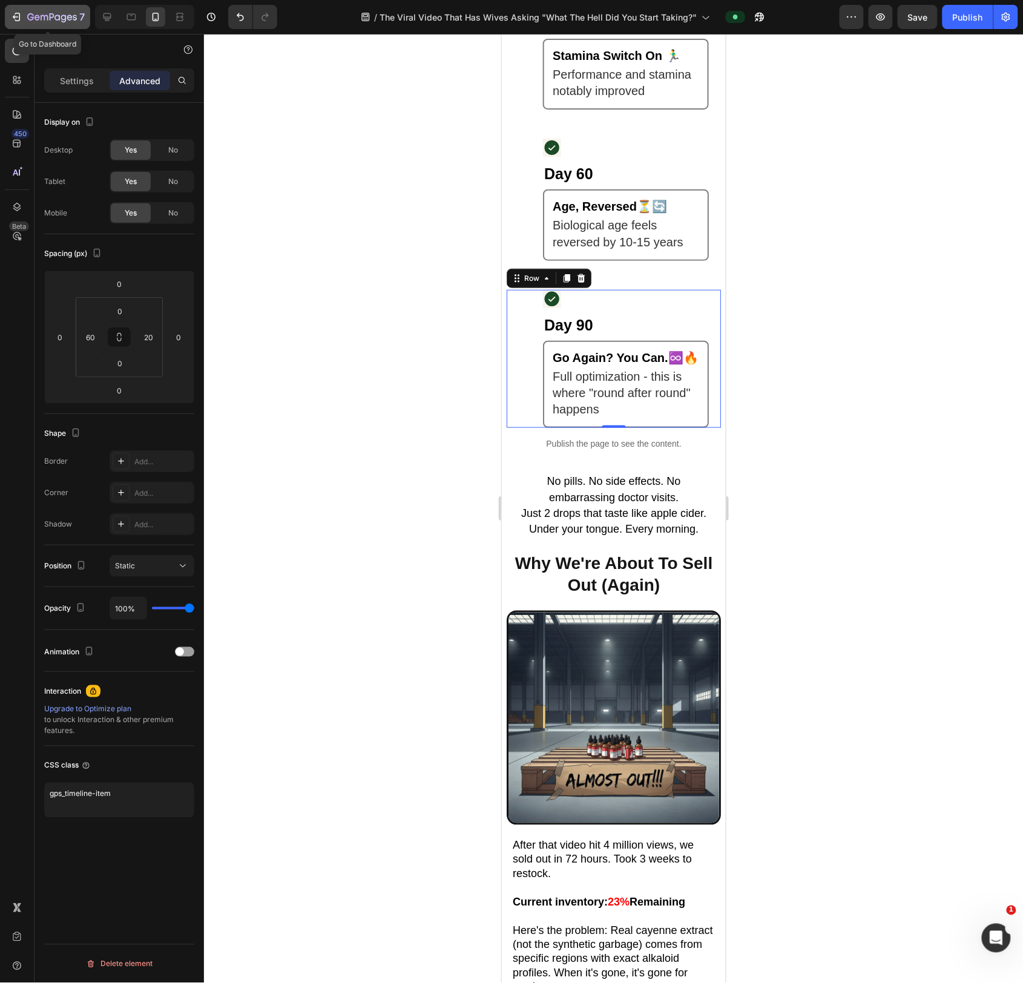
click at [25, 16] on div "7" at bounding box center [47, 17] width 74 height 15
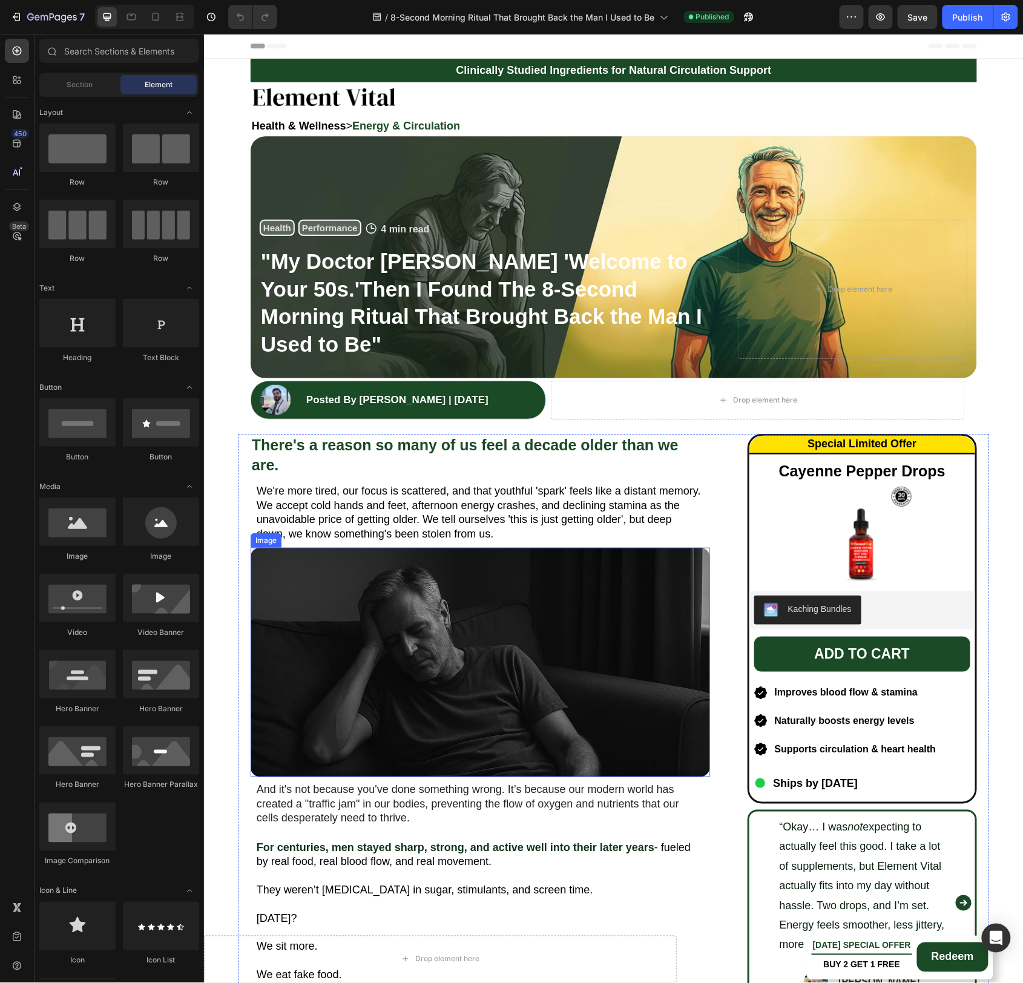
scroll to position [1, 0]
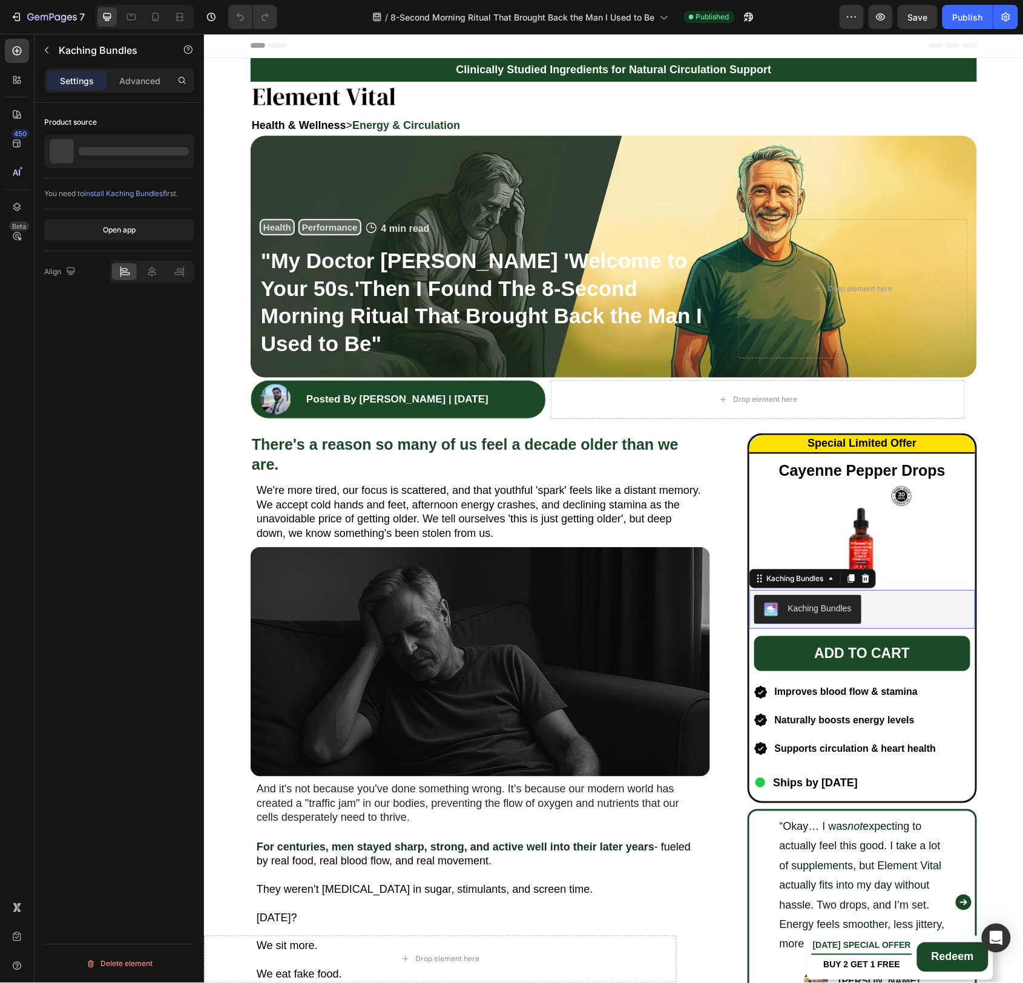
click at [924, 608] on div "Kaching Bundles" at bounding box center [862, 608] width 216 height 29
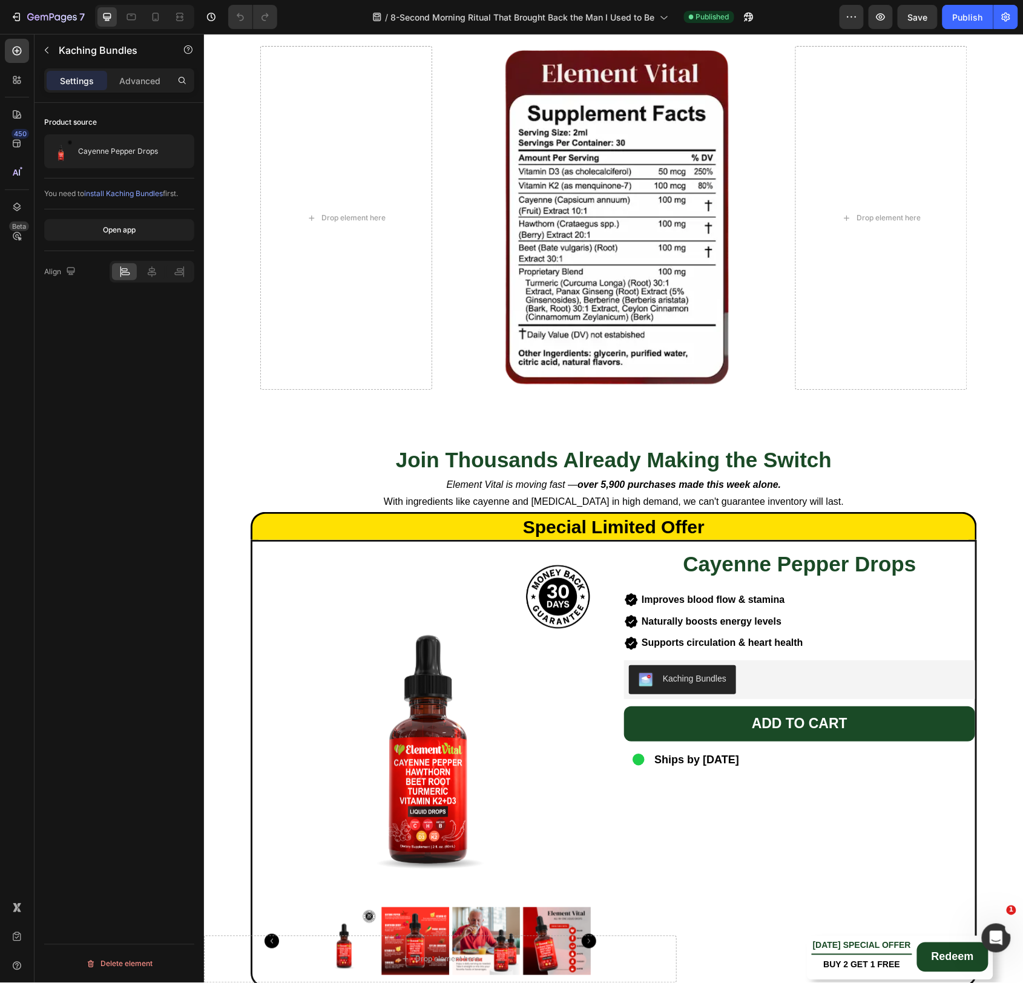
scroll to position [11185, 0]
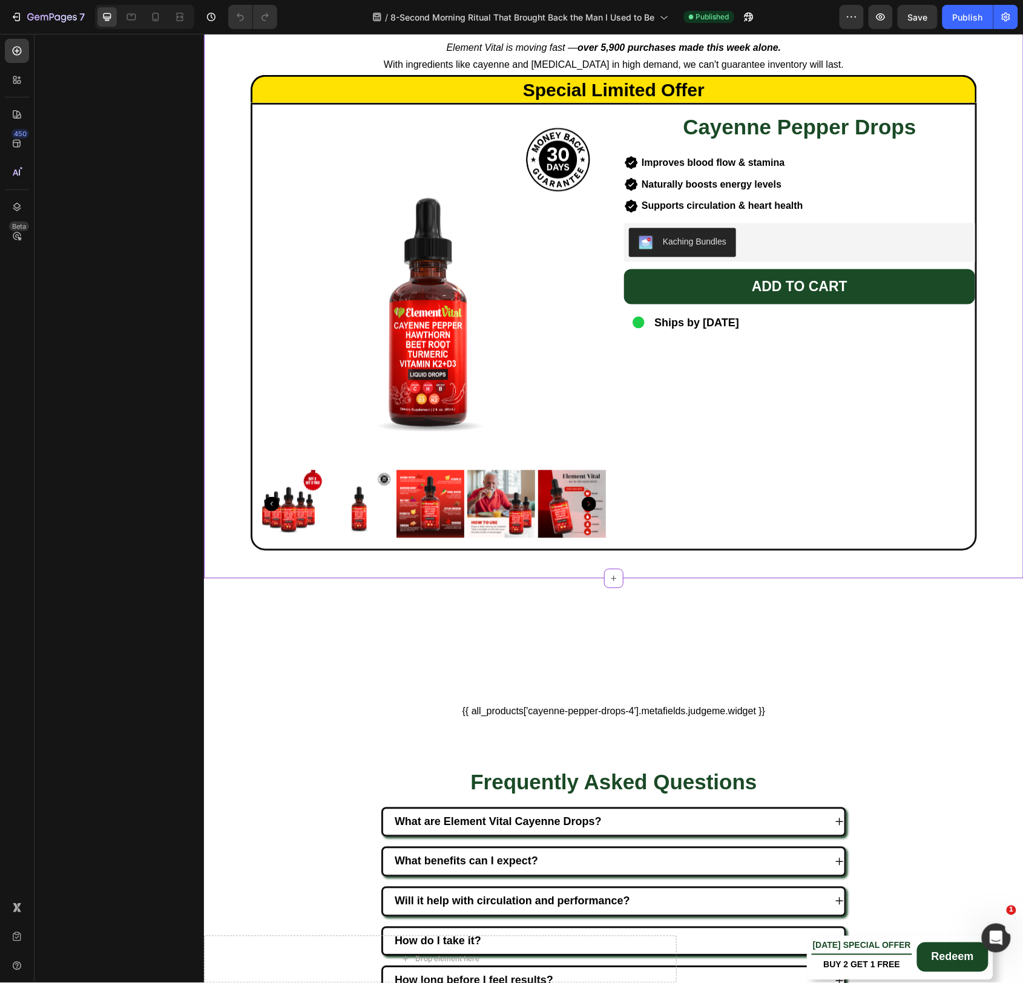
click at [823, 234] on div "Kaching Bundles" at bounding box center [798, 242] width 341 height 29
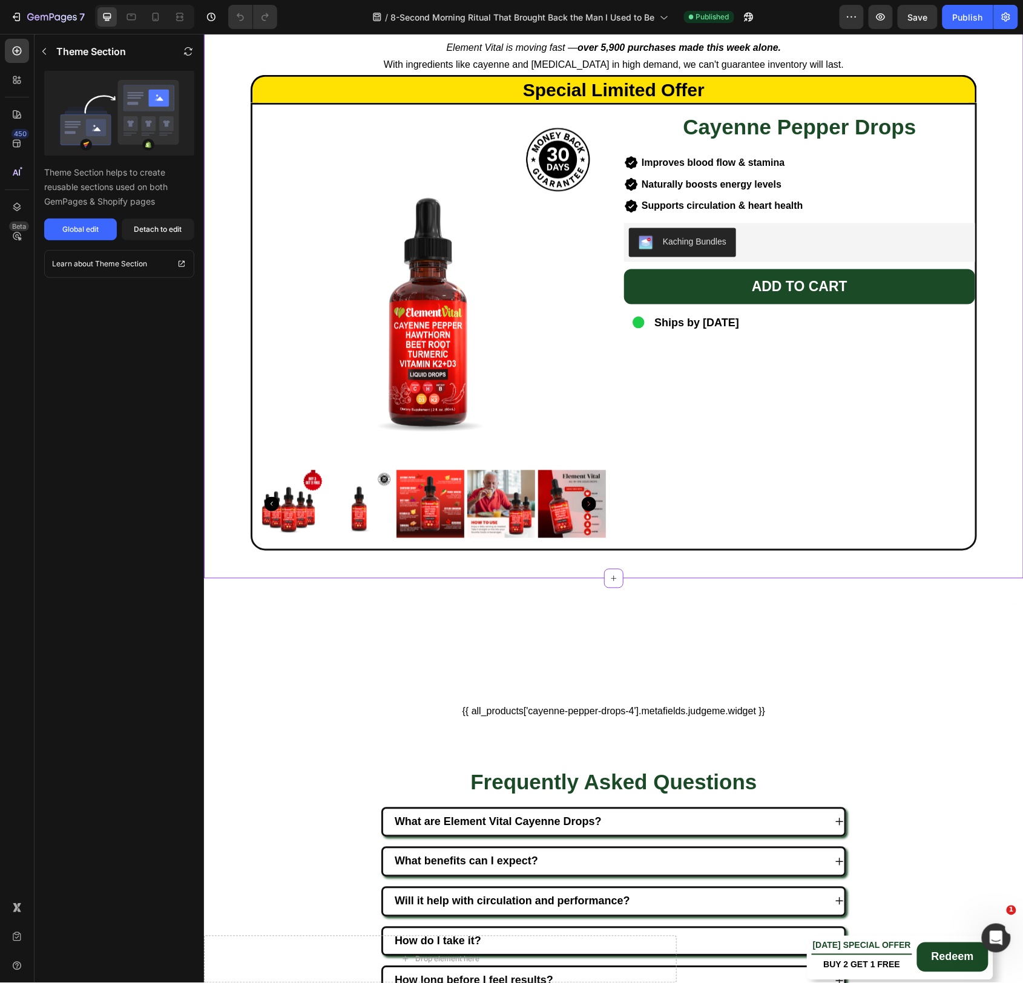
click at [787, 243] on div "Kaching Bundles" at bounding box center [798, 242] width 341 height 29
click at [158, 228] on div "Detach to edit" at bounding box center [158, 229] width 48 height 11
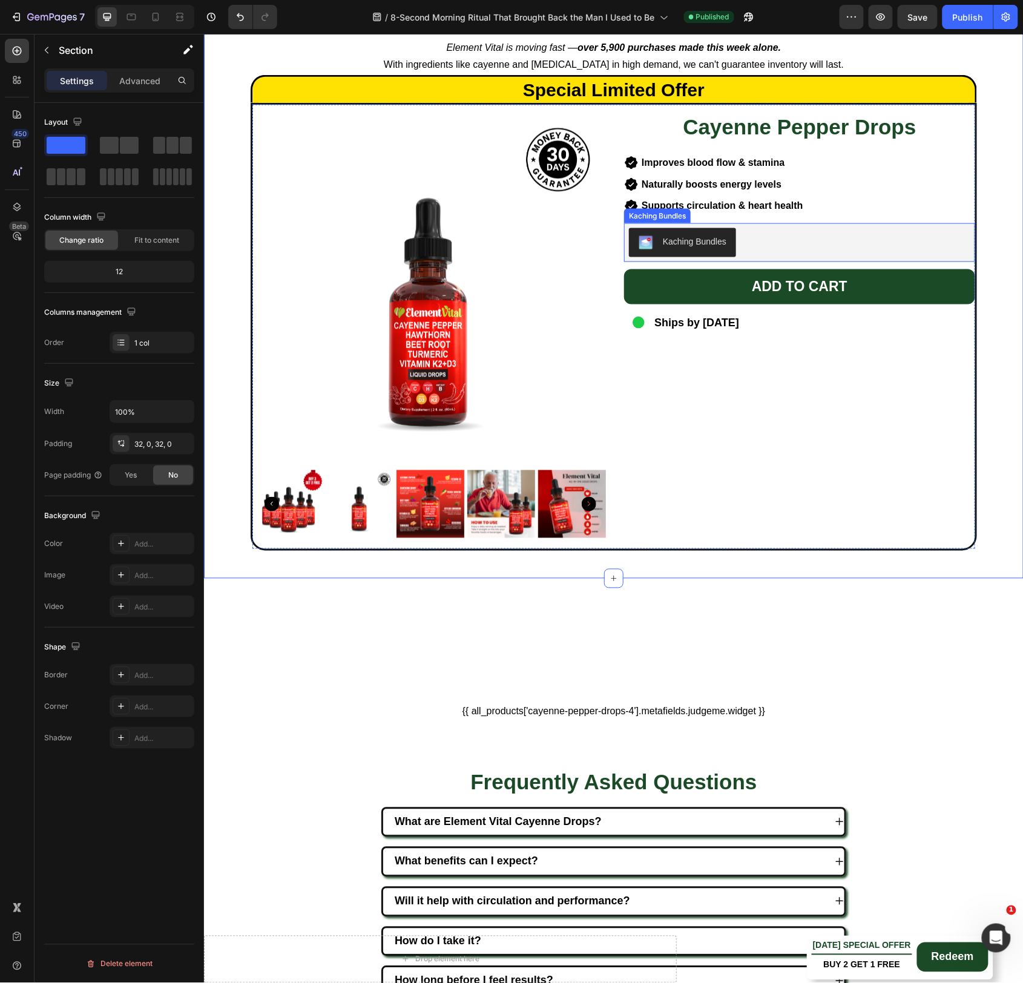
click at [779, 235] on div "Kaching Bundles" at bounding box center [798, 242] width 341 height 29
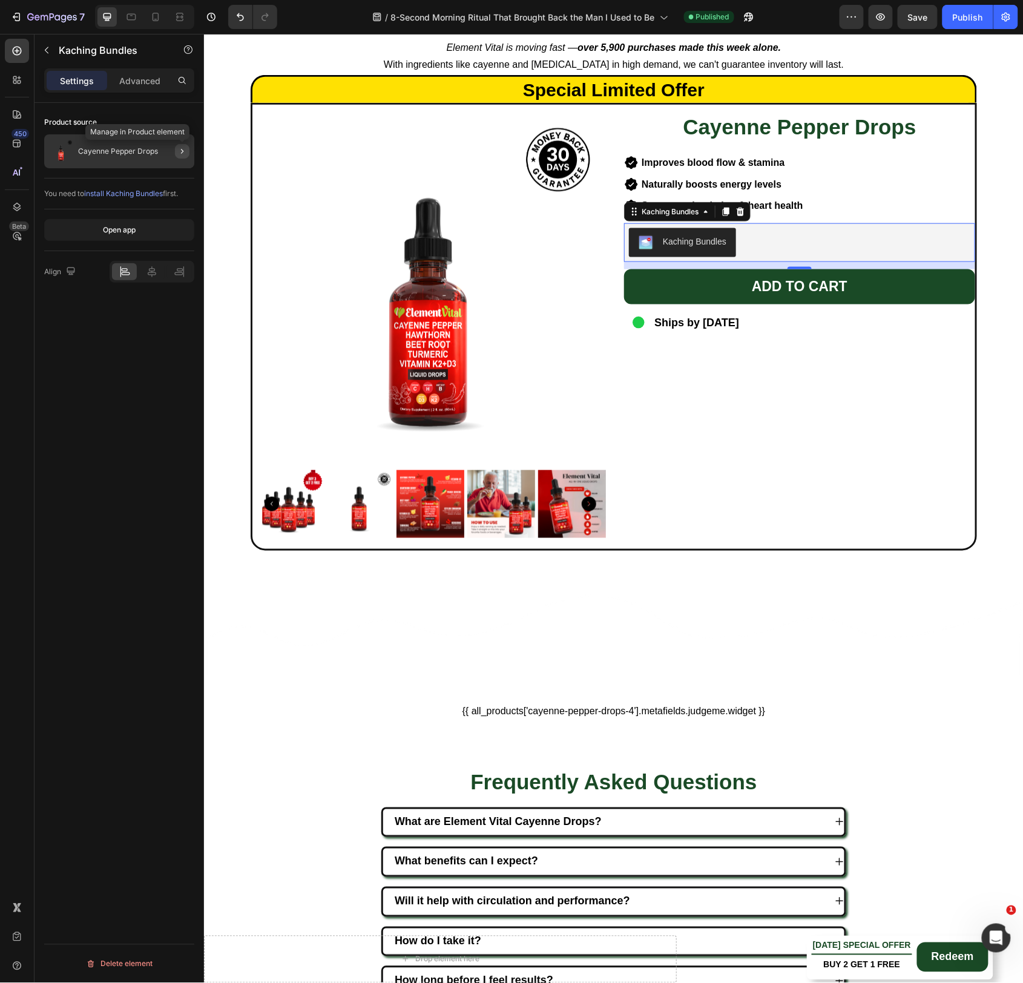
click at [179, 151] on icon "button" at bounding box center [182, 151] width 10 height 10
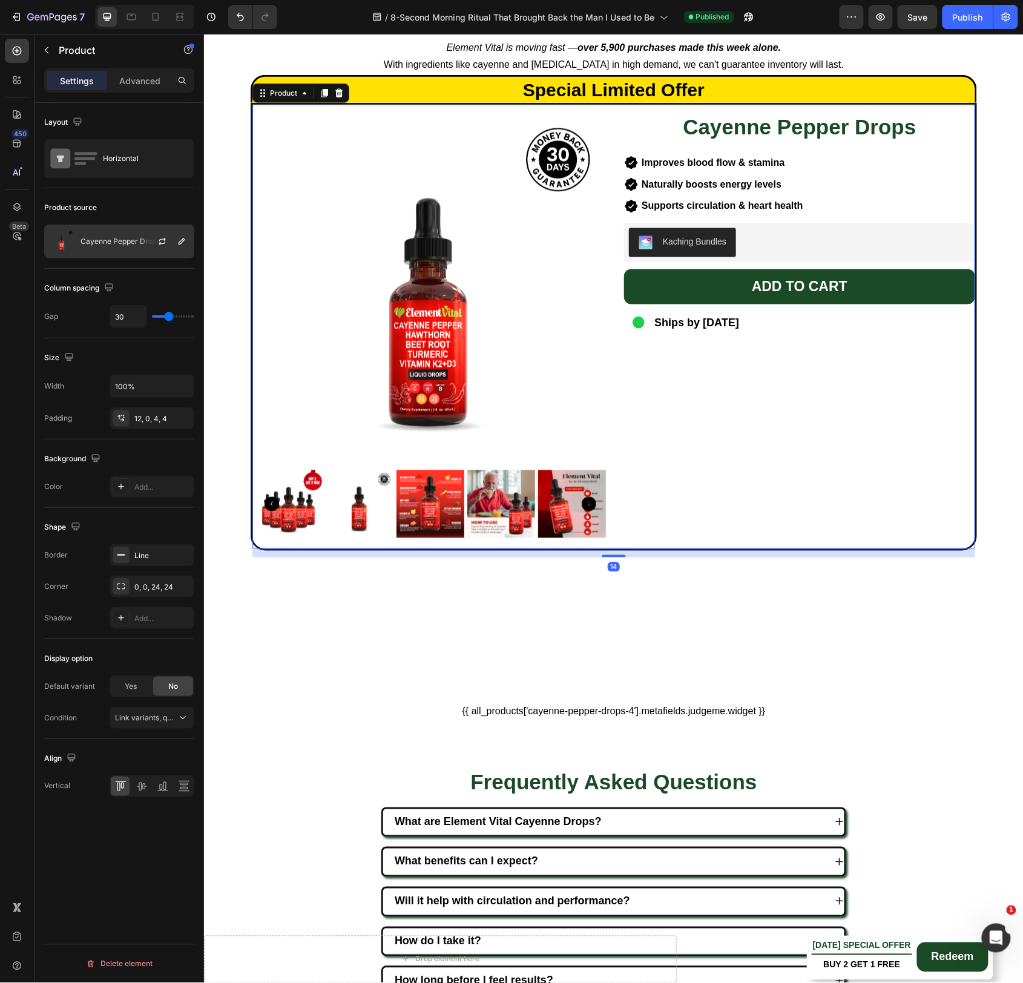
click at [126, 252] on div "Cayenne Pepper Drops" at bounding box center [119, 242] width 150 height 34
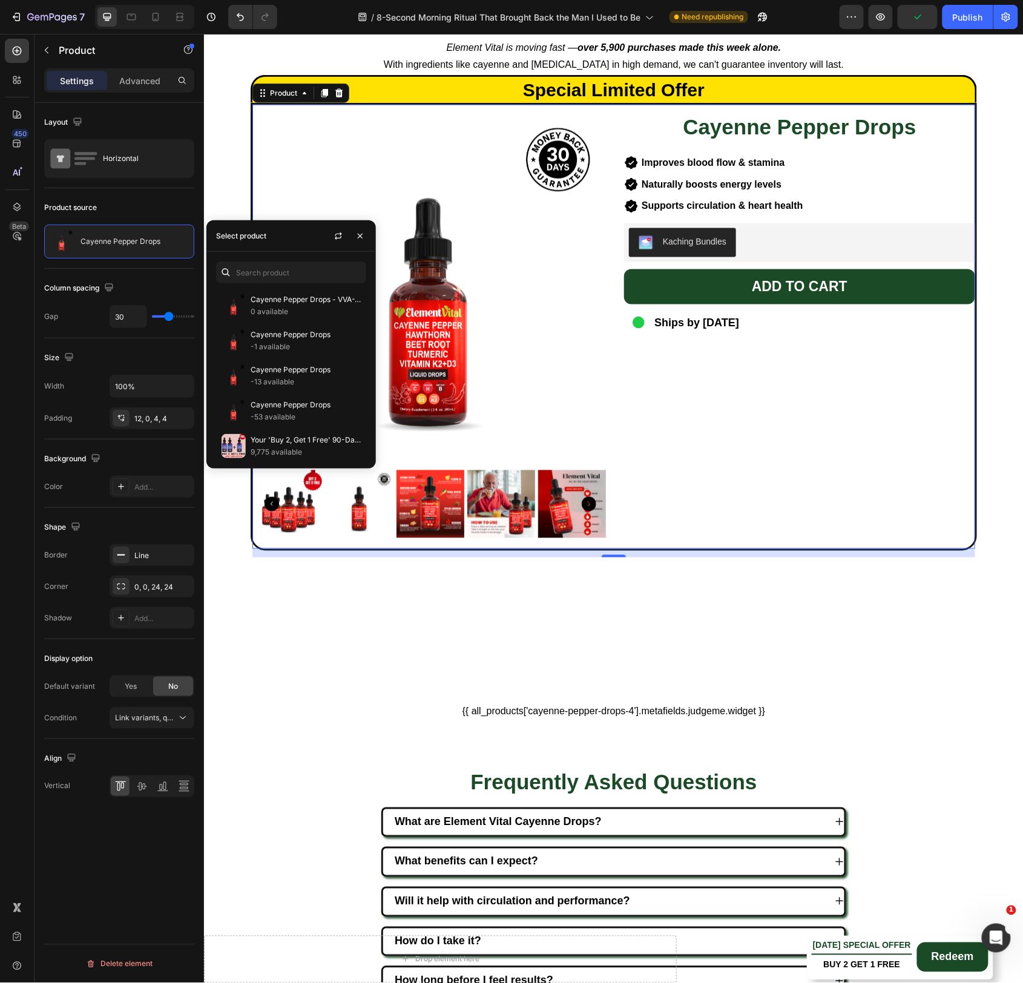
click at [161, 508] on div "Product source Cayenne Pepper Drops" at bounding box center [119, 573] width 150 height 131
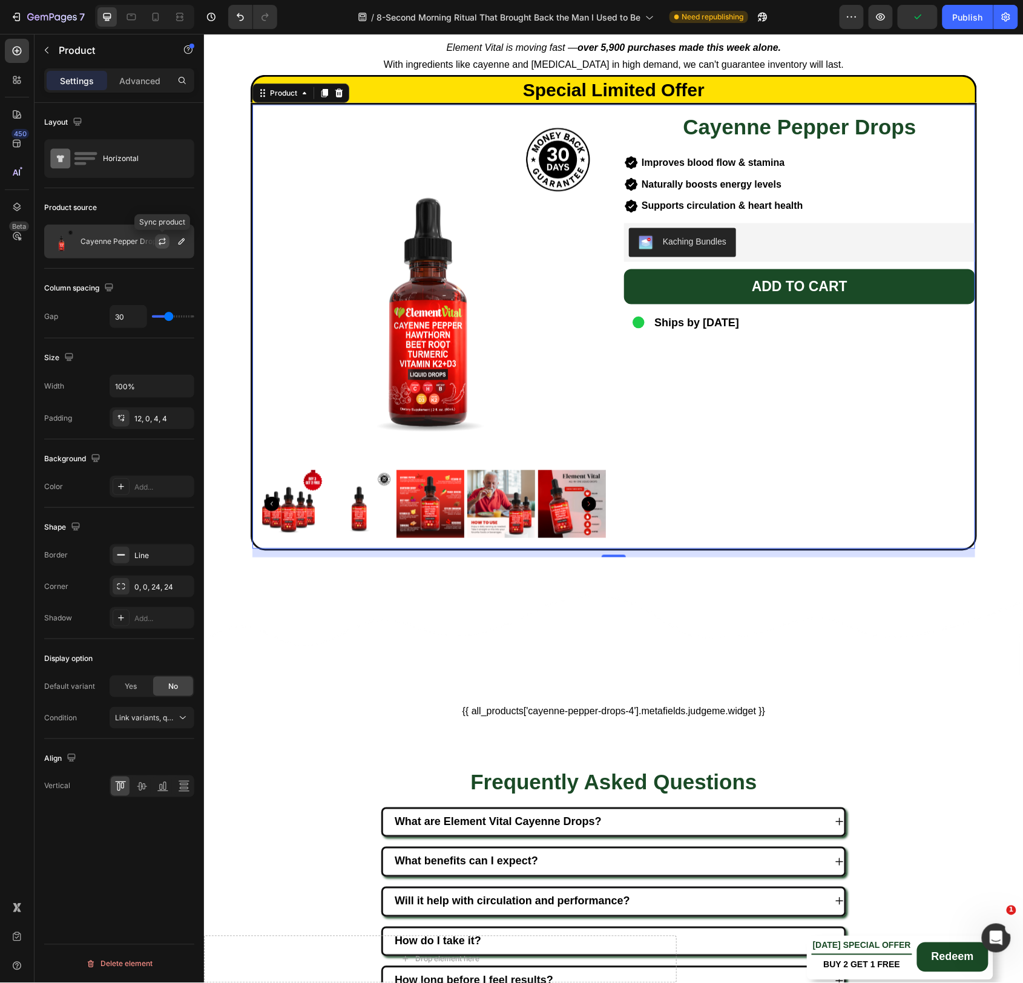
click at [165, 240] on icon "button" at bounding box center [162, 242] width 10 height 10
drag, startPoint x: 962, startPoint y: 16, endPoint x: 946, endPoint y: 27, distance: 19.1
click at [962, 15] on div "Publish" at bounding box center [968, 17] width 30 height 13
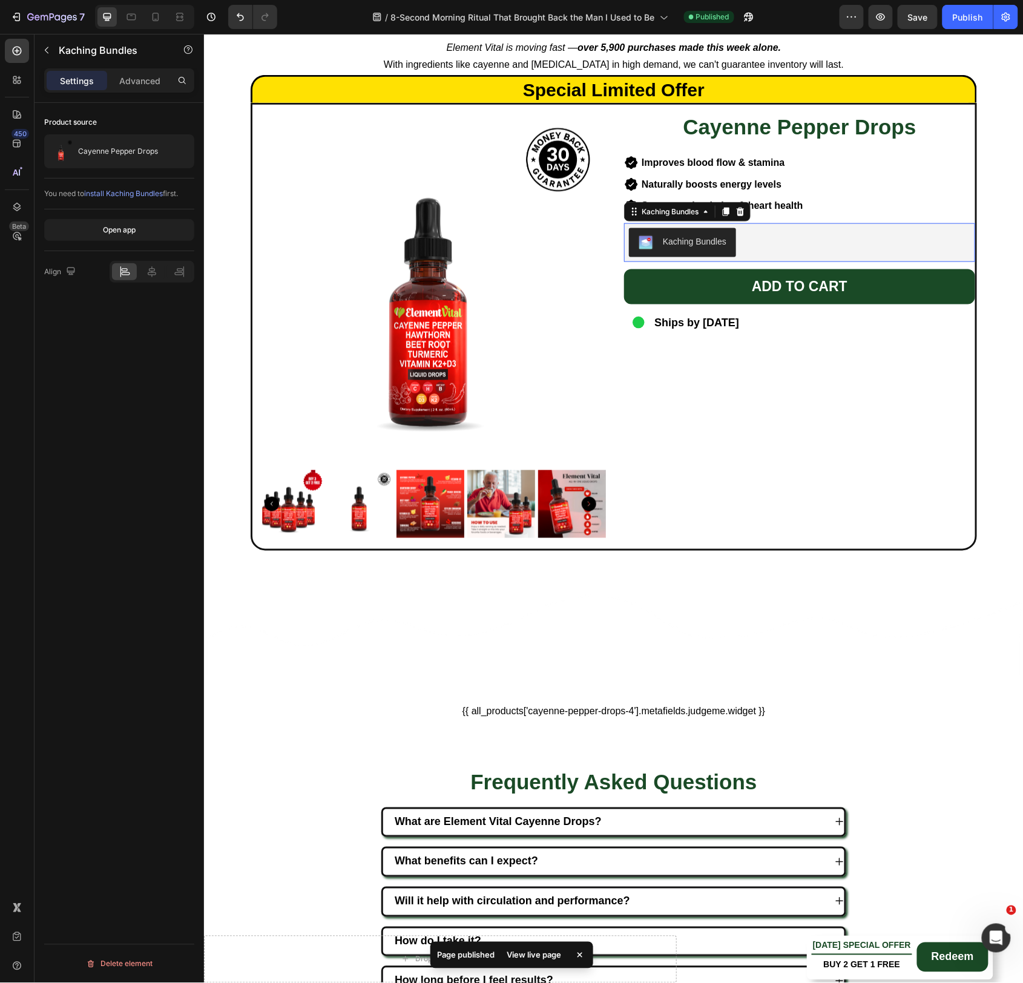
click at [786, 248] on div "Kaching Bundles" at bounding box center [798, 242] width 341 height 29
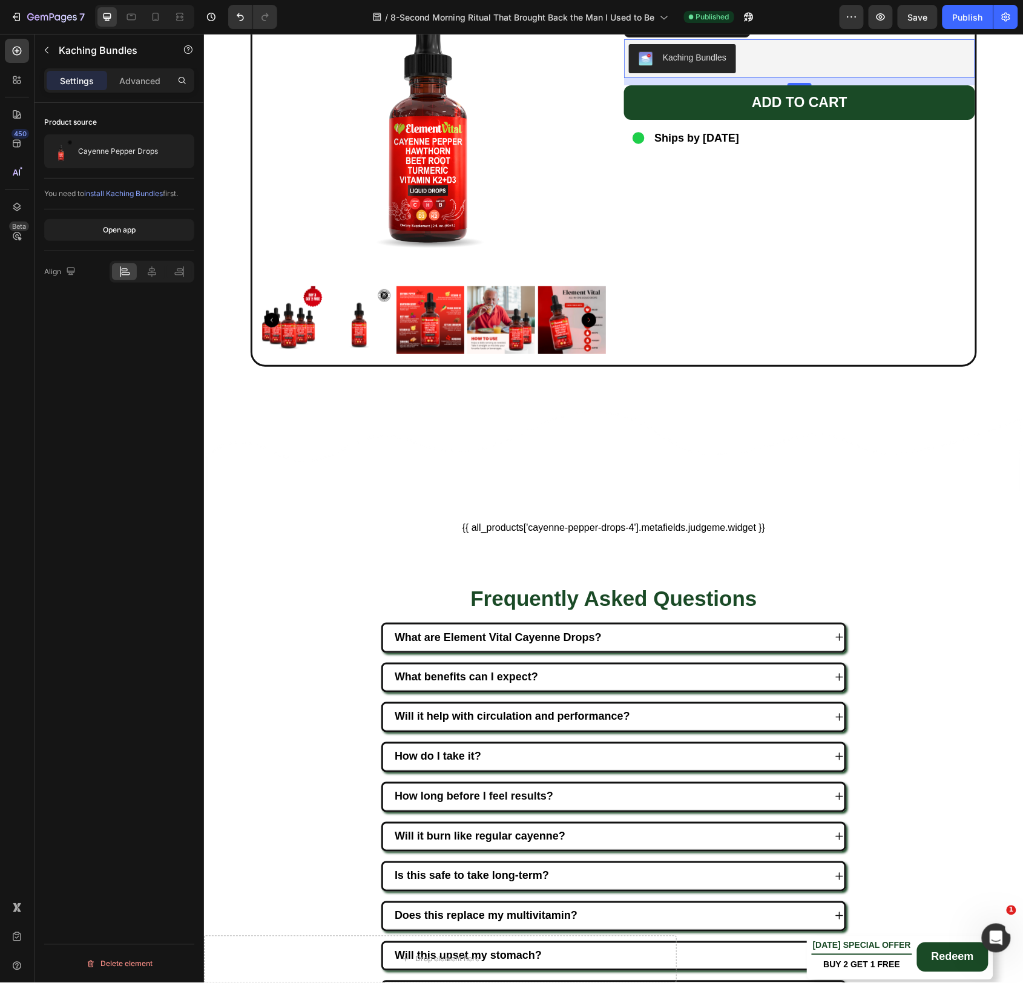
scroll to position [10849, 0]
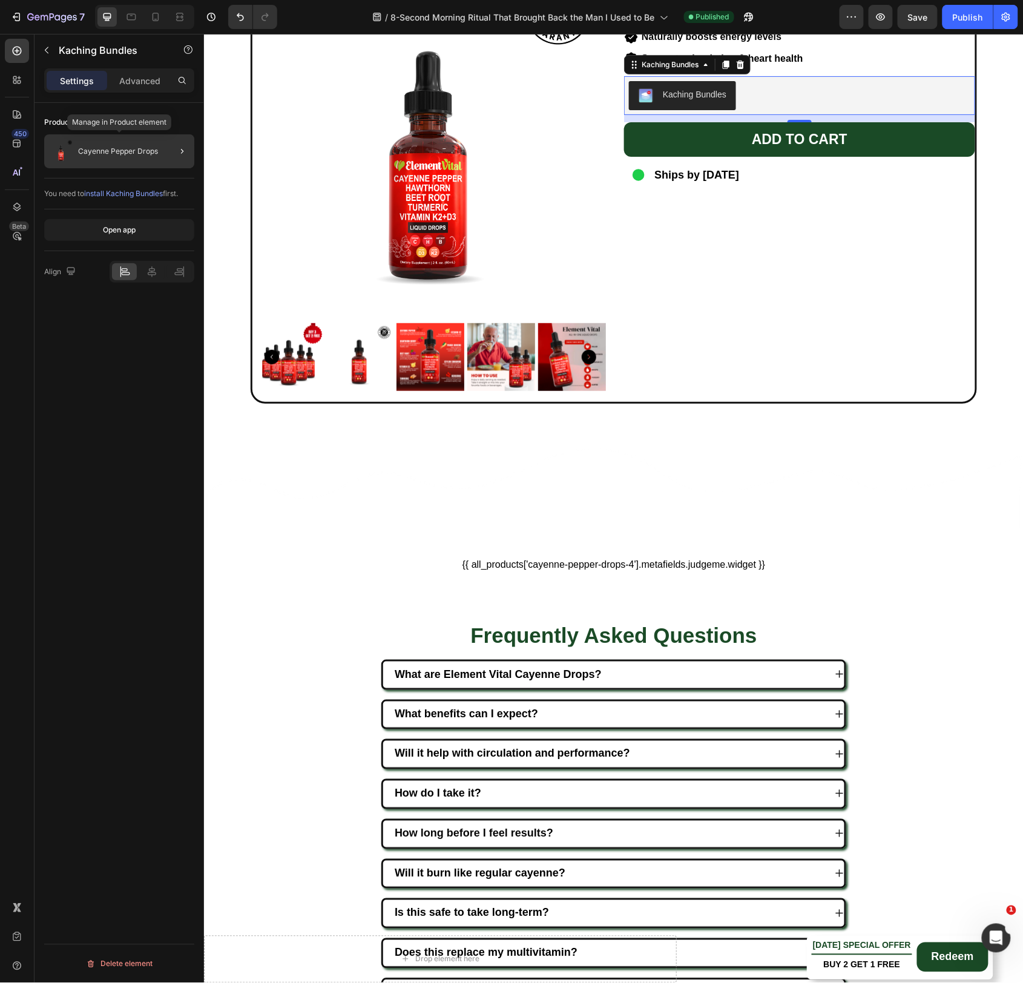
click at [114, 153] on p "Cayenne Pepper Drops" at bounding box center [118, 151] width 80 height 8
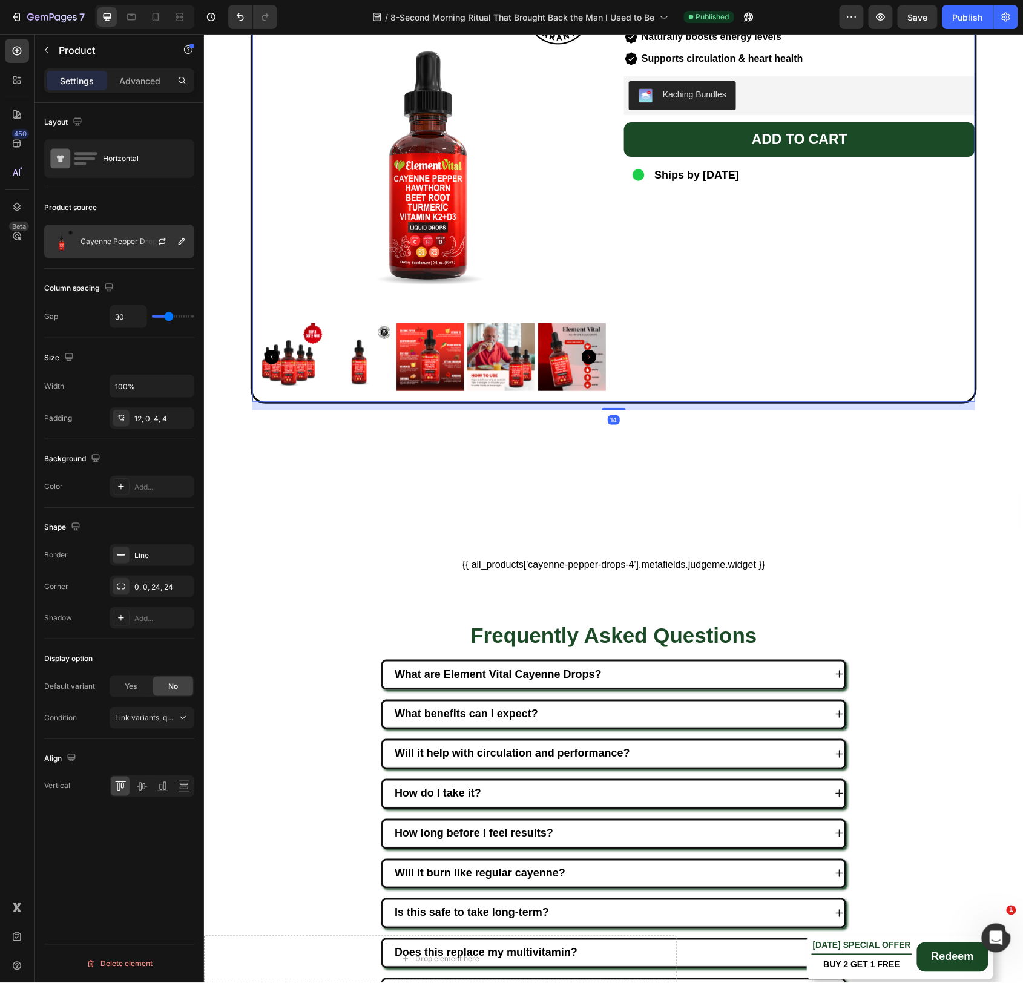
click at [111, 239] on p "Cayenne Pepper Drops" at bounding box center [120, 241] width 80 height 8
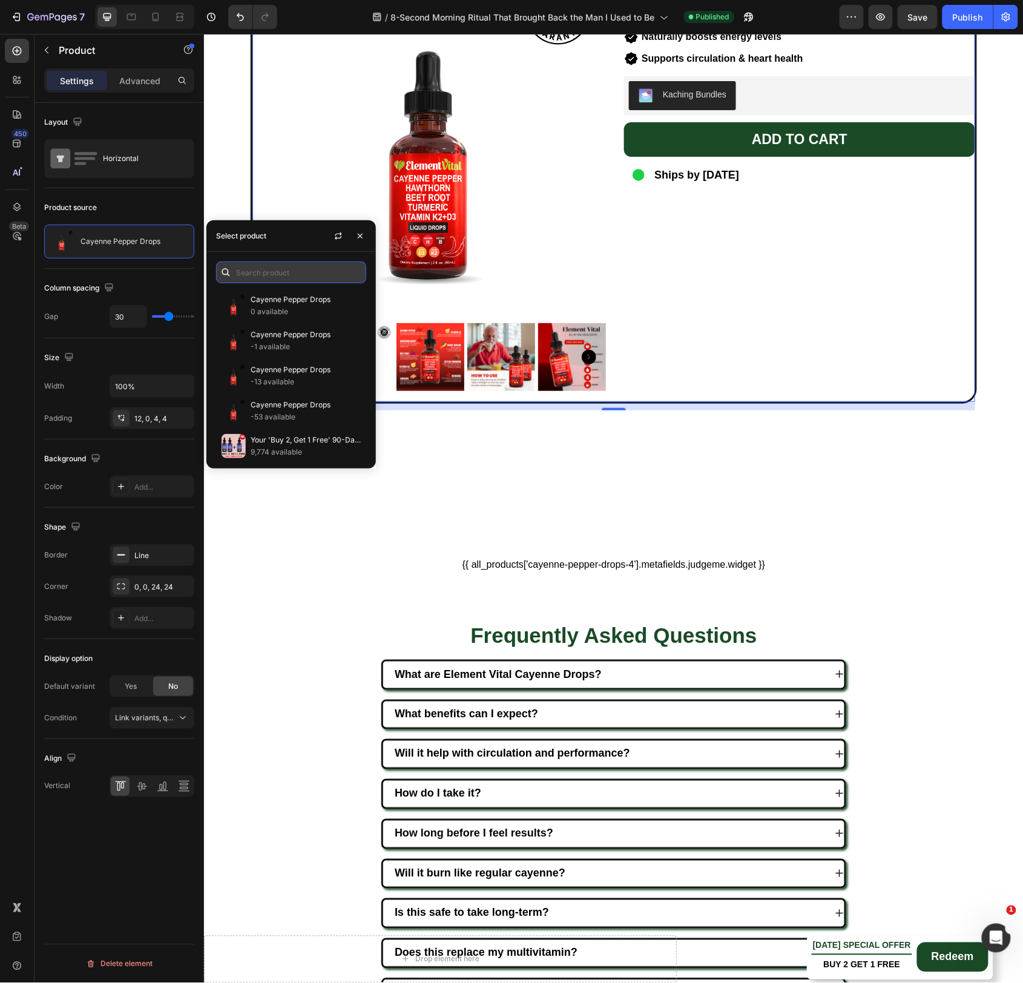
click at [303, 277] on input "text" at bounding box center [291, 272] width 150 height 22
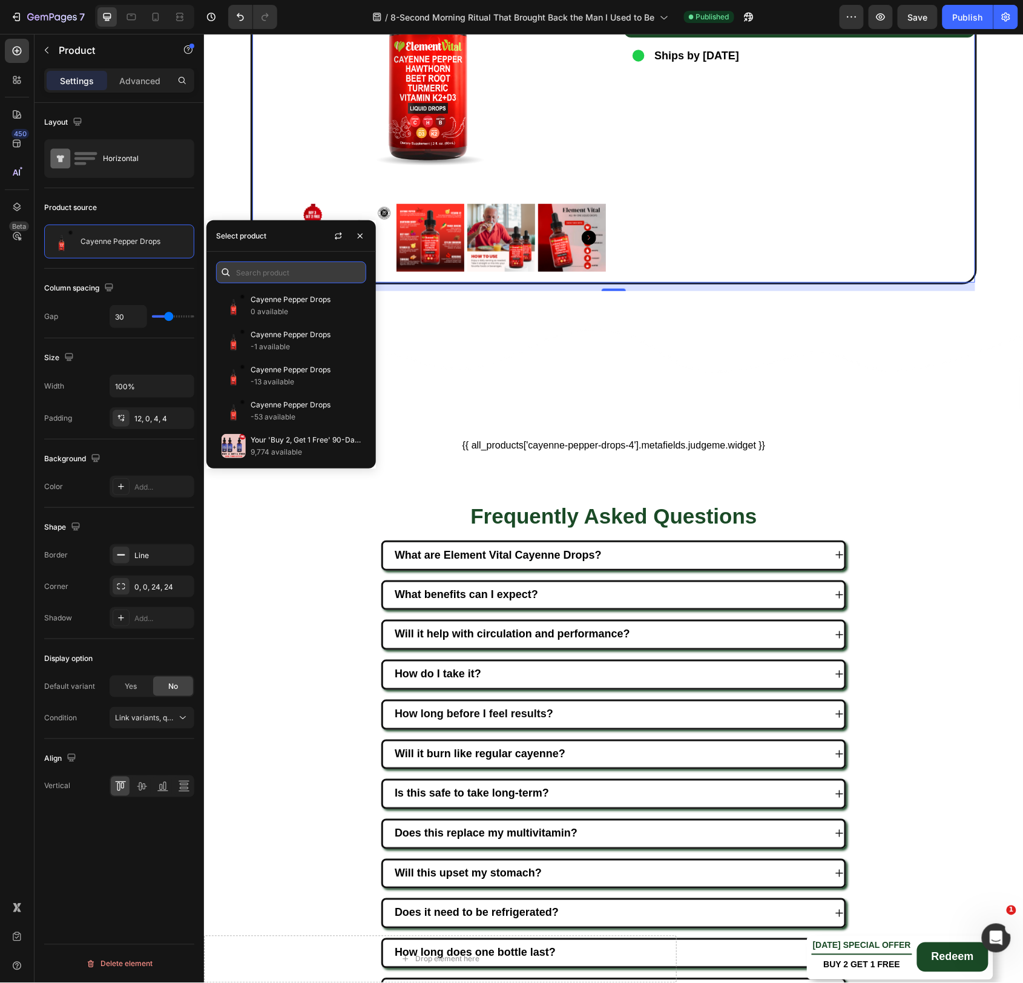
paste input "8940343230652"
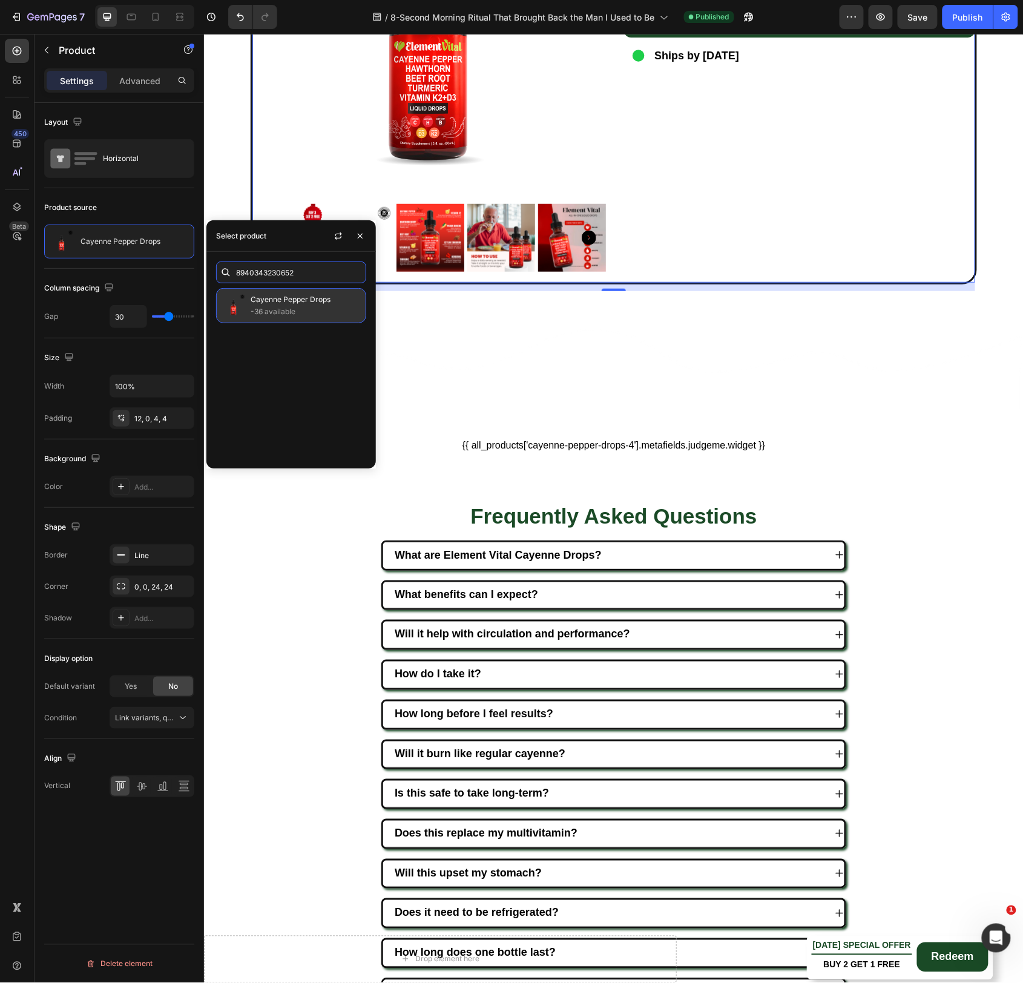
type input "8940343230652"
click at [274, 309] on p "-36 available" at bounding box center [306, 312] width 110 height 12
click at [292, 314] on p "-36 available" at bounding box center [306, 312] width 110 height 12
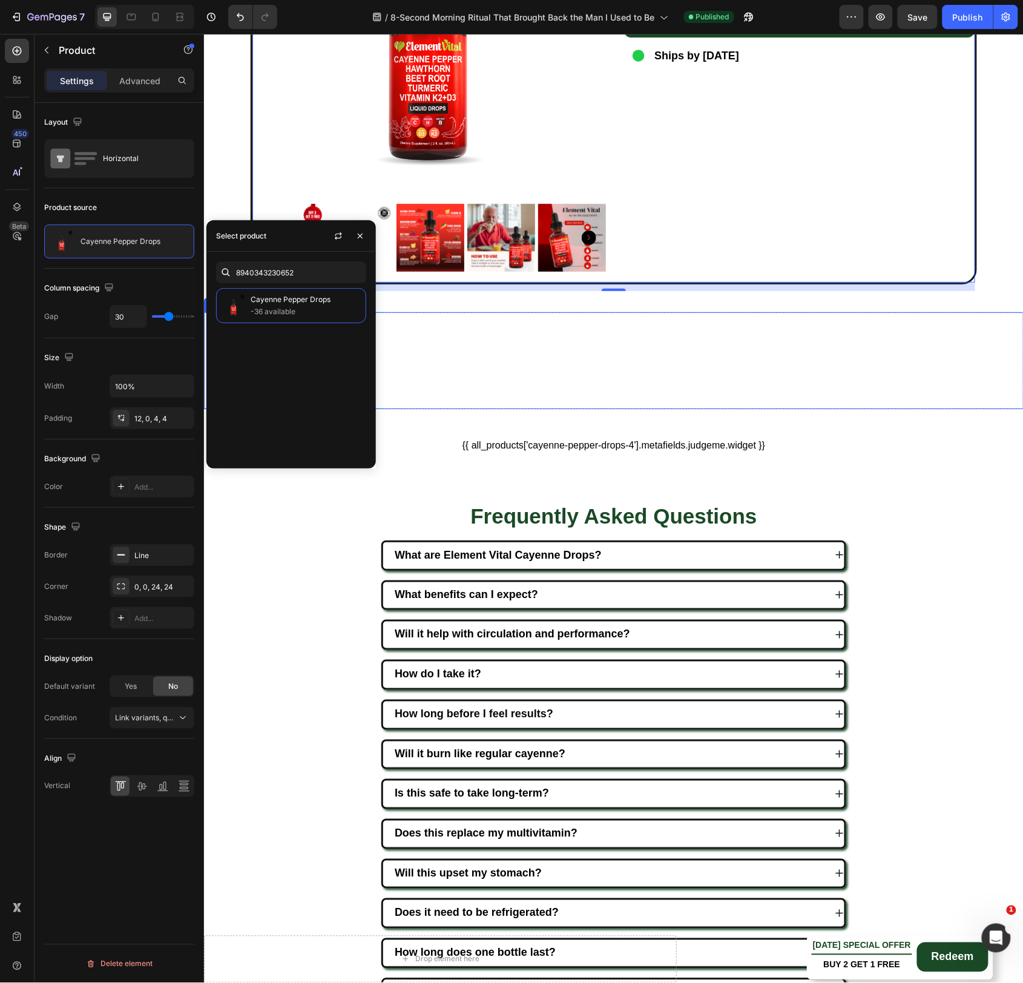
drag, startPoint x: 442, startPoint y: 366, endPoint x: 459, endPoint y: 355, distance: 21.0
click at [442, 366] on img at bounding box center [612, 360] width 819 height 97
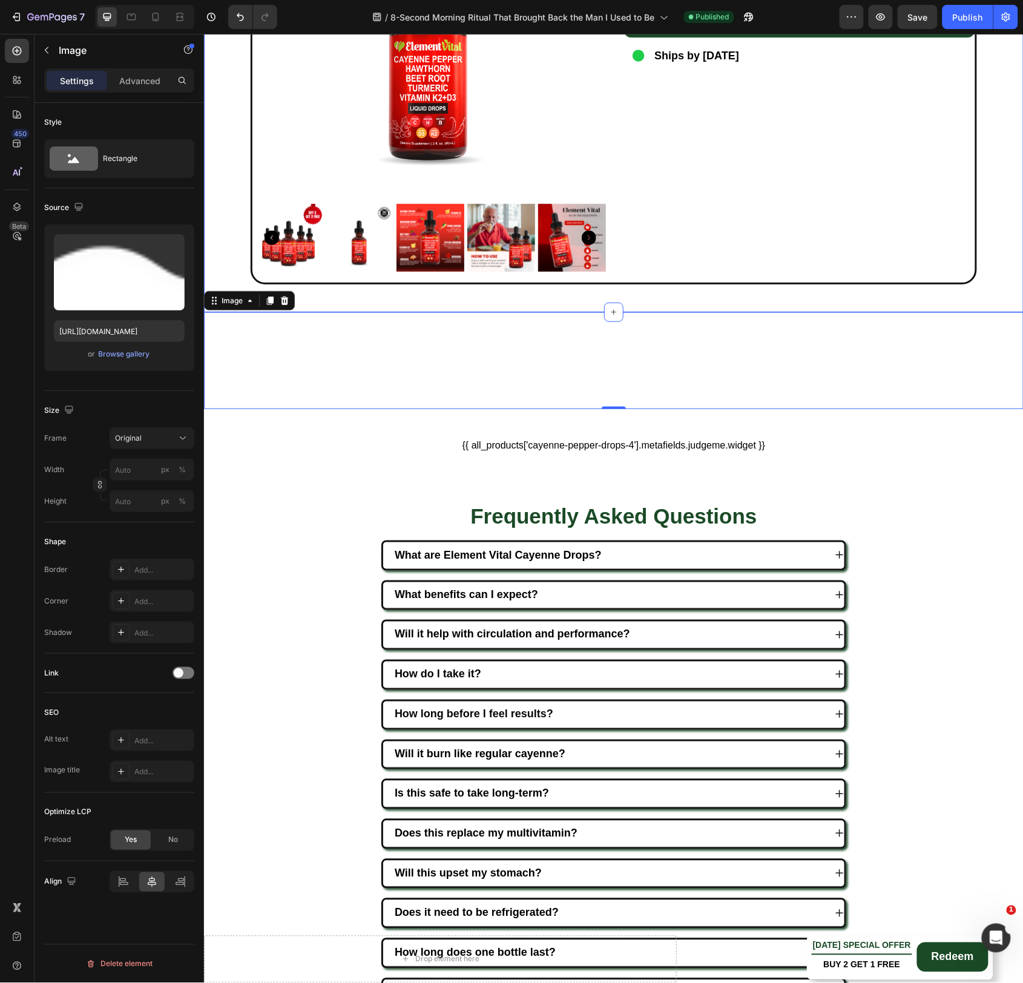
click at [1009, 162] on div "Join Thousands Already Making the Switch Heading Element Vital is moving fast —…" at bounding box center [612, 16] width 819 height 551
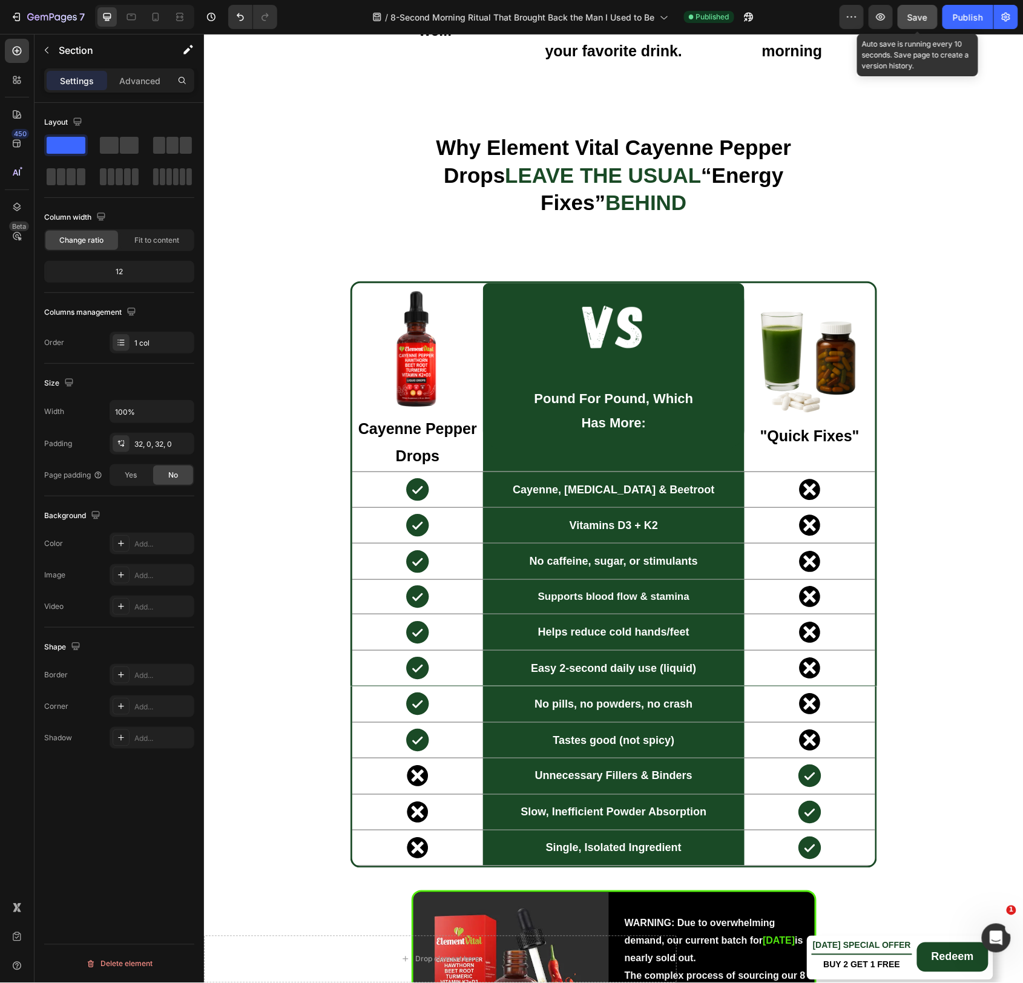
scroll to position [8018, 0]
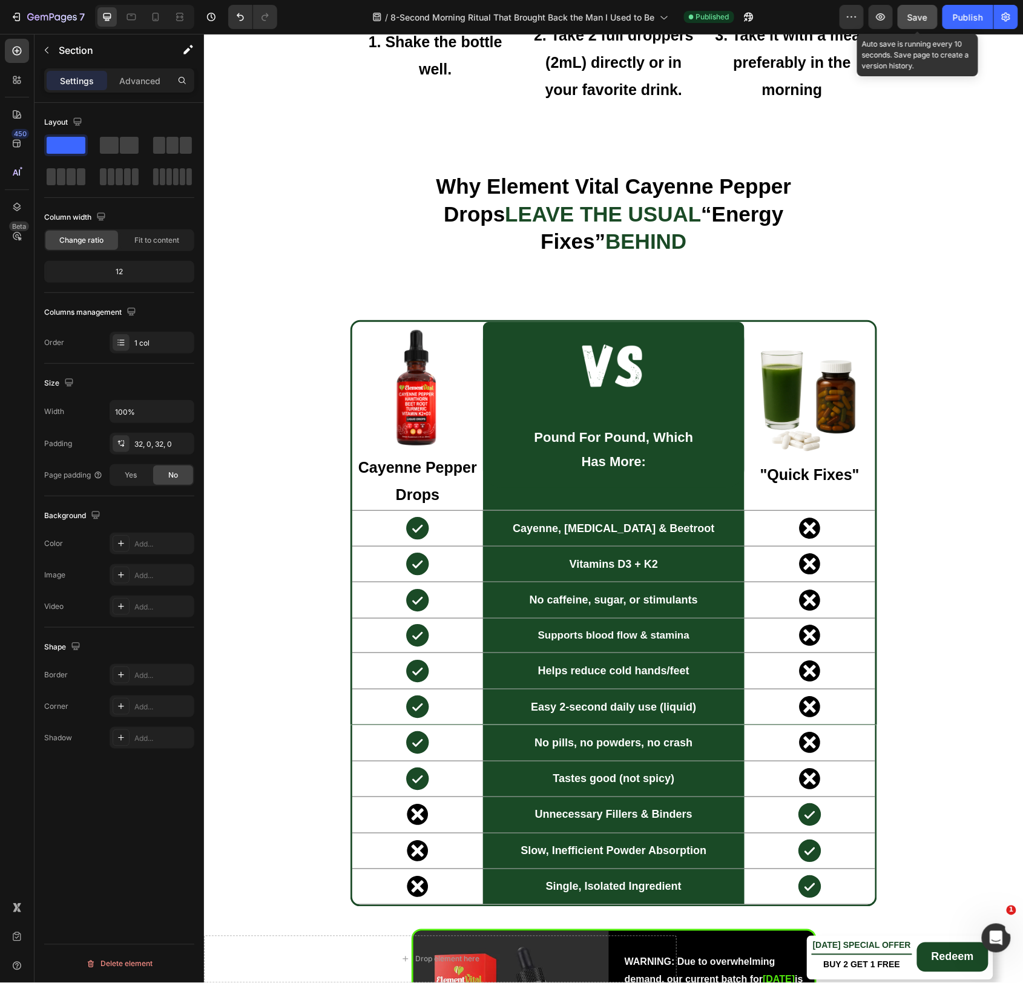
click at [921, 16] on span "Save" at bounding box center [918, 17] width 20 height 10
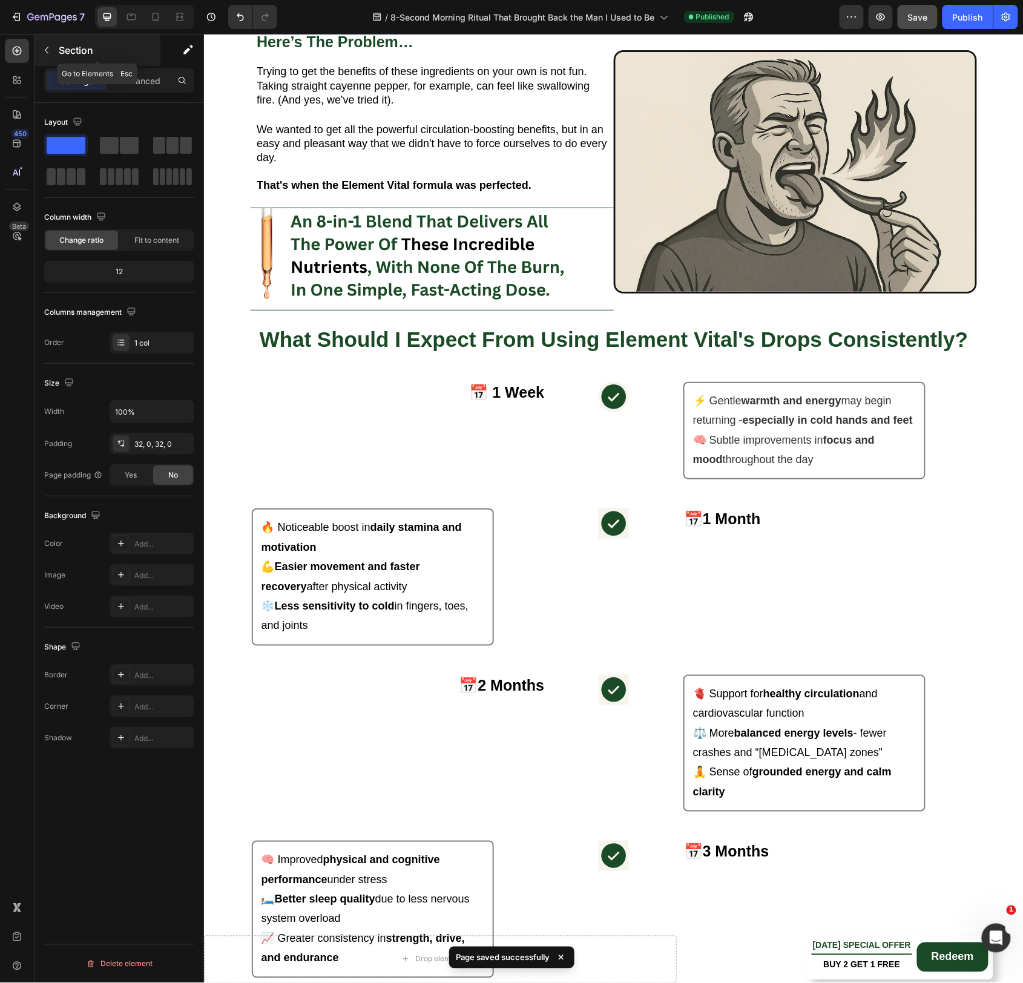
scroll to position [5242, 0]
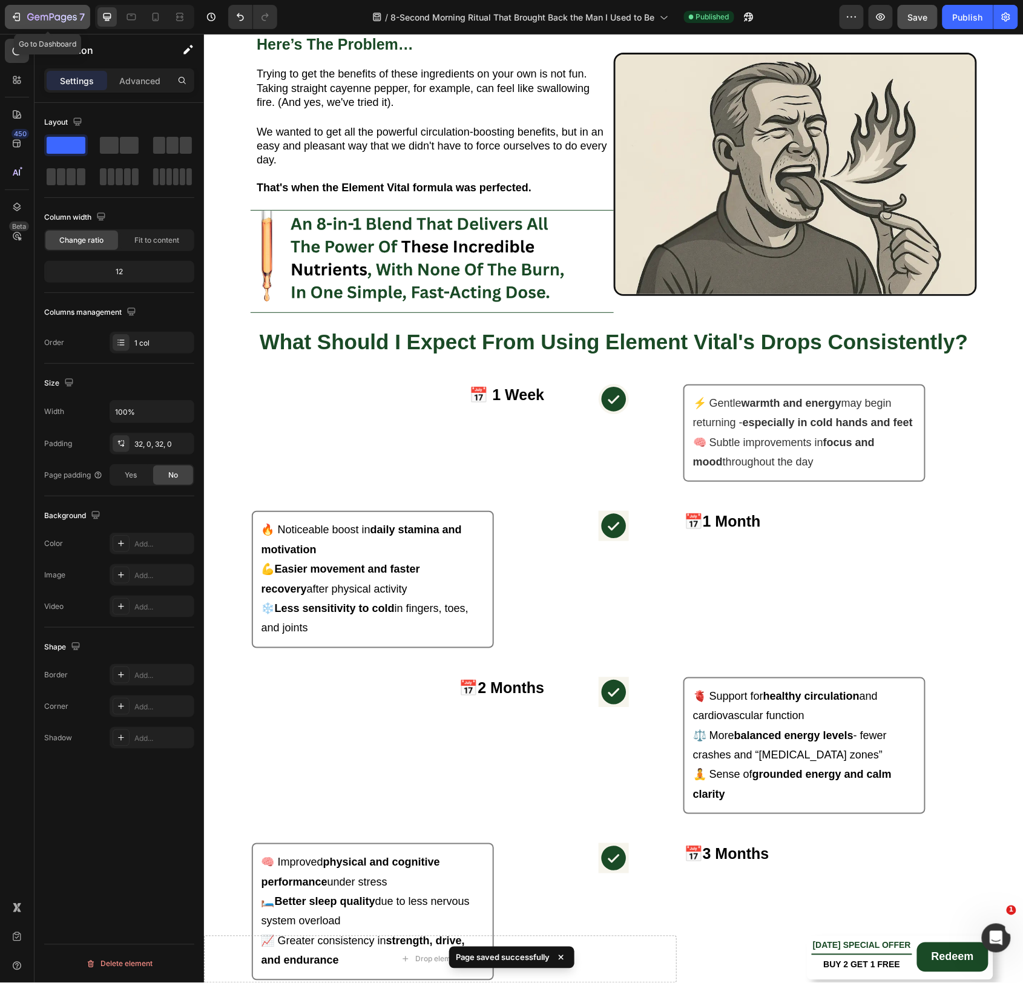
click at [34, 13] on icon "button" at bounding box center [52, 18] width 50 height 10
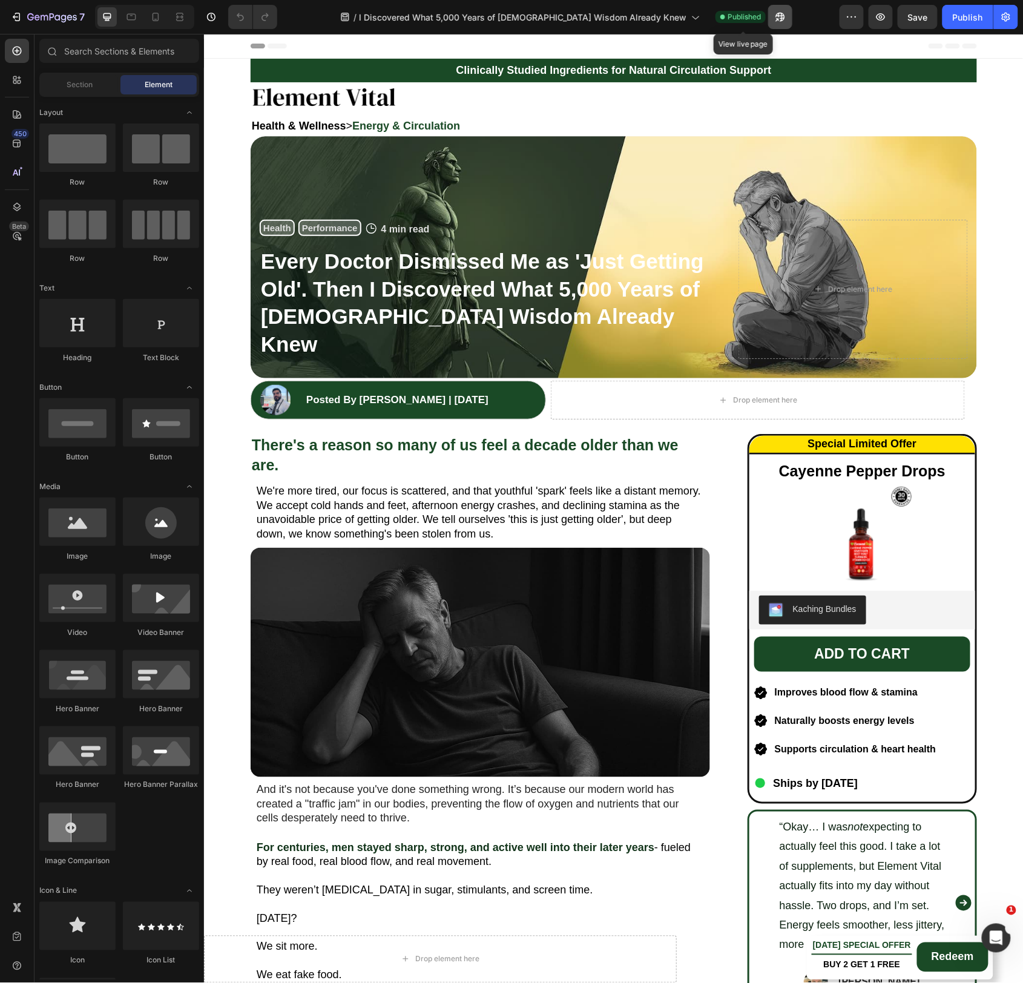
click at [774, 19] on icon "button" at bounding box center [780, 17] width 12 height 12
